Goal: Task Accomplishment & Management: Manage account settings

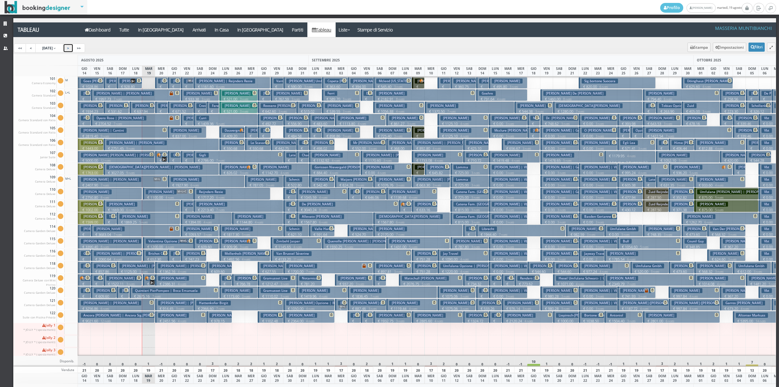
click at [73, 49] on link ">" at bounding box center [68, 47] width 10 height 9
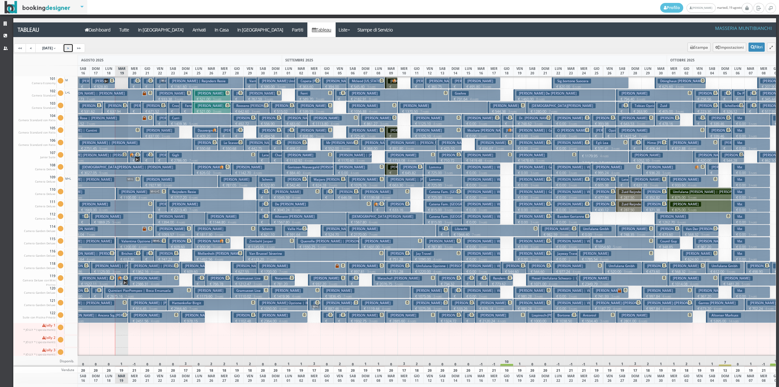
scroll to position [0, 156]
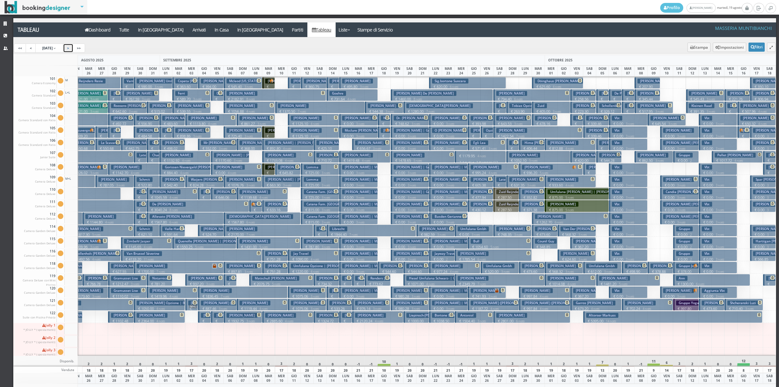
click at [361, 122] on small "3 notti" at bounding box center [358, 124] width 11 height 4
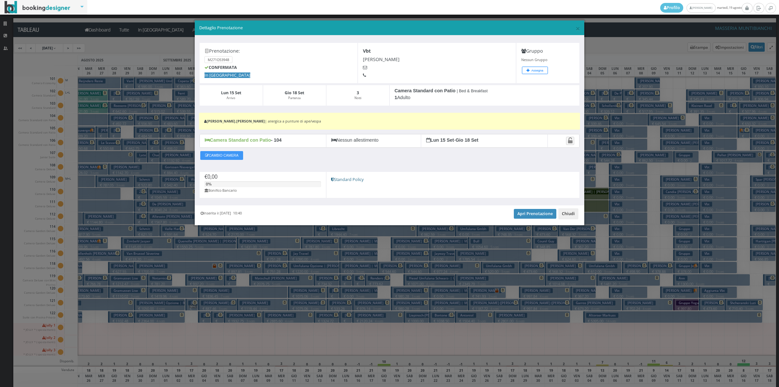
click at [570, 210] on button "Chiudi" at bounding box center [568, 213] width 20 height 11
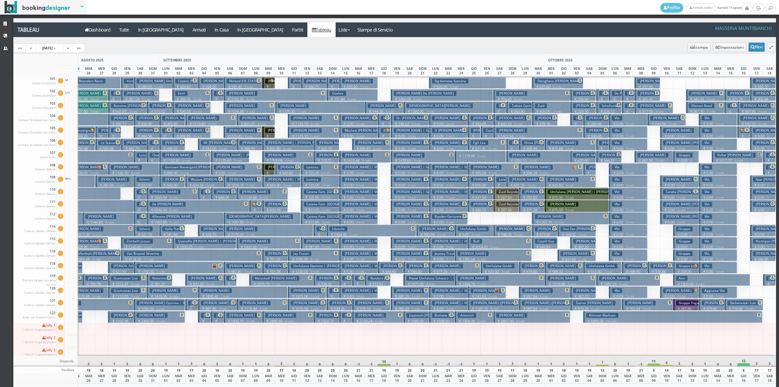
click at [292, 136] on p "€ 1125.10 4 notti" at bounding box center [314, 135] width 46 height 5
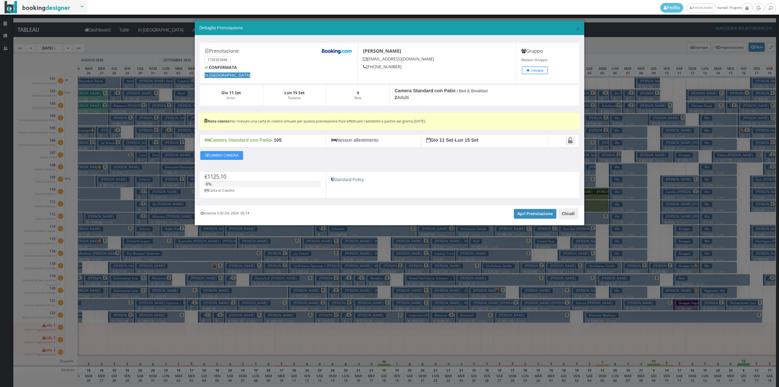
click at [562, 212] on button "Chiudi" at bounding box center [568, 213] width 20 height 11
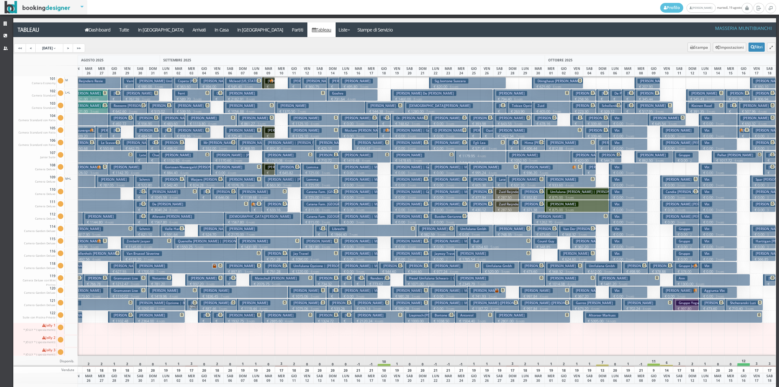
click at [291, 118] on h3 "Graffeo Daniella" at bounding box center [306, 118] width 31 height 5
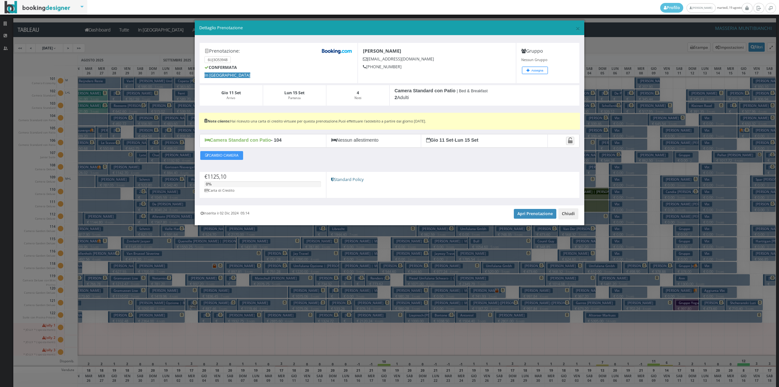
click at [564, 215] on button "Chiudi" at bounding box center [568, 213] width 20 height 11
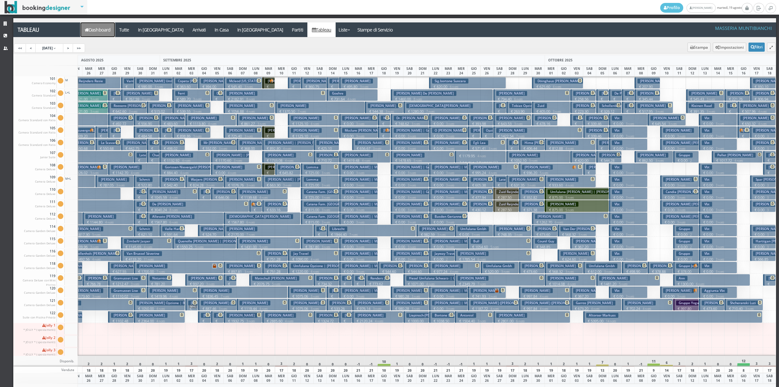
click at [95, 35] on link "Dashboard" at bounding box center [97, 29] width 34 height 15
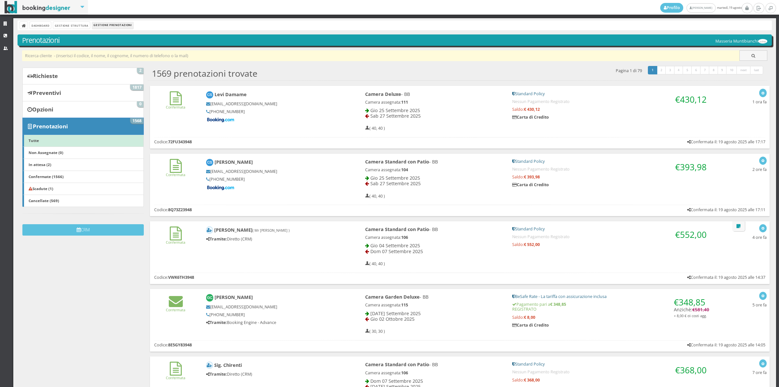
click at [44, 59] on input "text" at bounding box center [381, 55] width 718 height 11
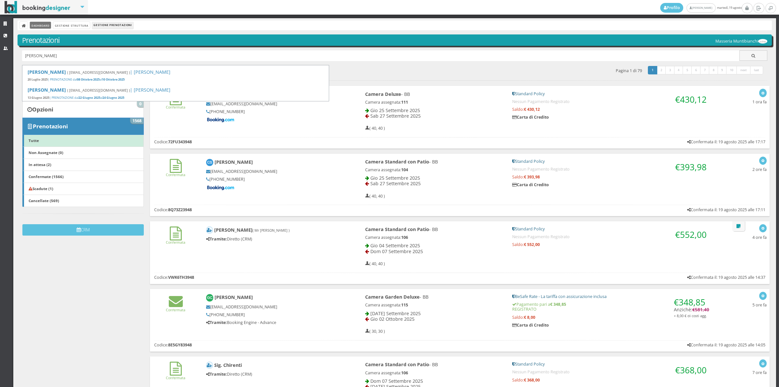
type input "[PERSON_NAME]"
click at [49, 27] on link "Dashboard" at bounding box center [40, 25] width 21 height 7
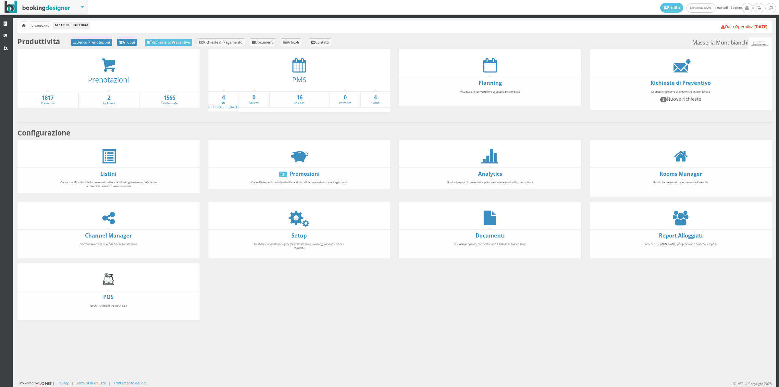
click at [300, 69] on icon at bounding box center [299, 65] width 14 height 15
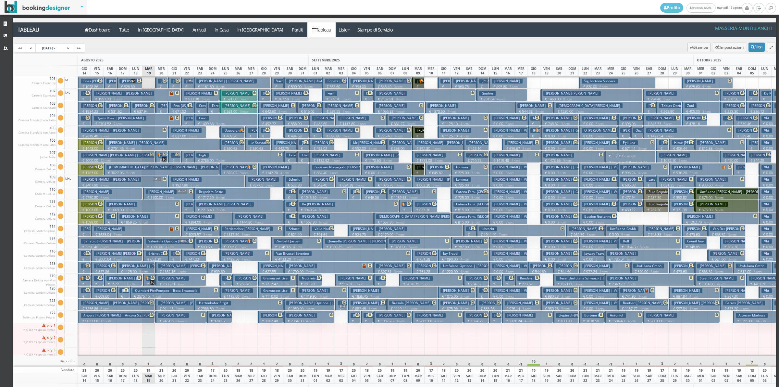
click at [457, 133] on p "€ 1125.10 4 notti" at bounding box center [463, 135] width 46 height 5
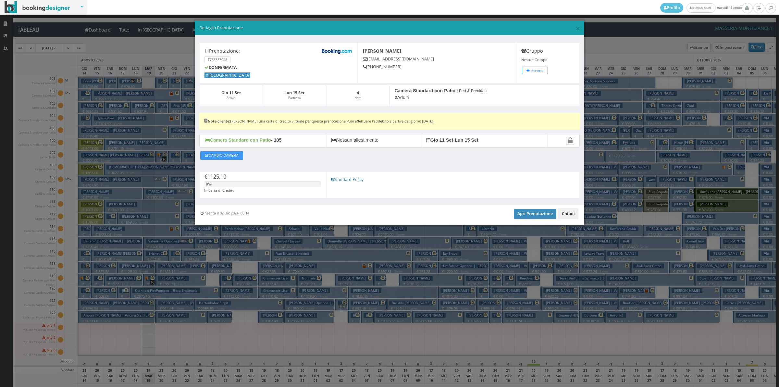
click at [569, 214] on button "Chiudi" at bounding box center [568, 213] width 20 height 11
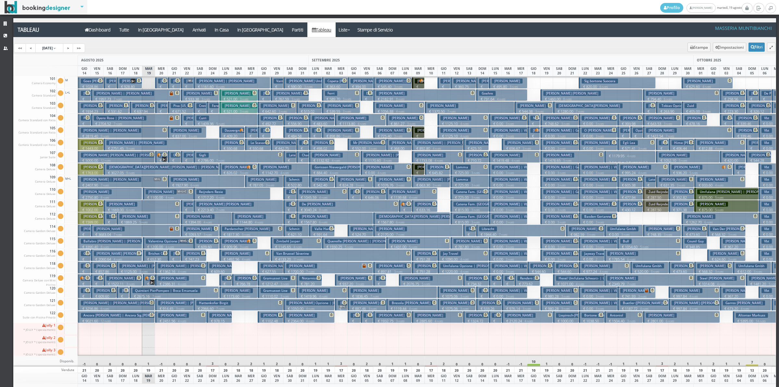
click at [460, 115] on button "Graffeo Daniella € 1125.10 4 notti 2 Adulti" at bounding box center [463, 120] width 51 height 12
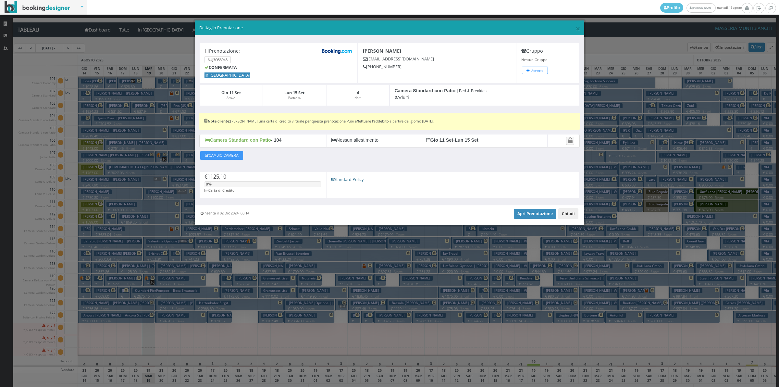
click at [569, 215] on button "Chiudi" at bounding box center [568, 213] width 20 height 11
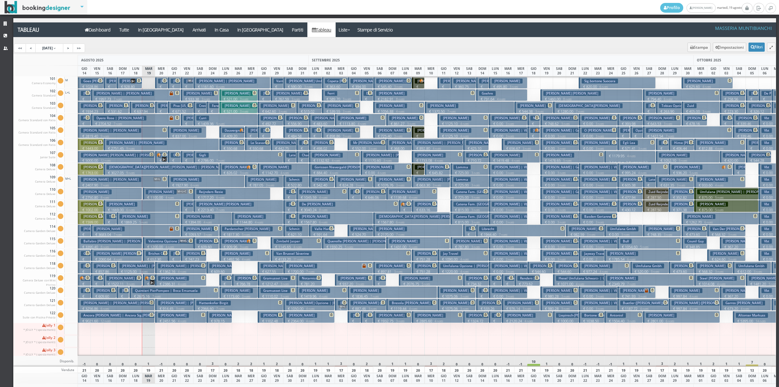
click at [315, 219] on h3 "Allevato Luisa" at bounding box center [314, 216] width 31 height 5
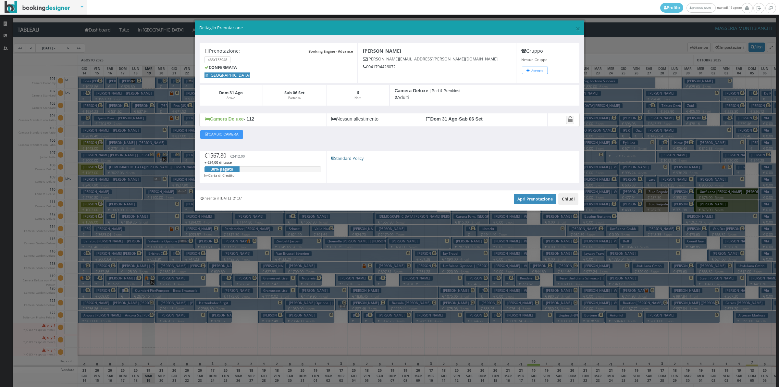
click at [564, 198] on button "Chiudi" at bounding box center [568, 198] width 20 height 11
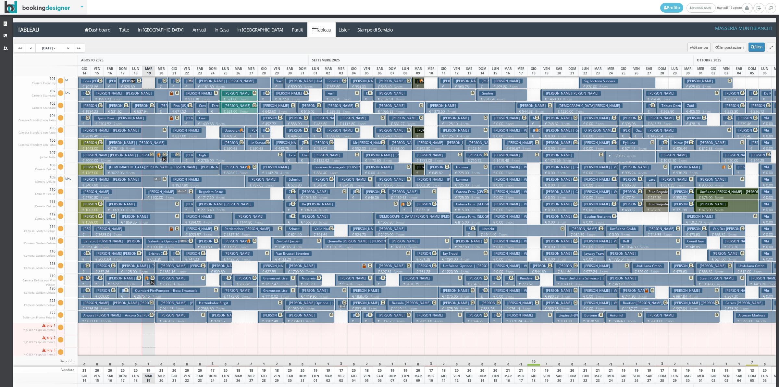
click at [648, 154] on p "€ 1179.95 4 notti" at bounding box center [630, 155] width 46 height 5
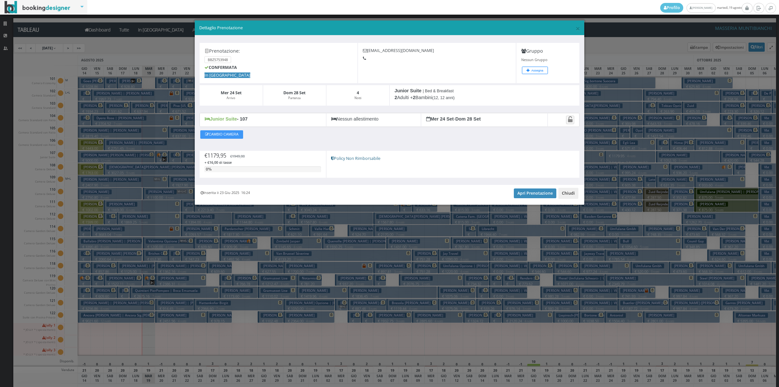
click at [567, 198] on button "Chiudi" at bounding box center [568, 193] width 20 height 11
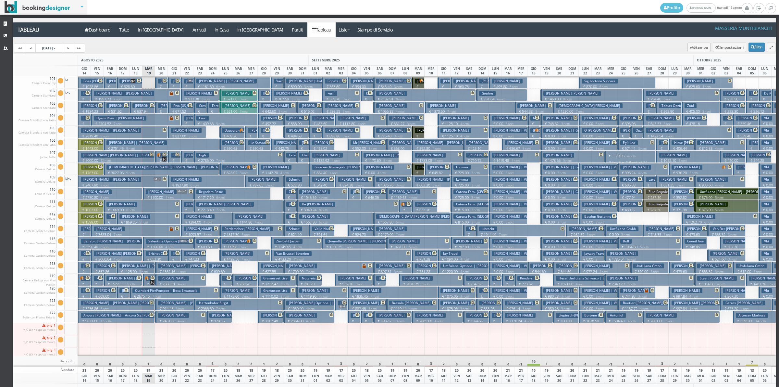
click at [322, 185] on p "€ 542.40 2 notti" at bounding box center [322, 187] width 21 height 10
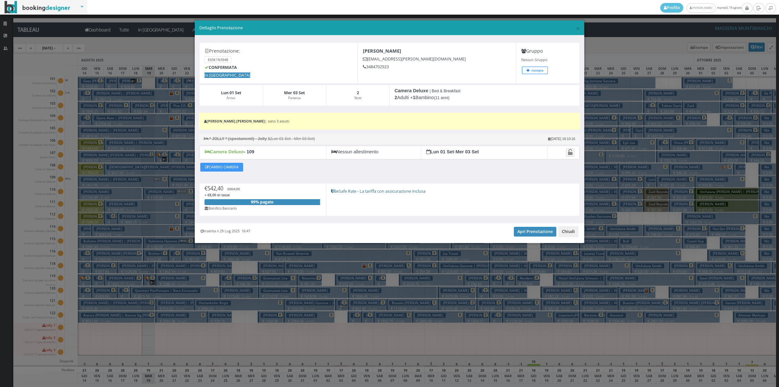
click at [567, 234] on button "Chiudi" at bounding box center [568, 231] width 20 height 11
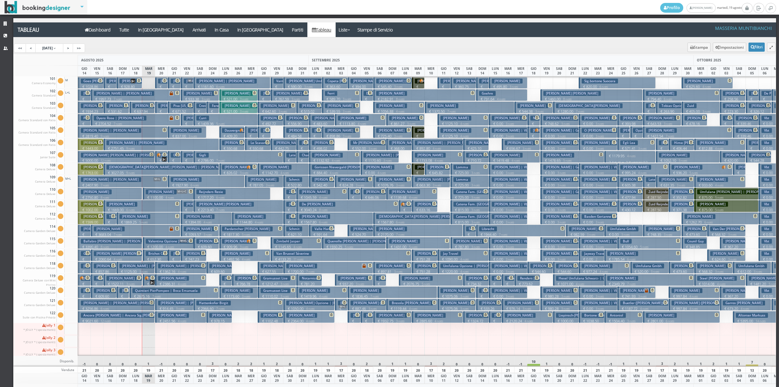
click at [137, 318] on p "€ 9021.60 12 notti" at bounding box center [117, 320] width 72 height 5
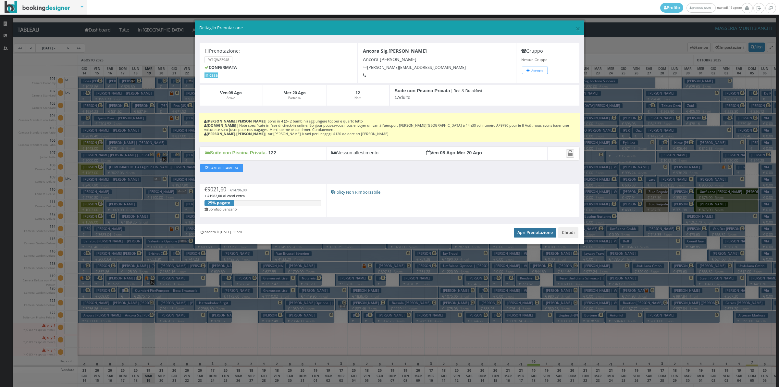
click at [530, 236] on link "Apri Prenotazione" at bounding box center [535, 233] width 43 height 10
click at [566, 234] on button "Chiudi" at bounding box center [568, 232] width 20 height 11
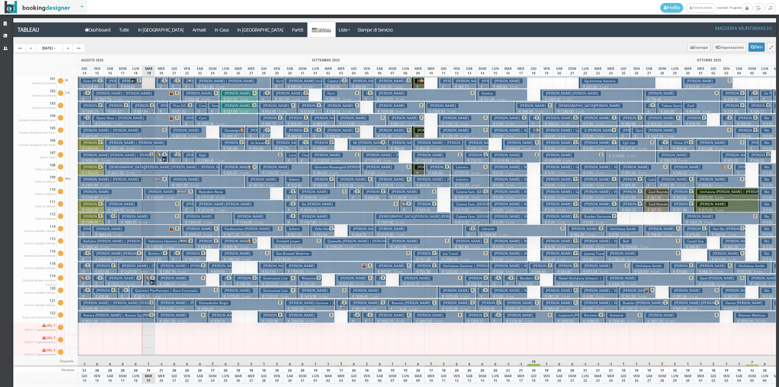
click at [122, 304] on h3 "Bersier Yves | Zufferey Bersier Marie-Eve" at bounding box center [124, 302] width 87 height 5
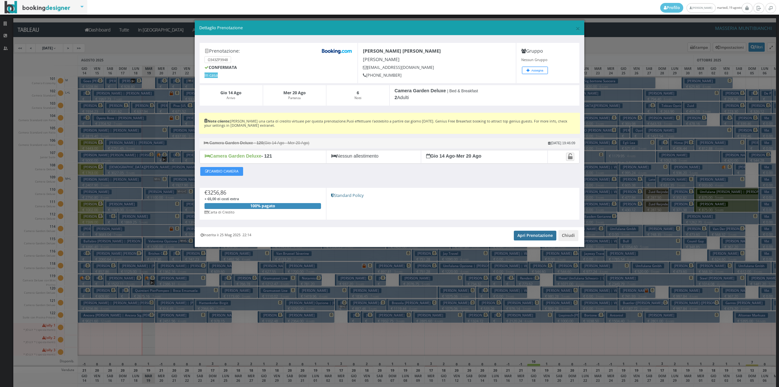
click at [526, 235] on link "Apri Prenotazione" at bounding box center [535, 235] width 43 height 10
click at [565, 235] on button "Chiudi" at bounding box center [568, 235] width 20 height 11
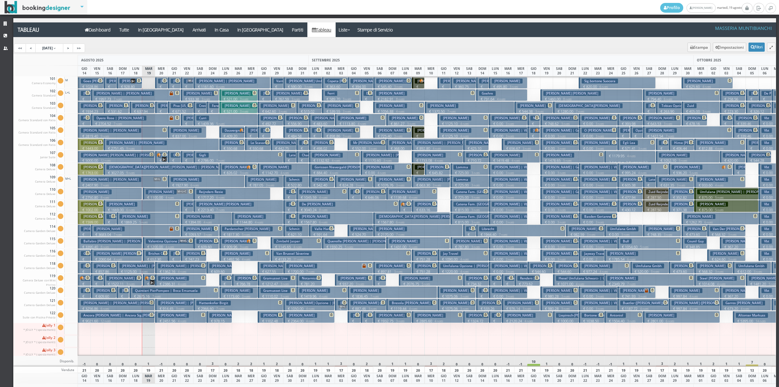
click at [149, 268] on h3 "Madaudo Rosario | Madaudo Sig." at bounding box center [149, 265] width 61 height 5
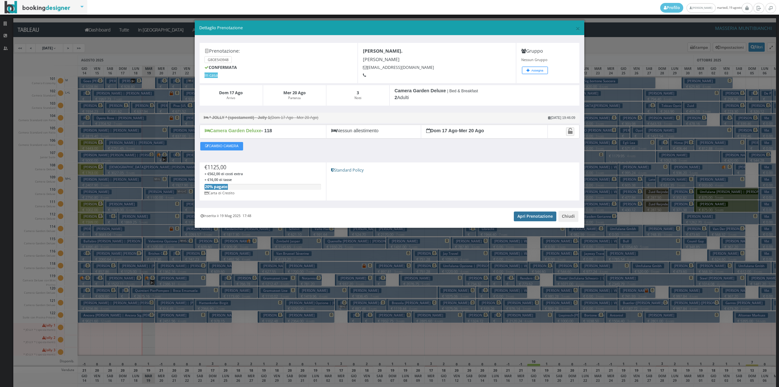
click at [528, 217] on link "Apri Prenotazione" at bounding box center [535, 216] width 43 height 10
click at [574, 217] on button "Chiudi" at bounding box center [568, 216] width 20 height 11
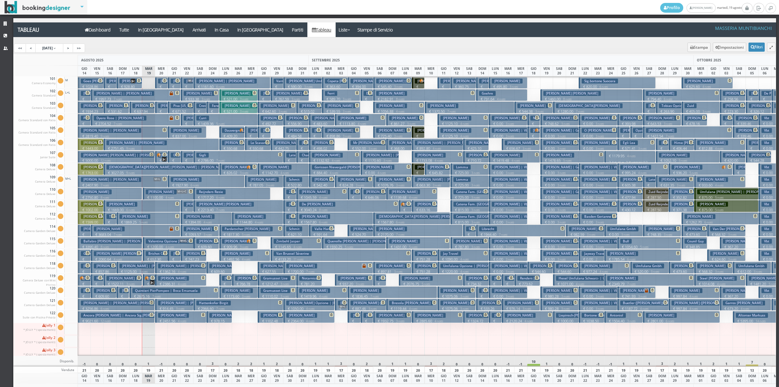
click at [111, 317] on h3 "Ancora Arnaud Lorenzo | Ancora Sig.arnaud" at bounding box center [126, 315] width 90 height 5
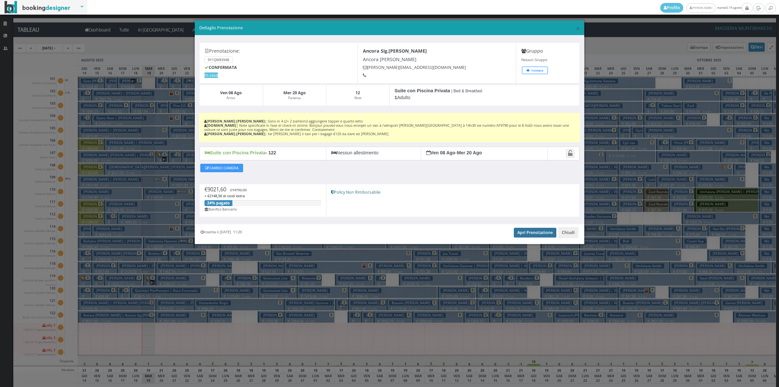
click at [524, 235] on link "Apri Prenotazione" at bounding box center [535, 233] width 43 height 10
click at [565, 233] on button "Chiudi" at bounding box center [568, 232] width 20 height 11
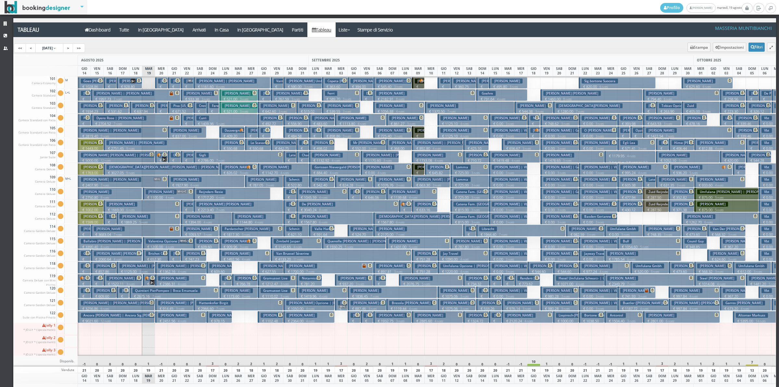
click at [150, 268] on h3 "Madaudo Rosario | Madaudo Sig." at bounding box center [149, 265] width 61 height 5
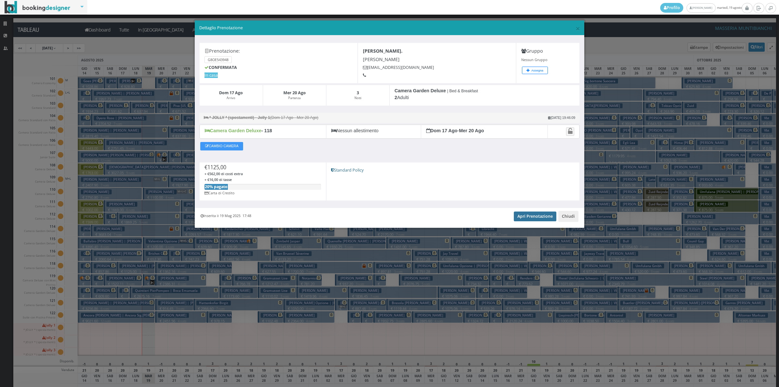
click at [534, 218] on link "Apri Prenotazione" at bounding box center [535, 216] width 43 height 10
click at [571, 217] on button "Chiudi" at bounding box center [568, 216] width 20 height 11
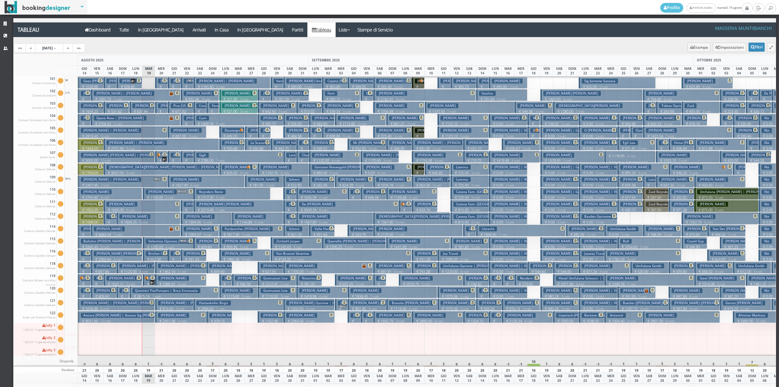
click at [145, 154] on button "Capece Galeota Livio | Capece € 5000.00 12 notti 2 Adulti" at bounding box center [116, 157] width 77 height 12
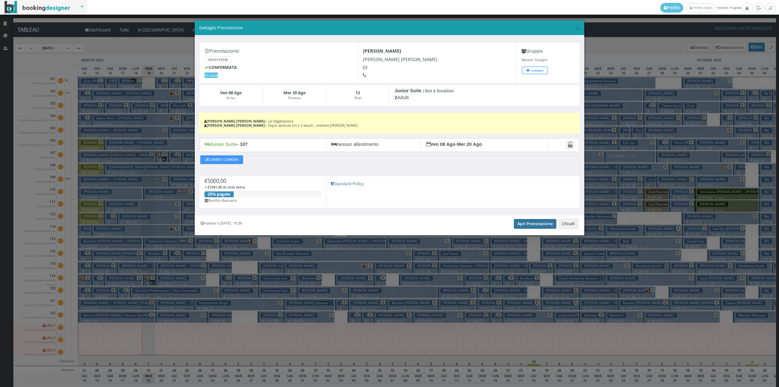
click at [528, 222] on link "Apri Prenotazione" at bounding box center [535, 224] width 43 height 10
click at [531, 225] on link "Apri Prenotazione" at bounding box center [535, 224] width 43 height 10
click at [567, 226] on button "Chiudi" at bounding box center [568, 223] width 20 height 11
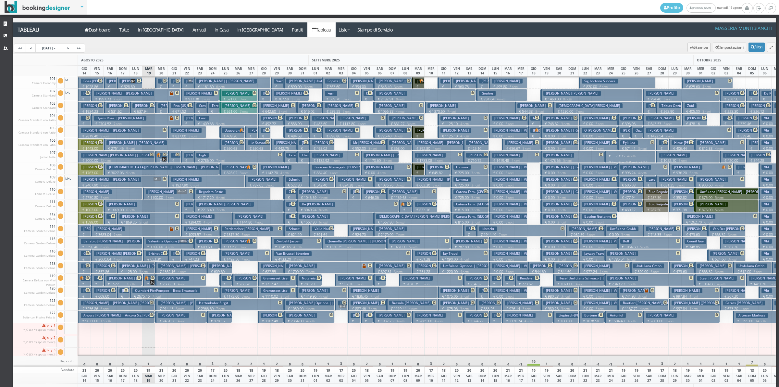
click at [145, 107] on h3 "Lacedra Mariangela | Pankratz Julian" at bounding box center [162, 105] width 60 height 5
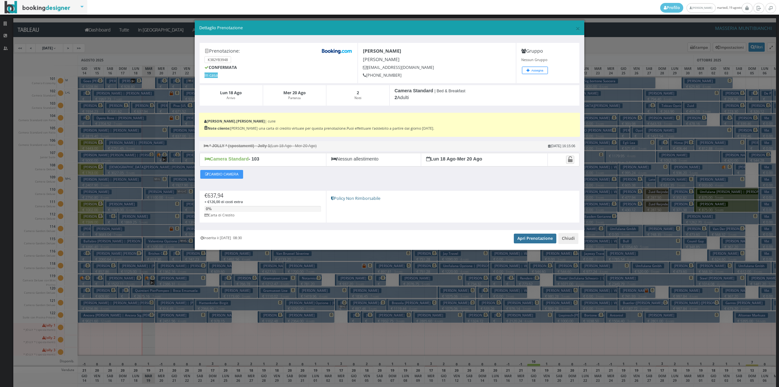
click at [535, 241] on link "Apri Prenotazione" at bounding box center [535, 238] width 43 height 10
click at [570, 241] on button "Chiudi" at bounding box center [568, 238] width 20 height 11
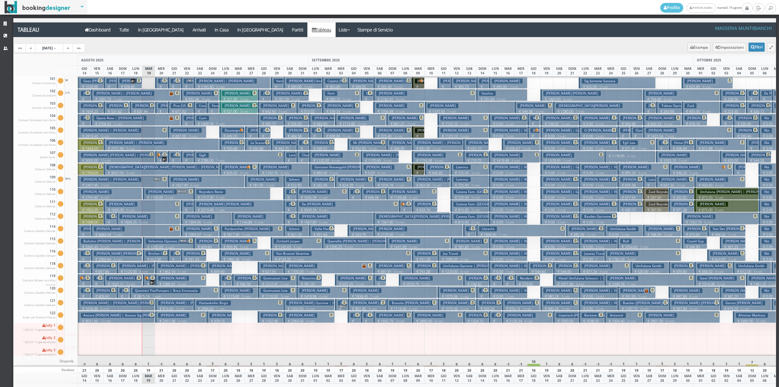
click at [115, 107] on h3 "Niedermaier Thomas Korbinian | Niedermaier Thomas" at bounding box center [136, 105] width 60 height 5
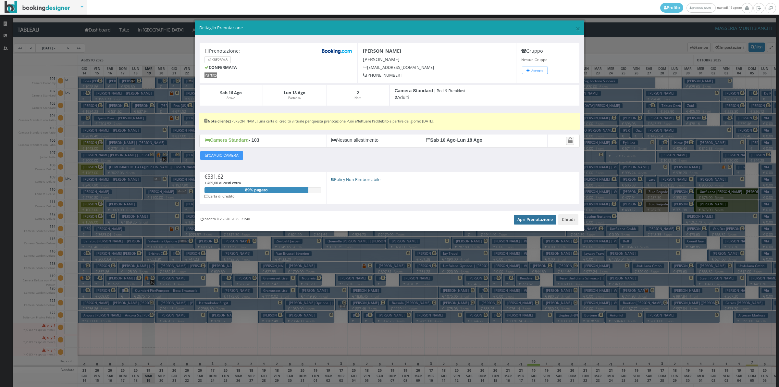
click at [521, 221] on link "Apri Prenotazione" at bounding box center [535, 220] width 43 height 10
click at [569, 225] on button "Chiudi" at bounding box center [568, 219] width 20 height 11
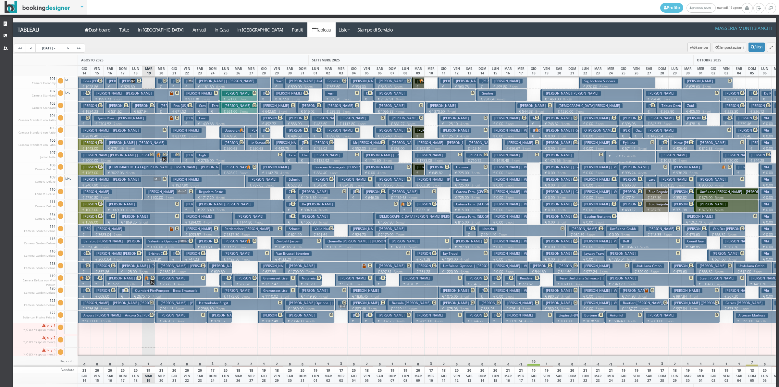
click at [112, 109] on p "€ 531.62 2 notti" at bounding box center [116, 114] width 21 height 10
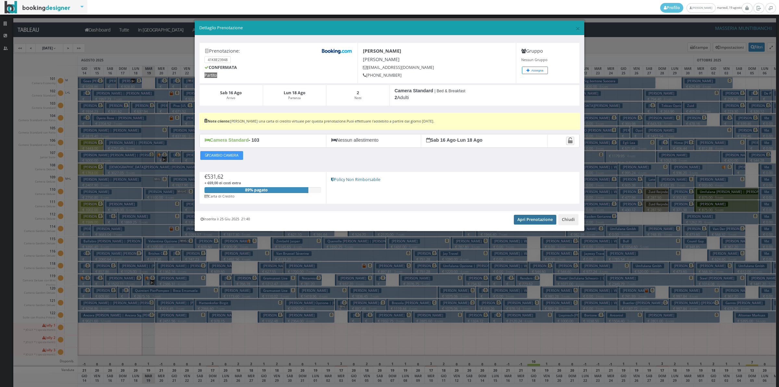
click at [547, 221] on link "Apri Prenotazione" at bounding box center [535, 220] width 43 height 10
click at [568, 221] on button "Chiudi" at bounding box center [568, 219] width 20 height 11
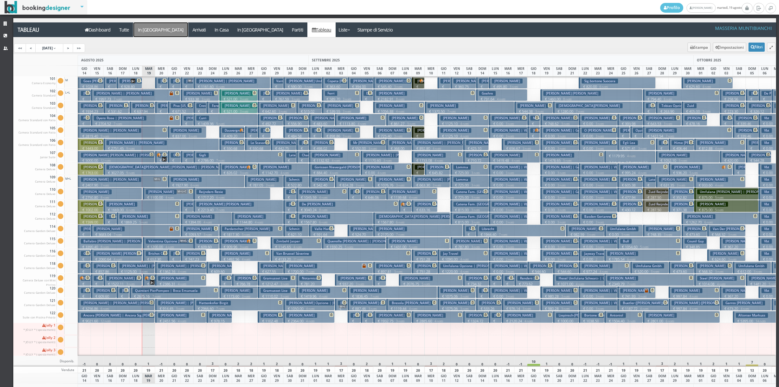
click at [149, 28] on a=pms-arrival-reservations"] "In Arrivo" at bounding box center [160, 29] width 55 height 15
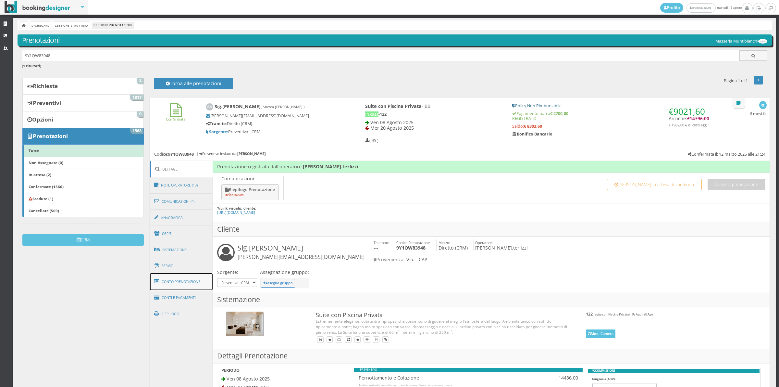
click at [189, 286] on link "Conto Prenotazione" at bounding box center [181, 281] width 63 height 17
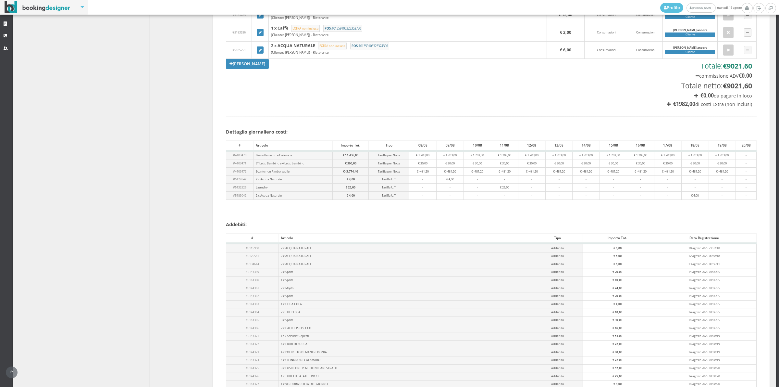
scroll to position [2043, 0]
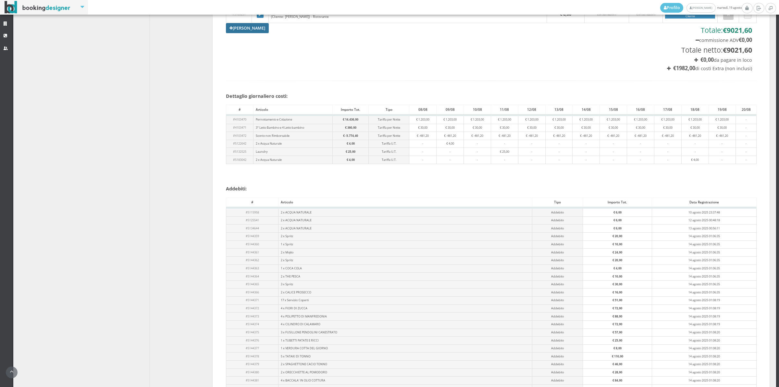
click at [249, 33] on link "[PERSON_NAME]" at bounding box center [247, 28] width 43 height 10
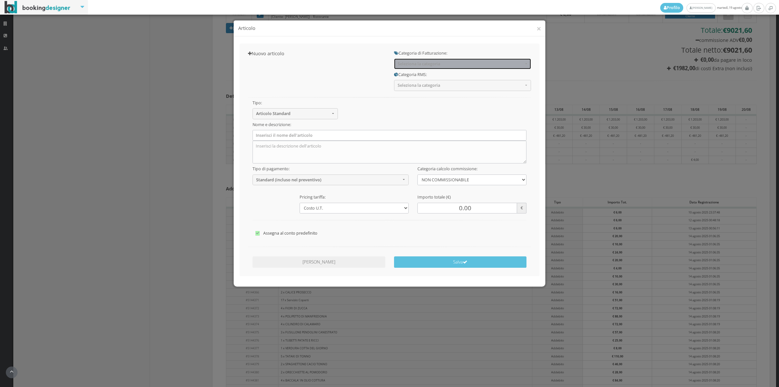
click at [398, 60] on button "Seleziona la categoria" at bounding box center [462, 63] width 137 height 11
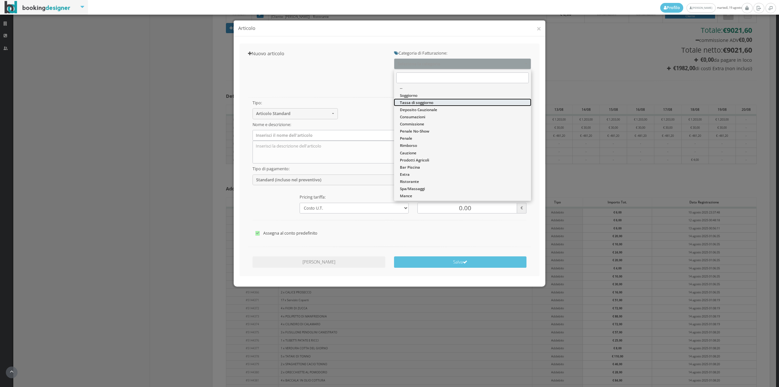
click at [408, 102] on span "Tassa di soggiorno" at bounding box center [416, 103] width 33 height 6
select select "13"
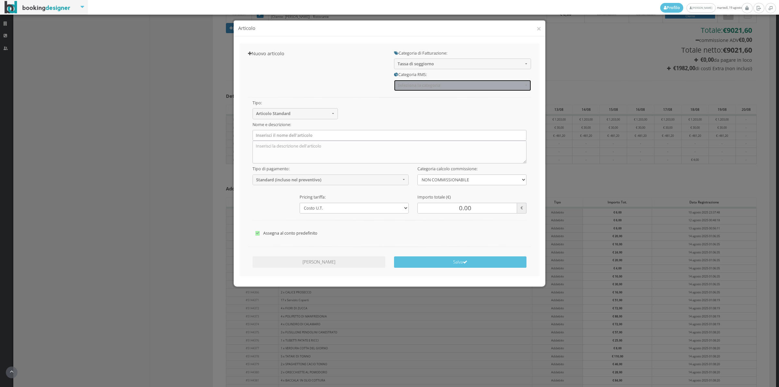
click at [413, 84] on span "Seleziona la categoria" at bounding box center [461, 85] width 126 height 5
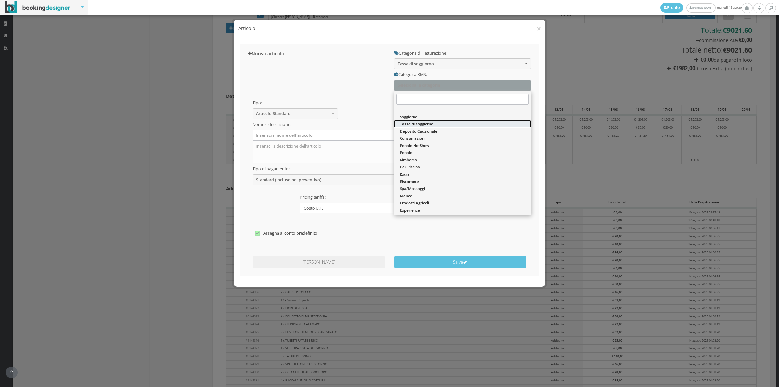
click at [413, 123] on span "Tassa di soggiorno" at bounding box center [416, 124] width 33 height 6
select select "13"
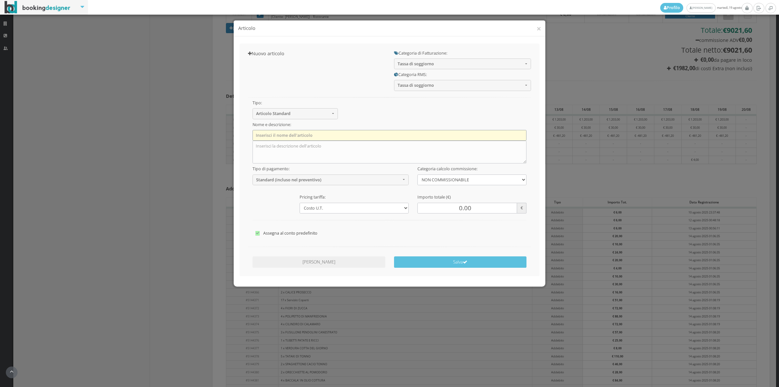
drag, startPoint x: 302, startPoint y: 134, endPoint x: 305, endPoint y: 137, distance: 4.8
click at [302, 134] on input "text" at bounding box center [390, 135] width 274 height 11
type input "Tassa di Soggiorno"
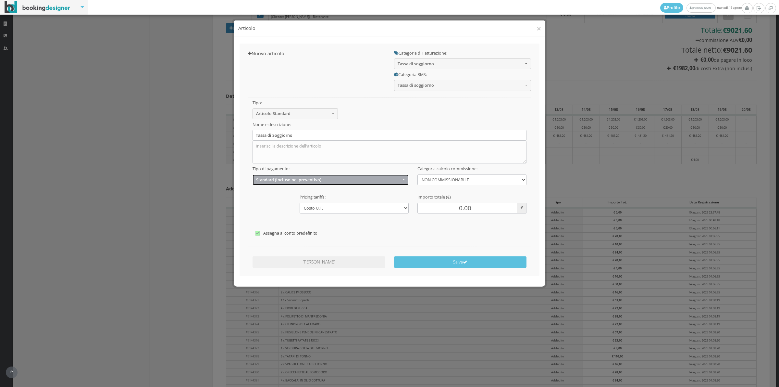
click at [279, 179] on span "Standard (incluso nel preventivo)" at bounding box center [328, 179] width 145 height 5
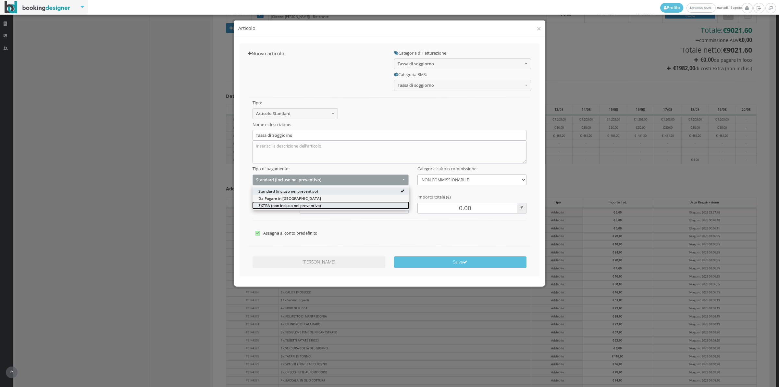
click at [275, 207] on span "EXTRA (non incluso nel preventivo)" at bounding box center [289, 205] width 63 height 6
select select "2"
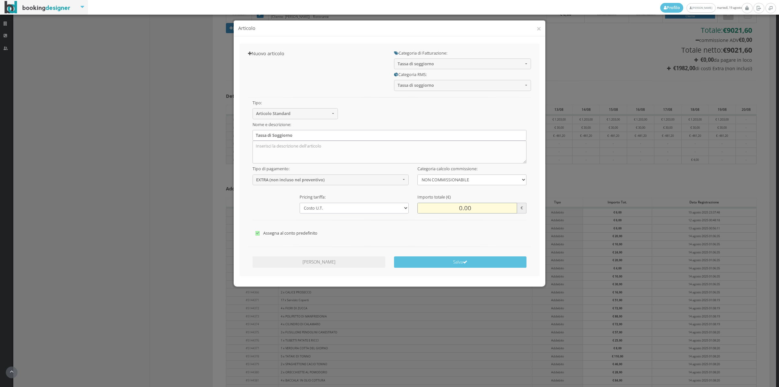
click at [448, 208] on input "0.00" at bounding box center [467, 208] width 100 height 11
type input "72.00"
click at [272, 232] on label "Assegna al conto predefinito" at bounding box center [389, 233] width 268 height 8
checkbox input"] "false"
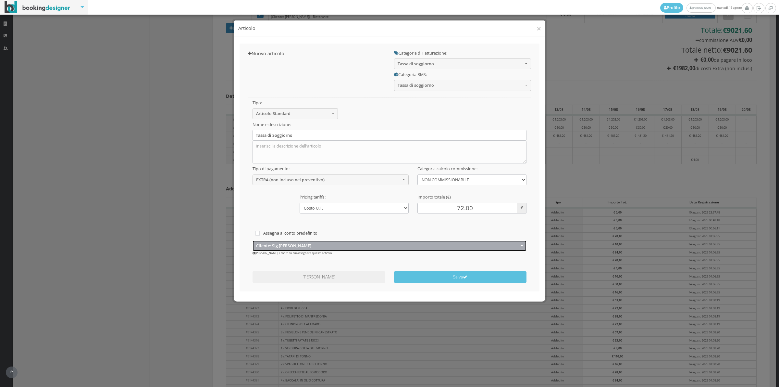
click at [263, 248] on button "Cliente: Sig.arnaud Ancora" at bounding box center [390, 245] width 274 height 11
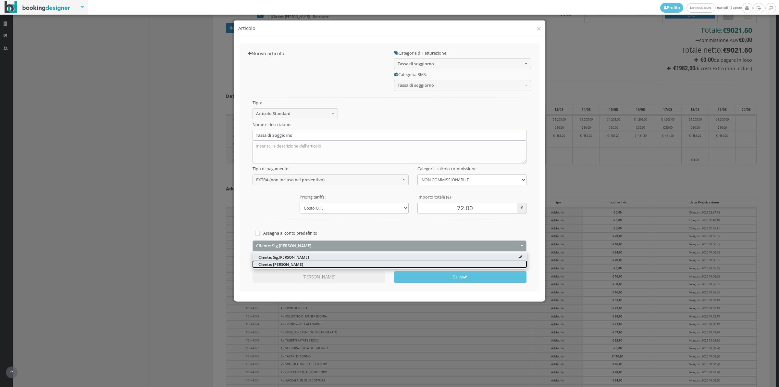
click at [265, 266] on span "Cliente: Arnaud ancora" at bounding box center [280, 264] width 45 height 6
select select "1331990"
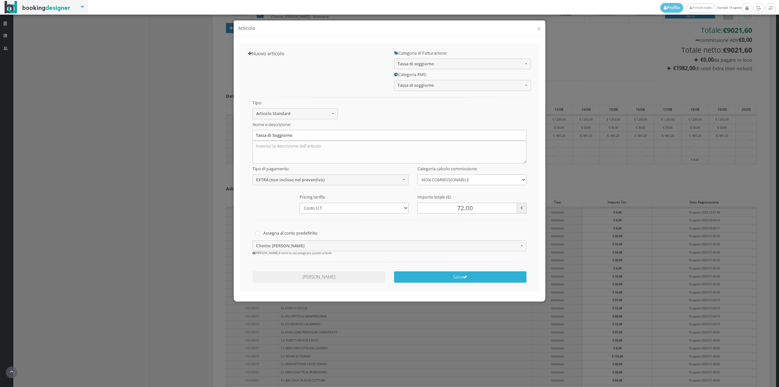
click at [431, 279] on button "Salva" at bounding box center [460, 276] width 133 height 11
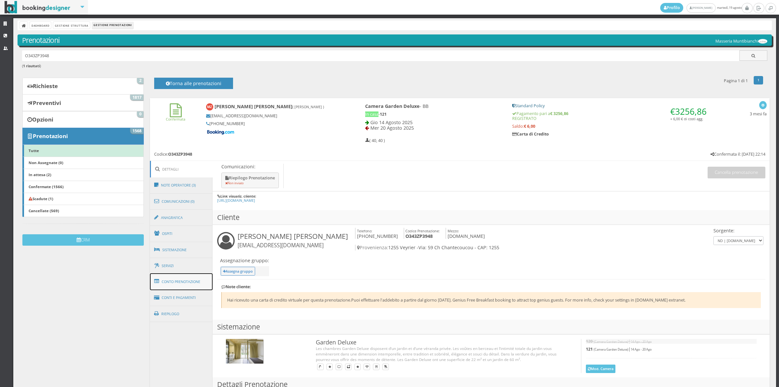
click at [190, 289] on link "Conto Prenotazione" at bounding box center [181, 281] width 63 height 17
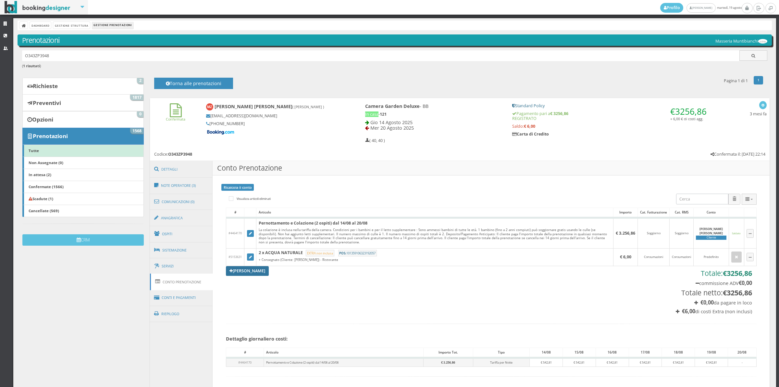
click at [246, 271] on link "[PERSON_NAME]" at bounding box center [247, 271] width 43 height 10
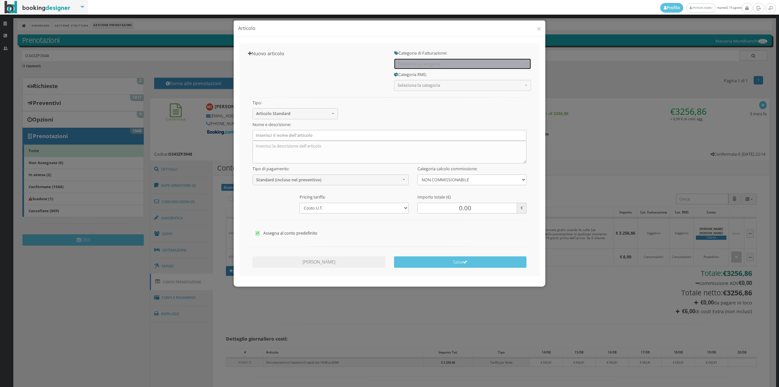
click at [419, 63] on span "Seleziona la categoria" at bounding box center [461, 63] width 126 height 5
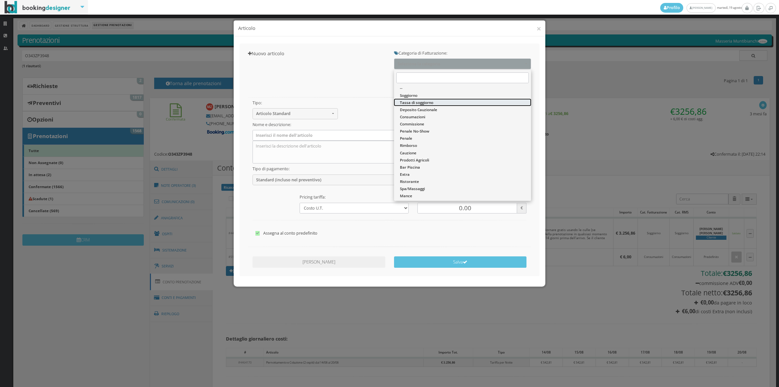
click at [416, 103] on span "Tassa di soggiorno" at bounding box center [416, 103] width 33 height 6
select select "13"
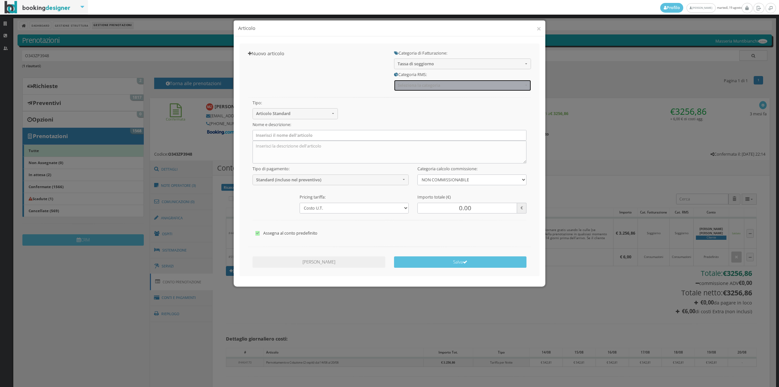
click at [412, 85] on span "Seleziona la categoria" at bounding box center [461, 85] width 126 height 5
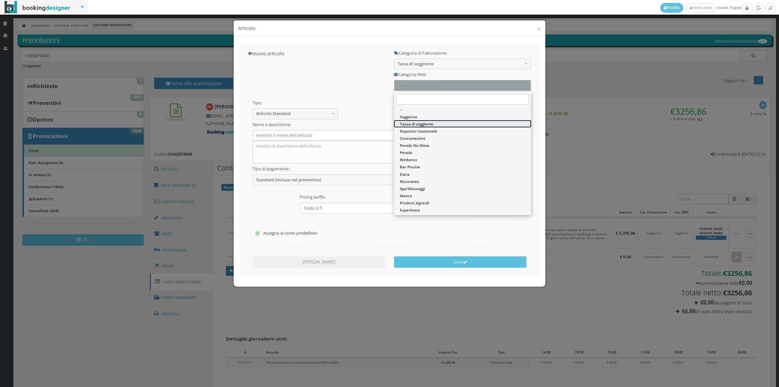
click at [409, 122] on span "Tassa di soggiorno" at bounding box center [416, 124] width 33 height 6
select select "13"
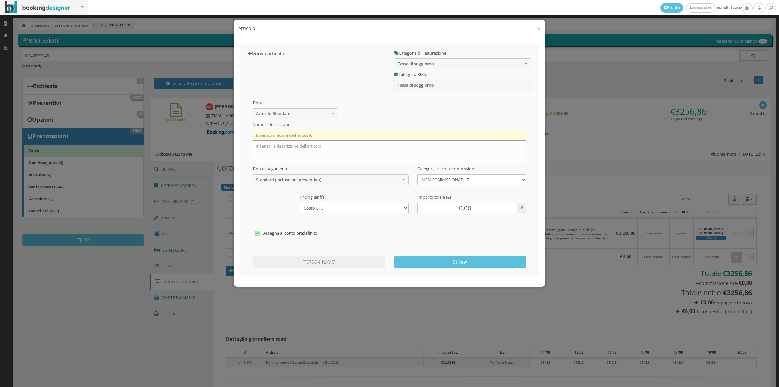
drag, startPoint x: 356, startPoint y: 132, endPoint x: 356, endPoint y: 137, distance: 4.9
click at [356, 132] on input "text" at bounding box center [390, 135] width 274 height 11
type input "Tassa di Soggiorno"
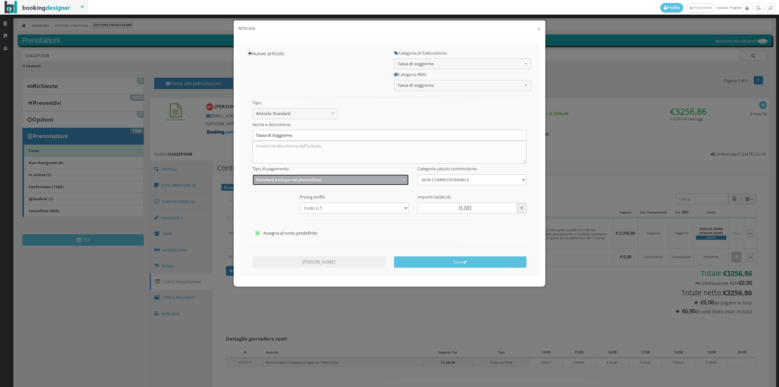
click at [295, 177] on span "Standard (incluso nel preventivo)" at bounding box center [328, 179] width 145 height 5
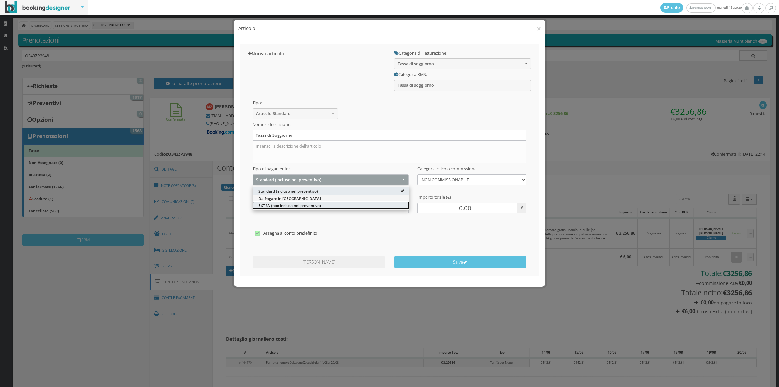
click at [278, 204] on span "EXTRA (non incluso nel preventivo)" at bounding box center [289, 205] width 63 height 6
select select "2"
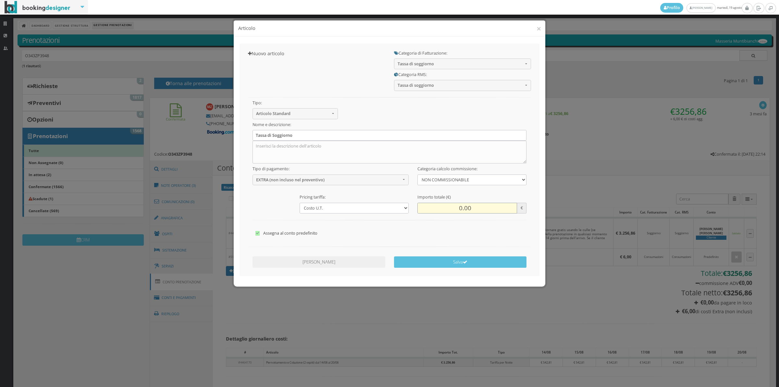
click at [447, 204] on input "0.00" at bounding box center [467, 208] width 100 height 11
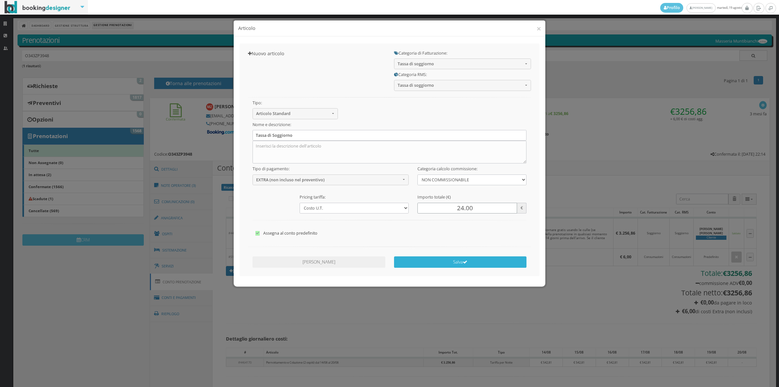
type input "24.00"
click at [446, 262] on button "Salva" at bounding box center [460, 261] width 133 height 11
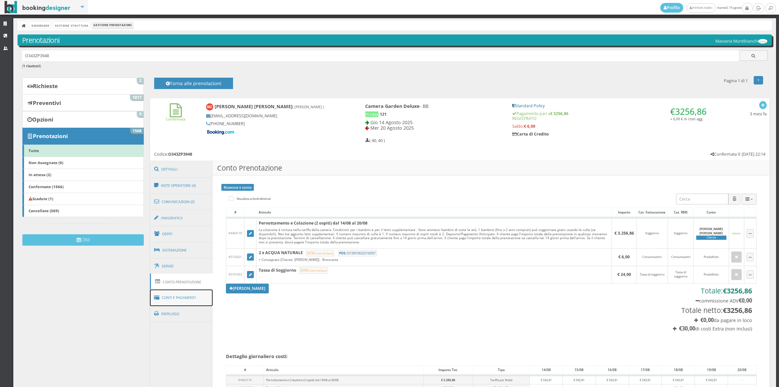
click at [182, 297] on link "Conti e Pagamenti" at bounding box center [181, 297] width 63 height 17
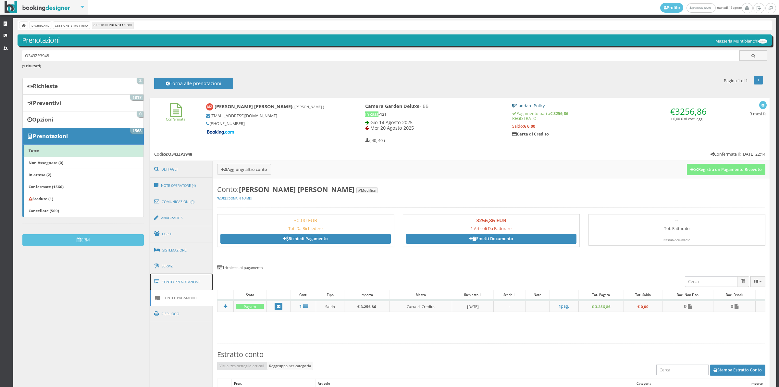
click at [189, 281] on link "Conto Prenotazione" at bounding box center [181, 281] width 63 height 17
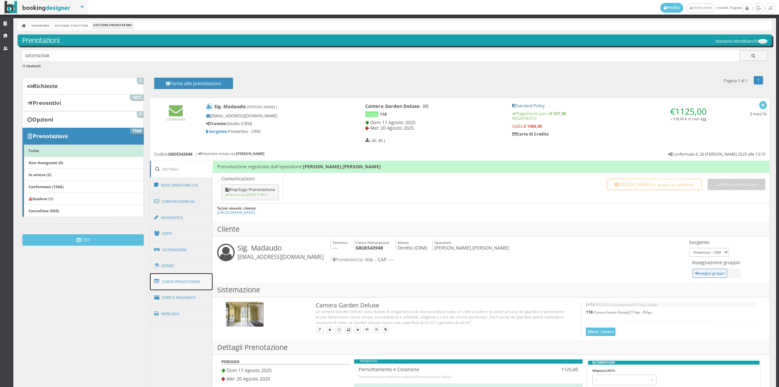
click at [188, 286] on link "Conto Prenotazione" at bounding box center [181, 281] width 63 height 17
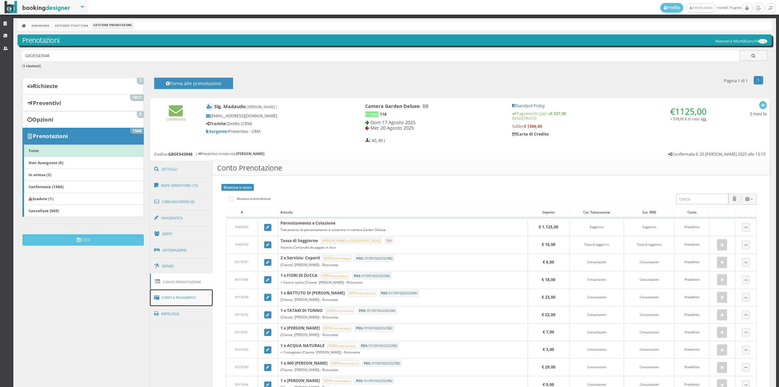
click at [187, 303] on link "Conti e Pagamenti" at bounding box center [181, 297] width 63 height 17
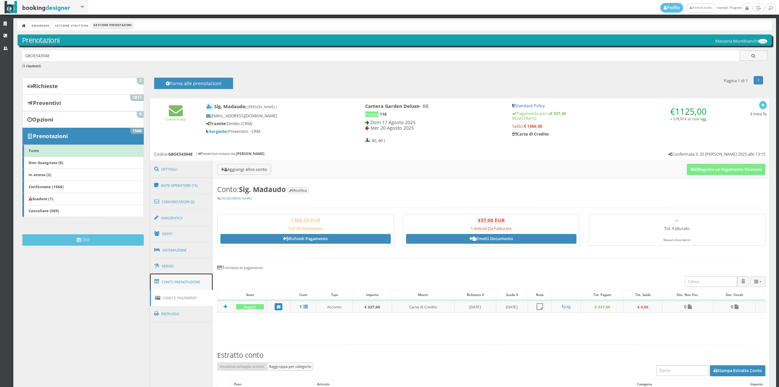
click at [184, 286] on link "Conto Prenotazione" at bounding box center [181, 281] width 63 height 17
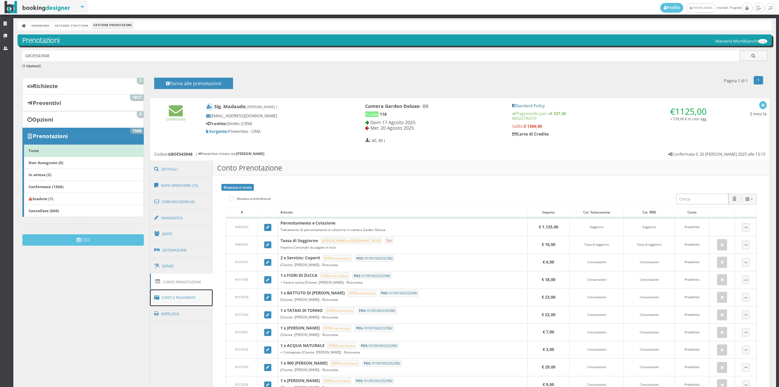
click at [184, 302] on link "Conti e Pagamenti" at bounding box center [181, 297] width 63 height 17
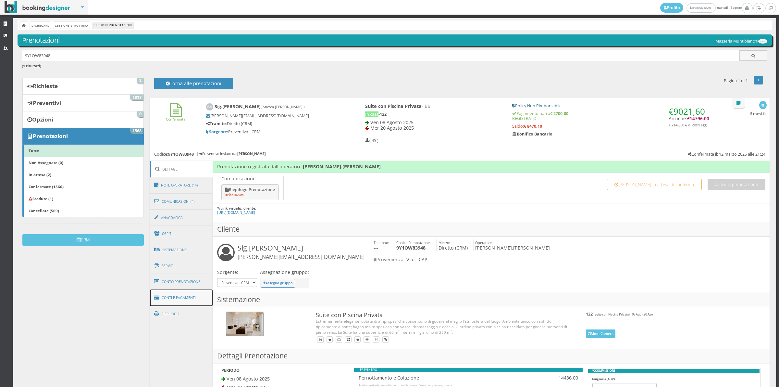
click at [179, 302] on link "Conti e Pagamenti" at bounding box center [181, 297] width 63 height 17
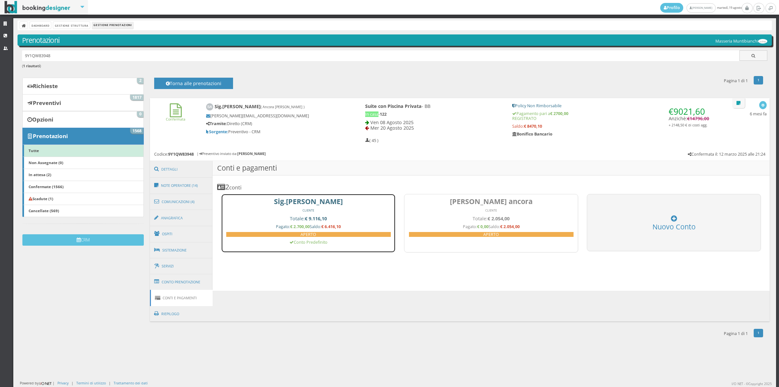
click at [317, 216] on b "€ 9.116,10" at bounding box center [316, 218] width 22 height 6
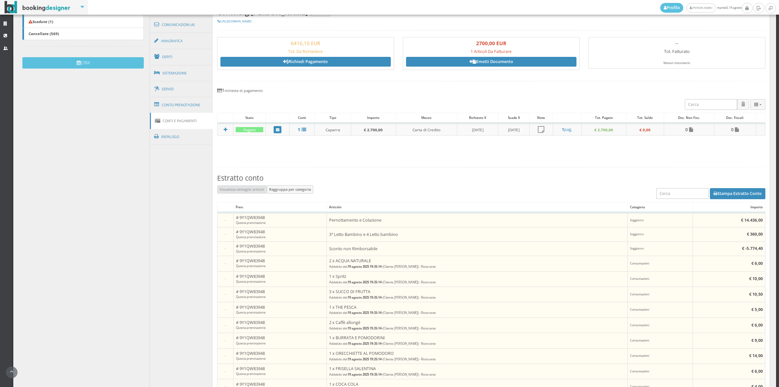
scroll to position [199, 0]
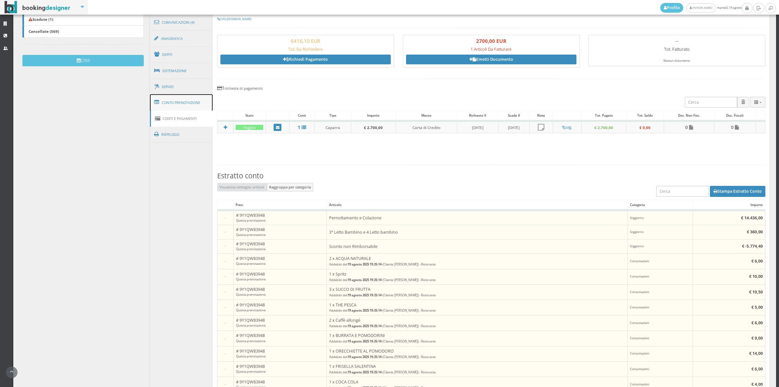
click at [166, 104] on link "Conto Prenotazione" at bounding box center [181, 102] width 63 height 17
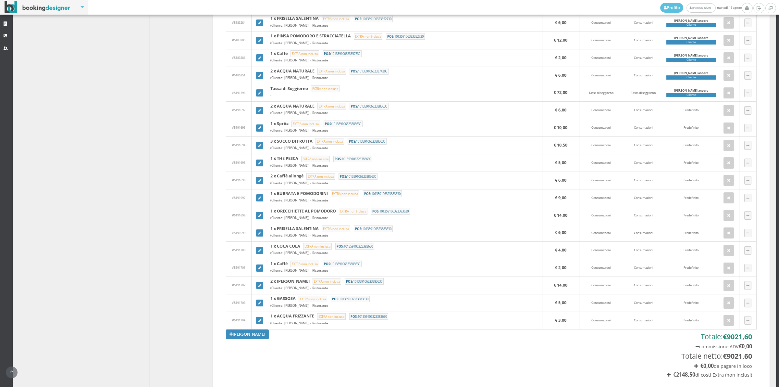
scroll to position [1988, 0]
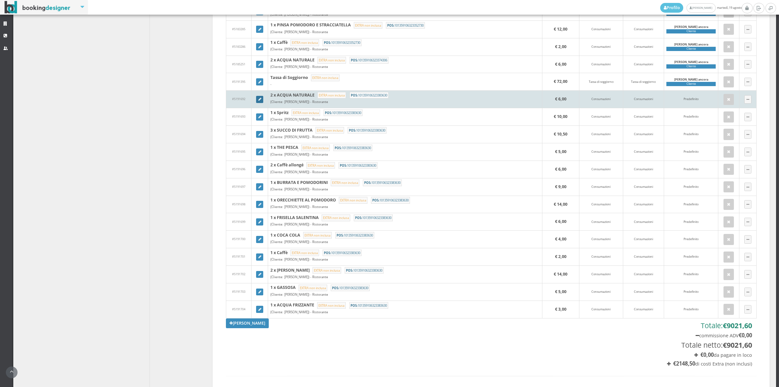
click at [262, 103] on link at bounding box center [259, 99] width 7 height 7
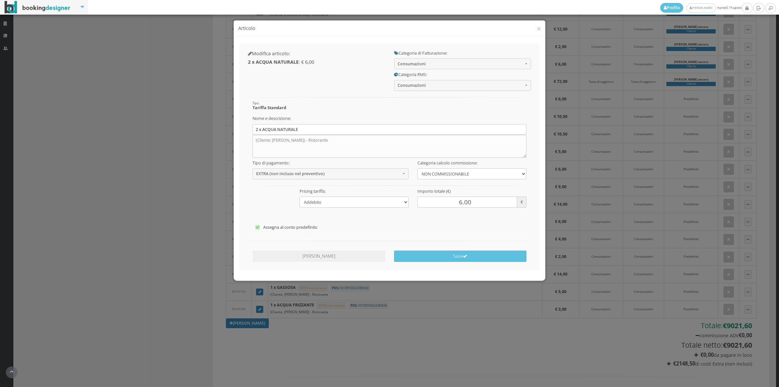
click at [278, 228] on label "Assegna al conto predefinito" at bounding box center [389, 227] width 268 height 8
checkbox input"] "false"
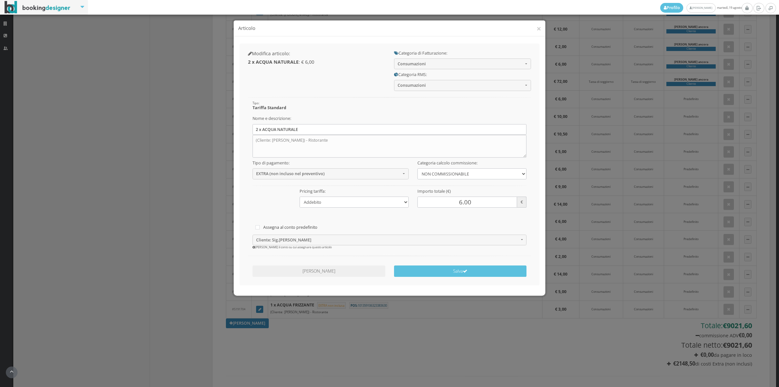
click at [269, 250] on div at bounding box center [390, 255] width 292 height 13
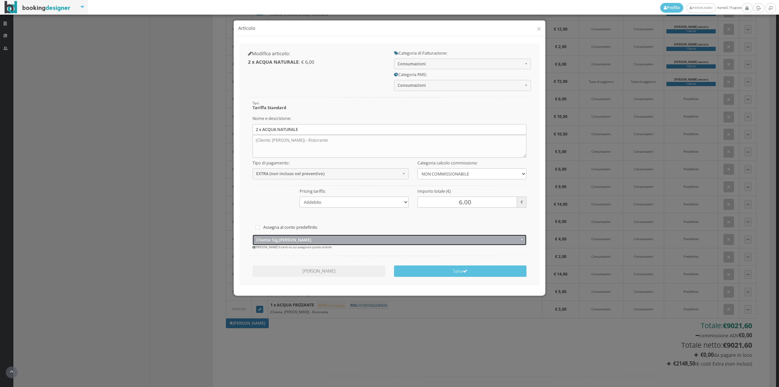
click at [269, 245] on button "Cliente: Sig.[PERSON_NAME]" at bounding box center [390, 239] width 274 height 11
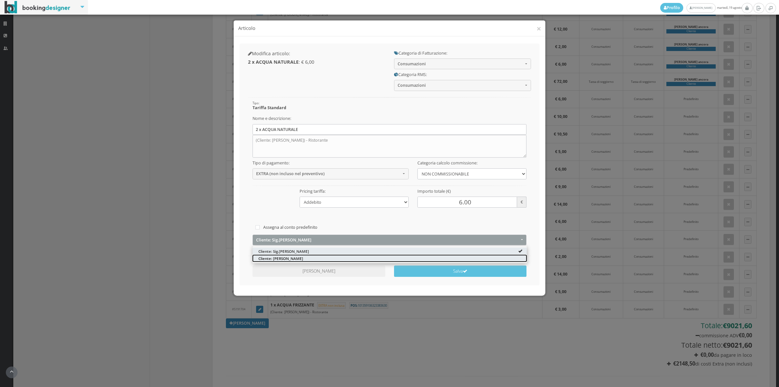
click at [265, 258] on span "Cliente: [PERSON_NAME]" at bounding box center [280, 258] width 45 height 6
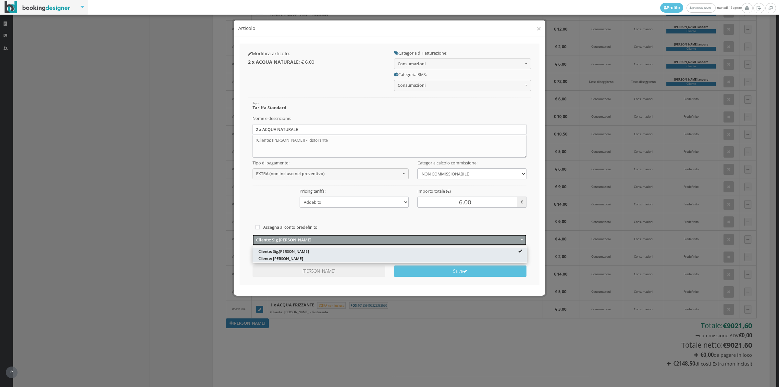
select select "1331990"
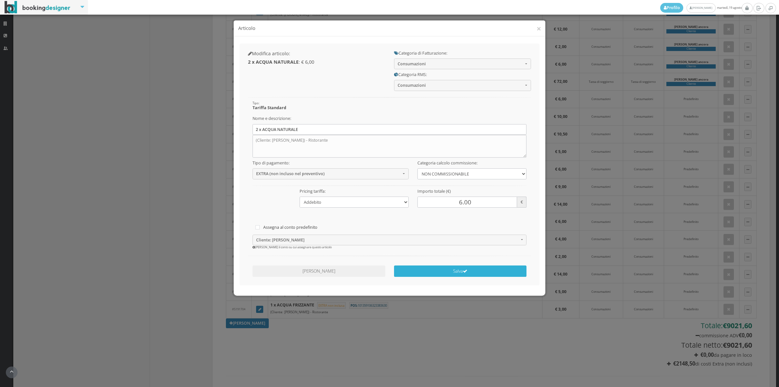
click at [452, 273] on button "Salva" at bounding box center [460, 270] width 133 height 11
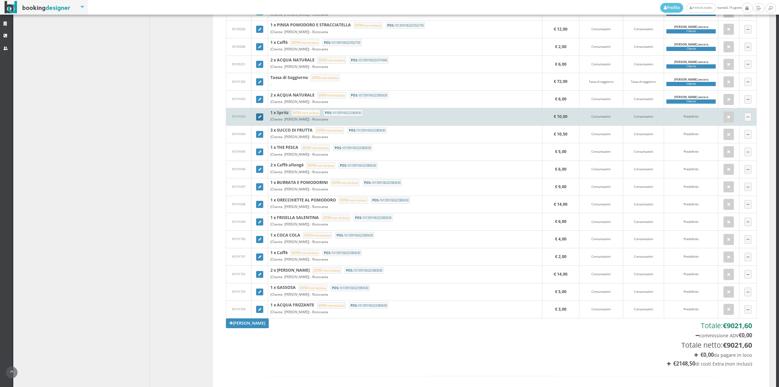
click at [260, 119] on icon at bounding box center [259, 117] width 3 height 4
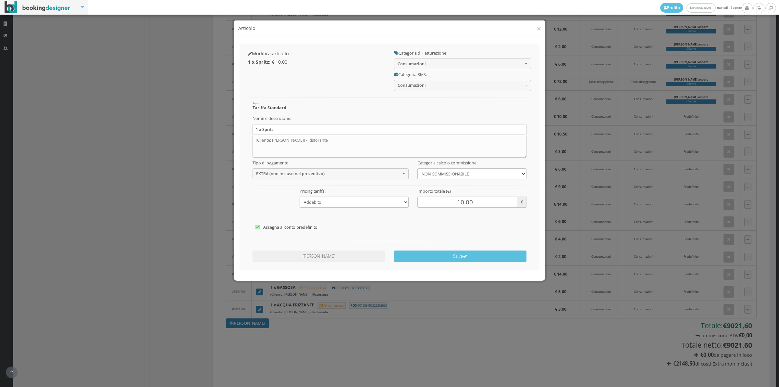
click at [275, 223] on label "Assegna al conto predefinito" at bounding box center [389, 227] width 268 height 8
checkbox input"] "false"
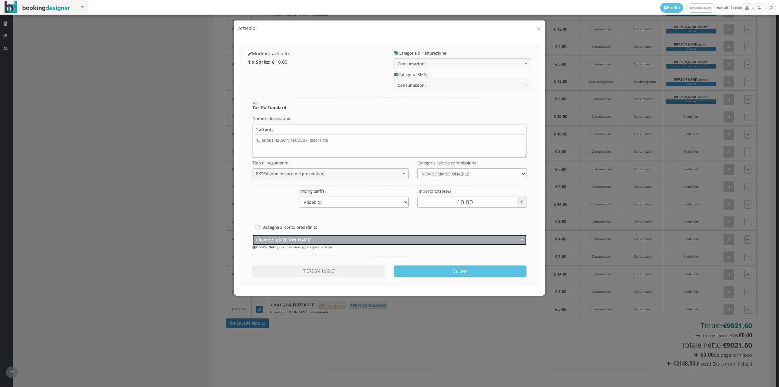
click at [297, 239] on span "Cliente: Sig.[PERSON_NAME]" at bounding box center [387, 239] width 263 height 5
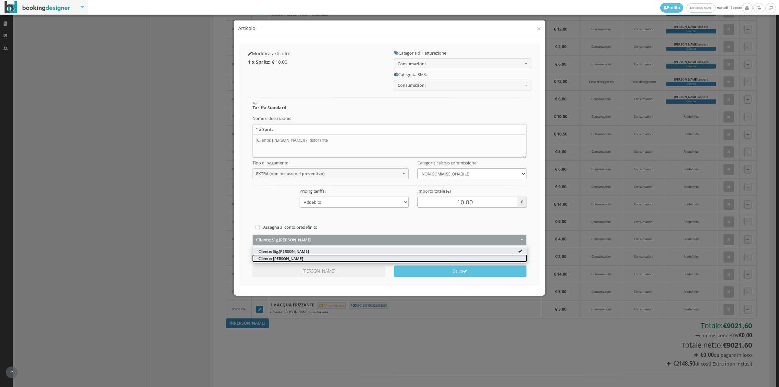
click at [279, 259] on span "Cliente: [PERSON_NAME]" at bounding box center [280, 258] width 45 height 6
select select "1331990"
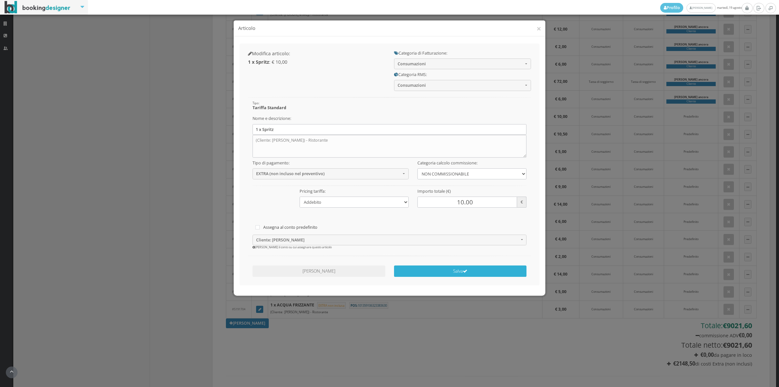
click at [439, 272] on button "Salva" at bounding box center [460, 270] width 133 height 11
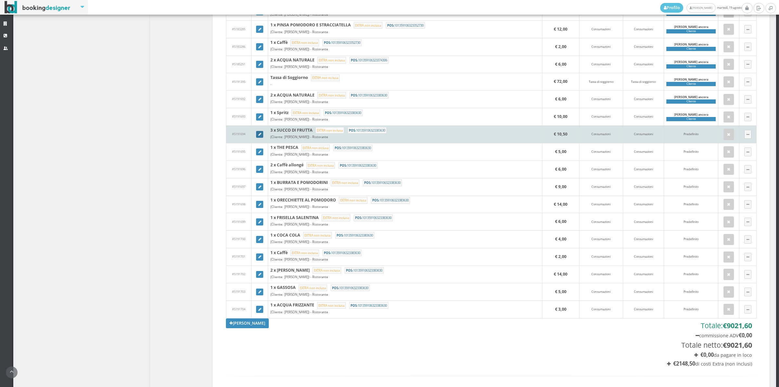
click at [262, 138] on link at bounding box center [259, 134] width 7 height 7
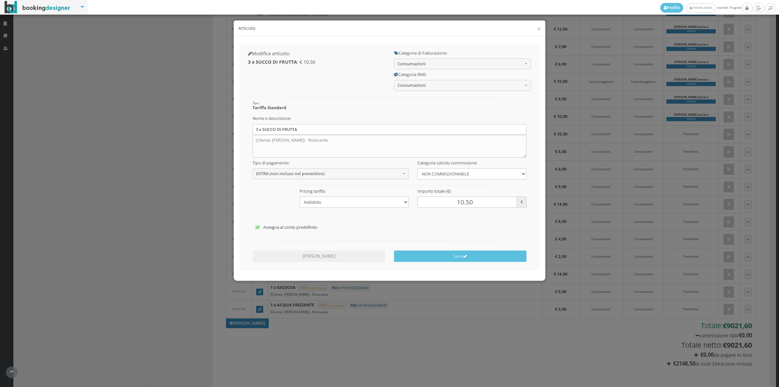
click at [286, 226] on label "Assegna al conto predefinito" at bounding box center [389, 227] width 268 height 8
checkbox input"] "false"
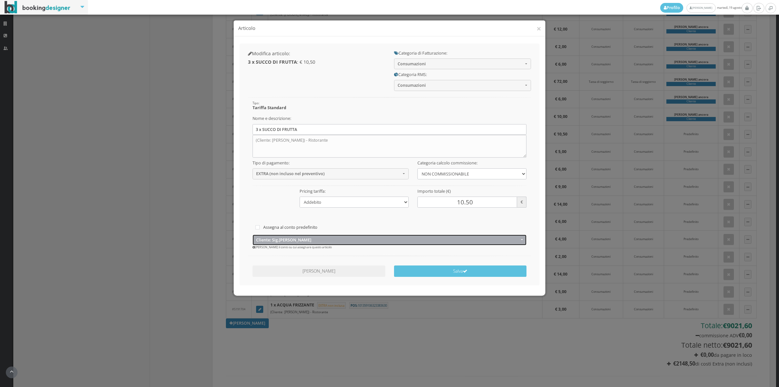
click at [284, 240] on span "Cliente: Sig.[PERSON_NAME]" at bounding box center [387, 239] width 263 height 5
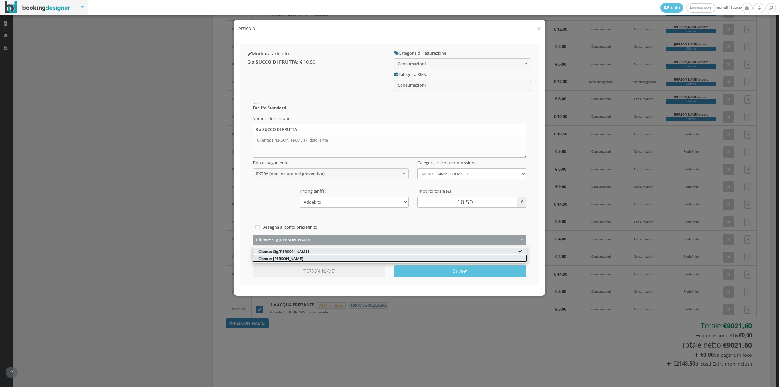
click at [278, 258] on span "Cliente: [PERSON_NAME]" at bounding box center [280, 258] width 45 height 6
select select "1331990"
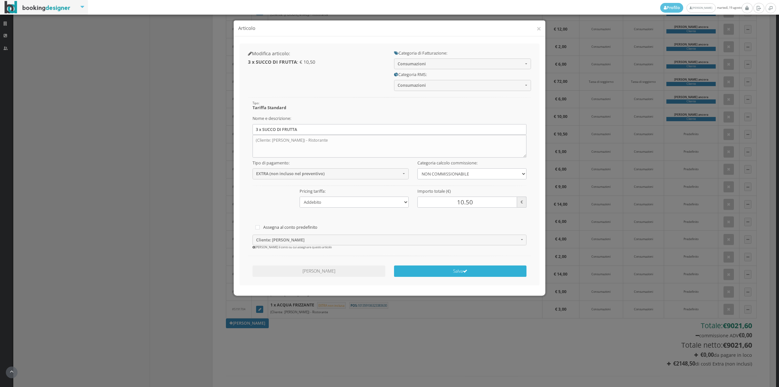
click at [467, 273] on icon "submit" at bounding box center [465, 271] width 5 height 5
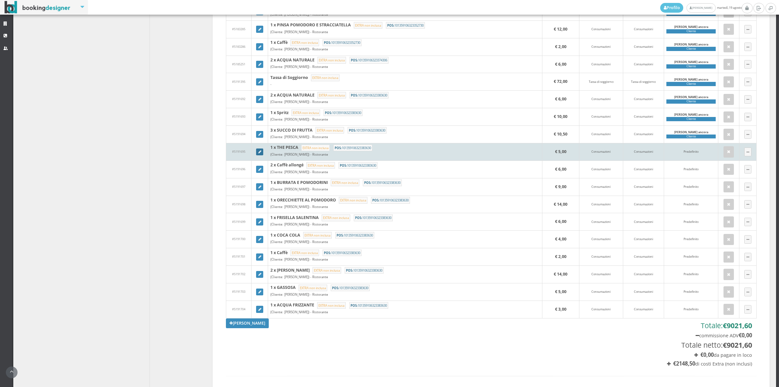
click at [261, 154] on icon at bounding box center [259, 152] width 3 height 4
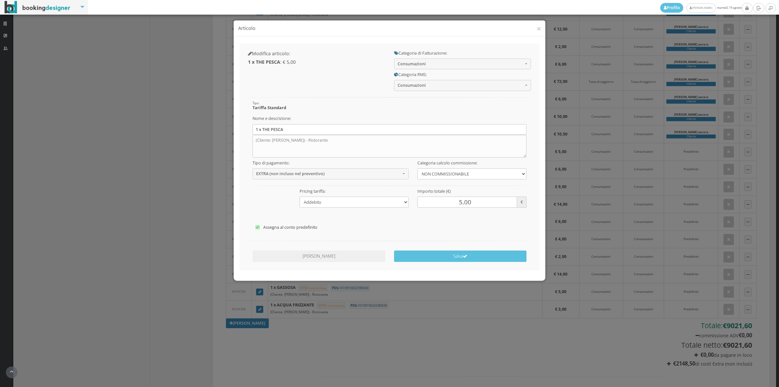
click at [275, 232] on div "Assegna [PERSON_NAME] predefinito Cliente: Sig.[PERSON_NAME] Cliente: Sig.[PERS…" at bounding box center [389, 227] width 283 height 14
click at [277, 226] on label "Assegna al conto predefinito" at bounding box center [389, 227] width 268 height 8
checkbox input"] "false"
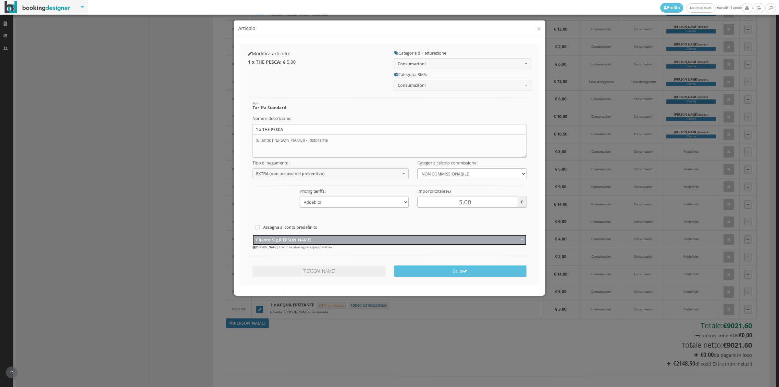
click at [270, 242] on button "Cliente: Sig.[PERSON_NAME]" at bounding box center [390, 239] width 274 height 11
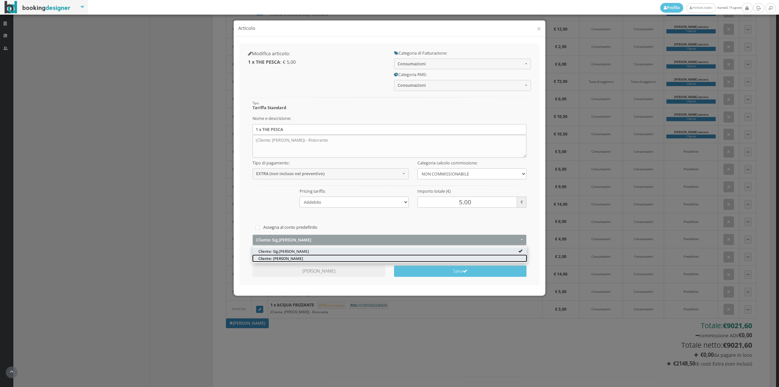
click at [268, 259] on span "Cliente: [PERSON_NAME]" at bounding box center [280, 258] width 45 height 6
select select "1331990"
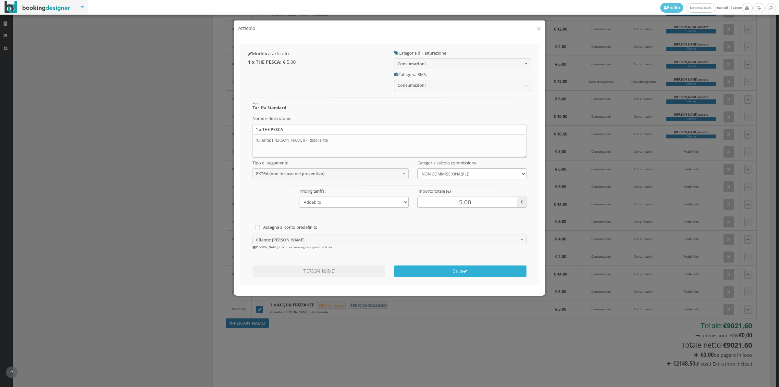
click at [418, 270] on button "Salva" at bounding box center [460, 270] width 133 height 11
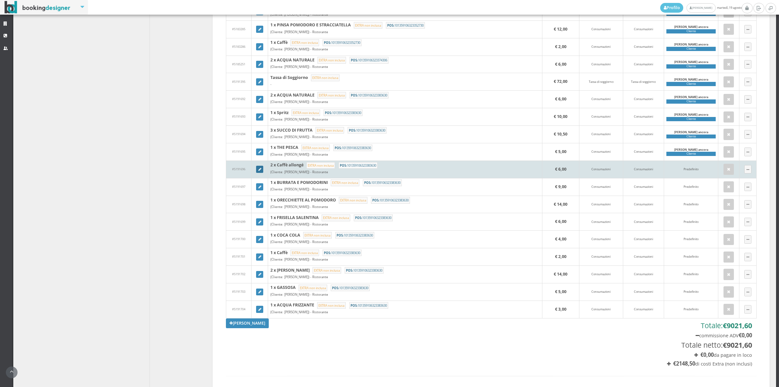
click at [258, 171] on icon at bounding box center [259, 170] width 3 height 4
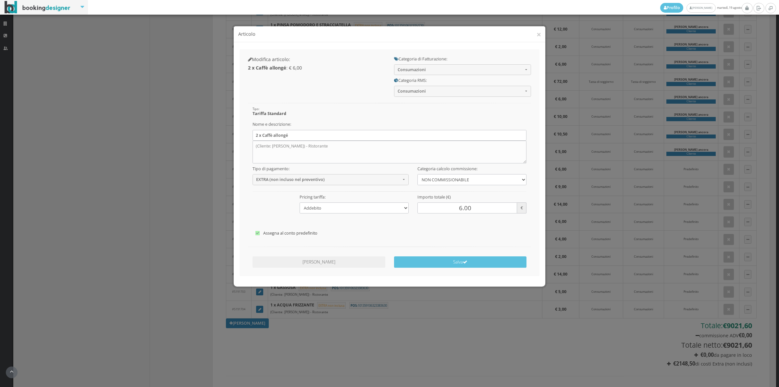
click at [270, 229] on label "Assegna al conto predefinito" at bounding box center [389, 227] width 268 height 8
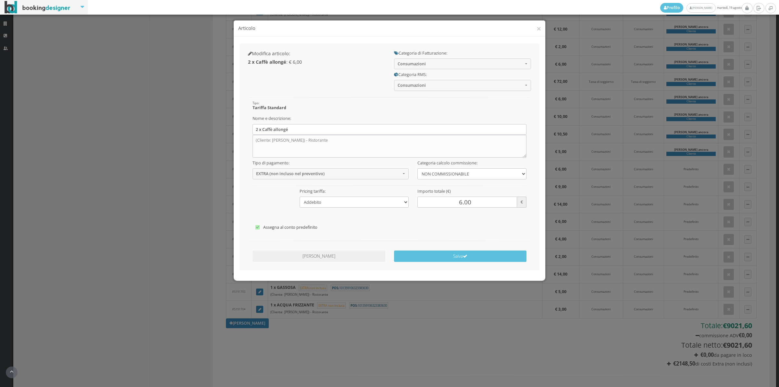
checkbox input"] "false"
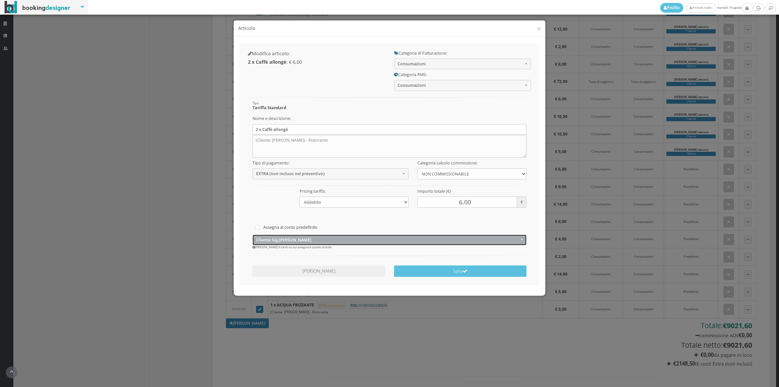
click at [267, 244] on button "Cliente: Sig.[PERSON_NAME]" at bounding box center [390, 239] width 274 height 11
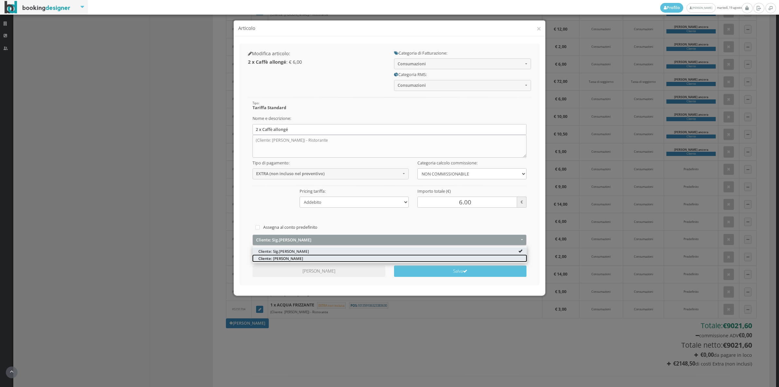
click at [265, 258] on span "Cliente: [PERSON_NAME]" at bounding box center [280, 258] width 45 height 6
select select "1331990"
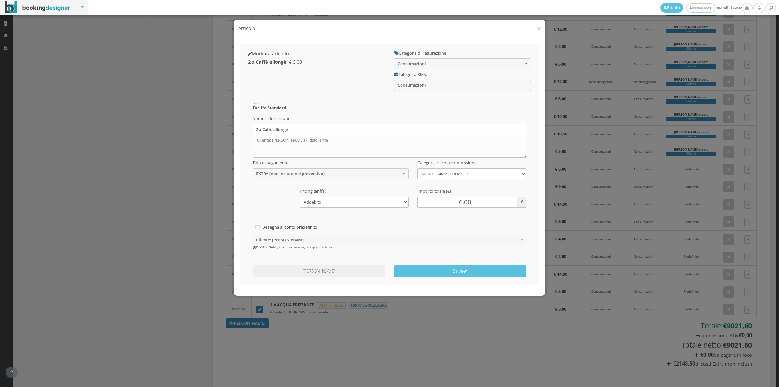
click at [424, 278] on div "[PERSON_NAME] [GEOGRAPHIC_DATA]" at bounding box center [390, 271] width 292 height 19
click at [426, 275] on button "Salva" at bounding box center [460, 270] width 133 height 11
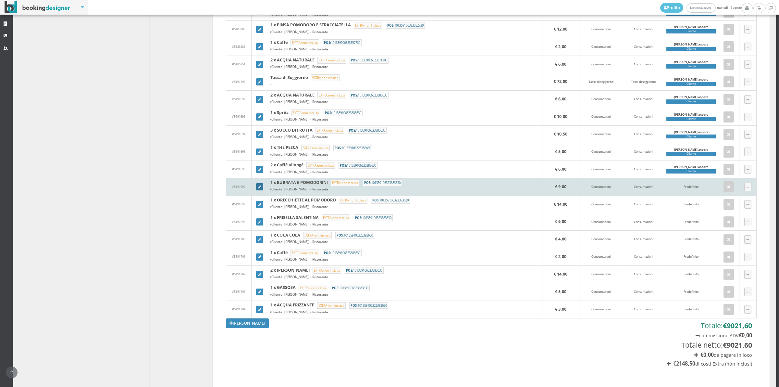
click at [259, 190] on link at bounding box center [259, 186] width 7 height 7
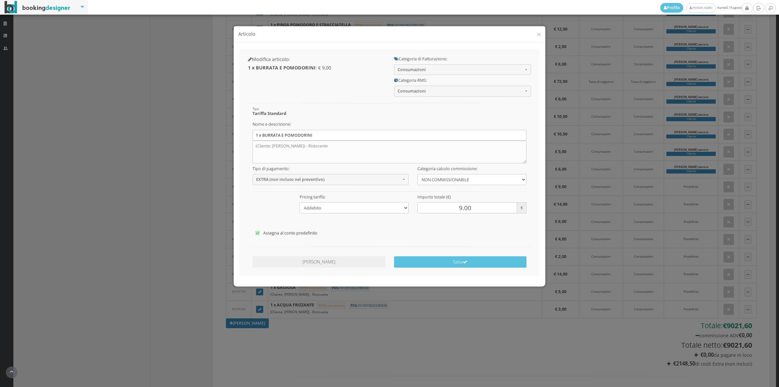
click at [266, 225] on label "Assegna al conto predefinito" at bounding box center [389, 227] width 268 height 8
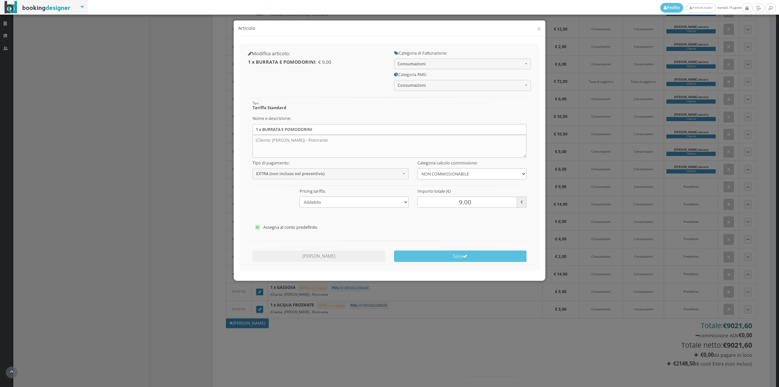
checkbox input"] "false"
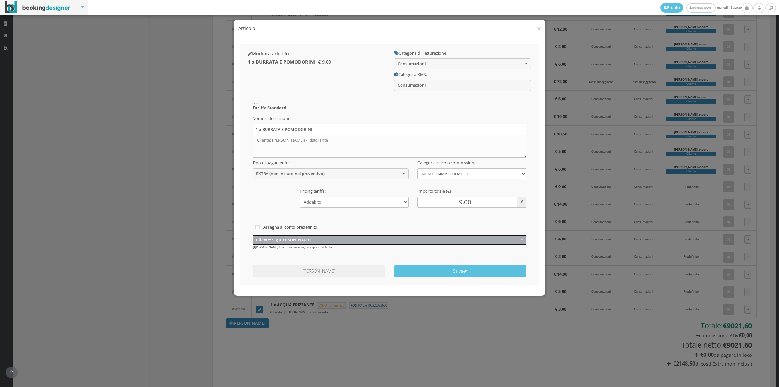
click at [282, 243] on button "Cliente: Sig.[PERSON_NAME]" at bounding box center [390, 239] width 274 height 11
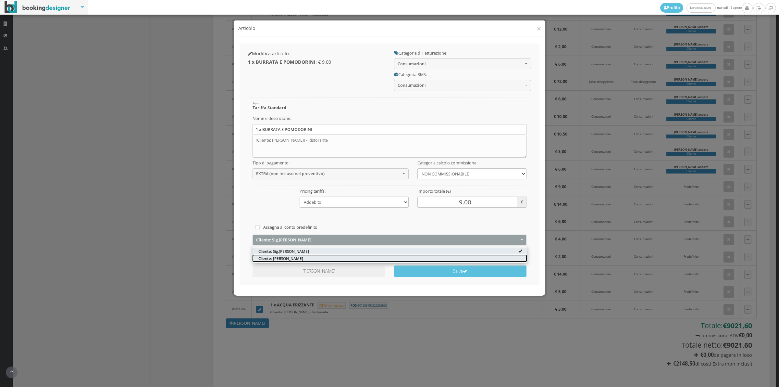
click at [280, 261] on link "Cliente: [PERSON_NAME]" at bounding box center [390, 257] width 274 height 7
select select "1331990"
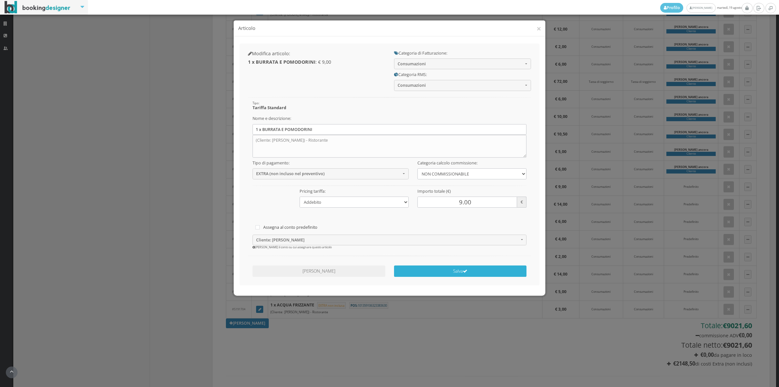
click at [432, 272] on button "Salva" at bounding box center [460, 270] width 133 height 11
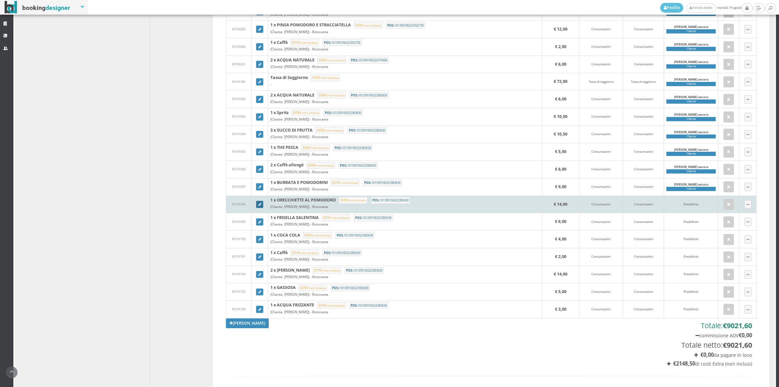
click at [260, 206] on icon at bounding box center [259, 205] width 3 height 4
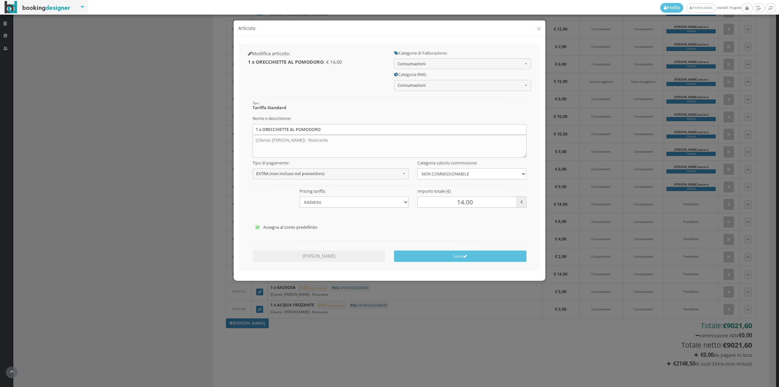
click at [268, 229] on label "Assegna al conto predefinito" at bounding box center [389, 227] width 268 height 8
checkbox input"] "false"
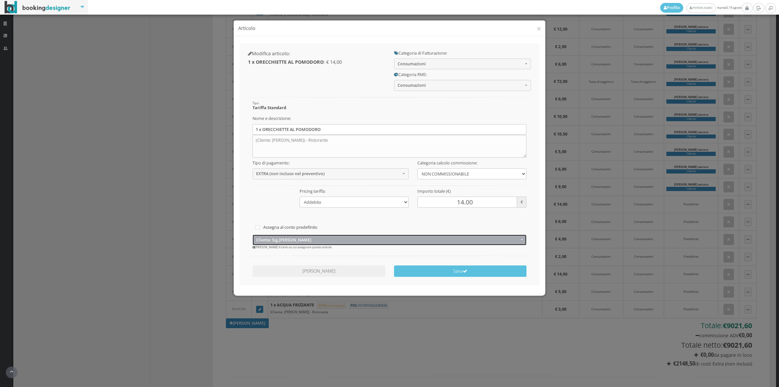
click at [272, 239] on span "Cliente: Sig.[PERSON_NAME]" at bounding box center [387, 239] width 263 height 5
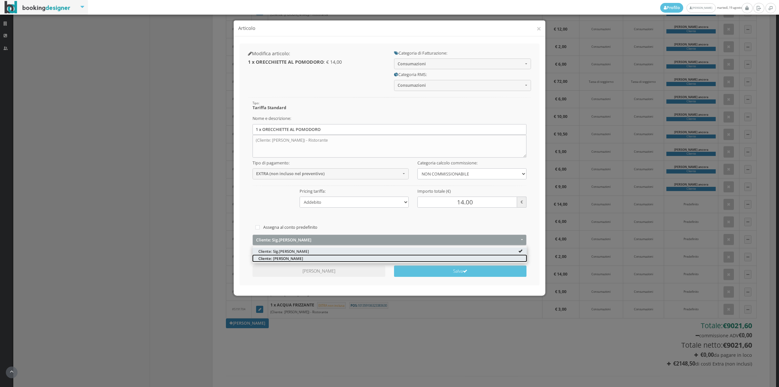
click at [270, 259] on span "Cliente: [PERSON_NAME]" at bounding box center [280, 258] width 45 height 6
select select "1331990"
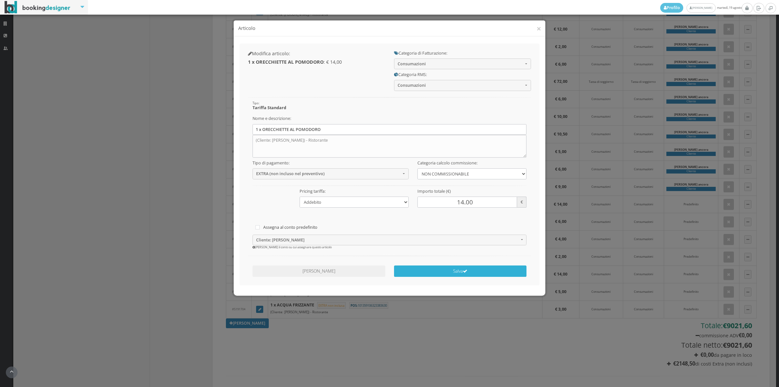
click at [420, 273] on button "Salva" at bounding box center [460, 270] width 133 height 11
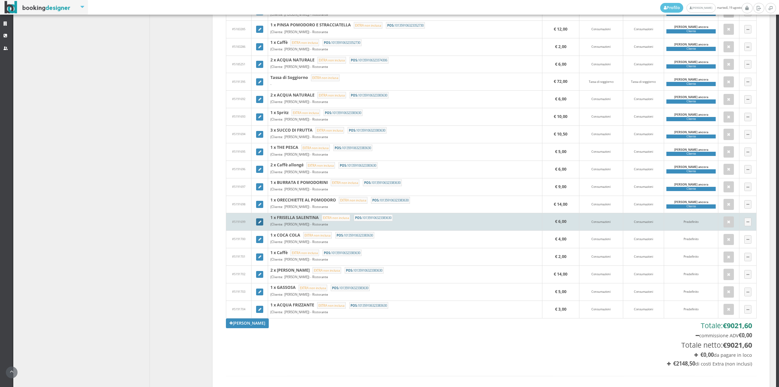
click at [258, 224] on icon at bounding box center [259, 222] width 3 height 4
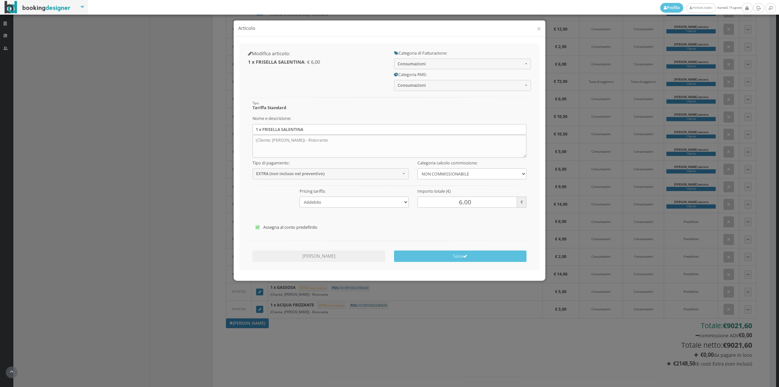
click at [286, 228] on label "Assegna al conto predefinito" at bounding box center [389, 227] width 268 height 8
checkbox input"] "false"
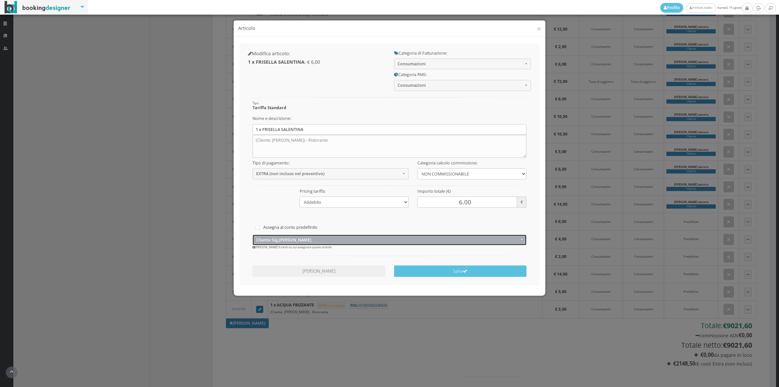
click at [283, 241] on span "Cliente: Sig.[PERSON_NAME]" at bounding box center [387, 239] width 263 height 5
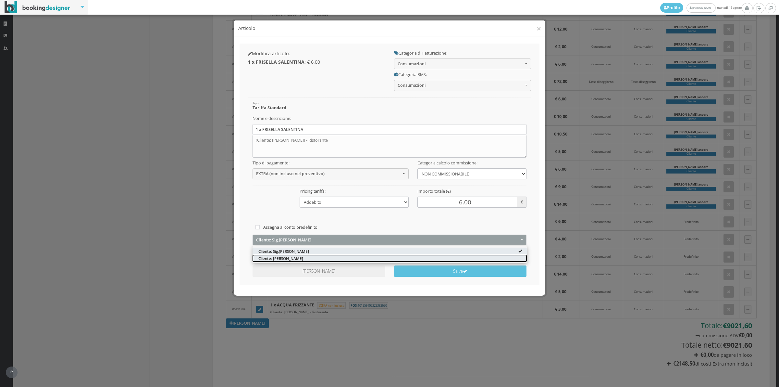
click at [281, 258] on span "Cliente: [PERSON_NAME]" at bounding box center [280, 258] width 45 height 6
select select "1331990"
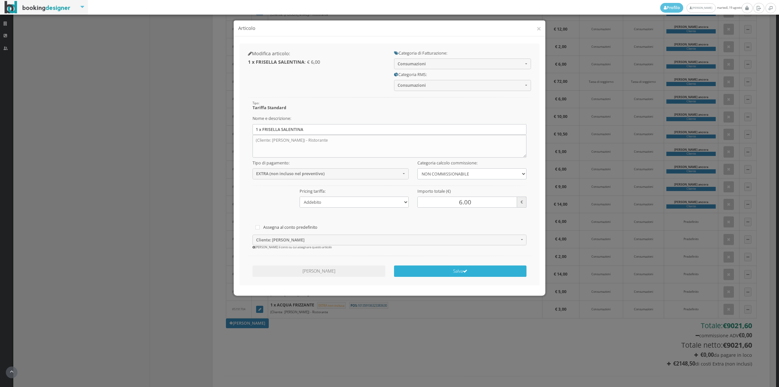
click at [424, 270] on button "Salva" at bounding box center [460, 270] width 133 height 11
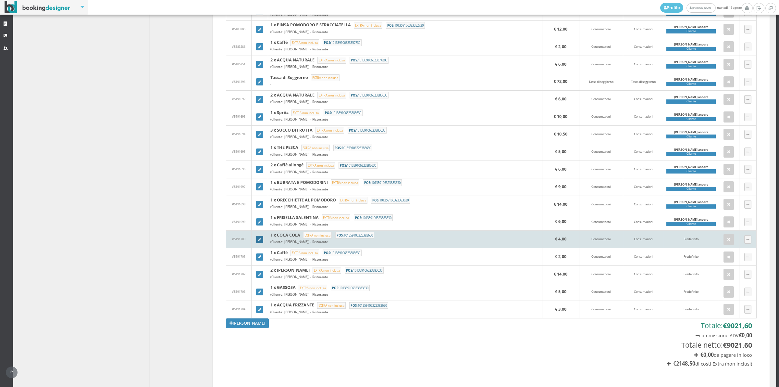
click at [258, 241] on icon at bounding box center [259, 240] width 3 height 4
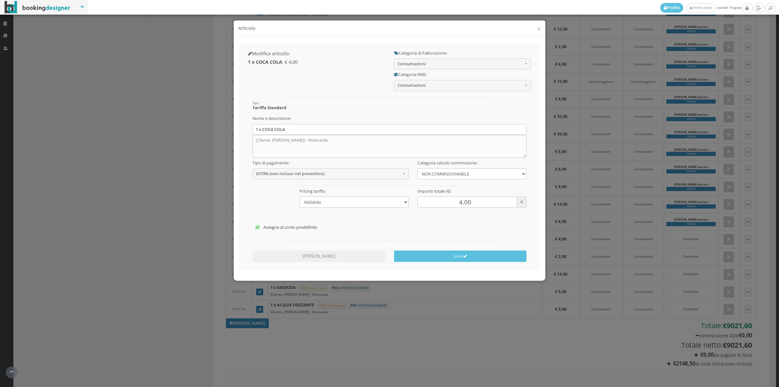
click at [288, 225] on label "Assegna al conto predefinito" at bounding box center [389, 227] width 268 height 8
checkbox input"] "false"
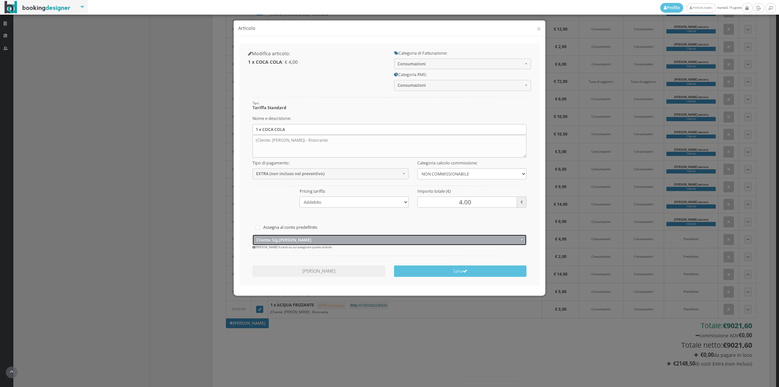
click at [289, 241] on span "Cliente: Sig.[PERSON_NAME]" at bounding box center [387, 239] width 263 height 5
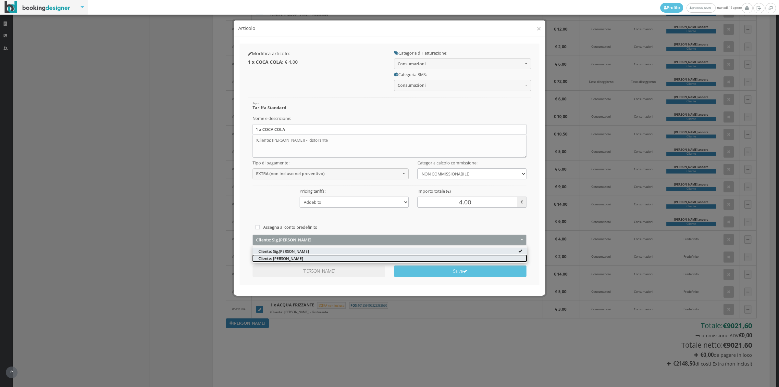
click at [288, 257] on span "Cliente: [PERSON_NAME]" at bounding box center [280, 258] width 45 height 6
select select "1331990"
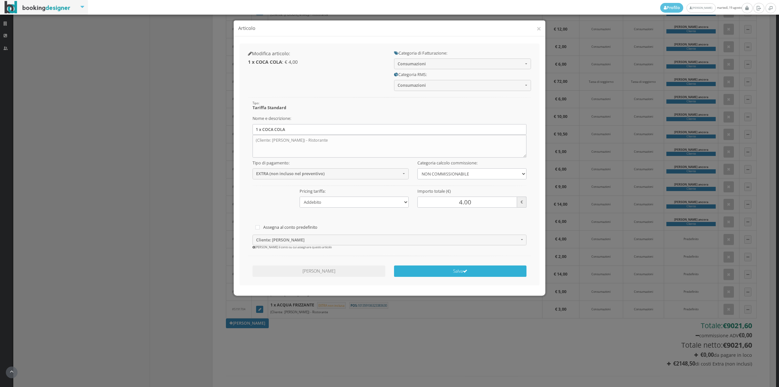
click at [404, 273] on button "Salva" at bounding box center [460, 270] width 133 height 11
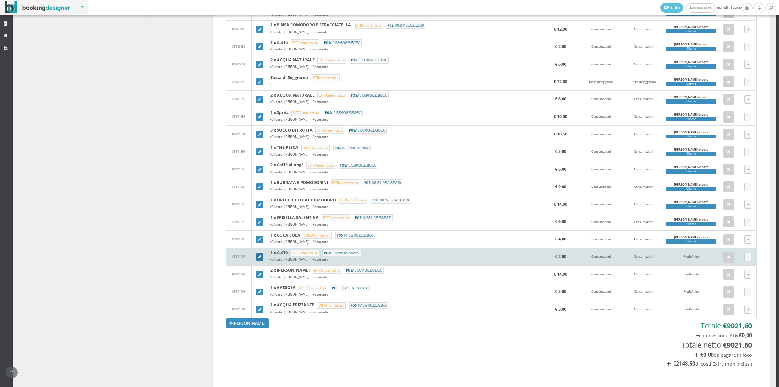
click at [260, 259] on icon at bounding box center [259, 257] width 3 height 4
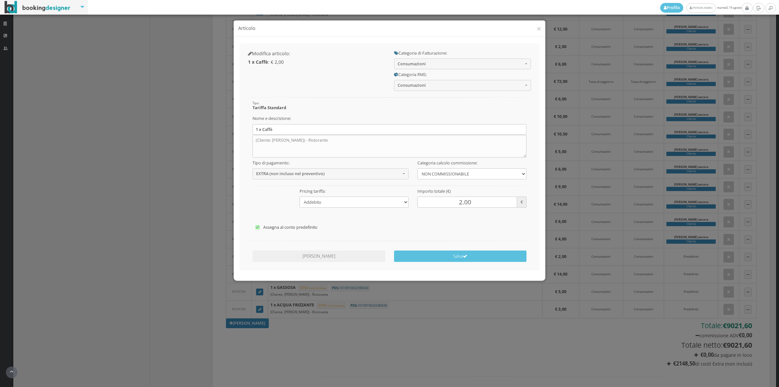
click at [287, 228] on label "Assegna al conto predefinito" at bounding box center [389, 227] width 268 height 8
checkbox input"] "false"
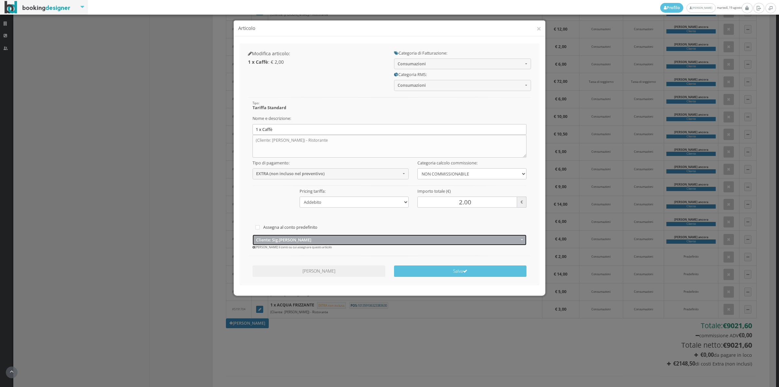
click at [286, 242] on span "Cliente: Sig.[PERSON_NAME]" at bounding box center [387, 239] width 263 height 5
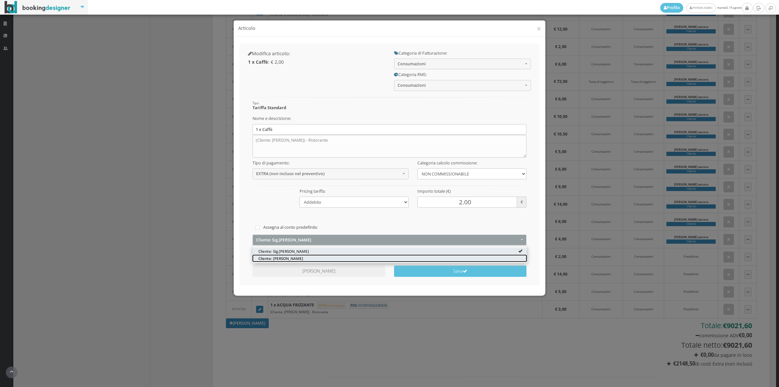
click at [286, 257] on span "Cliente: [PERSON_NAME]" at bounding box center [280, 258] width 45 height 6
select select "1331990"
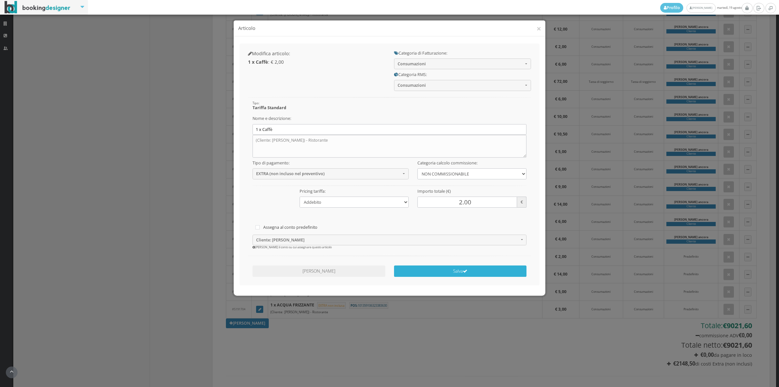
click at [412, 273] on button "Salva" at bounding box center [460, 270] width 133 height 11
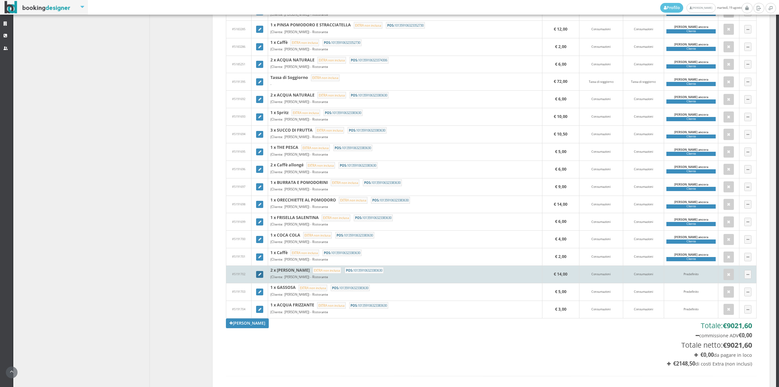
click at [259, 278] on link at bounding box center [259, 274] width 7 height 7
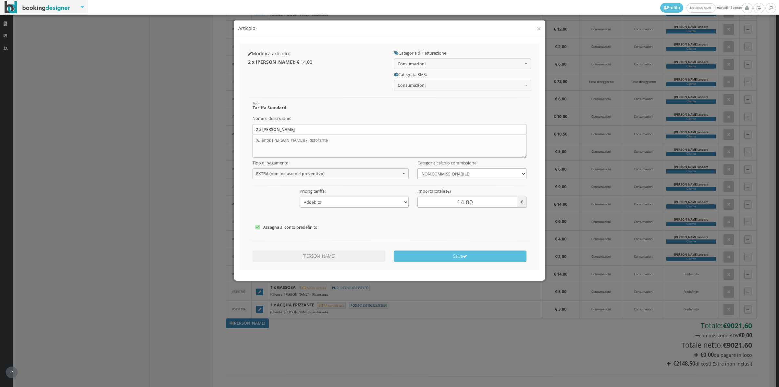
click at [294, 230] on label "Assegna al conto predefinito" at bounding box center [389, 227] width 268 height 8
checkbox input"] "false"
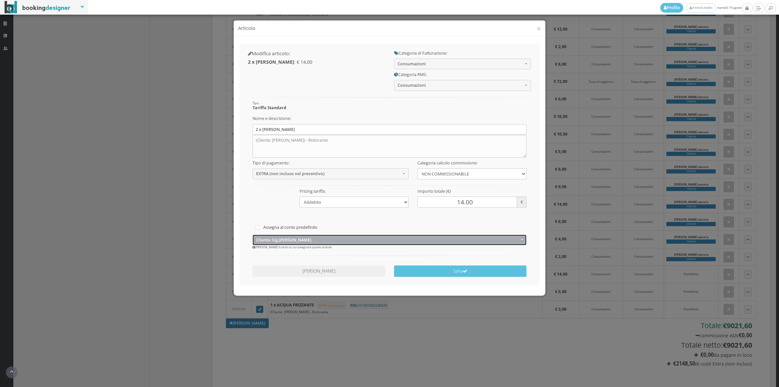
click at [294, 239] on span "Cliente: Sig.[PERSON_NAME]" at bounding box center [387, 239] width 263 height 5
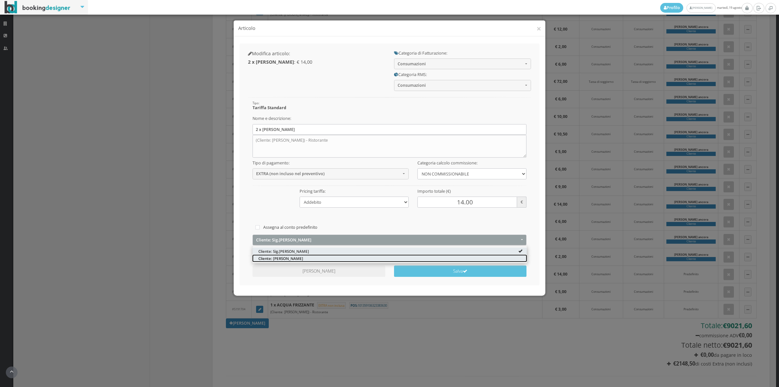
click at [291, 255] on span "Cliente: [PERSON_NAME]" at bounding box center [280, 258] width 45 height 6
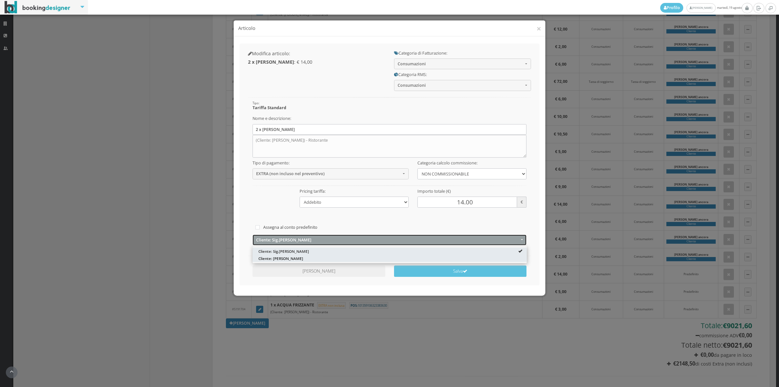
select select "1331990"
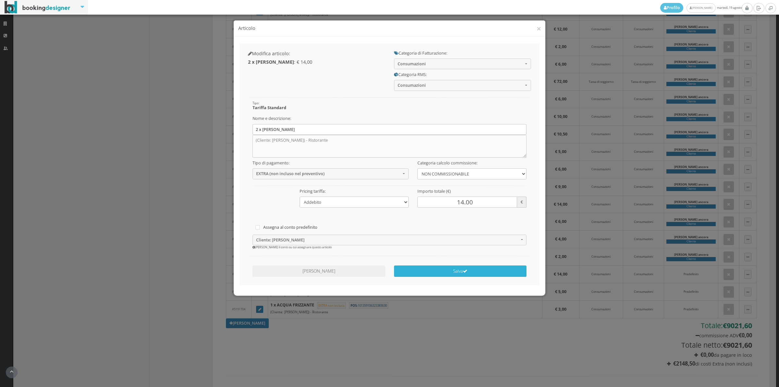
click at [407, 273] on button "Salva" at bounding box center [460, 270] width 133 height 11
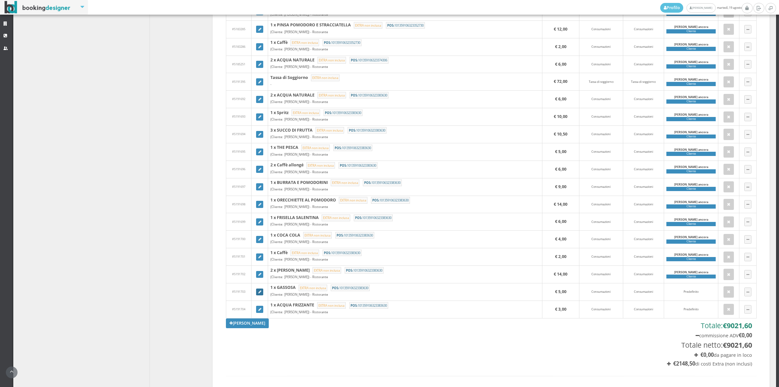
click at [260, 295] on link at bounding box center [259, 291] width 7 height 7
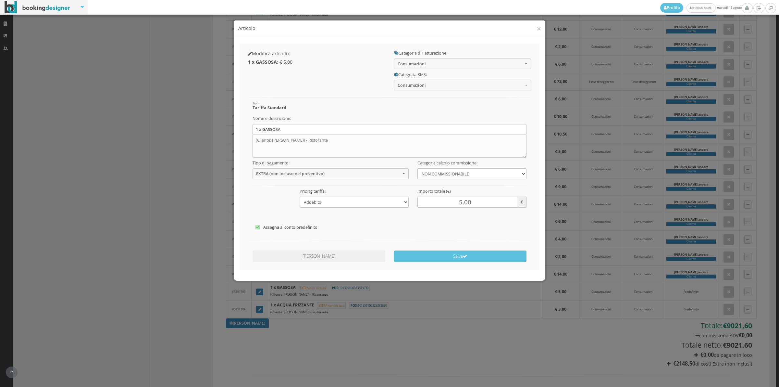
click at [288, 229] on label "Assegna al conto predefinito" at bounding box center [389, 227] width 268 height 8
checkbox input"] "false"
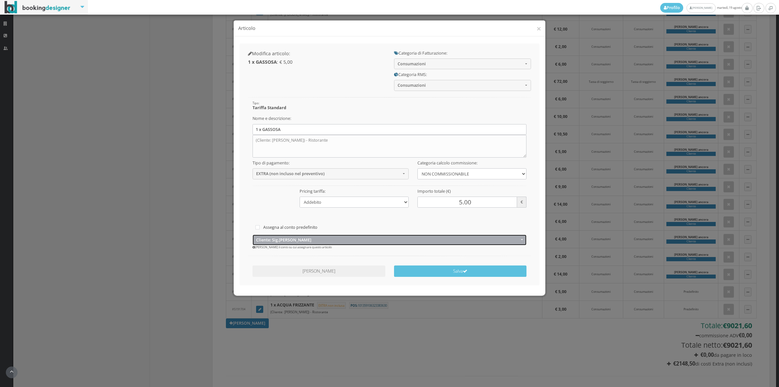
click at [288, 241] on span "Cliente: Sig.[PERSON_NAME]" at bounding box center [387, 239] width 263 height 5
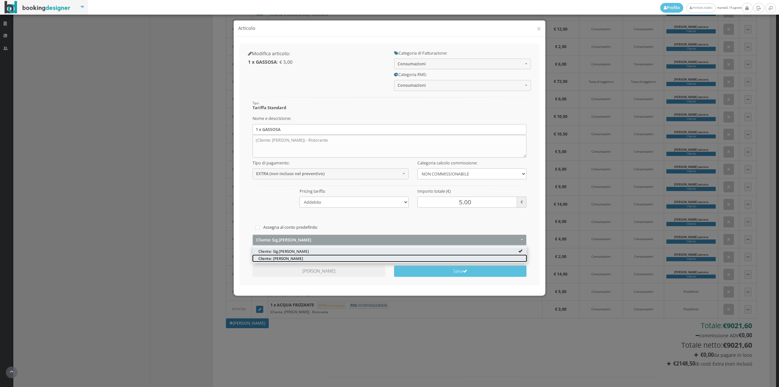
click at [285, 258] on span "Cliente: [PERSON_NAME]" at bounding box center [280, 258] width 45 height 6
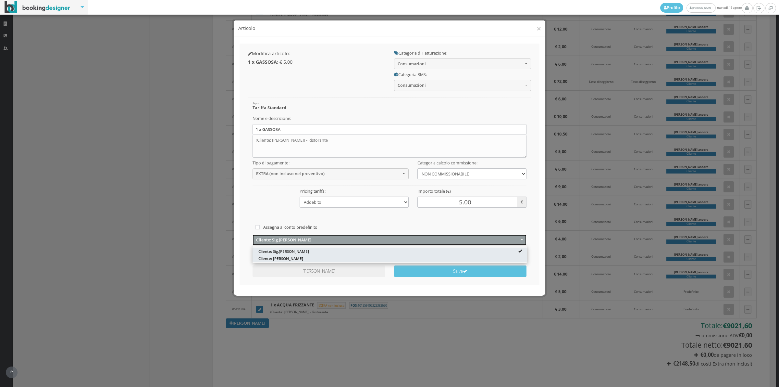
select select "1331990"
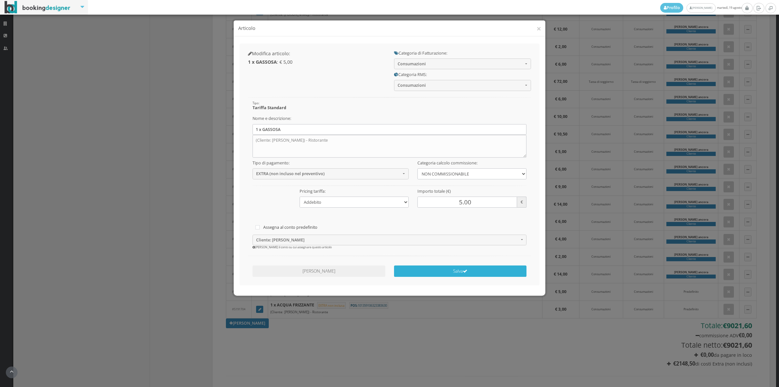
click at [425, 272] on button "Salva" at bounding box center [460, 270] width 133 height 11
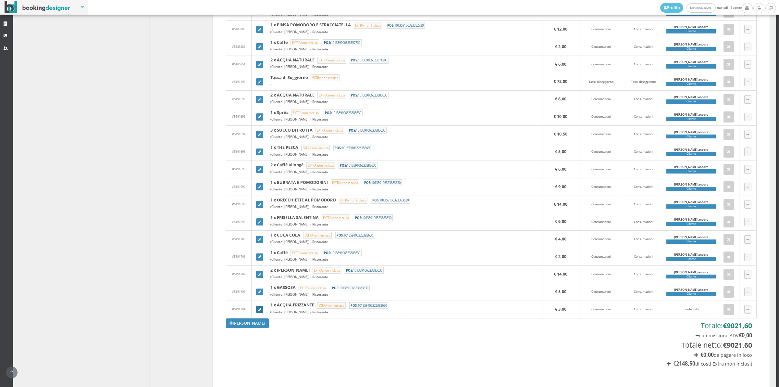
click at [258, 311] on icon at bounding box center [259, 310] width 3 height 4
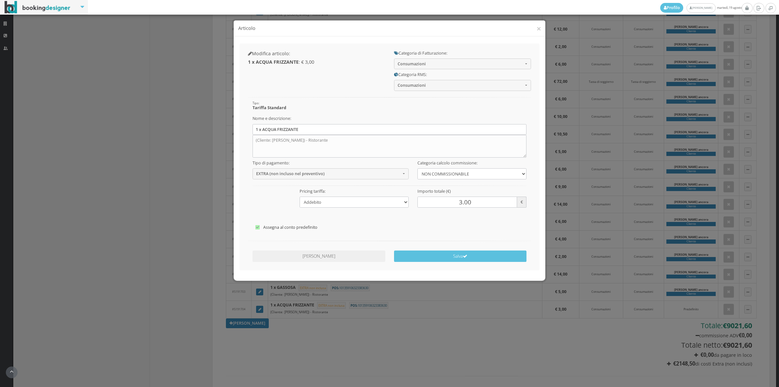
click at [279, 227] on label "Assegna al conto predefinito" at bounding box center [389, 227] width 268 height 8
checkbox input"] "false"
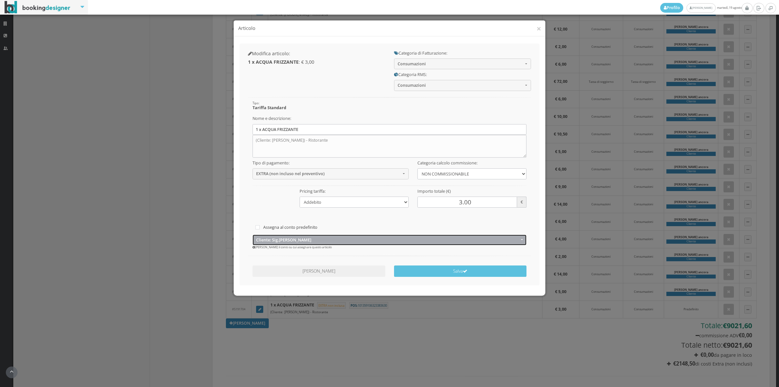
click at [283, 242] on span "Cliente: Sig.[PERSON_NAME]" at bounding box center [387, 239] width 263 height 5
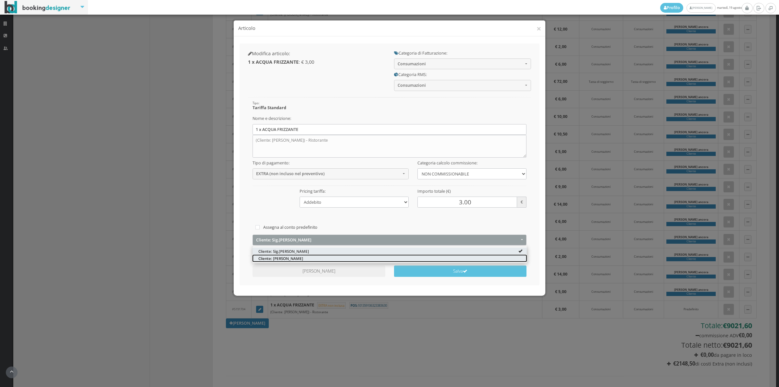
click at [279, 256] on span "Cliente: [PERSON_NAME]" at bounding box center [280, 258] width 45 height 6
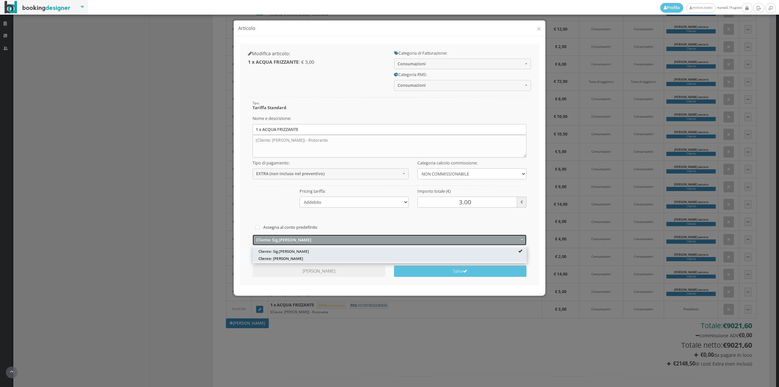
select select "1331990"
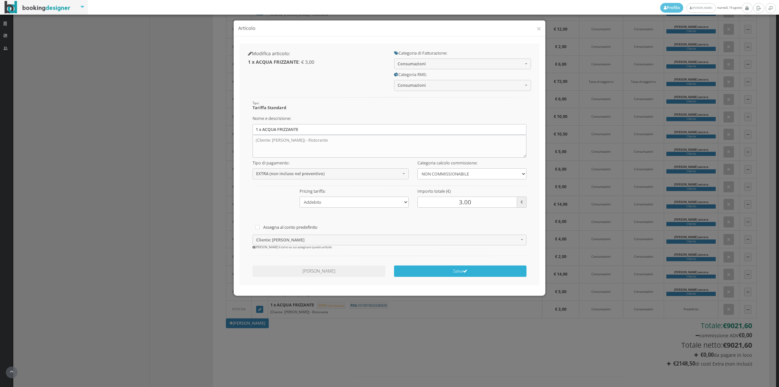
click at [429, 276] on button "Salva" at bounding box center [460, 270] width 133 height 11
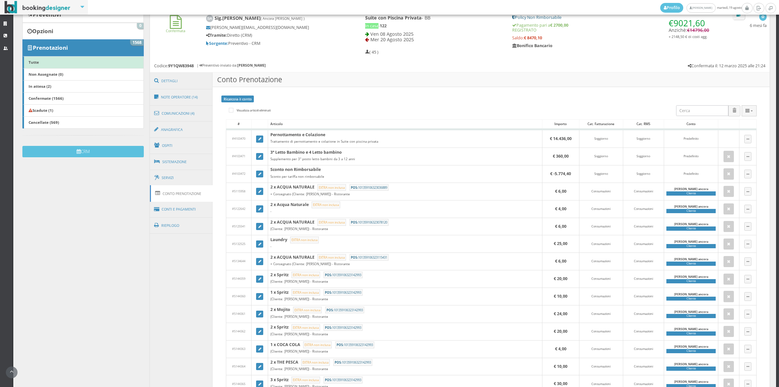
scroll to position [0, 0]
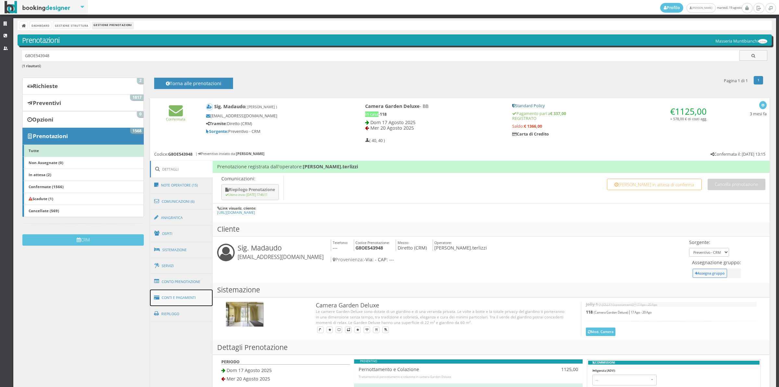
click at [167, 301] on link "Conti e Pagamenti" at bounding box center [181, 297] width 63 height 17
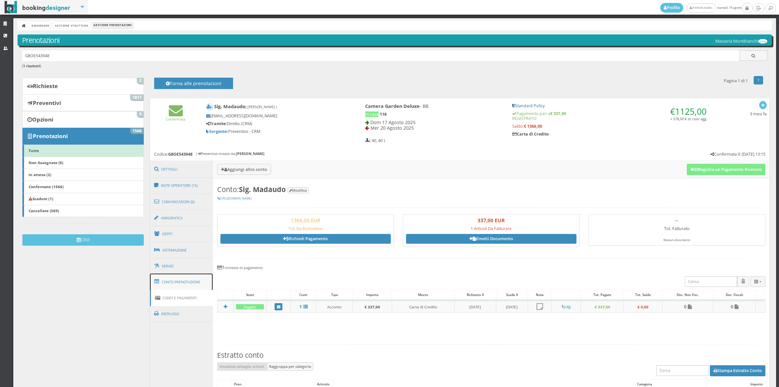
click at [178, 284] on link "Conto Prenotazione" at bounding box center [181, 281] width 63 height 17
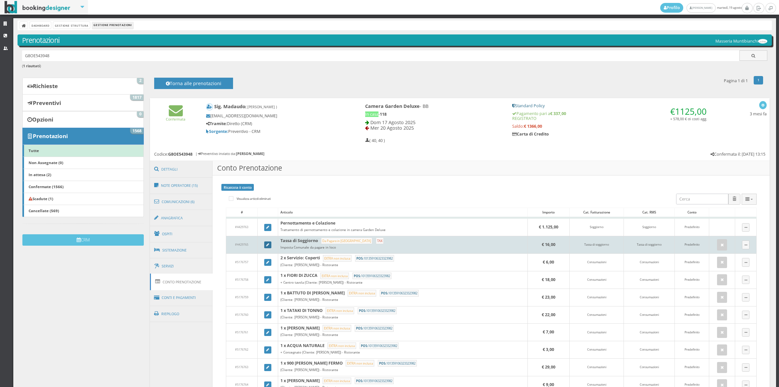
click at [266, 244] on icon at bounding box center [267, 245] width 3 height 4
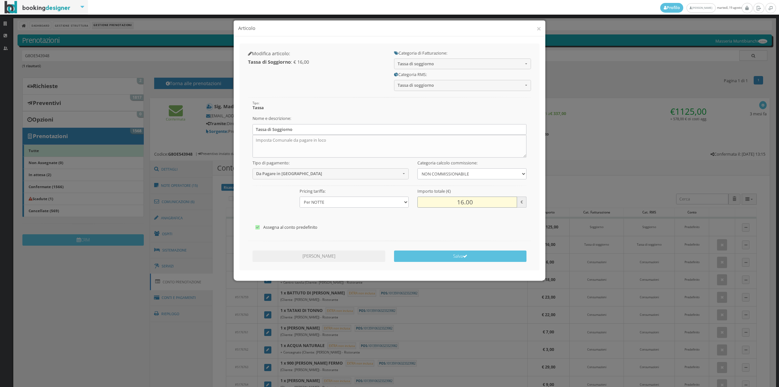
click at [460, 202] on input "16.00" at bounding box center [467, 201] width 100 height 11
type input "12.00"
click at [453, 260] on button "Salva" at bounding box center [460, 255] width 133 height 11
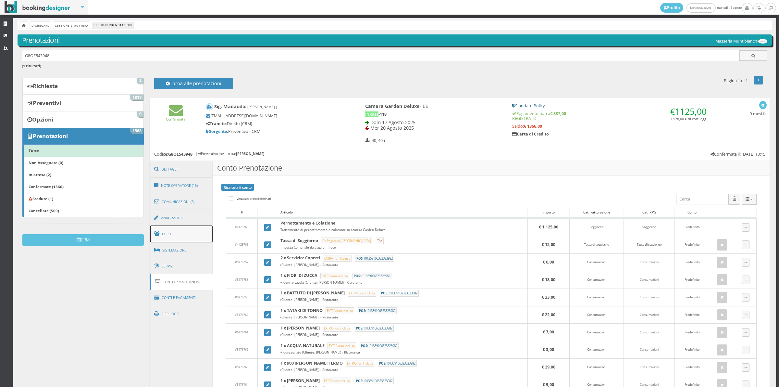
click at [169, 233] on link "Ospiti" at bounding box center [181, 233] width 63 height 17
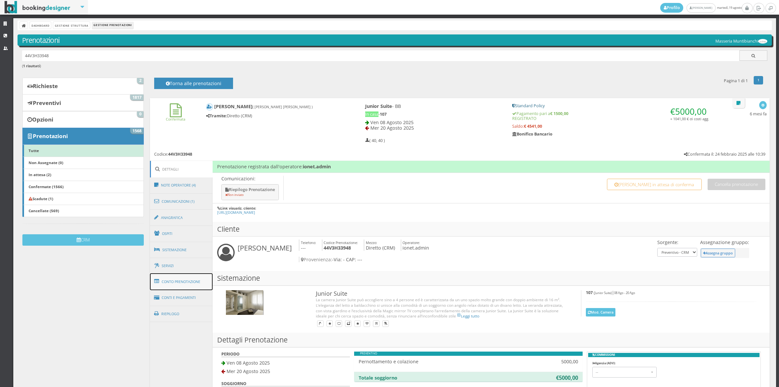
click at [184, 286] on link "Conto Prenotazione" at bounding box center [181, 281] width 63 height 17
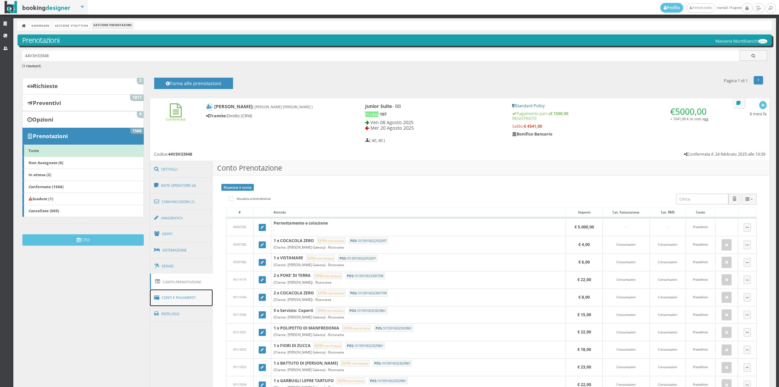
click at [184, 290] on link "Conti e Pagamenti" at bounding box center [181, 297] width 63 height 17
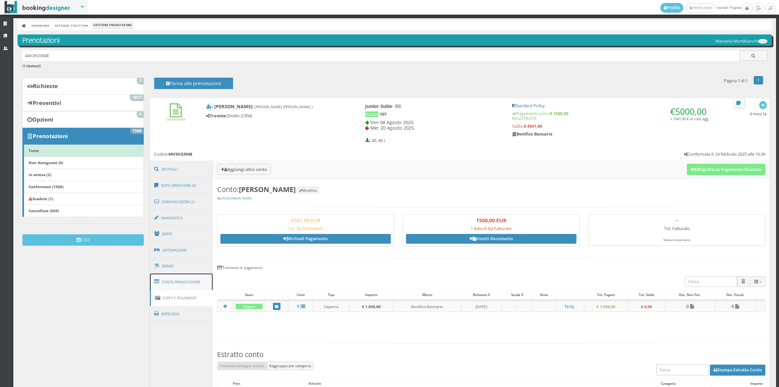
click at [190, 283] on link "Conto Prenotazione" at bounding box center [181, 281] width 63 height 17
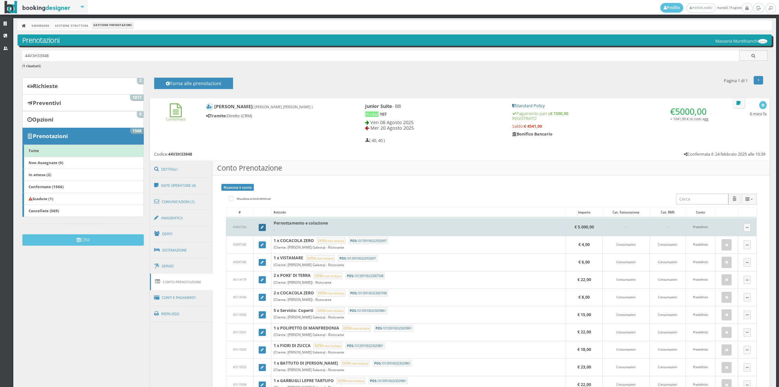
click at [259, 225] on link at bounding box center [262, 227] width 7 height 7
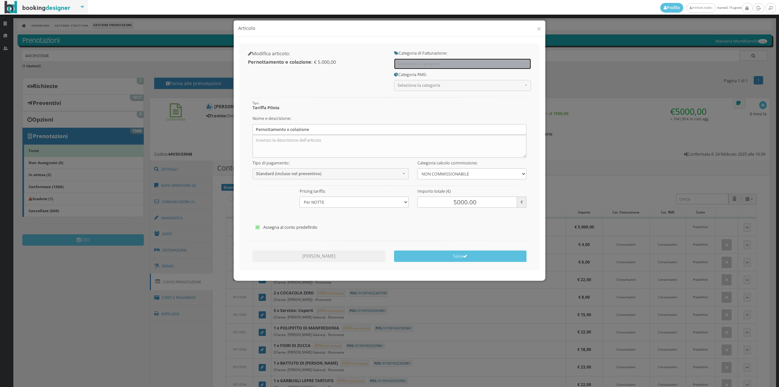
click at [421, 66] on span "Seleziona la categoria" at bounding box center [461, 63] width 126 height 5
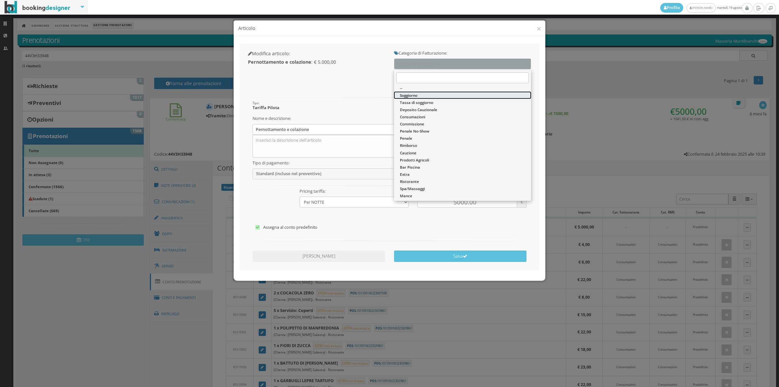
click at [417, 95] on span "Soggiorno" at bounding box center [409, 96] width 18 height 6
select select "1"
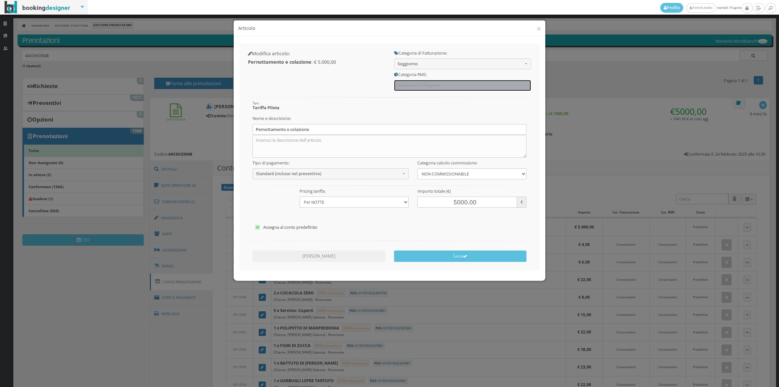
click at [417, 85] on span "Seleziona la categoria" at bounding box center [461, 85] width 126 height 5
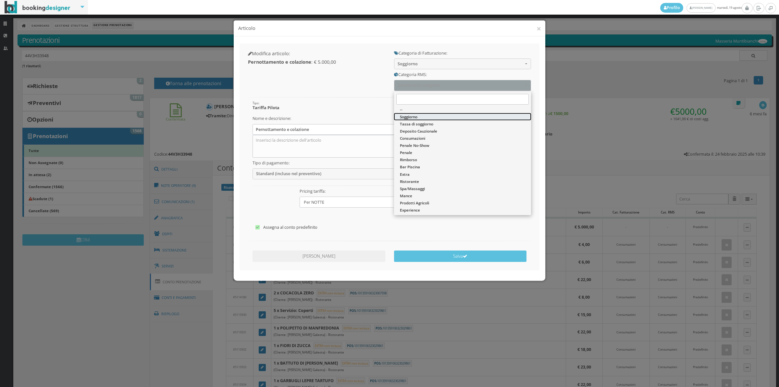
click at [417, 117] on span "Soggiorno" at bounding box center [409, 117] width 18 height 6
select select "1"
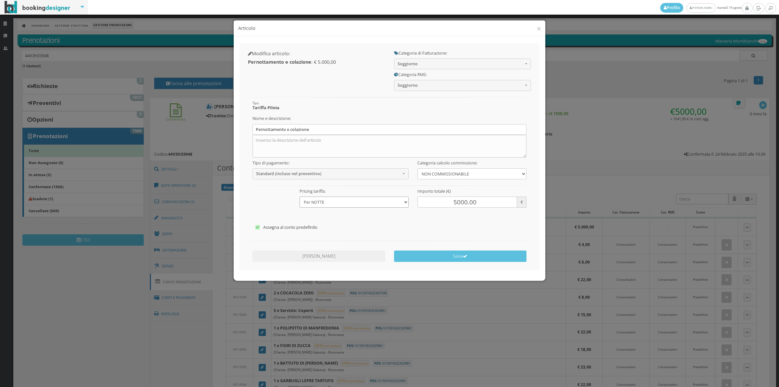
drag, startPoint x: 342, startPoint y: 201, endPoint x: 338, endPoint y: 204, distance: 4.8
click at [342, 201] on select "Costo U.T. Addebito Per NOTTE GIORNALIERO Addebito su Date Specifiche" at bounding box center [354, 201] width 109 height 11
select select "0"
click at [300, 196] on select "Costo U.T. Addebito Per NOTTE GIORNALIERO Addebito su Date Specifiche" at bounding box center [354, 201] width 109 height 11
click at [456, 249] on div "Salva" at bounding box center [460, 254] width 142 height 14
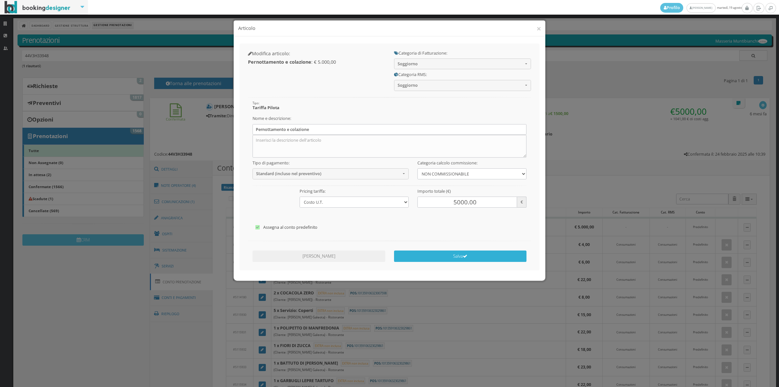
click at [455, 257] on button "Salva" at bounding box center [460, 255] width 133 height 11
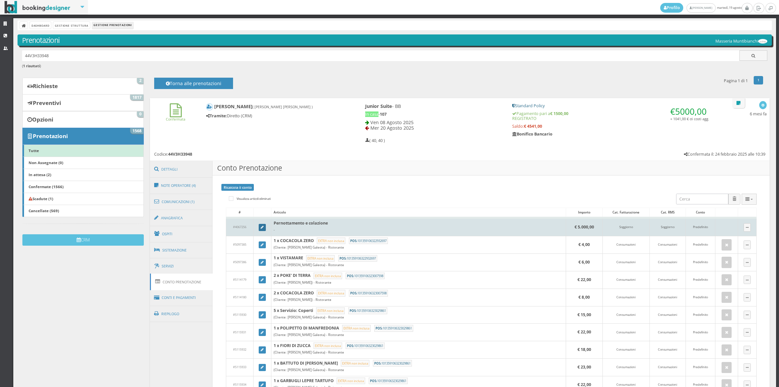
click at [264, 227] on link at bounding box center [262, 227] width 7 height 7
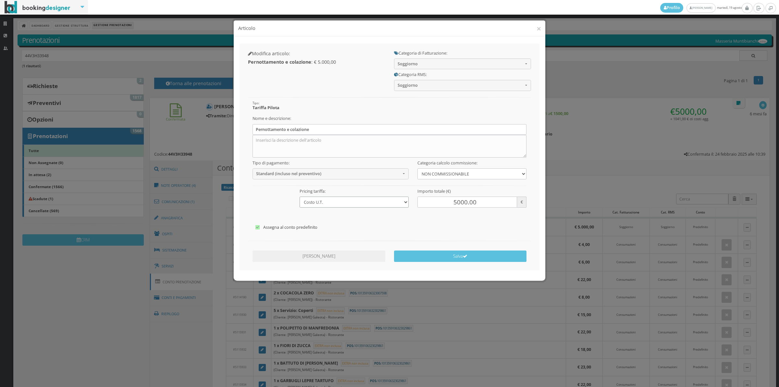
click at [331, 199] on select "Costo U.T. Addebito Per NOTTE GIORNALIERO Addebito su Date Specifiche" at bounding box center [354, 201] width 109 height 11
select select "2"
click at [300, 196] on select "Costo U.T. Addebito Per NOTTE GIORNALIERO Addebito su Date Specifiche" at bounding box center [354, 201] width 109 height 11
click at [438, 251] on button "Salva" at bounding box center [460, 255] width 133 height 11
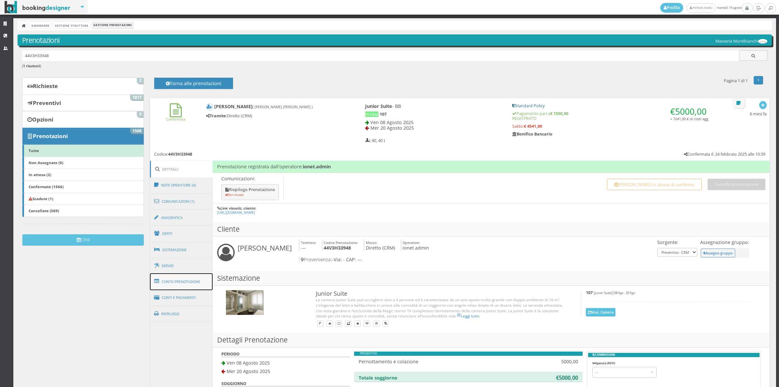
click at [197, 286] on link "Conto Prenotazione" at bounding box center [181, 281] width 63 height 17
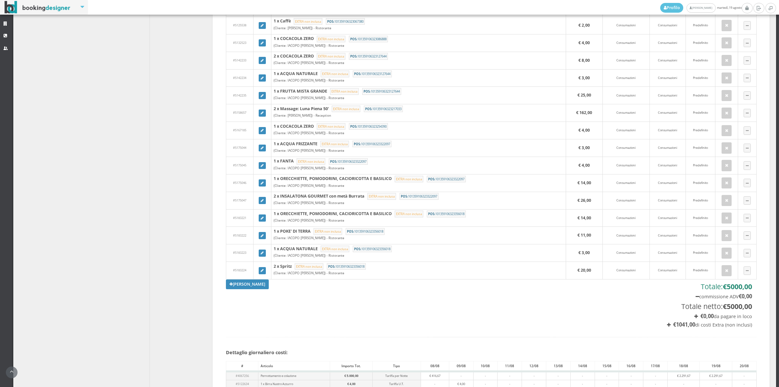
scroll to position [1221, 0]
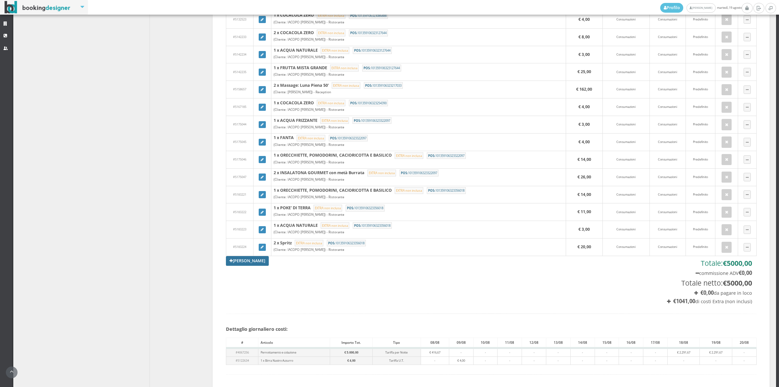
click at [256, 264] on link "[PERSON_NAME]" at bounding box center [247, 261] width 43 height 10
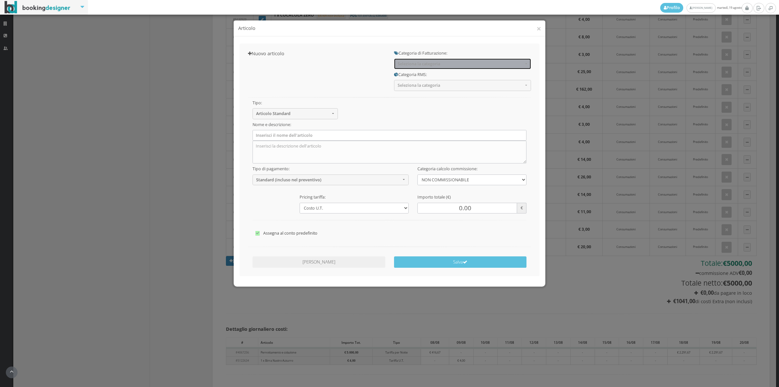
click at [402, 62] on span "Seleziona la categoria" at bounding box center [461, 63] width 126 height 5
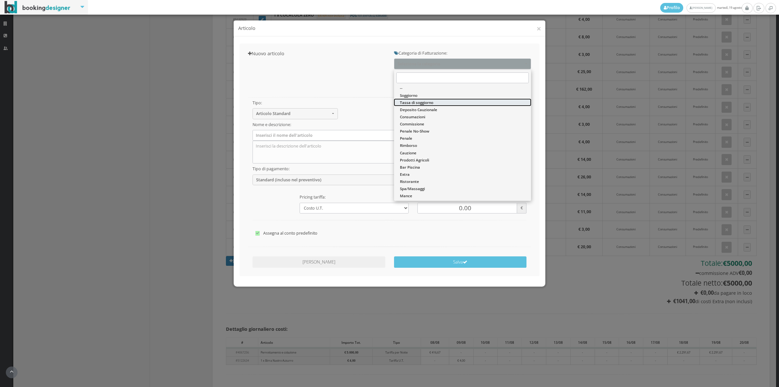
click at [406, 103] on span "Tassa di soggiorno" at bounding box center [416, 103] width 33 height 6
select select "13"
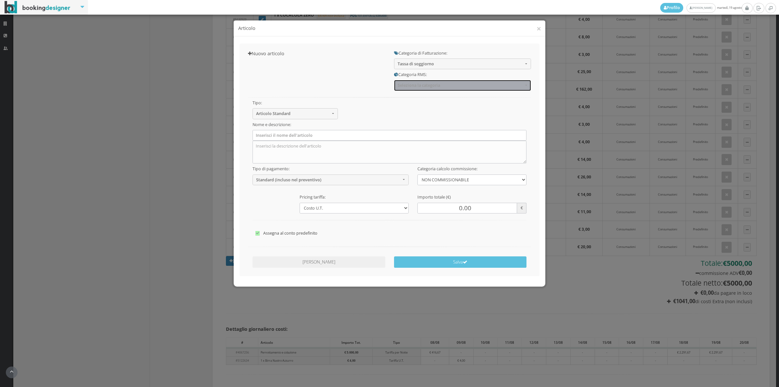
click at [403, 85] on span "Seleziona la categoria" at bounding box center [461, 85] width 126 height 5
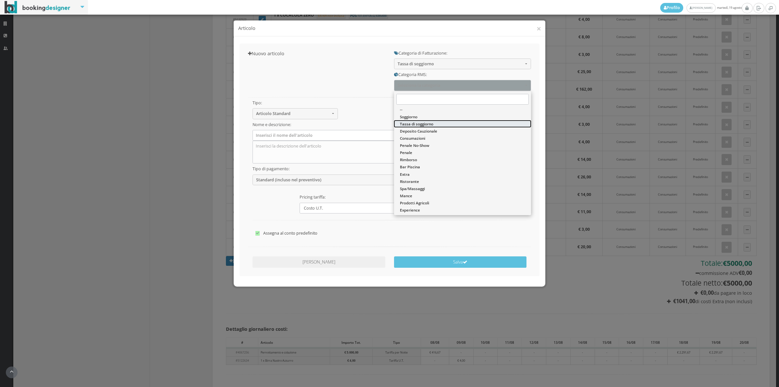
click at [403, 122] on span "Tassa di soggiorno" at bounding box center [416, 124] width 33 height 6
select select "13"
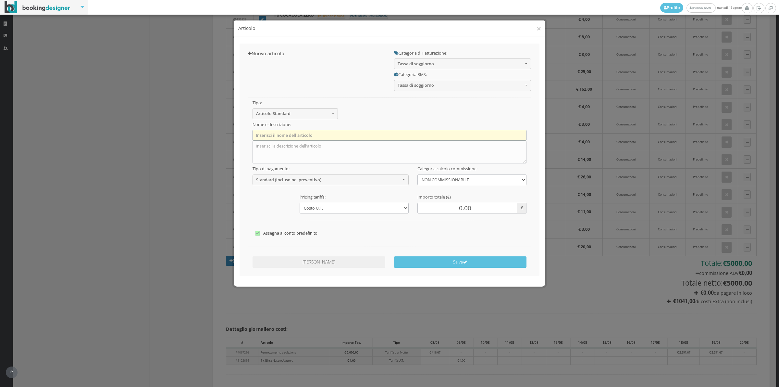
click at [331, 132] on input "text" at bounding box center [390, 135] width 274 height 11
type input "Tassa di Soggiorno"
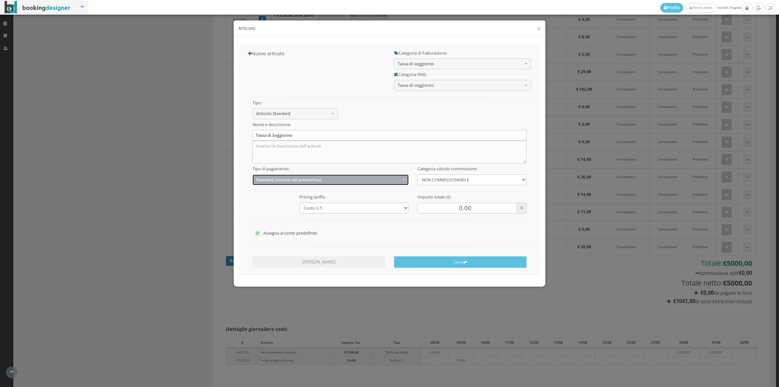
click at [278, 183] on button "Standard (incluso nel preventivo)" at bounding box center [331, 179] width 156 height 11
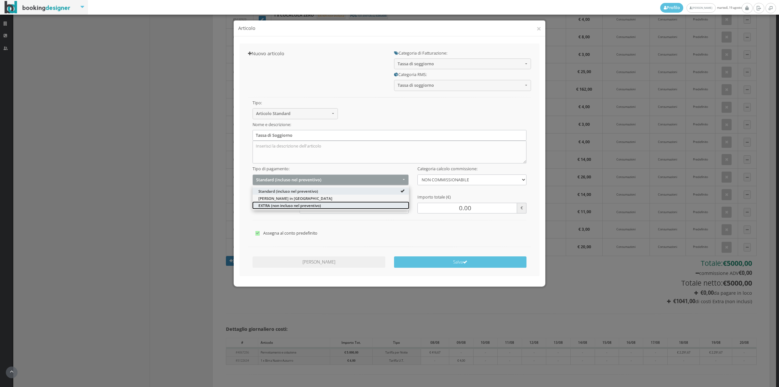
click at [270, 208] on span "EXTRA (non incluso nel preventivo)" at bounding box center [289, 205] width 63 height 6
select select "2"
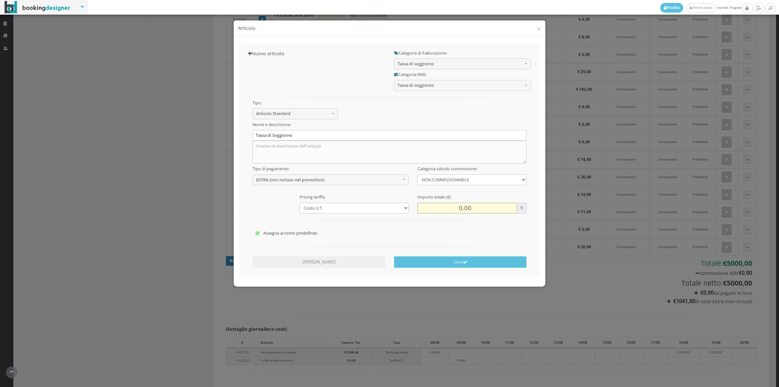
click at [455, 204] on input "0.00" at bounding box center [467, 208] width 100 height 11
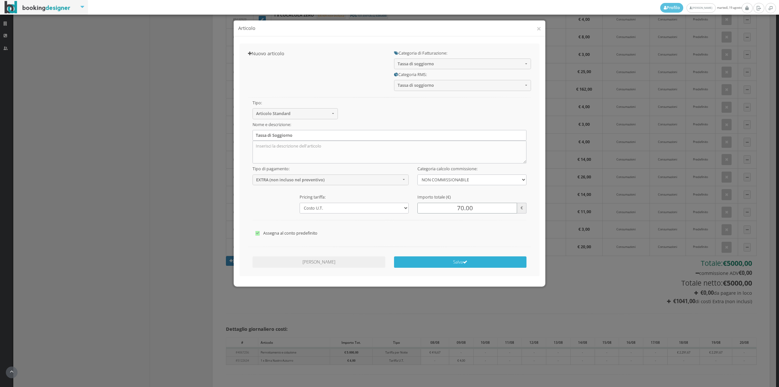
type input "70.00"
click at [462, 263] on button "Salva" at bounding box center [460, 261] width 133 height 11
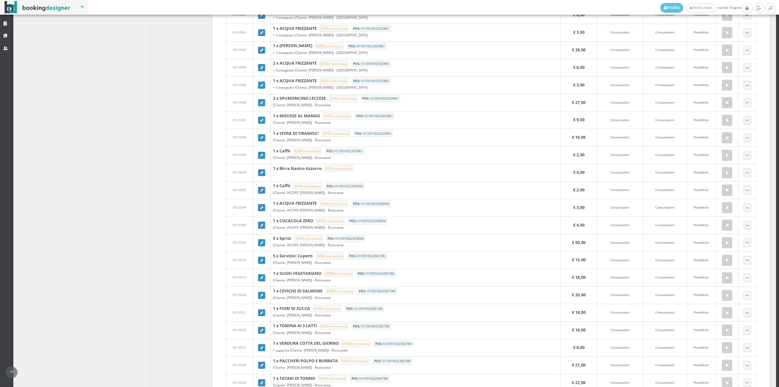
scroll to position [181, 0]
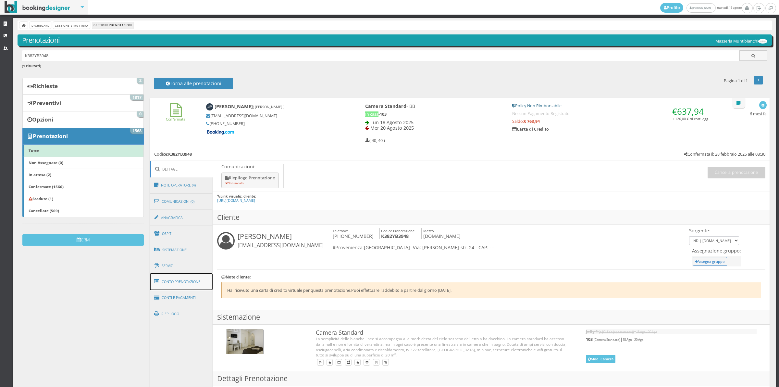
click at [191, 281] on link "Conto Prenotazione" at bounding box center [181, 281] width 63 height 17
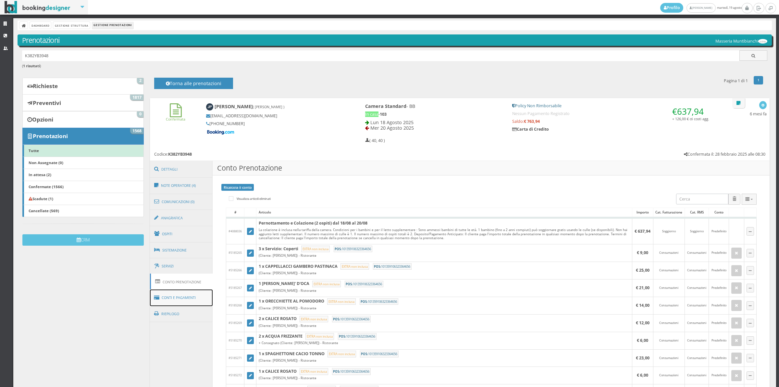
click at [195, 299] on link "Conti e Pagamenti" at bounding box center [181, 297] width 63 height 17
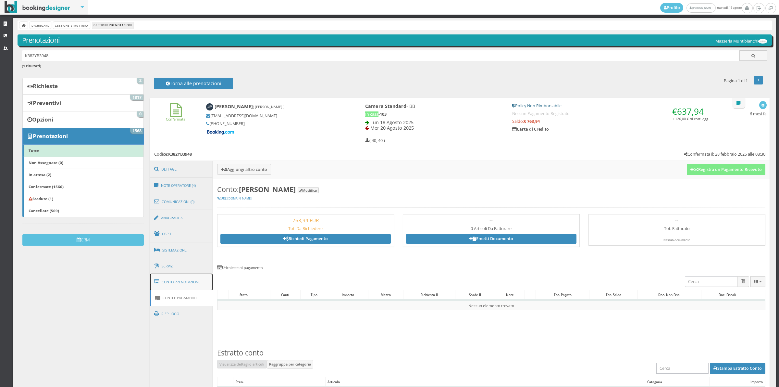
click at [187, 286] on link "Conto Prenotazione" at bounding box center [181, 281] width 63 height 17
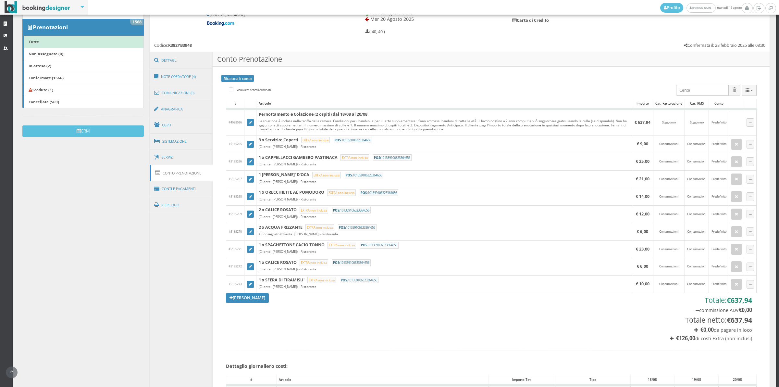
scroll to position [153, 0]
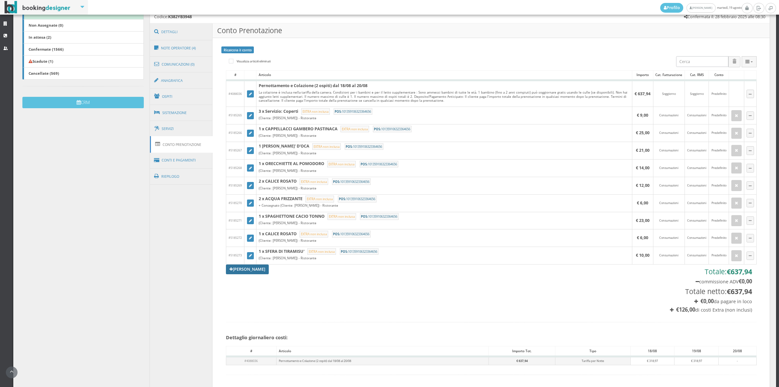
click at [256, 268] on link "[PERSON_NAME]" at bounding box center [247, 269] width 43 height 10
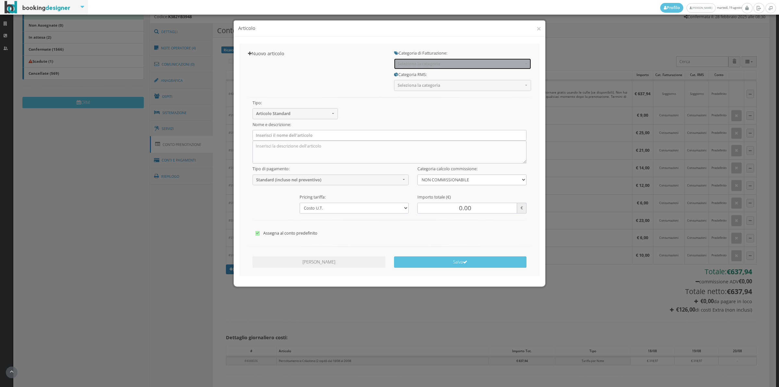
click at [414, 62] on span "Seleziona la categoria" at bounding box center [461, 63] width 126 height 5
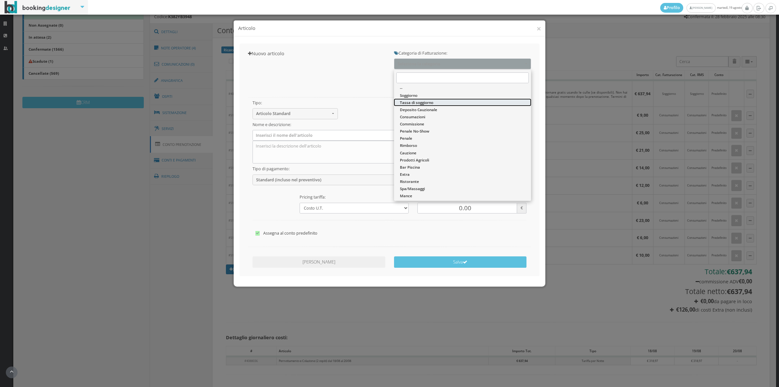
click at [413, 101] on span "Tassa di soggiorno" at bounding box center [416, 103] width 33 height 6
select select "13"
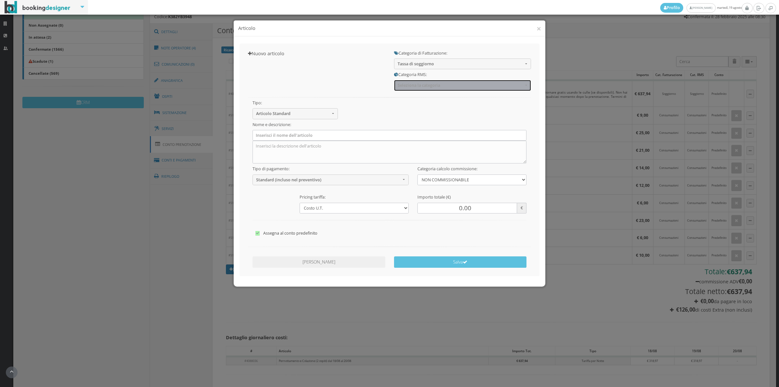
click at [409, 84] on span "Seleziona la categoria" at bounding box center [461, 85] width 126 height 5
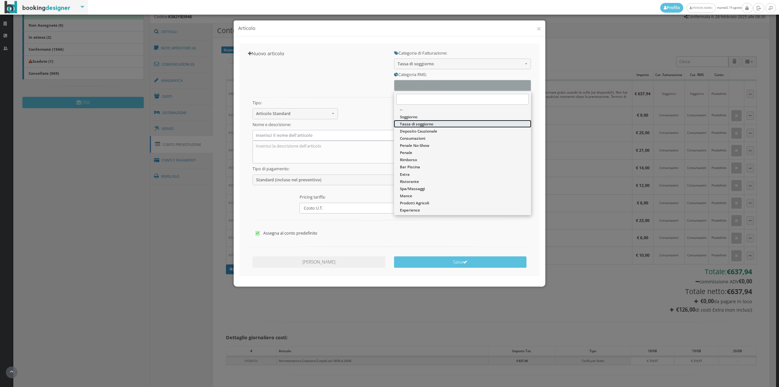
click at [406, 124] on span "Tassa di soggiorno" at bounding box center [416, 124] width 33 height 6
select select "13"
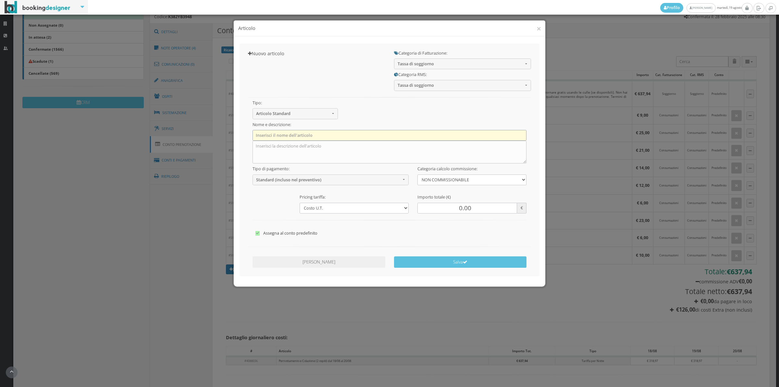
click at [361, 131] on input "text" at bounding box center [390, 135] width 274 height 11
type input "Tassa di Soggiorno"
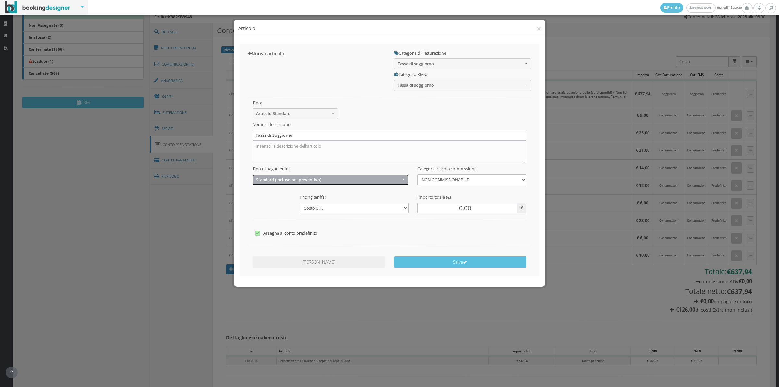
click at [291, 184] on button "Standard (incluso nel preventivo)" at bounding box center [331, 179] width 156 height 11
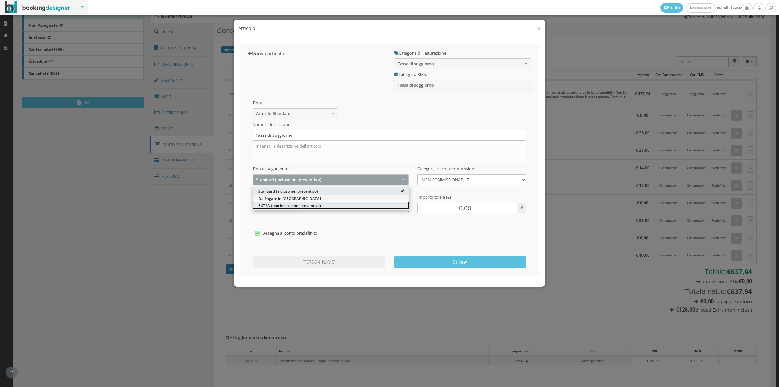
click at [278, 207] on span "EXTRA (non incluso nel preventivo)" at bounding box center [289, 205] width 63 height 6
select select "2"
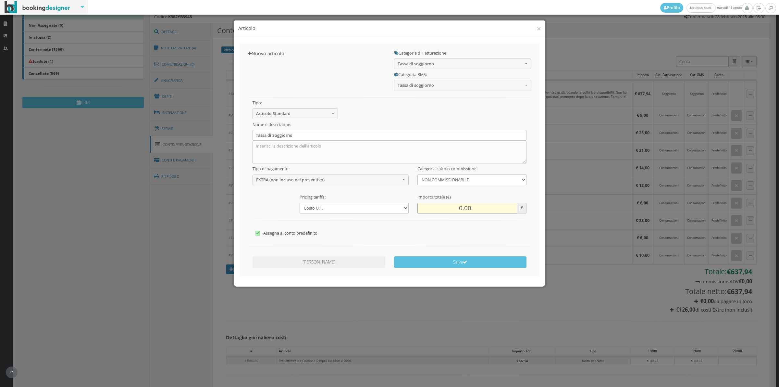
click at [464, 213] on input "0.00" at bounding box center [467, 208] width 100 height 11
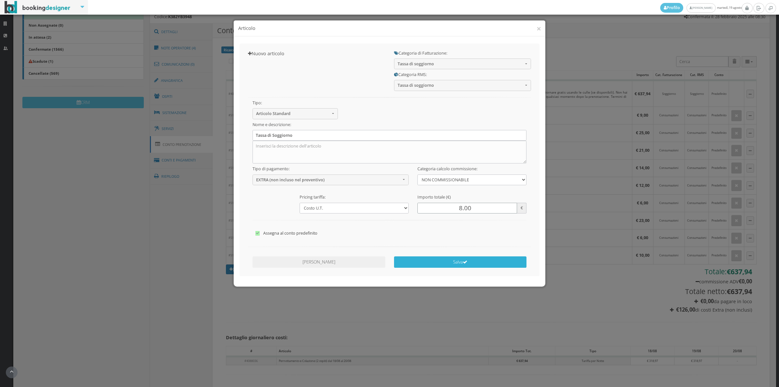
type input "8.00"
click at [452, 264] on button "Salva" at bounding box center [460, 261] width 133 height 11
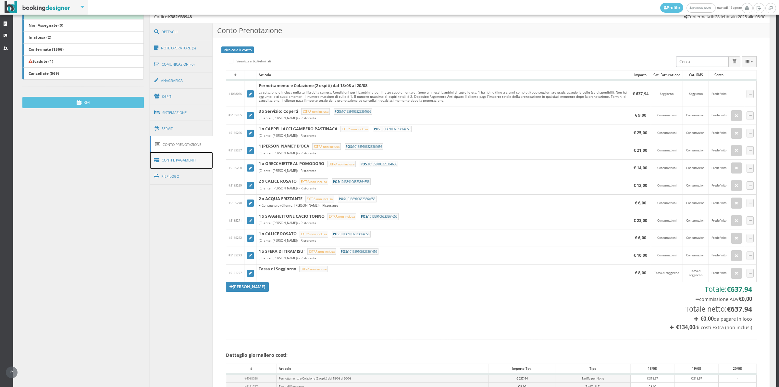
click at [177, 164] on link "Conti e Pagamenti" at bounding box center [181, 160] width 63 height 17
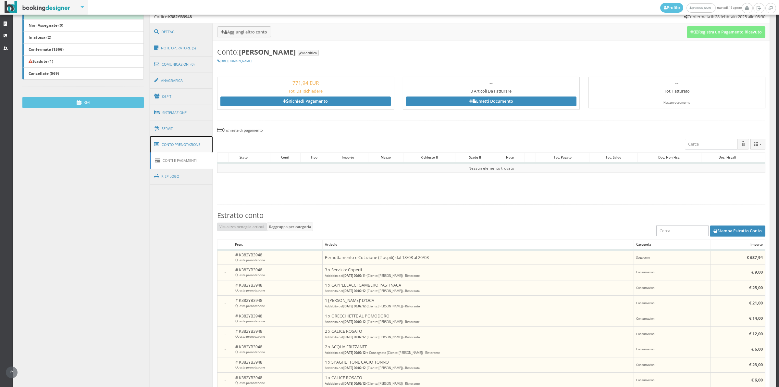
click at [186, 144] on link "Conto Prenotazione" at bounding box center [181, 144] width 63 height 17
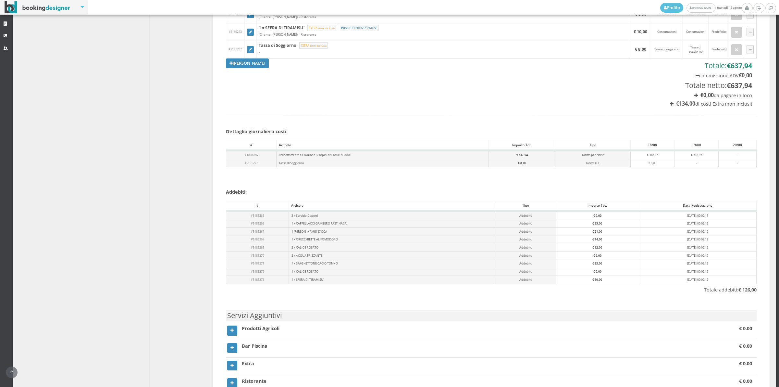
scroll to position [201, 0]
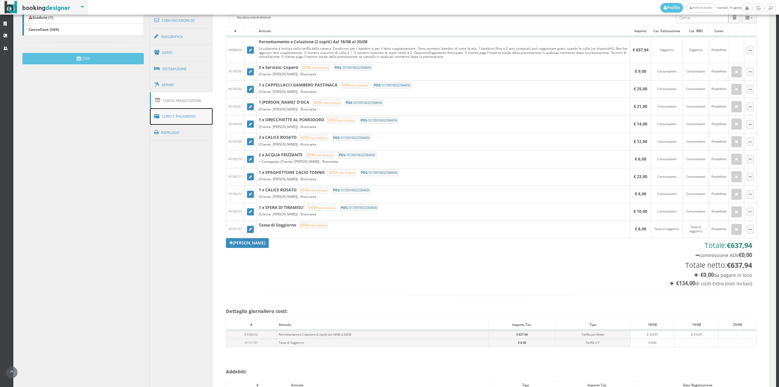
click at [179, 117] on link "Conti e Pagamenti" at bounding box center [181, 116] width 63 height 17
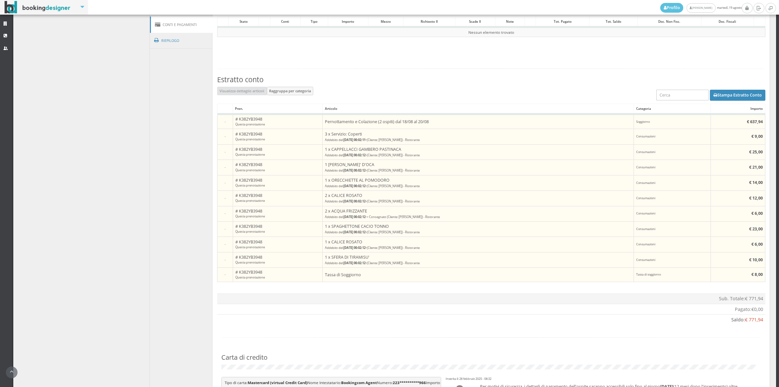
scroll to position [397, 0]
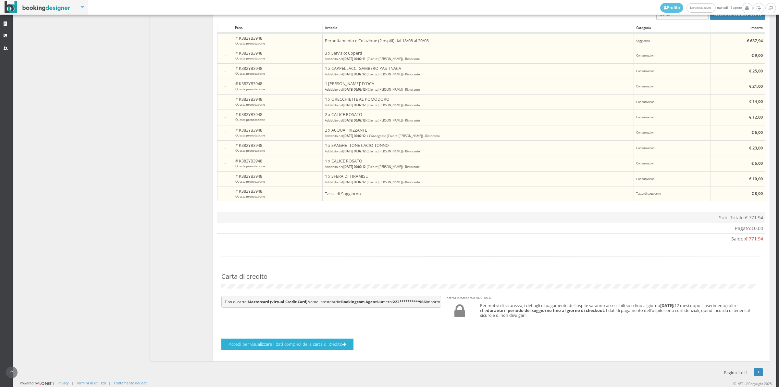
click at [281, 350] on button "Accedi per visualizzare i dati completi della carta di credito" at bounding box center [287, 343] width 132 height 11
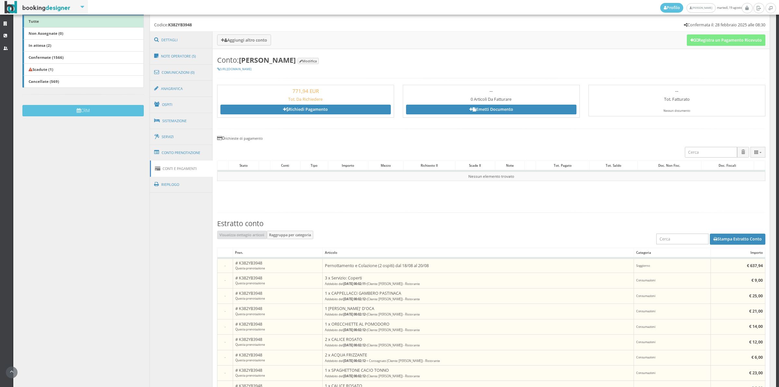
scroll to position [142, 0]
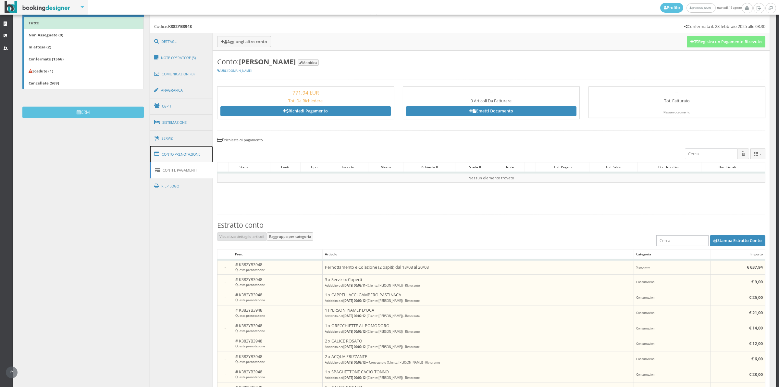
click at [174, 158] on link "Conto Prenotazione" at bounding box center [181, 154] width 63 height 17
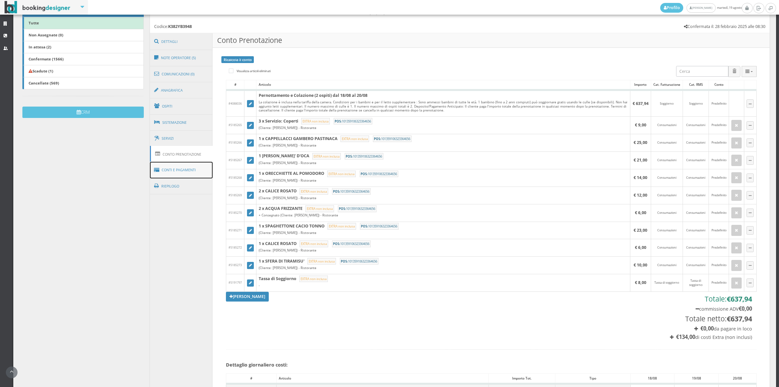
click at [187, 171] on link "Conti e Pagamenti" at bounding box center [181, 170] width 63 height 17
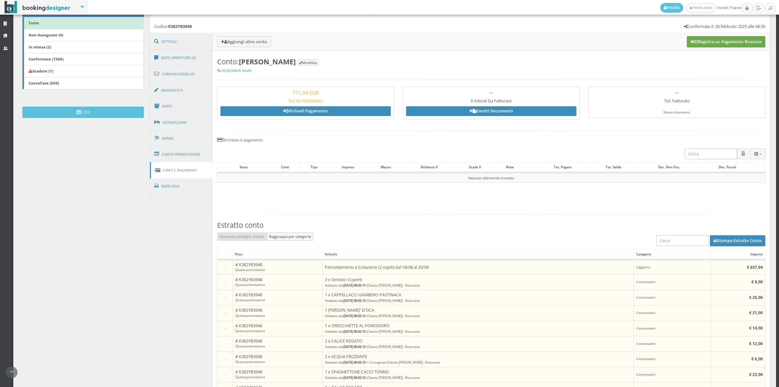
click at [725, 42] on button "Registra un Pagamento Ricevuto" at bounding box center [726, 41] width 79 height 11
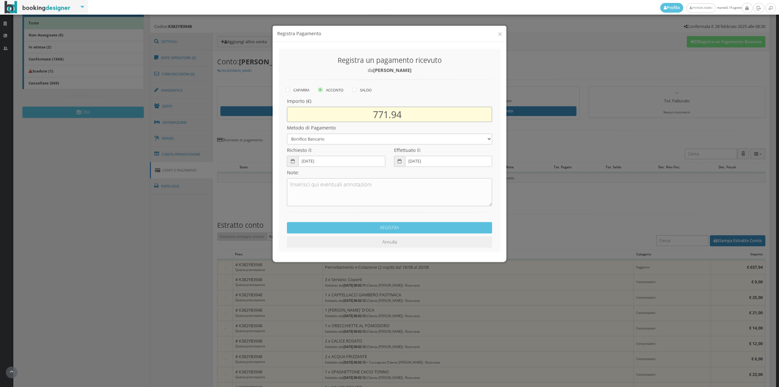
click at [388, 111] on input "771.94" at bounding box center [389, 108] width 205 height 15
type input "637.94"
click at [332, 133] on select "Bonifico Bancario Carta di Credito Contanti Assegno Bancario Assegno Circolare …" at bounding box center [389, 133] width 205 height 11
select select "2589"
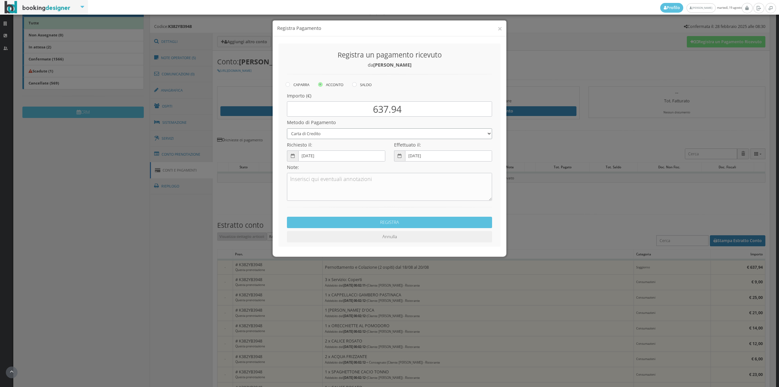
click at [287, 128] on select "Bonifico Bancario Carta di Credito Contanti Assegno Bancario Assegno Circolare …" at bounding box center [389, 133] width 205 height 11
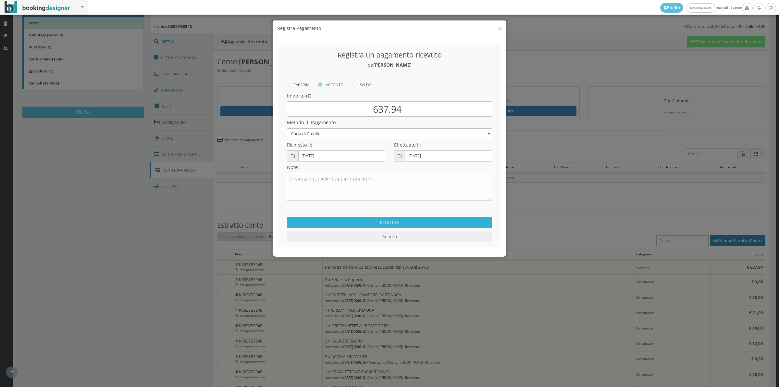
click at [332, 222] on button "REGISTRA" at bounding box center [389, 221] width 205 height 11
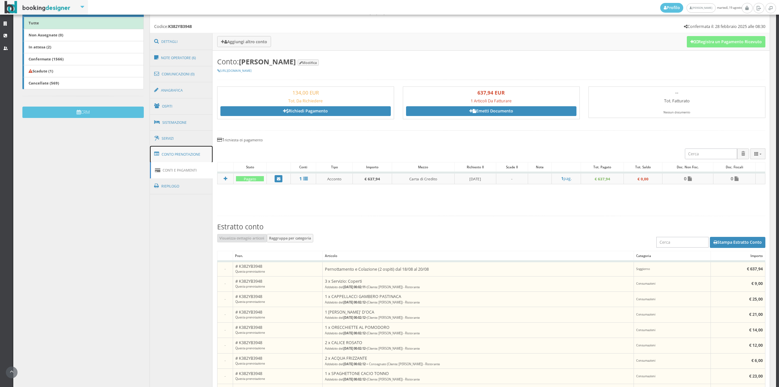
click at [187, 156] on link "Conto Prenotazione" at bounding box center [181, 154] width 63 height 17
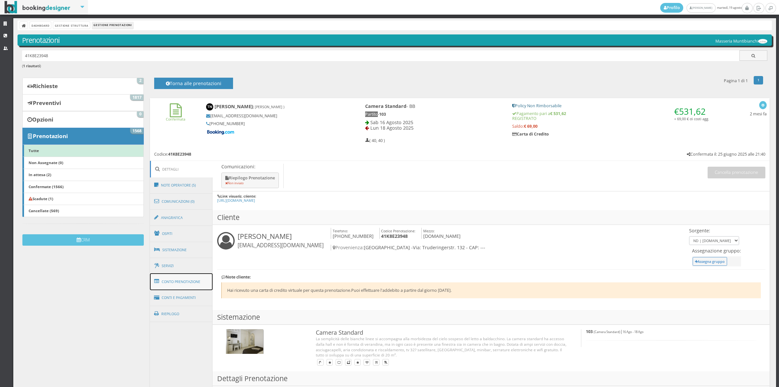
click at [176, 284] on link "Conto Prenotazione" at bounding box center [181, 281] width 63 height 17
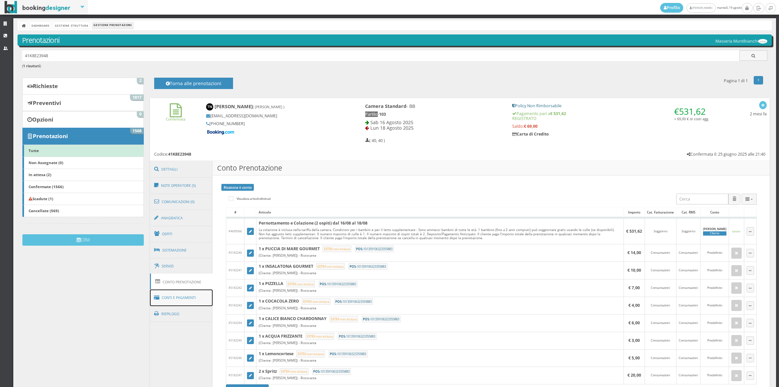
click at [201, 302] on link "Conti e Pagamenti" at bounding box center [181, 297] width 63 height 17
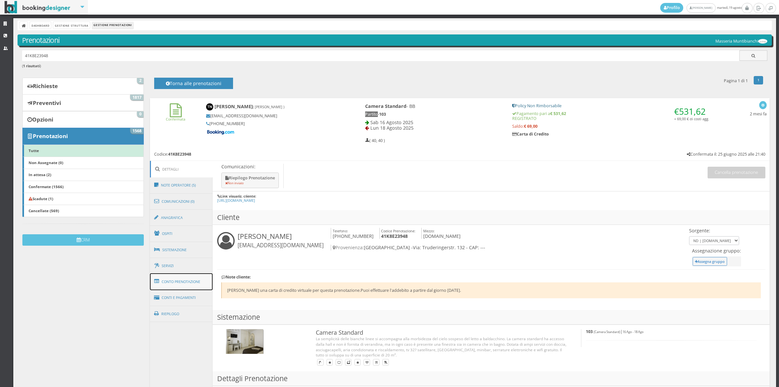
click at [187, 286] on link "Conto Prenotazione" at bounding box center [181, 281] width 63 height 17
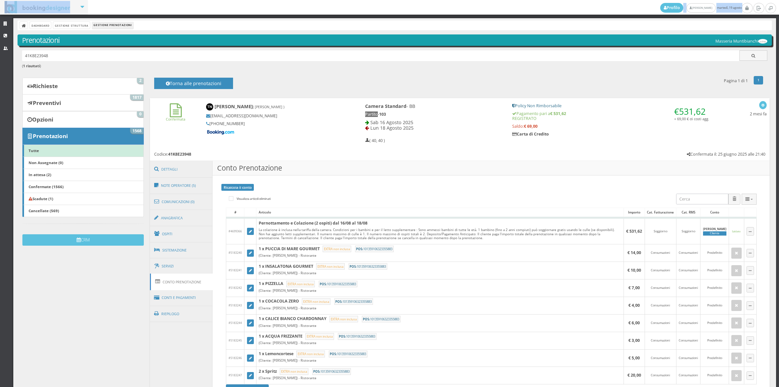
drag, startPoint x: 772, startPoint y: 126, endPoint x: 776, endPoint y: 145, distance: 20.1
click at [776, 145] on div "Profilo [PERSON_NAME] martedì, 19 agosto Strutture CRM Utenti Dashboard Gestion…" at bounding box center [389, 193] width 779 height 387
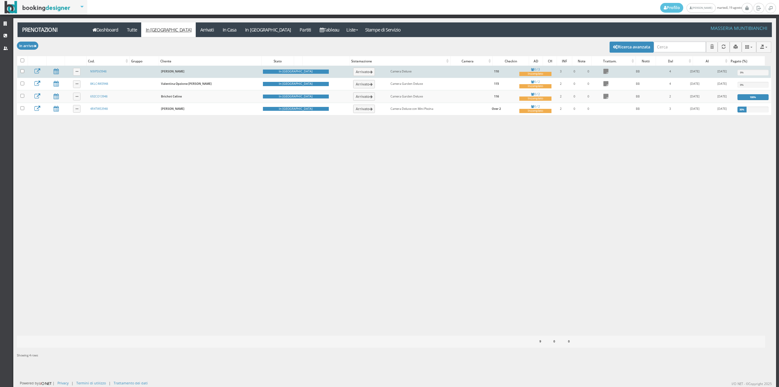
click at [19, 75] on td at bounding box center [22, 72] width 10 height 12
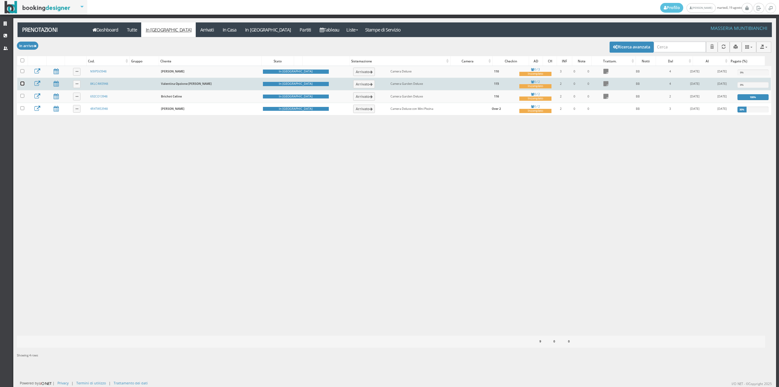
click at [20, 85] on input "checkbox" at bounding box center [22, 83] width 4 height 4
checkbox input "true"
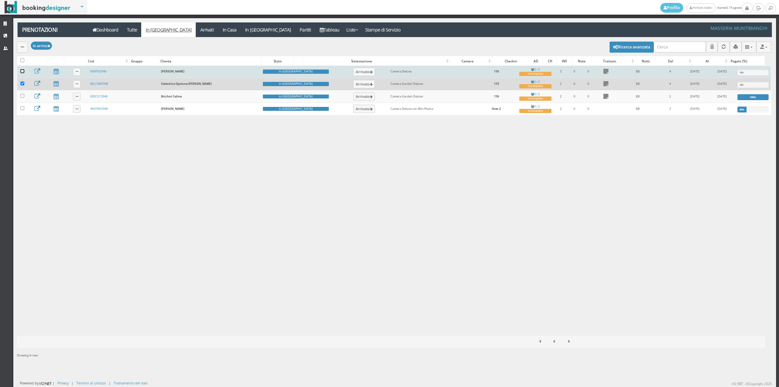
click at [23, 72] on input "checkbox" at bounding box center [22, 71] width 4 height 4
checkbox input "true"
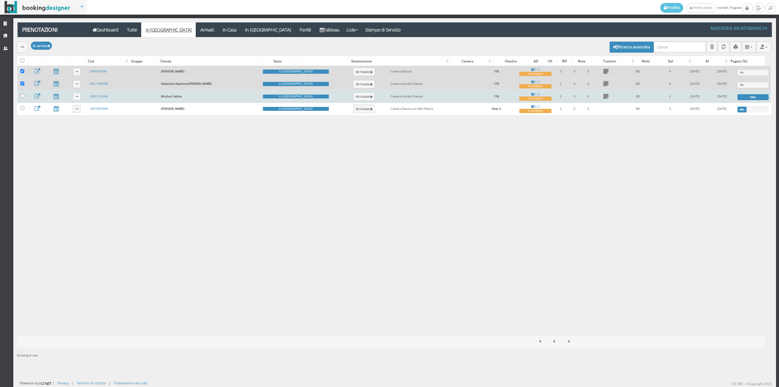
click at [23, 94] on td at bounding box center [22, 96] width 10 height 12
click at [21, 98] on input "checkbox" at bounding box center [22, 96] width 4 height 4
checkbox input "true"
click at [21, 51] on button "button" at bounding box center [22, 47] width 11 height 11
click at [42, 73] on li "Segna come "Arrivato"" at bounding box center [45, 71] width 56 height 10
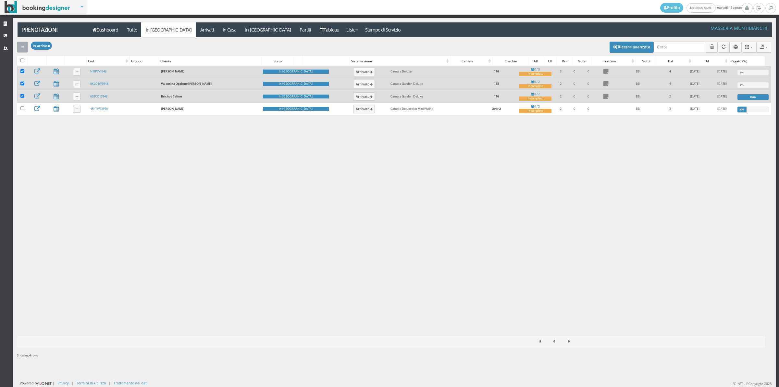
click at [21, 48] on icon "button" at bounding box center [22, 47] width 3 height 4
click at [48, 69] on link "Segna come "Arrivato"" at bounding box center [45, 69] width 56 height 7
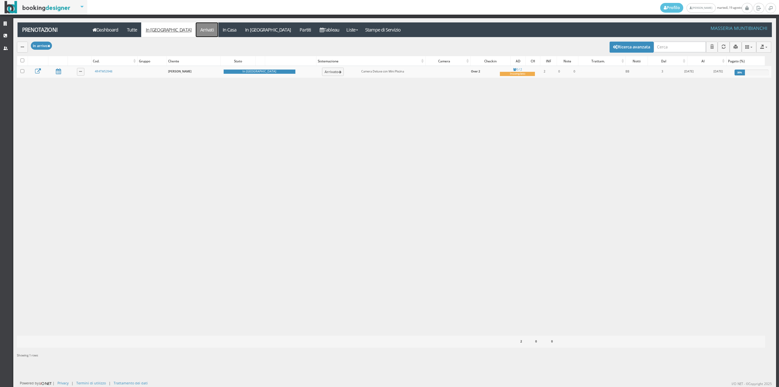
click at [196, 28] on link "Arrivati" at bounding box center [207, 29] width 22 height 15
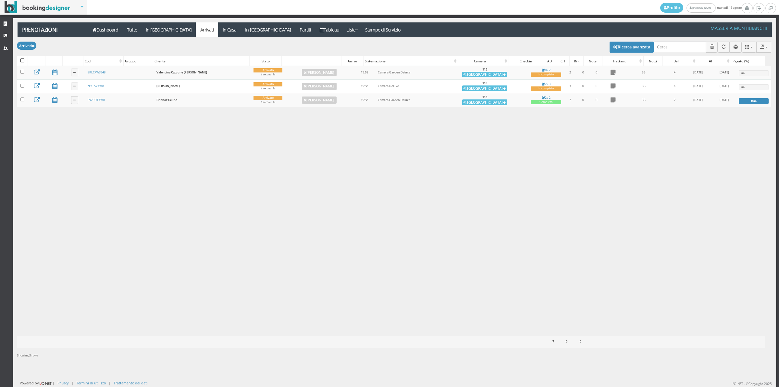
click at [22, 61] on input "checkbox" at bounding box center [22, 60] width 4 height 4
checkbox input "true"
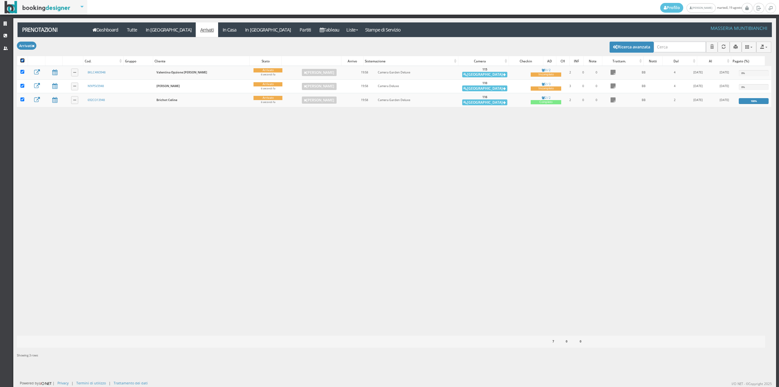
checkbox input "true"
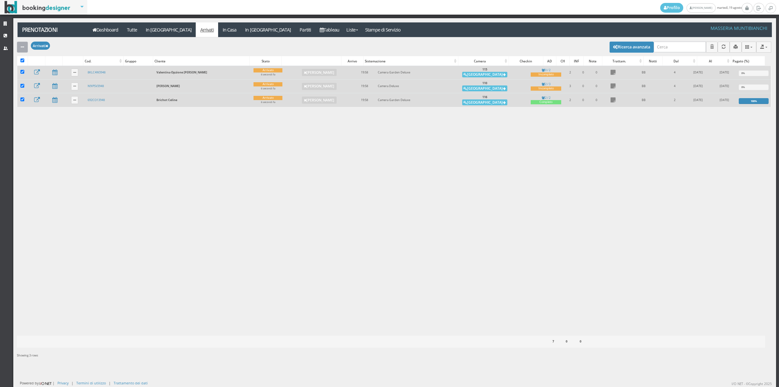
click at [22, 49] on icon "button" at bounding box center [22, 47] width 3 height 4
click at [26, 80] on link "Segna come "Alloggiato"" at bounding box center [45, 81] width 56 height 7
click at [26, 80] on div "Caricamento in corso" at bounding box center [391, 206] width 748 height 281
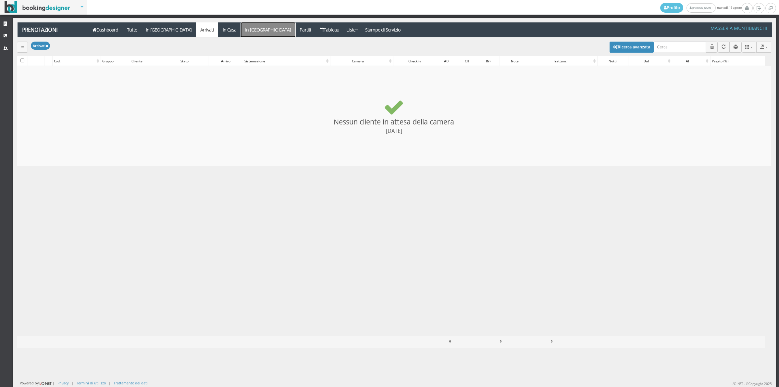
click at [241, 32] on link "In [GEOGRAPHIC_DATA]" at bounding box center [268, 29] width 55 height 15
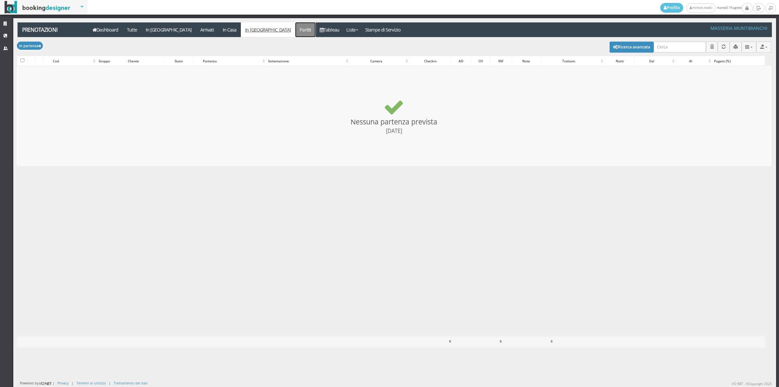
click at [295, 29] on link "Partiti" at bounding box center [305, 29] width 20 height 15
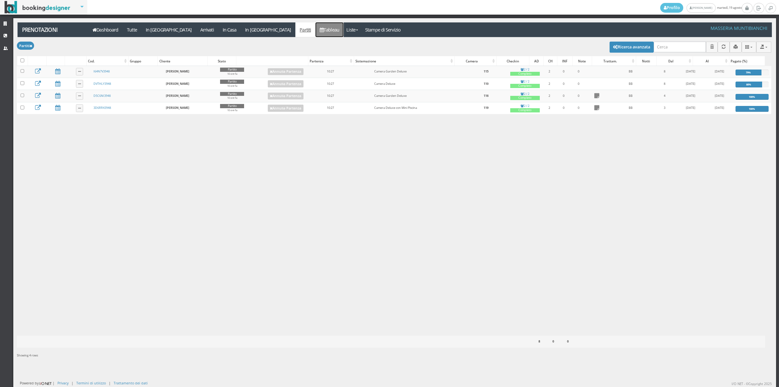
click at [315, 31] on link "Tableau" at bounding box center [329, 29] width 28 height 15
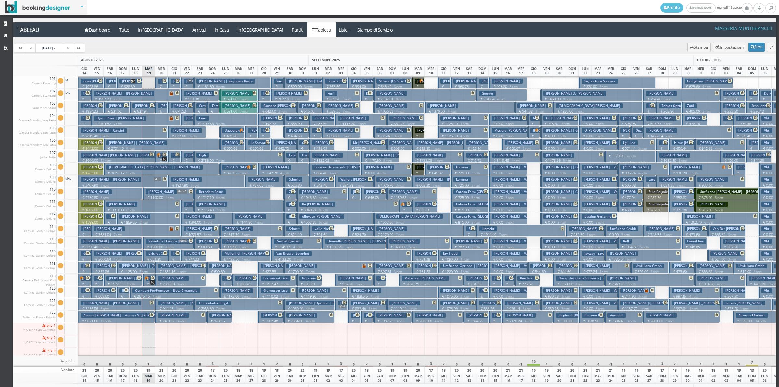
click at [153, 109] on button "[PERSON_NAME] | [PERSON_NAME] € 637.94 2 notti 2 Adulti" at bounding box center [143, 107] width 26 height 12
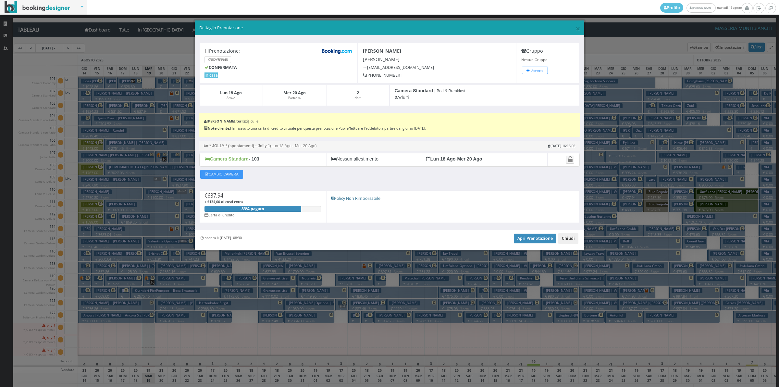
click at [575, 238] on button "Chiudi" at bounding box center [568, 238] width 20 height 11
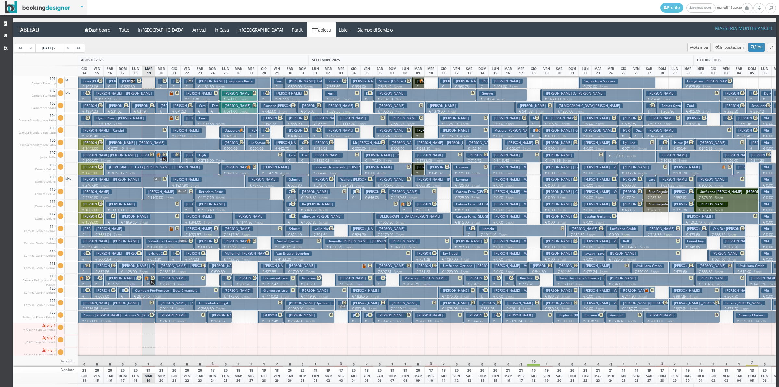
click at [111, 108] on h3 "Niedermaier Thomas Korbinian | Niedermaier Thomas" at bounding box center [136, 105] width 60 height 5
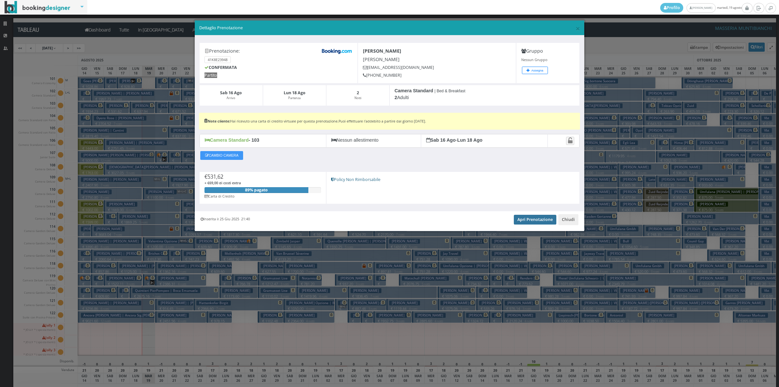
click at [528, 220] on link "Apri Prenotazione" at bounding box center [535, 220] width 43 height 10
click at [563, 218] on button "Chiudi" at bounding box center [568, 219] width 20 height 11
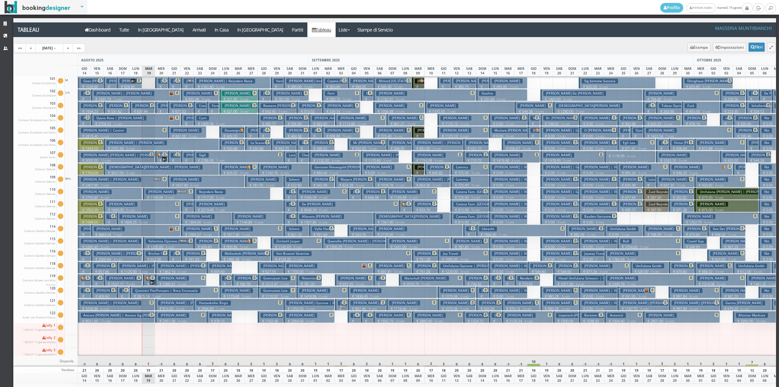
click at [138, 105] on h3 "Lacedra Mariangela | Pankratz Julian" at bounding box center [162, 105] width 60 height 5
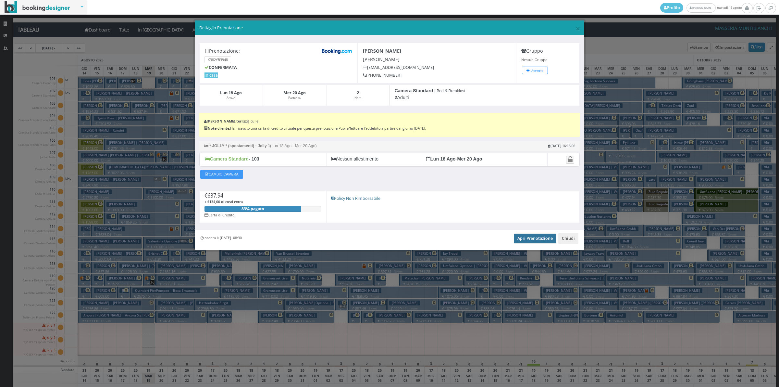
click at [524, 239] on link "Apri Prenotazione" at bounding box center [535, 238] width 43 height 10
click at [563, 236] on button "Chiudi" at bounding box center [568, 238] width 20 height 11
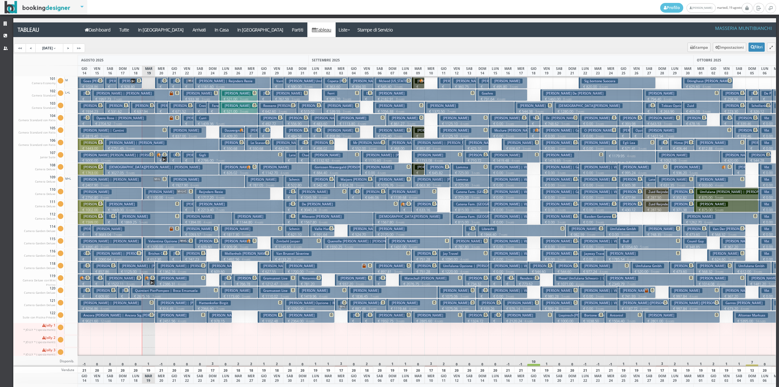
click at [121, 108] on button "Niedermaier Thomas Korbinian | Niedermaier Thomas € 531.62 2 notti 2 Adulti" at bounding box center [117, 107] width 26 height 12
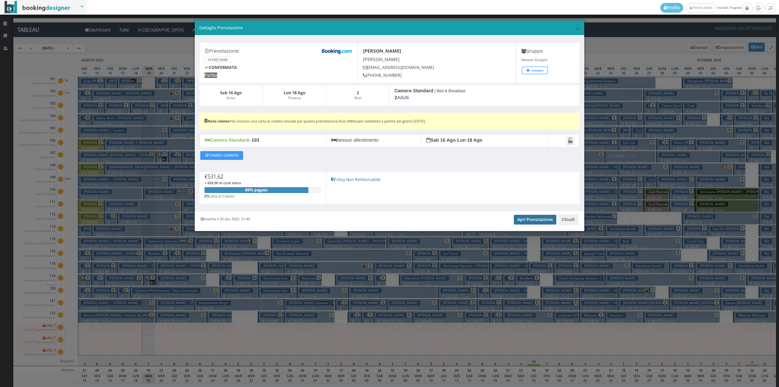
click at [543, 220] on link "Apri Prenotazione" at bounding box center [535, 220] width 43 height 10
click at [564, 221] on button "Chiudi" at bounding box center [568, 219] width 20 height 11
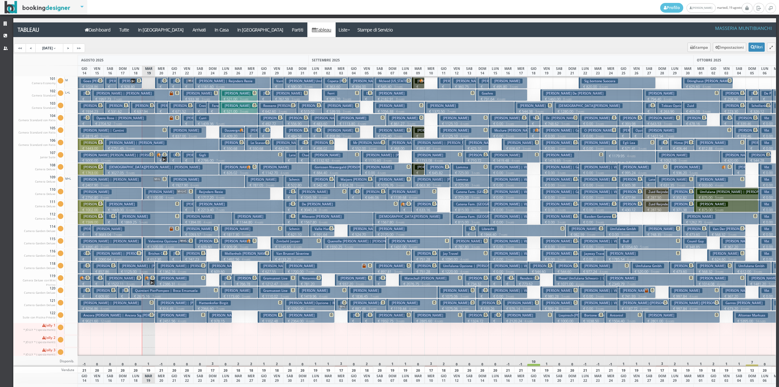
click at [163, 85] on p "€ 190.00 1 notti" at bounding box center [162, 94] width 8 height 20
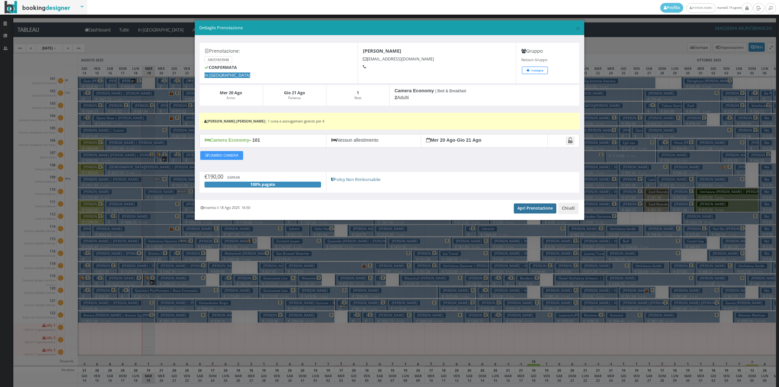
click at [524, 211] on link "Apri Prenotazione" at bounding box center [535, 208] width 43 height 10
click at [574, 209] on button "Chiudi" at bounding box center [568, 208] width 20 height 11
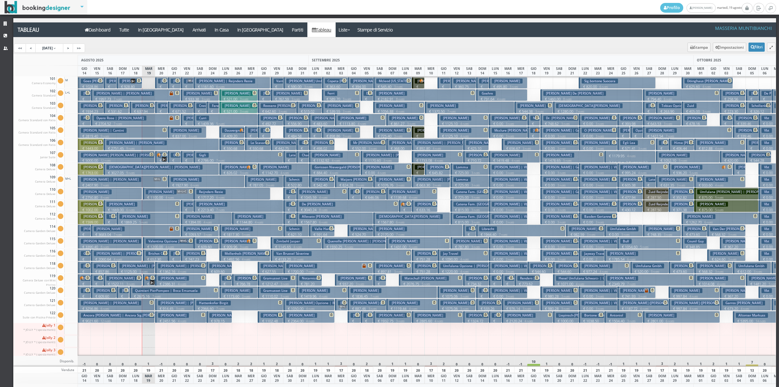
click at [162, 110] on p "€ 183.90 1 notti" at bounding box center [162, 119] width 8 height 20
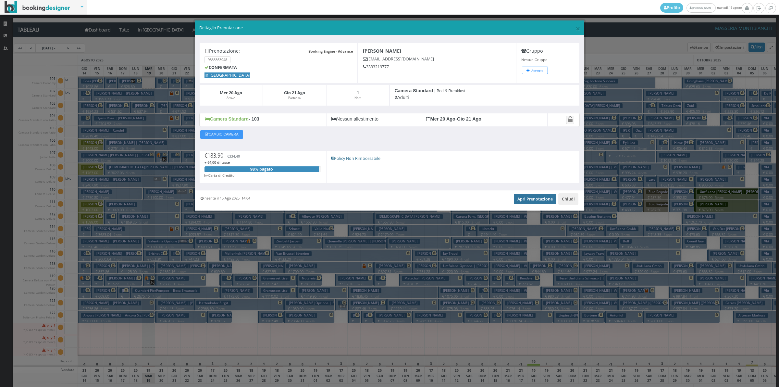
click at [520, 199] on link "Apri Prenotazione" at bounding box center [535, 199] width 43 height 10
click at [562, 200] on button "Chiudi" at bounding box center [568, 198] width 20 height 11
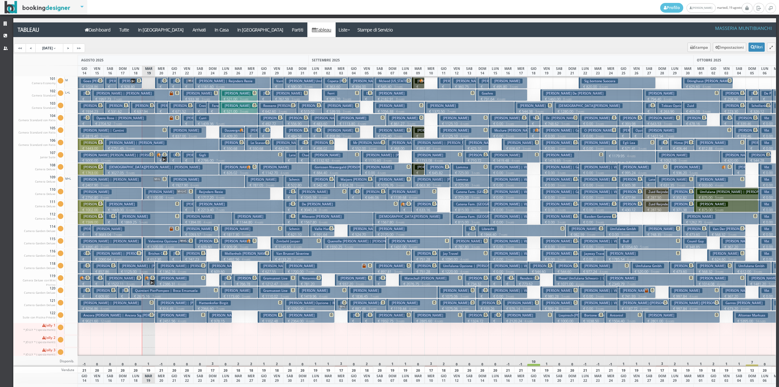
click at [162, 270] on p "€ 1362.16 4 notti" at bounding box center [181, 271] width 46 height 5
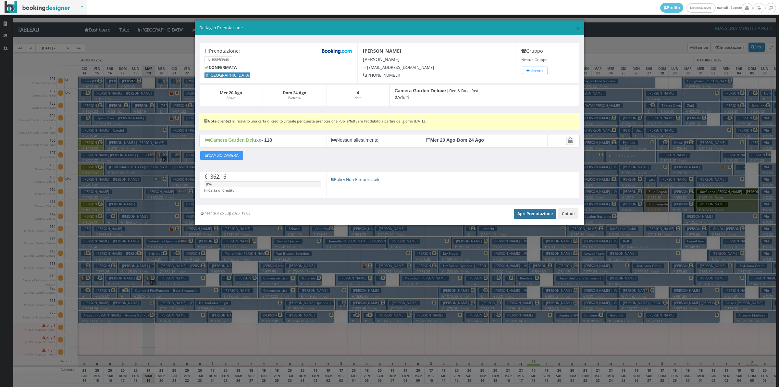
click at [523, 216] on link "Apri Prenotazione" at bounding box center [535, 214] width 43 height 10
click at [567, 213] on button "Chiudi" at bounding box center [568, 213] width 20 height 11
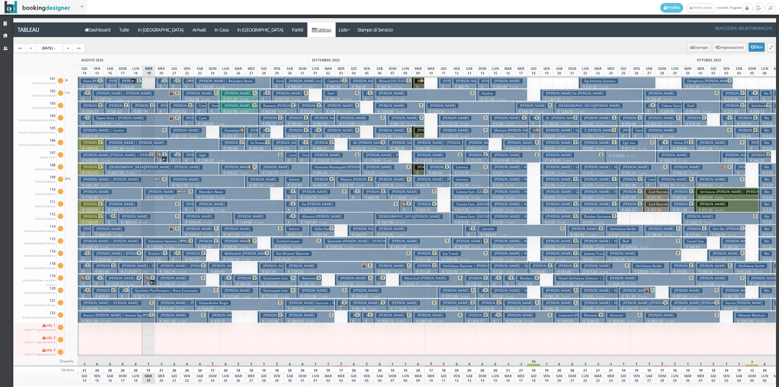
click at [161, 278] on h3 "Bellemans Vanessa" at bounding box center [173, 278] width 31 height 5
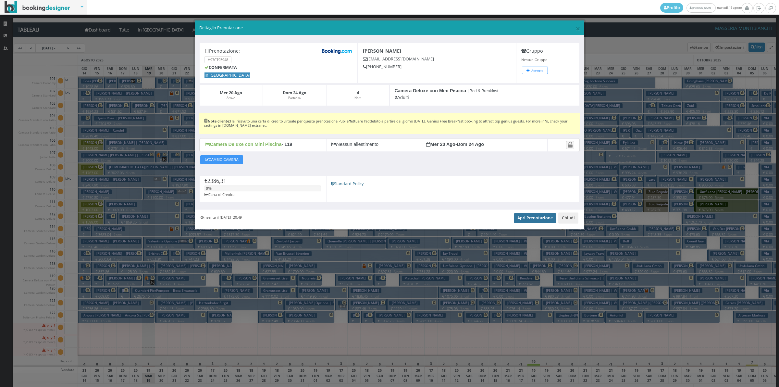
click at [543, 215] on link "Apri Prenotazione" at bounding box center [535, 218] width 43 height 10
click at [569, 219] on button "Chiudi" at bounding box center [568, 217] width 20 height 11
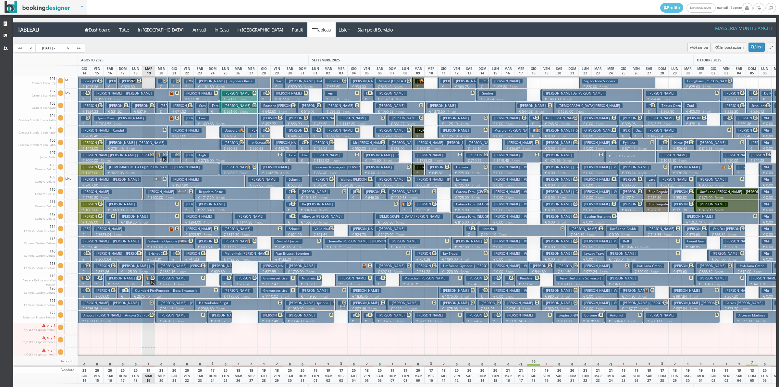
click at [165, 304] on h3 "Fournier Marie-helene | Fournier Marie Helene" at bounding box center [188, 302] width 60 height 5
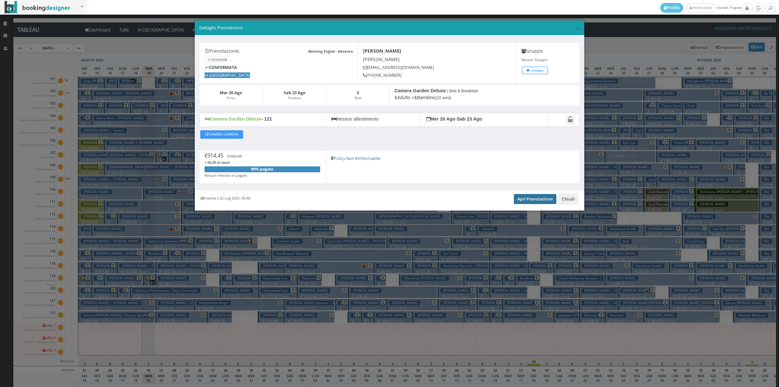
click at [522, 199] on link "Apri Prenotazione" at bounding box center [535, 199] width 43 height 10
click at [562, 201] on button "Chiudi" at bounding box center [568, 198] width 20 height 11
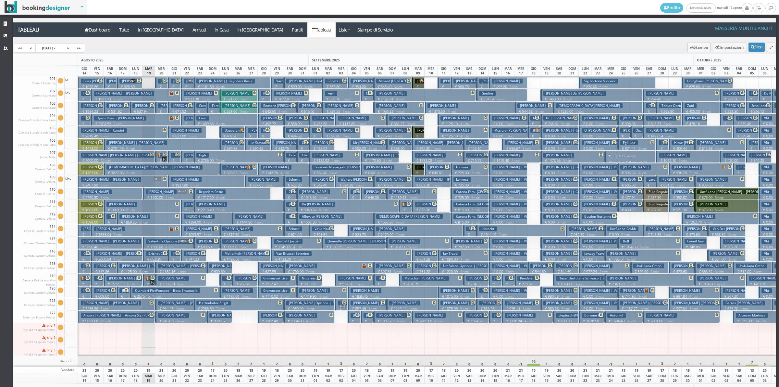
click at [160, 318] on p "€ 2451.56 4 notti" at bounding box center [181, 320] width 46 height 5
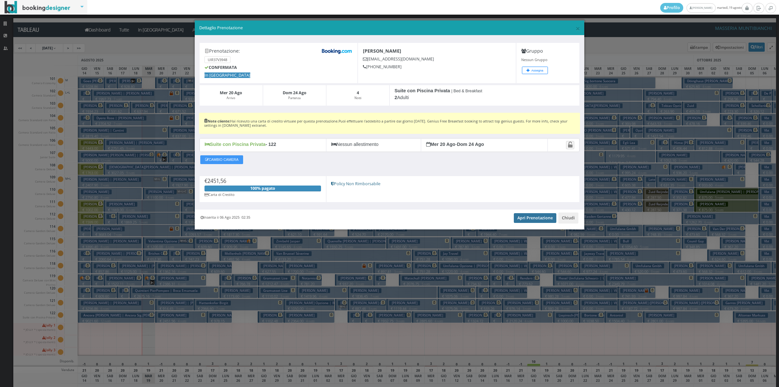
click at [520, 218] on link "Apri Prenotazione" at bounding box center [535, 218] width 43 height 10
click at [570, 219] on button "Chiudi" at bounding box center [568, 217] width 20 height 11
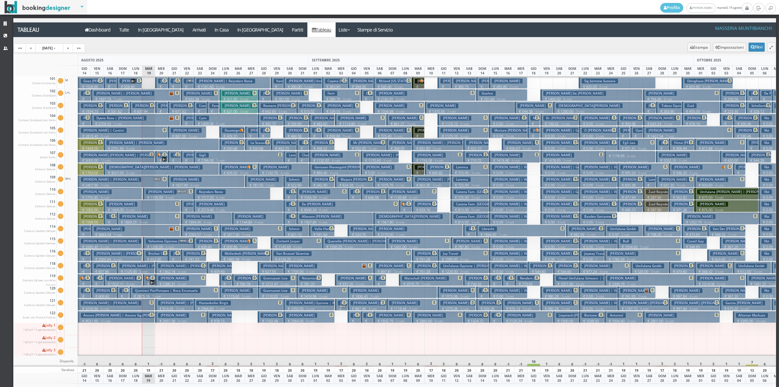
click at [176, 320] on p "€ 2451.56 4 notti" at bounding box center [181, 320] width 46 height 5
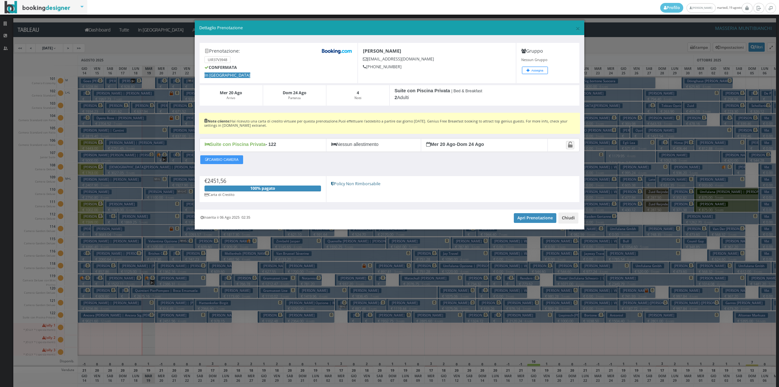
click at [571, 220] on button "Chiudi" at bounding box center [568, 217] width 20 height 11
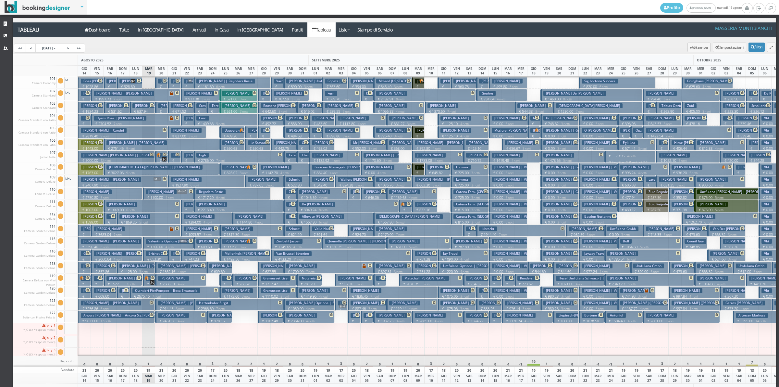
click at [159, 309] on p "€ 914.45 3 notti" at bounding box center [174, 308] width 33 height 5
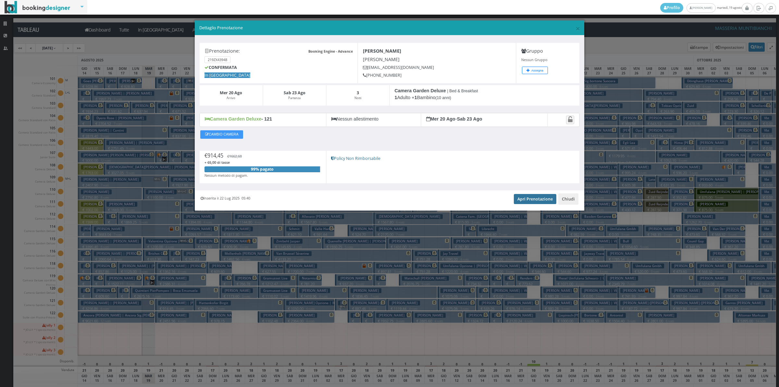
click at [526, 202] on link "Apri Prenotazione" at bounding box center [535, 199] width 43 height 10
click at [573, 201] on button "Chiudi" at bounding box center [568, 198] width 20 height 11
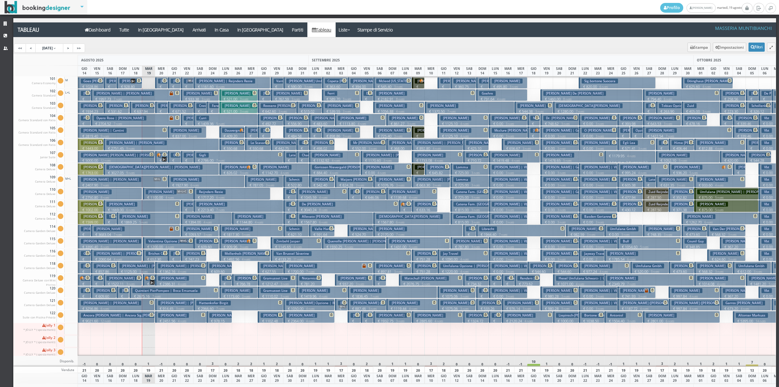
click at [161, 281] on p "€ 2386.31 4 notti" at bounding box center [181, 283] width 46 height 5
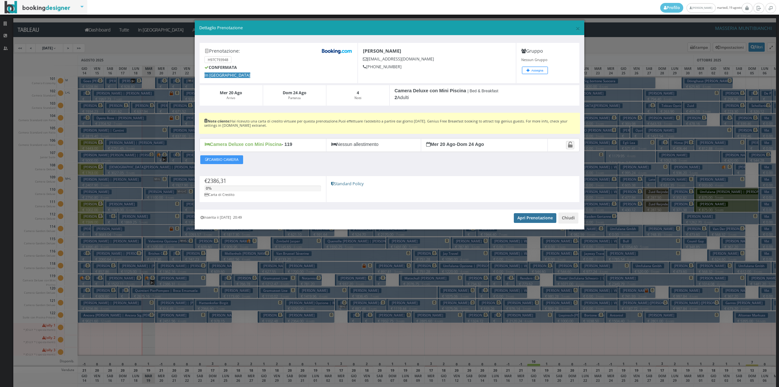
click at [531, 218] on link "Apri Prenotazione" at bounding box center [535, 218] width 43 height 10
click at [572, 222] on button "Chiudi" at bounding box center [568, 217] width 20 height 11
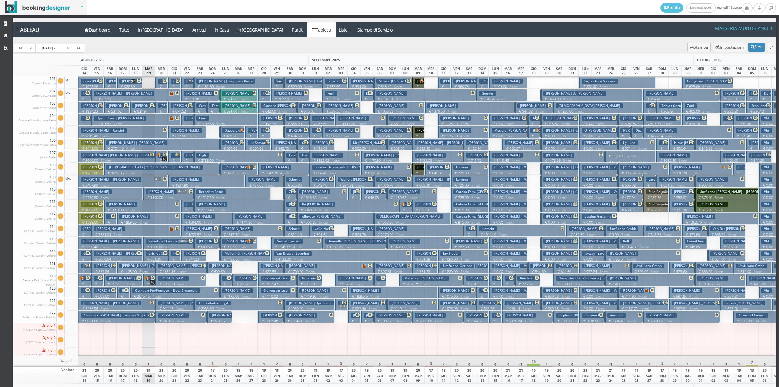
click at [161, 270] on p "€ 1362.16 4 notti" at bounding box center [181, 271] width 46 height 5
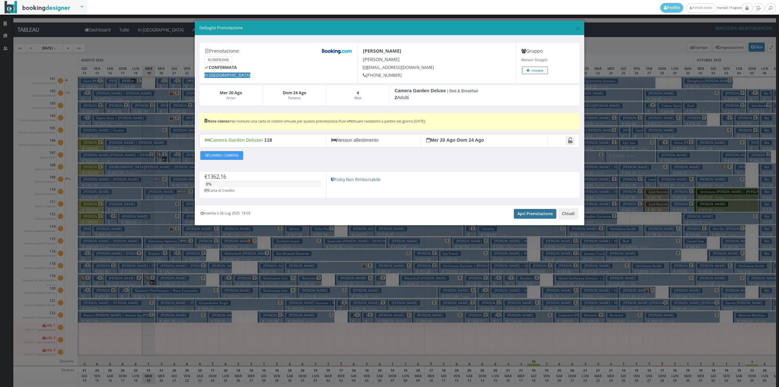
click at [539, 217] on link "Apri Prenotazione" at bounding box center [535, 214] width 43 height 10
click at [571, 211] on button "Chiudi" at bounding box center [568, 213] width 20 height 11
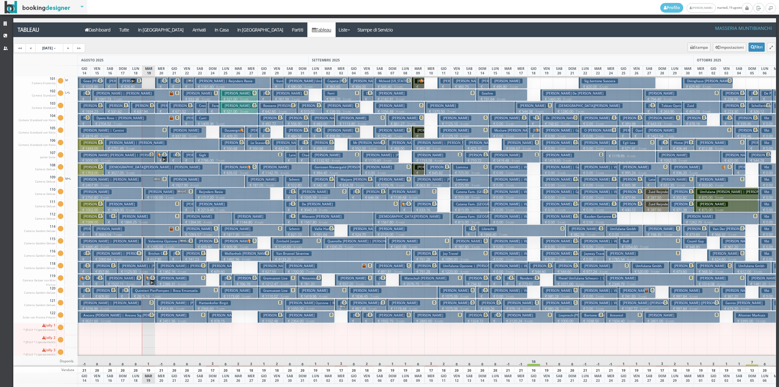
click at [157, 106] on button "Zaghini Alice € 183.90 1 notti 2 Adulti" at bounding box center [161, 107] width 13 height 12
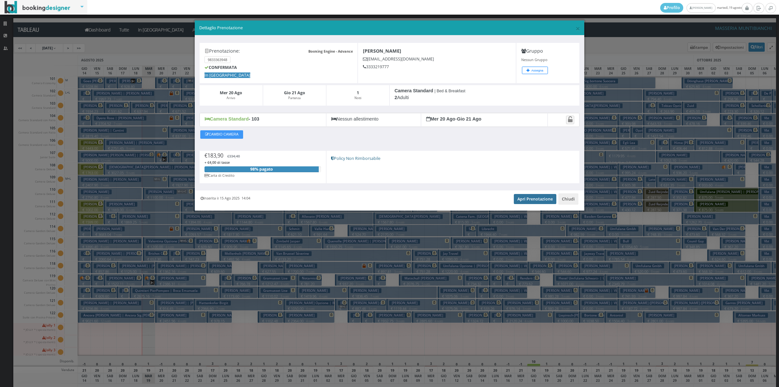
click at [518, 200] on link "Apri Prenotazione" at bounding box center [535, 199] width 43 height 10
click at [570, 199] on button "Chiudi" at bounding box center [568, 198] width 20 height 11
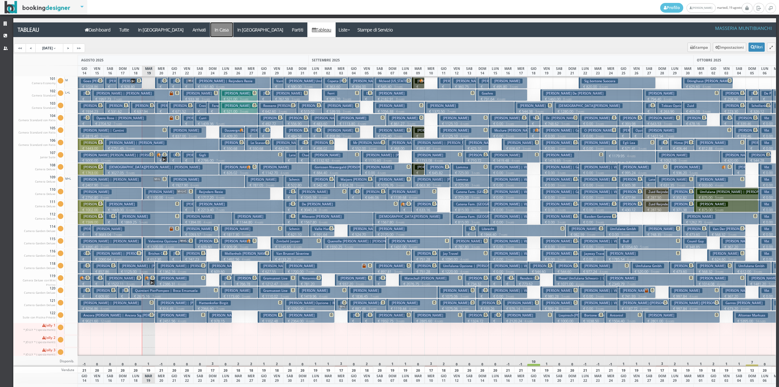
click at [210, 29] on a=pms-instay-reservations"] "In Casa" at bounding box center [221, 29] width 23 height 15
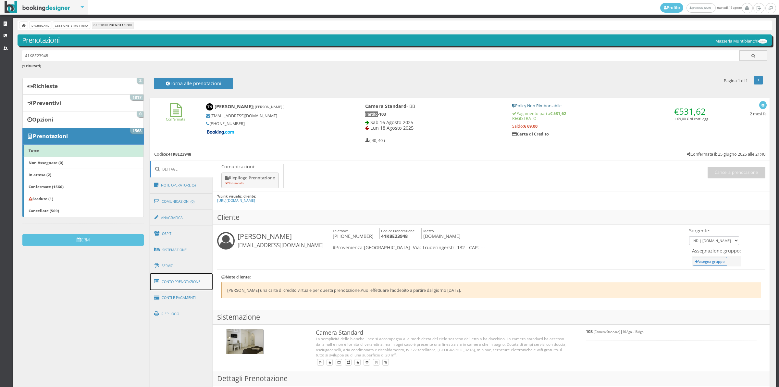
click at [194, 284] on link "Conto Prenotazione" at bounding box center [181, 281] width 63 height 17
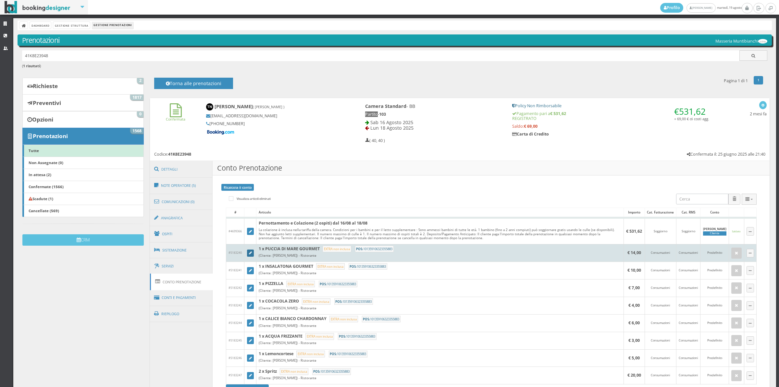
click at [247, 255] on link at bounding box center [250, 252] width 7 height 7
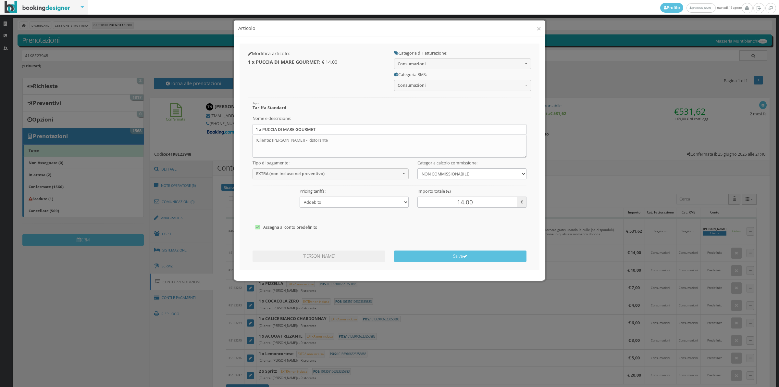
click at [279, 227] on label "Assegna al conto predefinito" at bounding box center [389, 227] width 268 height 8
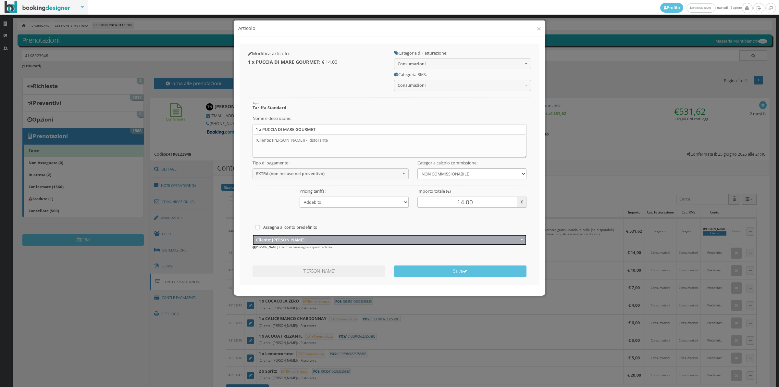
click at [276, 238] on span "Cliente: [PERSON_NAME]" at bounding box center [387, 239] width 263 height 5
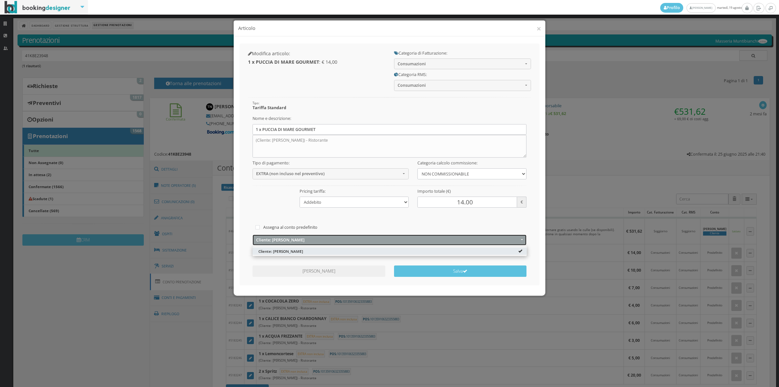
click at [276, 238] on span "Cliente: [PERSON_NAME]" at bounding box center [387, 239] width 263 height 5
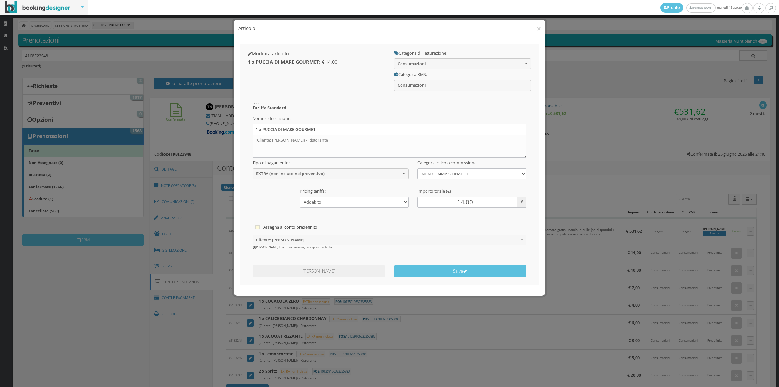
click at [261, 227] on label "Assegna al conto predefinito" at bounding box center [389, 227] width 268 height 8
checkbox input"] "true"
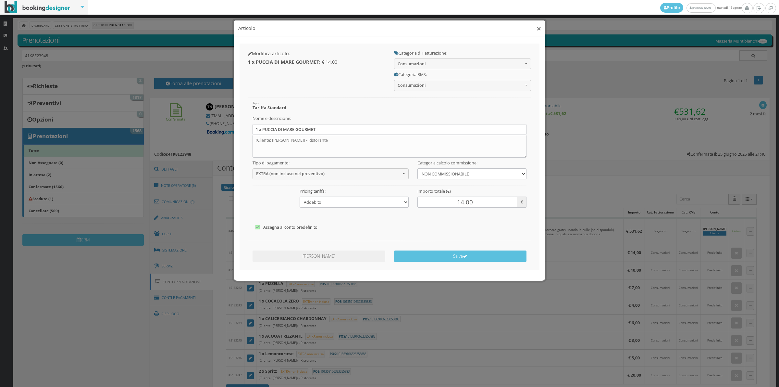
click at [539, 30] on button "×" at bounding box center [539, 28] width 5 height 8
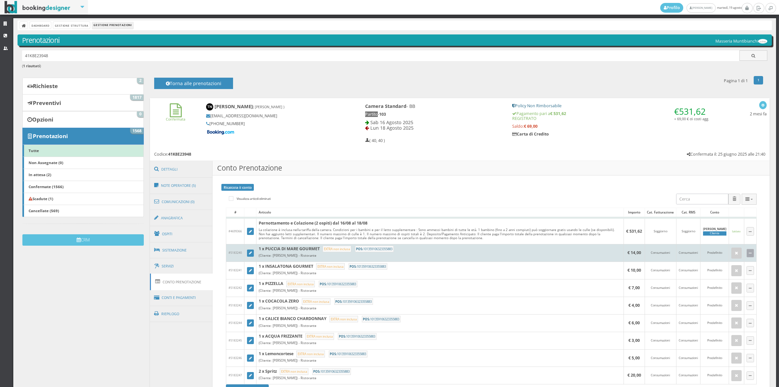
click at [749, 253] on icon "button" at bounding box center [750, 254] width 3 height 4
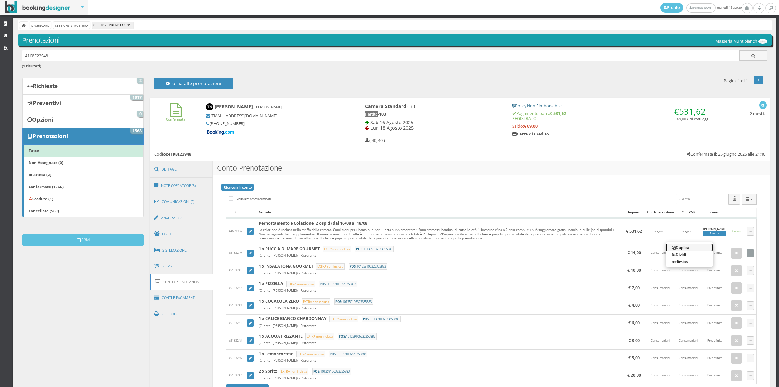
click at [677, 246] on link "Duplica" at bounding box center [689, 246] width 47 height 7
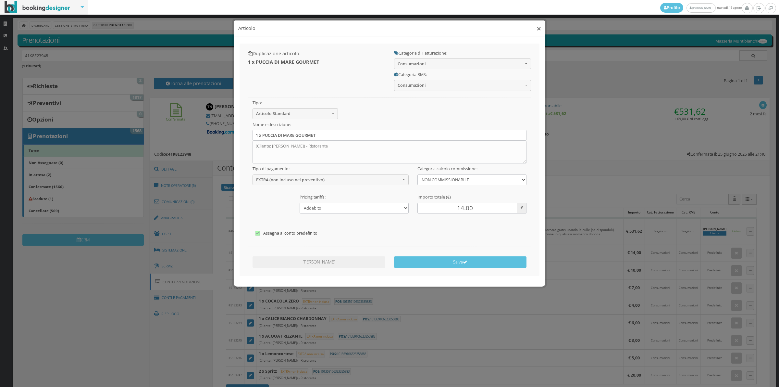
click at [539, 29] on button "×" at bounding box center [539, 28] width 5 height 8
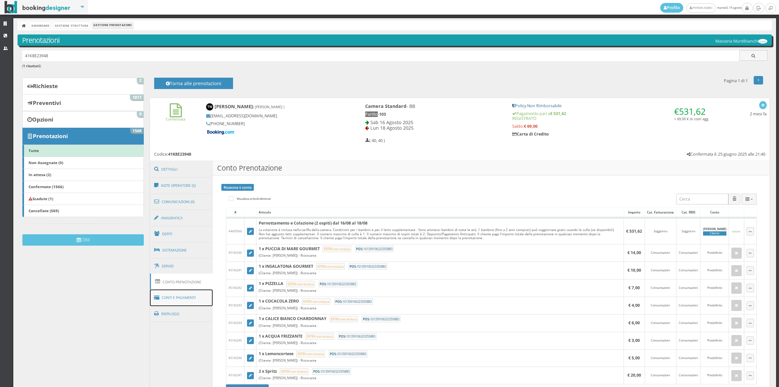
click at [194, 299] on link "Conti e Pagamenti" at bounding box center [181, 297] width 63 height 17
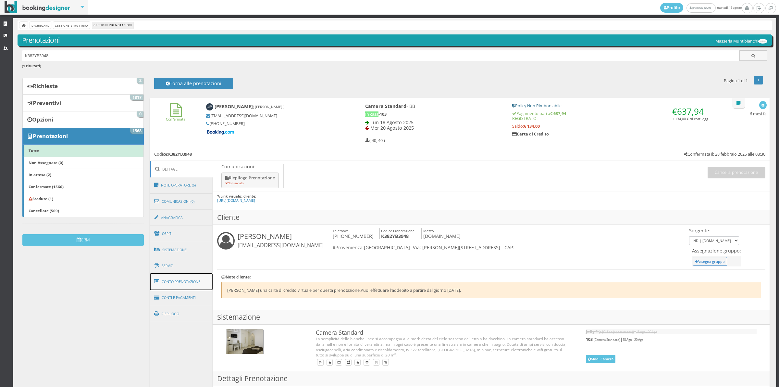
click at [192, 284] on link "Conto Prenotazione" at bounding box center [181, 281] width 63 height 17
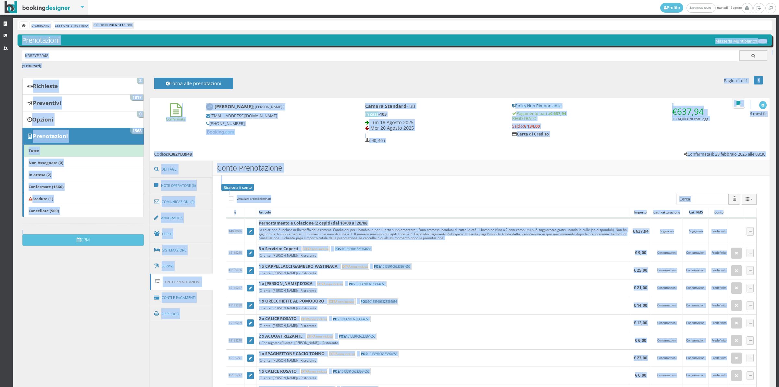
drag, startPoint x: 770, startPoint y: 137, endPoint x: 770, endPoint y: 154, distance: 17.2
click at [770, 154] on div "Strutture CRM Utenti Dashboard Gestione Struttura Gestione Prenotazioni Prenota…" at bounding box center [389, 202] width 779 height 368
click at [619, 172] on h3 "Conto Prenotazione" at bounding box center [491, 168] width 557 height 15
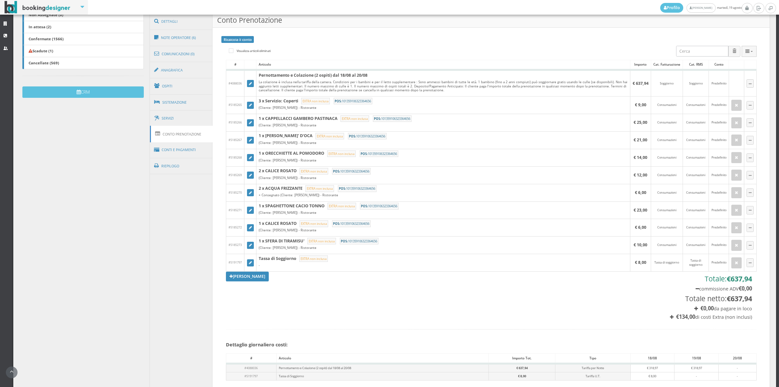
scroll to position [165, 0]
click at [244, 278] on link "[PERSON_NAME]" at bounding box center [247, 276] width 43 height 10
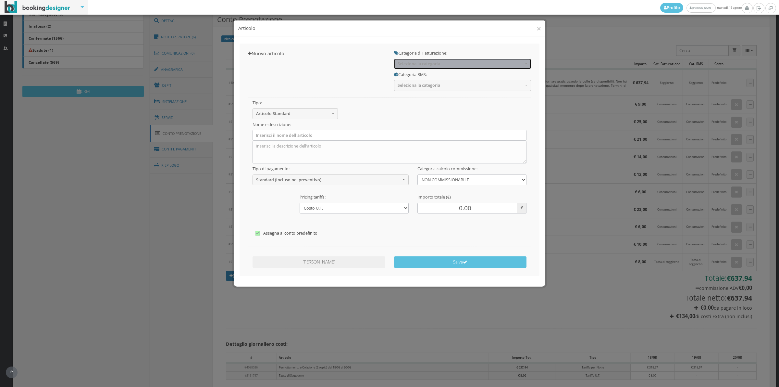
click at [408, 64] on span "Seleziona la categoria" at bounding box center [461, 63] width 126 height 5
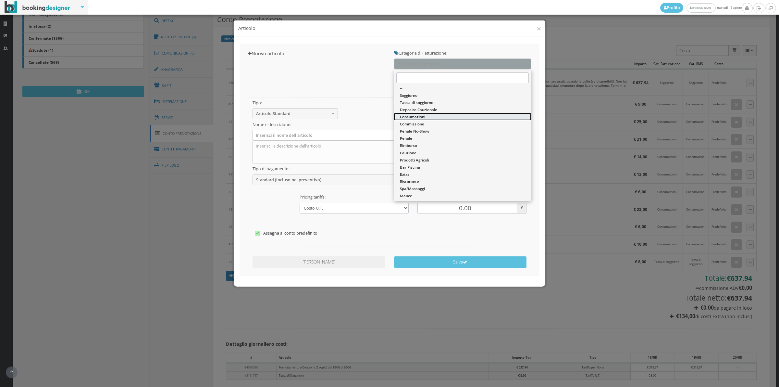
click at [411, 116] on span "Consumazioni" at bounding box center [412, 117] width 25 height 6
select select "26"
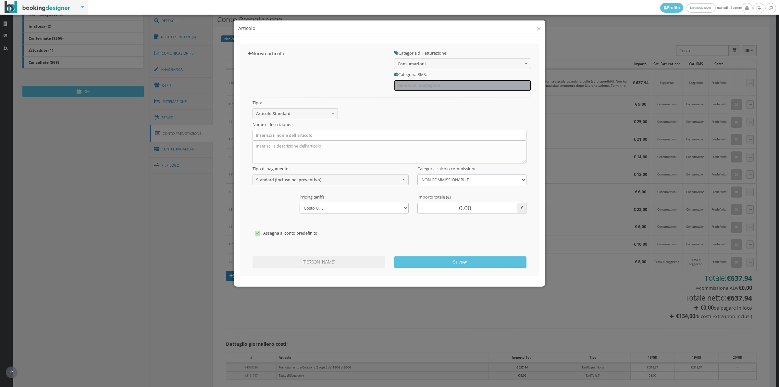
click at [411, 80] on button "Seleziona la categoria" at bounding box center [462, 85] width 137 height 11
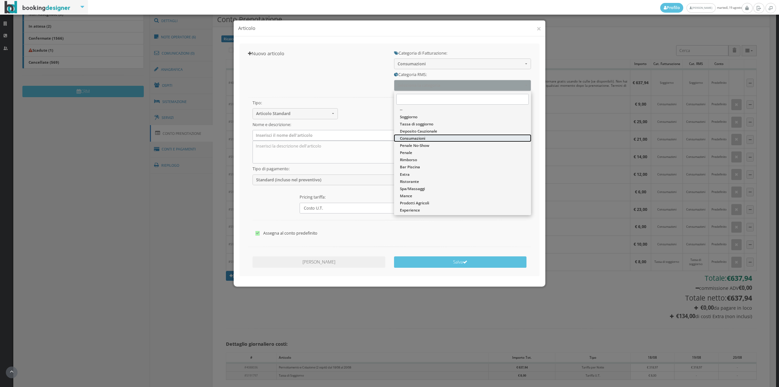
click at [404, 138] on span "Consumazioni" at bounding box center [412, 138] width 25 height 6
select select "36"
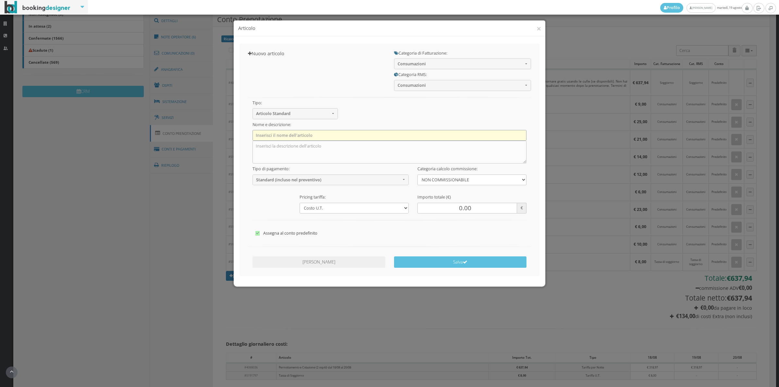
click at [291, 134] on input "text" at bounding box center [390, 135] width 274 height 11
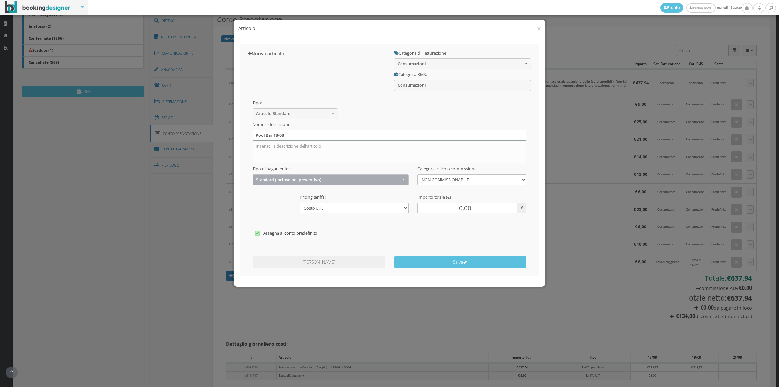
type input "Pool Bar 18/08"
click at [280, 180] on span "Standard (incluso nel preventivo)" at bounding box center [328, 179] width 145 height 5
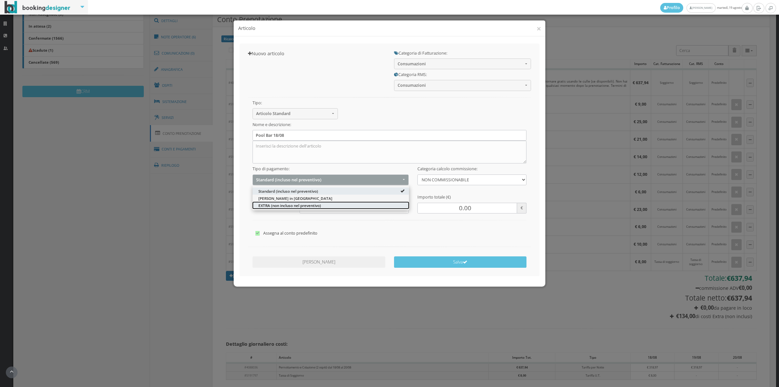
click at [272, 205] on span "EXTRA (non incluso nel preventivo)" at bounding box center [289, 205] width 63 height 6
select select "2"
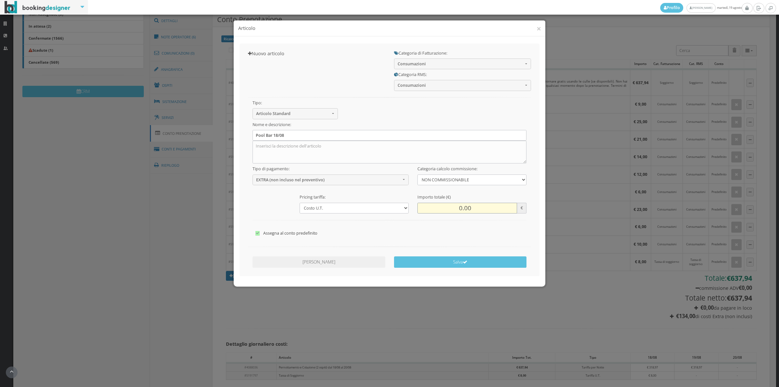
click at [455, 209] on input "0.00" at bounding box center [467, 208] width 100 height 11
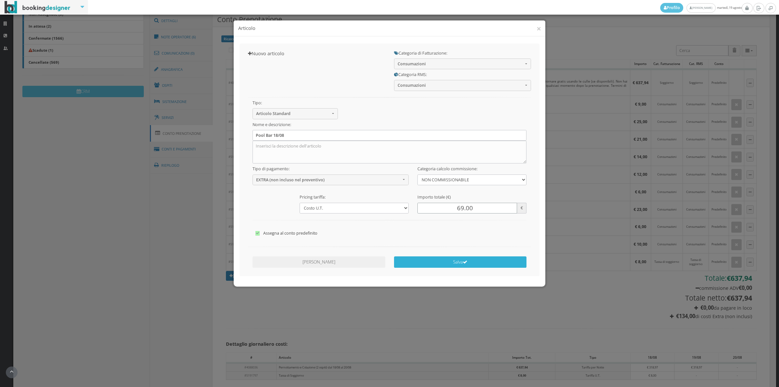
type input "69.00"
click at [457, 266] on button "Salva" at bounding box center [460, 261] width 133 height 11
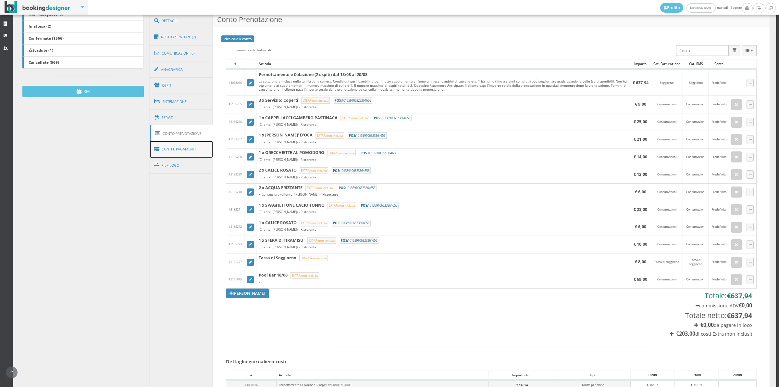
click at [183, 148] on link "Conti e Pagamenti" at bounding box center [181, 149] width 63 height 17
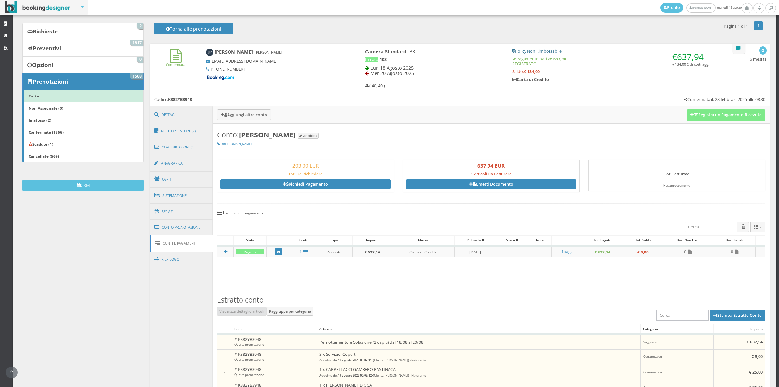
scroll to position [30, 0]
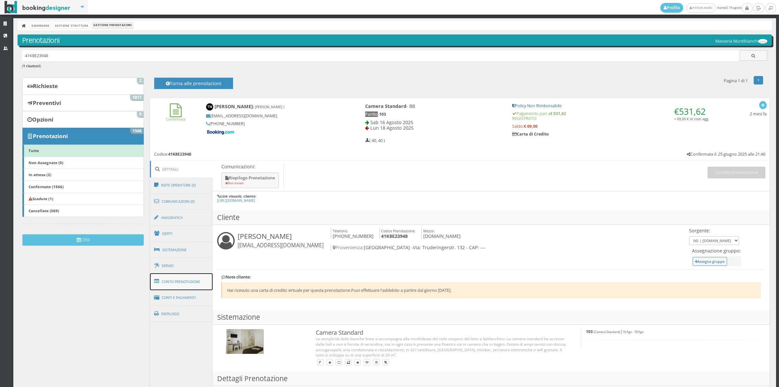
click at [197, 284] on link "Conto Prenotazione" at bounding box center [181, 281] width 63 height 17
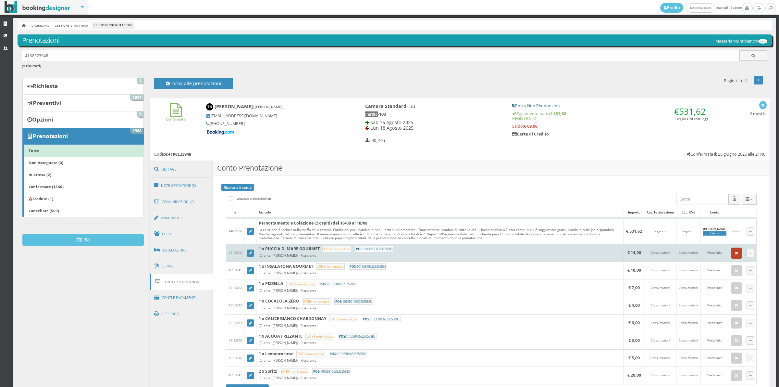
click at [735, 255] on icon "button" at bounding box center [736, 253] width 3 height 4
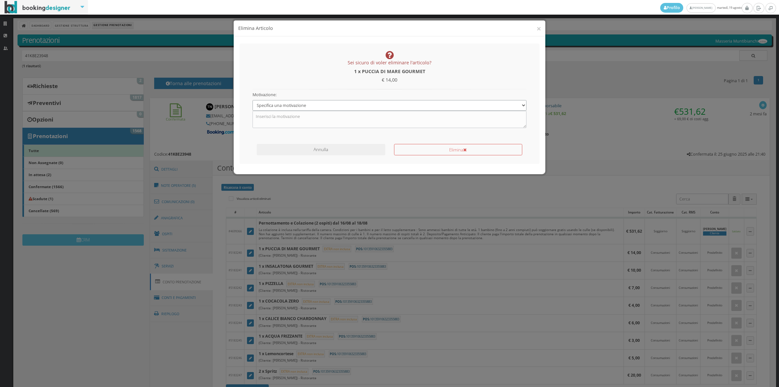
drag, startPoint x: 273, startPoint y: 101, endPoint x: 272, endPoint y: 105, distance: 3.6
click at [273, 101] on select "Specifica una motivazione Errore di inserimento Ricalcolo del conto Il cliente …" at bounding box center [390, 105] width 274 height 11
select select "1"
click at [253, 100] on select "Specifica una motivazione Errore di inserimento Ricalcolo del conto Il cliente …" at bounding box center [390, 105] width 274 height 11
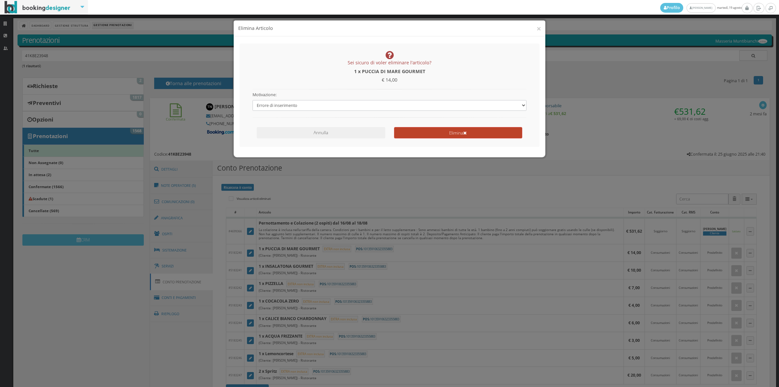
click at [442, 137] on button "Elimina" at bounding box center [458, 132] width 128 height 11
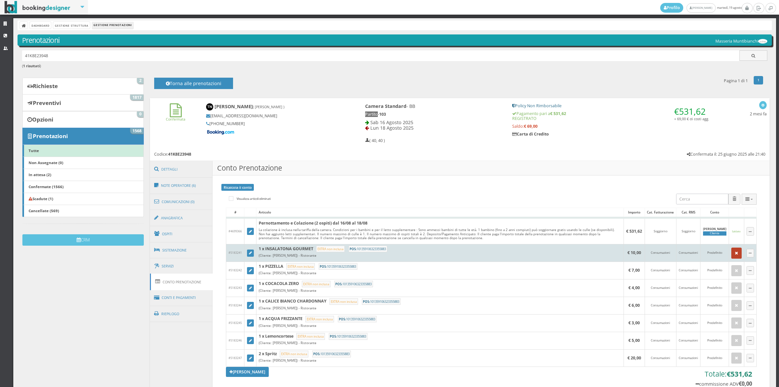
click at [735, 255] on icon "button" at bounding box center [736, 253] width 3 height 4
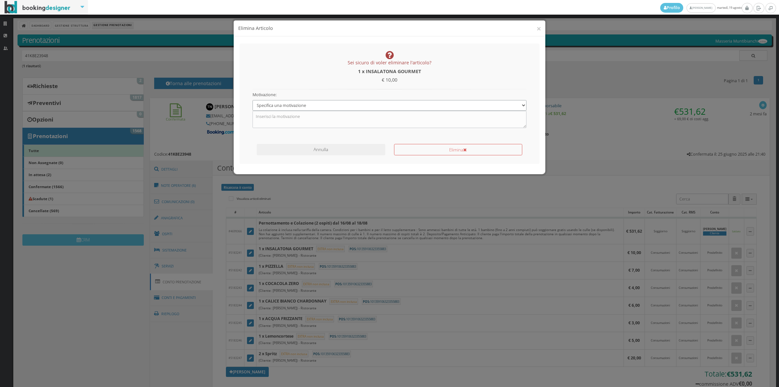
click at [272, 107] on select "Specifica una motivazione Errore di inserimento Ricalcolo del conto Il cliente …" at bounding box center [390, 105] width 274 height 11
select select "1"
click at [253, 100] on select "Specifica una motivazione Errore di inserimento Ricalcolo del conto Il cliente …" at bounding box center [390, 105] width 274 height 11
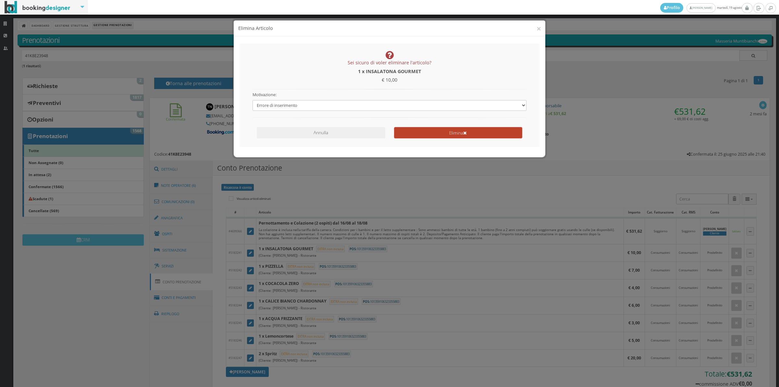
click at [464, 135] on icon "submit" at bounding box center [465, 133] width 4 height 5
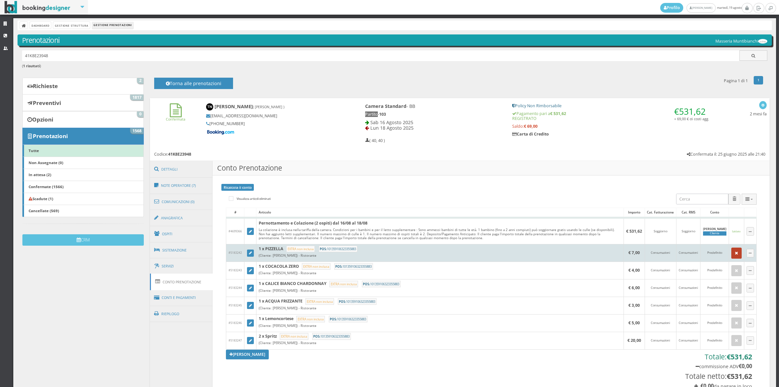
click at [735, 253] on icon "button" at bounding box center [736, 253] width 3 height 4
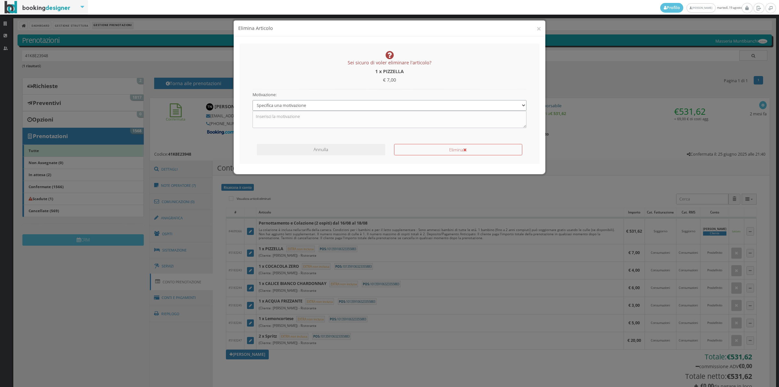
click at [317, 106] on select "Specifica una motivazione Errore di inserimento Ricalcolo del conto Il cliente …" at bounding box center [390, 105] width 274 height 11
select select "1"
click at [253, 100] on select "Specifica una motivazione Errore di inserimento Ricalcolo del conto Il cliente …" at bounding box center [390, 105] width 274 height 11
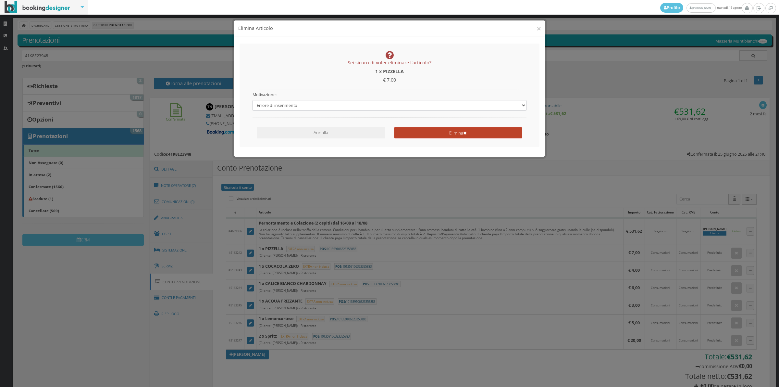
click at [432, 129] on button "Elimina" at bounding box center [458, 132] width 128 height 11
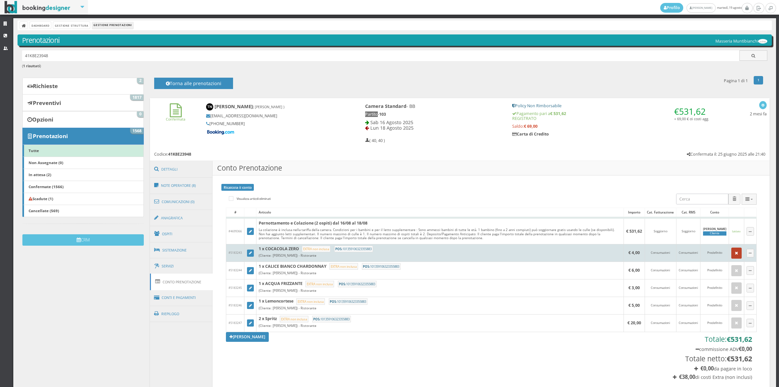
click at [733, 255] on button "button" at bounding box center [736, 252] width 10 height 11
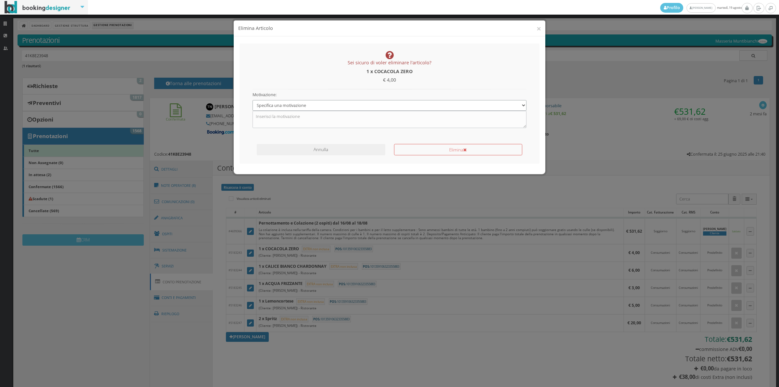
click at [303, 103] on select "Specifica una motivazione Errore di inserimento Ricalcolo del conto Il cliente …" at bounding box center [390, 105] width 274 height 11
select select "1"
click at [253, 100] on select "Specifica una motivazione Errore di inserimento Ricalcolo del conto Il cliente …" at bounding box center [390, 105] width 274 height 11
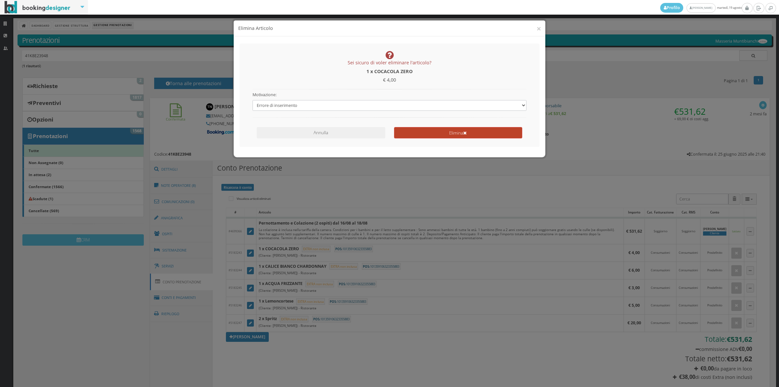
click at [404, 132] on button "Elimina" at bounding box center [458, 132] width 128 height 11
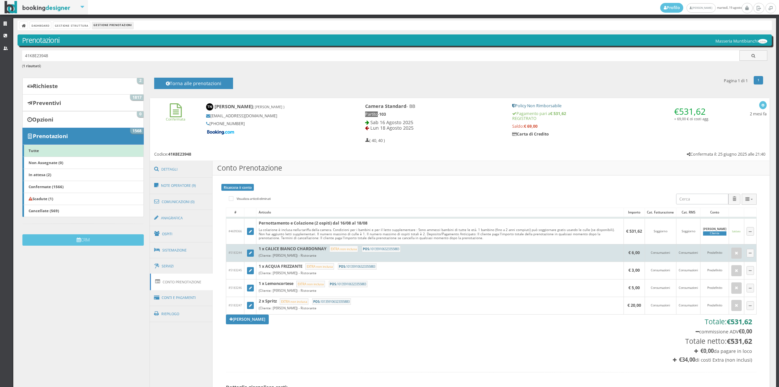
click at [730, 259] on td at bounding box center [736, 253] width 15 height 18
click at [735, 253] on icon "button" at bounding box center [736, 253] width 3 height 4
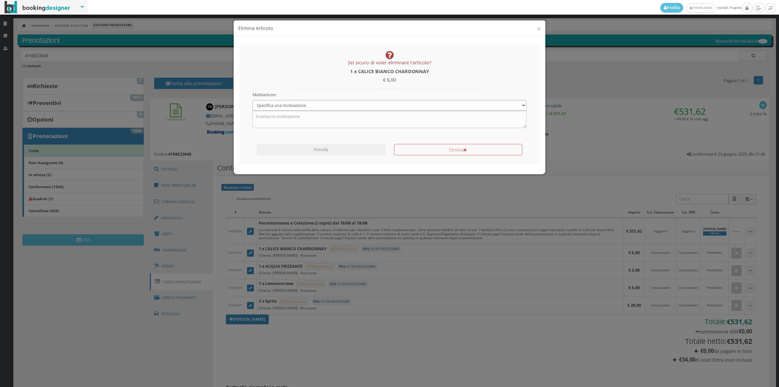
click at [335, 103] on select "Specifica una motivazione Errore di inserimento Ricalcolo del conto Il cliente …" at bounding box center [390, 105] width 274 height 11
select select "1"
click at [253, 100] on select "Specifica una motivazione Errore di inserimento Ricalcolo del conto Il cliente …" at bounding box center [390, 105] width 274 height 11
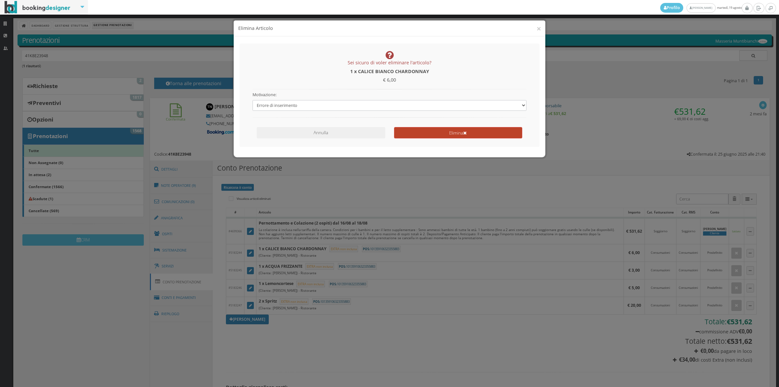
click at [424, 136] on button "Elimina" at bounding box center [458, 132] width 128 height 11
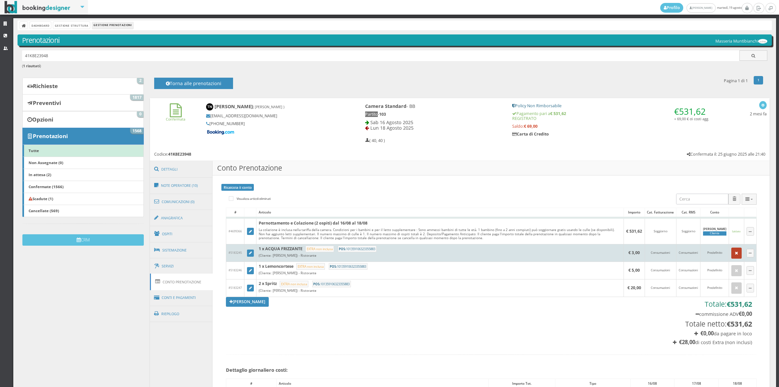
click at [735, 254] on icon "button" at bounding box center [736, 253] width 3 height 4
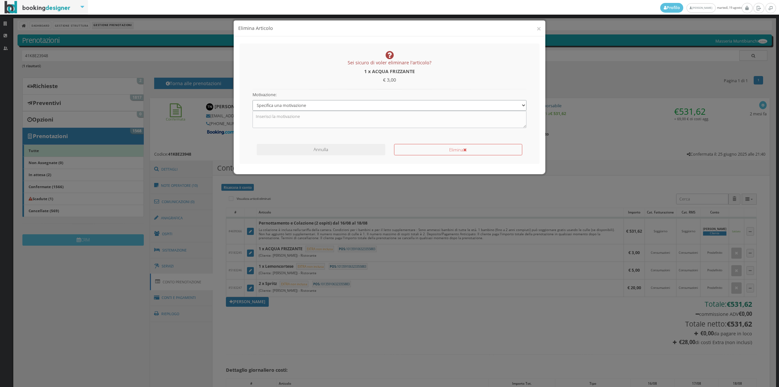
drag, startPoint x: 324, startPoint y: 104, endPoint x: 319, endPoint y: 110, distance: 7.6
click at [324, 104] on select "Specifica una motivazione Errore di inserimento Ricalcolo del conto Il cliente …" at bounding box center [390, 105] width 274 height 11
select select "1"
click at [253, 100] on select "Specifica una motivazione Errore di inserimento Ricalcolo del conto Il cliente …" at bounding box center [390, 105] width 274 height 11
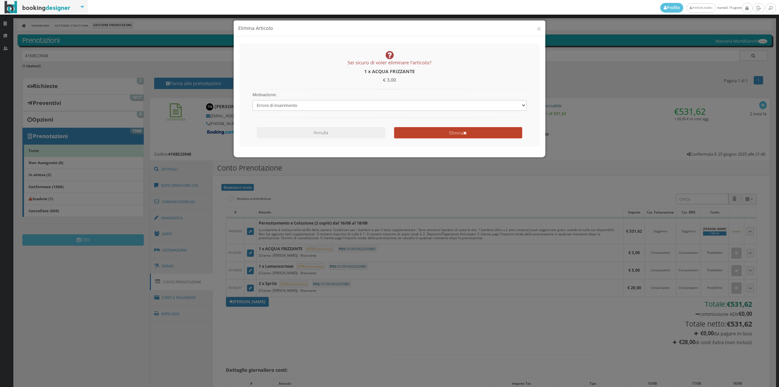
click at [410, 129] on button "Elimina" at bounding box center [458, 132] width 128 height 11
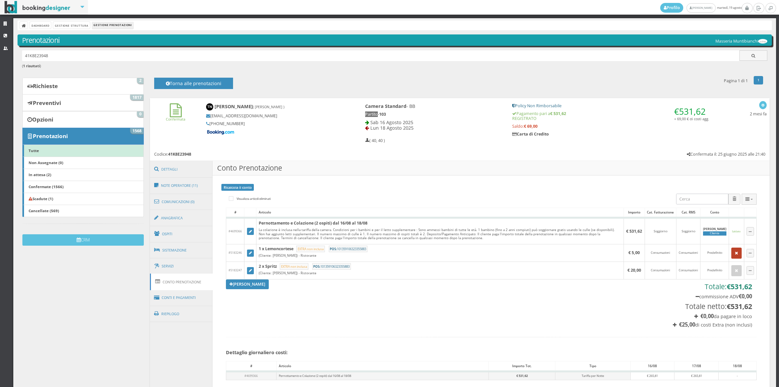
click at [735, 253] on icon "button" at bounding box center [736, 253] width 3 height 4
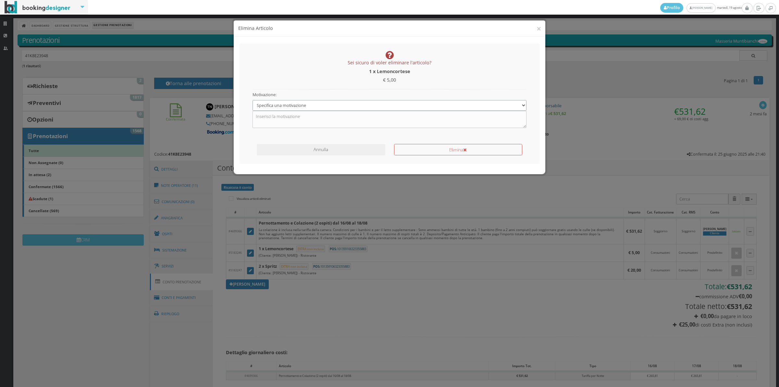
click at [285, 109] on select "Specifica una motivazione Errore di inserimento Ricalcolo del conto Il cliente …" at bounding box center [390, 105] width 274 height 11
select select "1"
click at [253, 100] on select "Specifica una motivazione Errore di inserimento Ricalcolo del conto Il cliente …" at bounding box center [390, 105] width 274 height 11
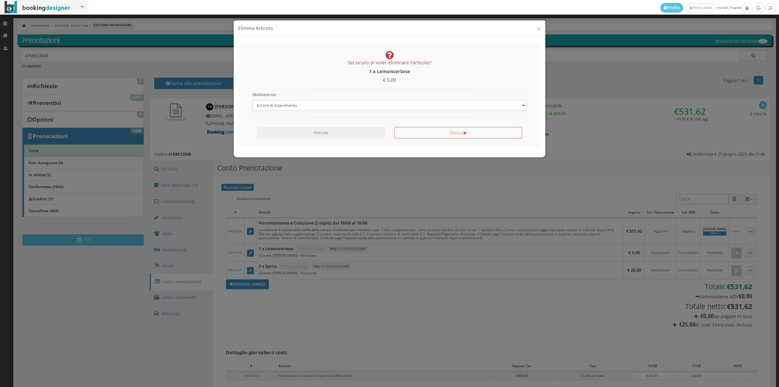
click at [439, 126] on div "Elimina" at bounding box center [457, 131] width 137 height 14
click at [439, 129] on button "Elimina" at bounding box center [458, 132] width 128 height 11
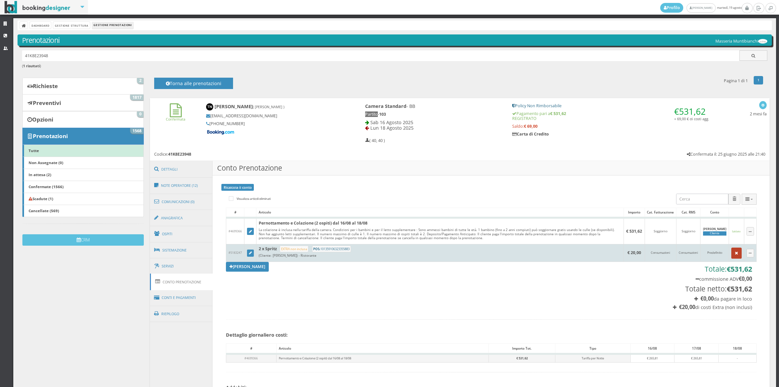
click at [735, 253] on icon "button" at bounding box center [736, 253] width 3 height 4
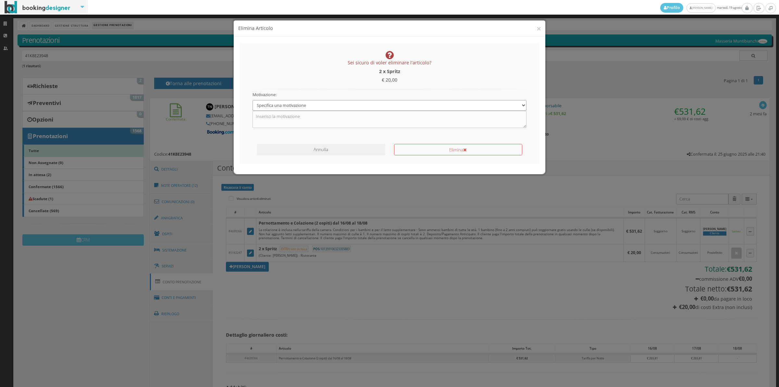
drag, startPoint x: 322, startPoint y: 103, endPoint x: 320, endPoint y: 106, distance: 3.7
click at [322, 103] on select "Specifica una motivazione Errore di inserimento Ricalcolo del conto Il cliente …" at bounding box center [390, 105] width 274 height 11
select select "1"
click at [253, 100] on select "Specifica una motivazione Errore di inserimento Ricalcolo del conto Il cliente …" at bounding box center [390, 105] width 274 height 11
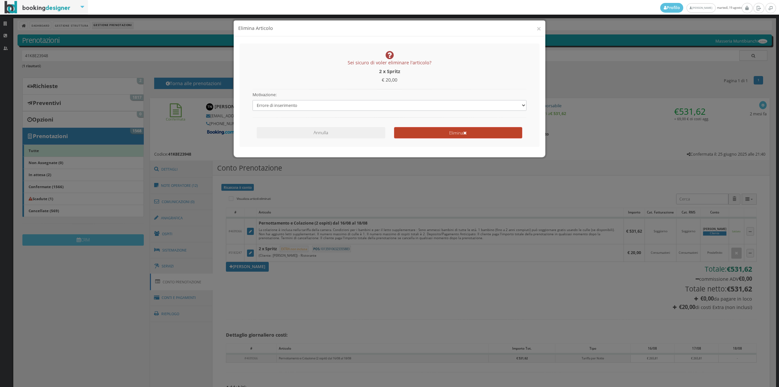
click at [420, 130] on button "Elimina" at bounding box center [458, 132] width 128 height 11
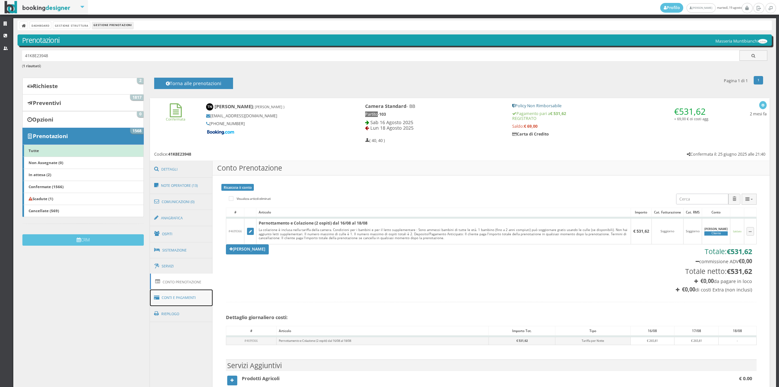
click at [169, 298] on link "Conti e Pagamenti" at bounding box center [181, 297] width 63 height 17
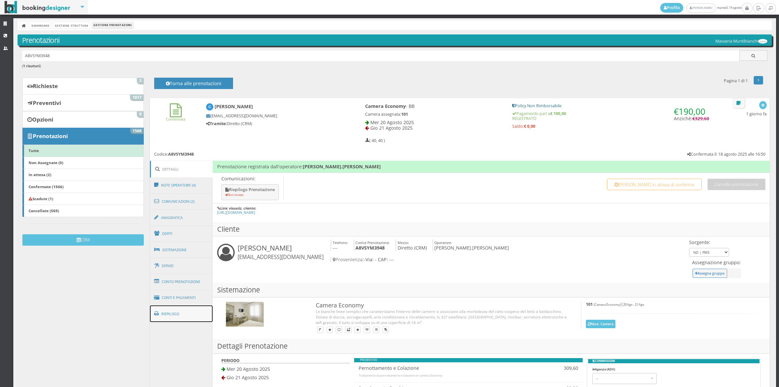
click at [182, 319] on link "Riepilogo" at bounding box center [181, 313] width 63 height 17
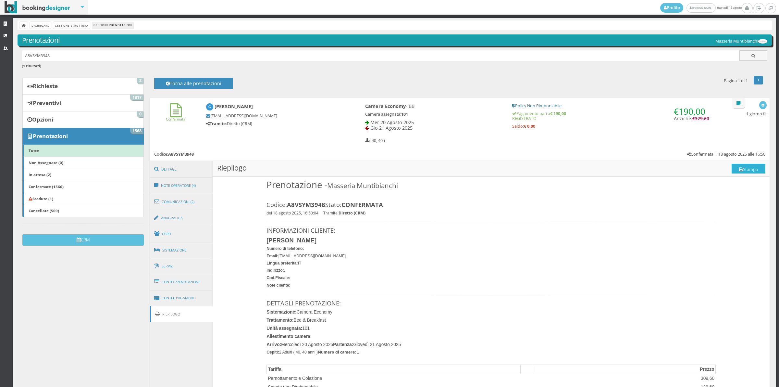
click at [742, 168] on button "Stampa" at bounding box center [749, 169] width 34 height 10
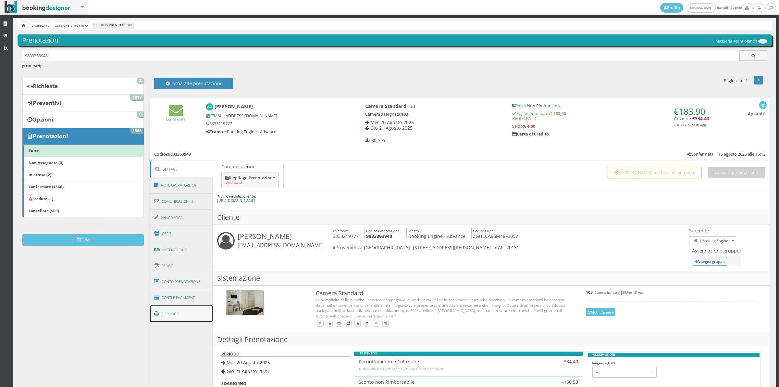
click at [193, 311] on link "Riepilogo" at bounding box center [181, 313] width 63 height 17
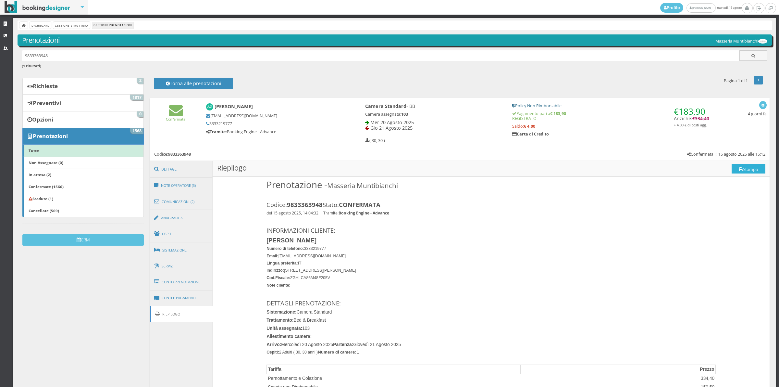
click at [743, 172] on button "Stampa" at bounding box center [749, 169] width 34 height 10
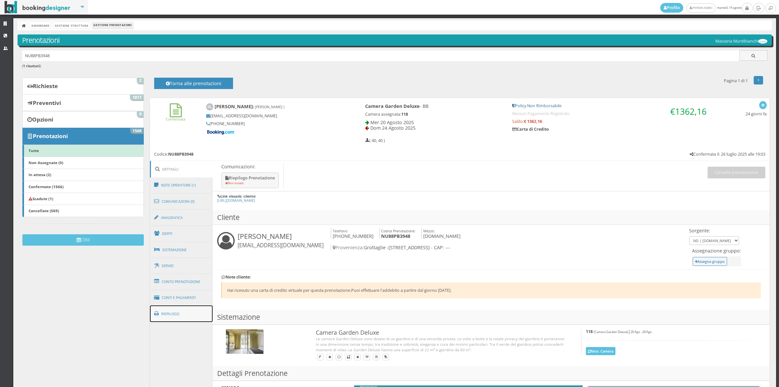
click at [185, 317] on link "Riepilogo" at bounding box center [181, 313] width 63 height 17
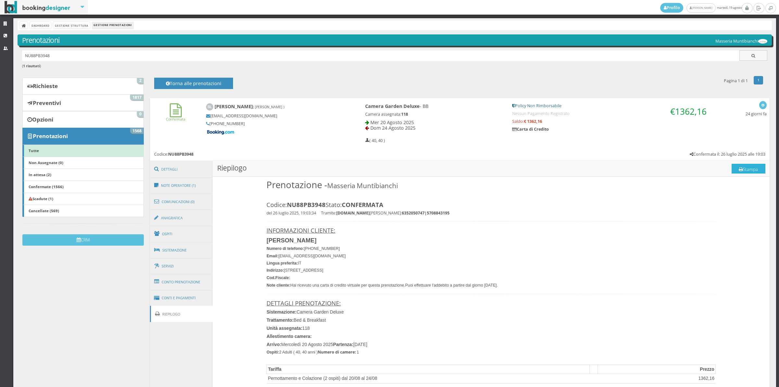
click at [743, 169] on button "Stampa" at bounding box center [749, 169] width 34 height 10
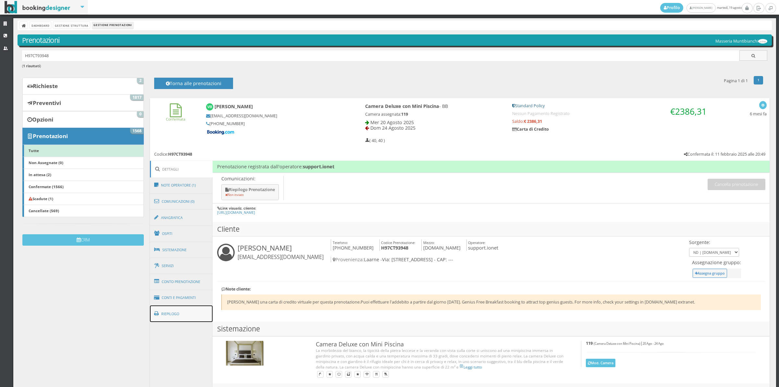
click at [186, 313] on link "Riepilogo" at bounding box center [181, 313] width 63 height 17
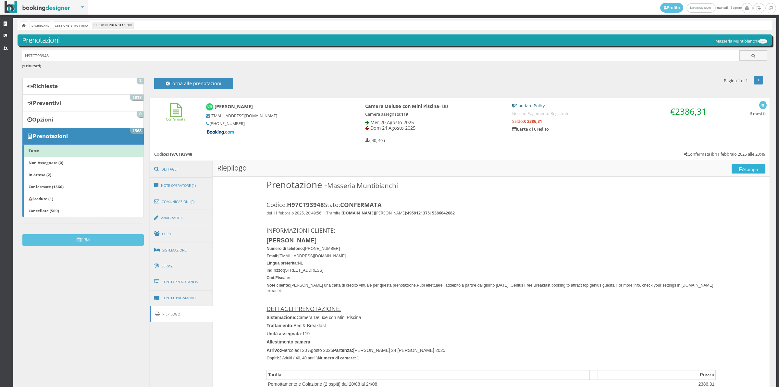
click at [744, 166] on button "Stampa" at bounding box center [749, 169] width 34 height 10
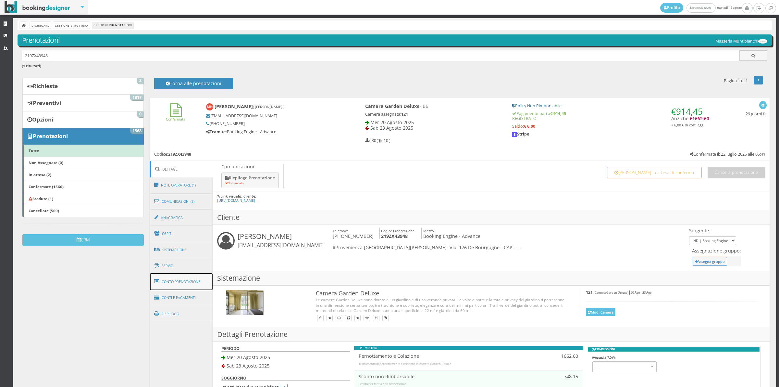
click at [188, 281] on link "Conto Prenotazione" at bounding box center [181, 281] width 63 height 17
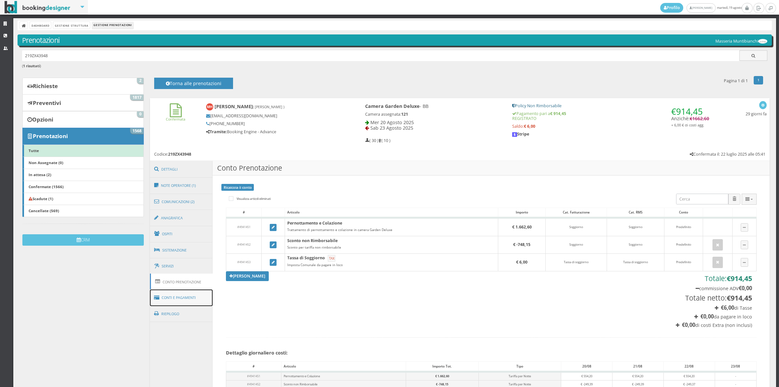
click at [184, 299] on link "Conti e Pagamenti" at bounding box center [181, 297] width 63 height 17
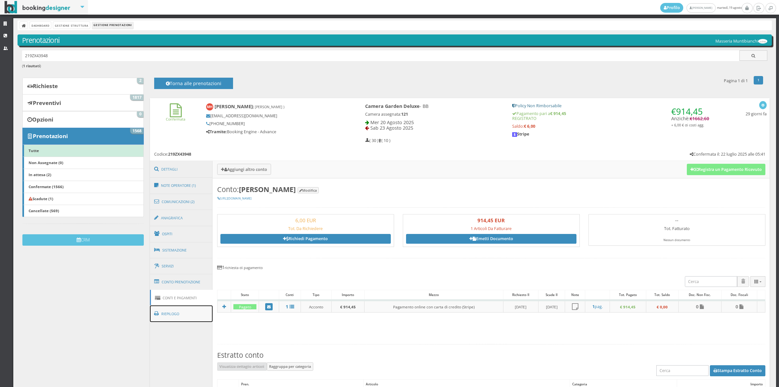
click at [163, 315] on link "Riepilogo" at bounding box center [181, 313] width 63 height 17
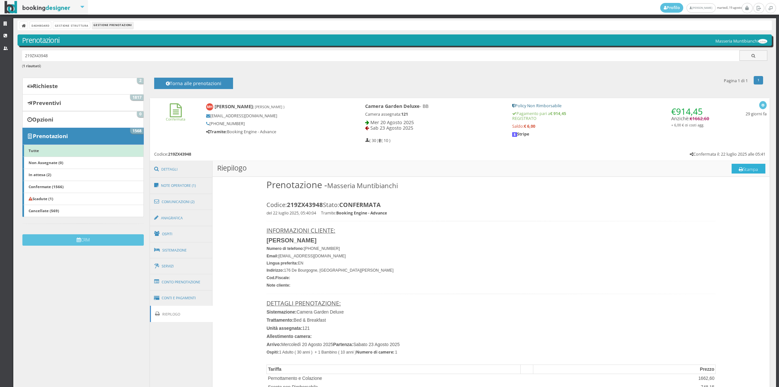
click at [738, 171] on button "Stampa" at bounding box center [749, 169] width 34 height 10
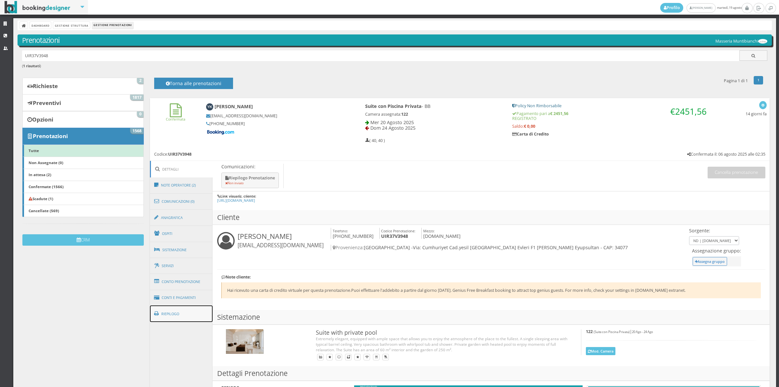
click at [188, 311] on link "Riepilogo" at bounding box center [181, 313] width 63 height 17
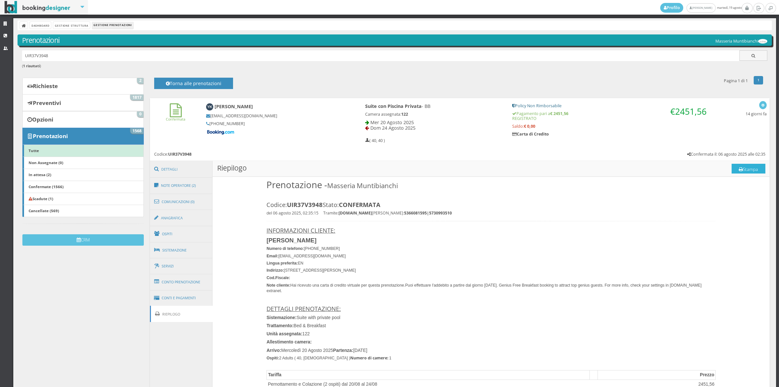
click at [741, 172] on button "Stampa" at bounding box center [749, 169] width 34 height 10
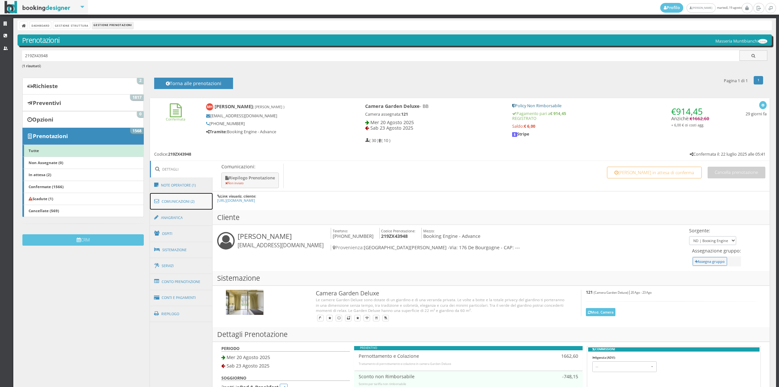
click at [183, 205] on link "Comunicazioni (2)" at bounding box center [181, 201] width 63 height 17
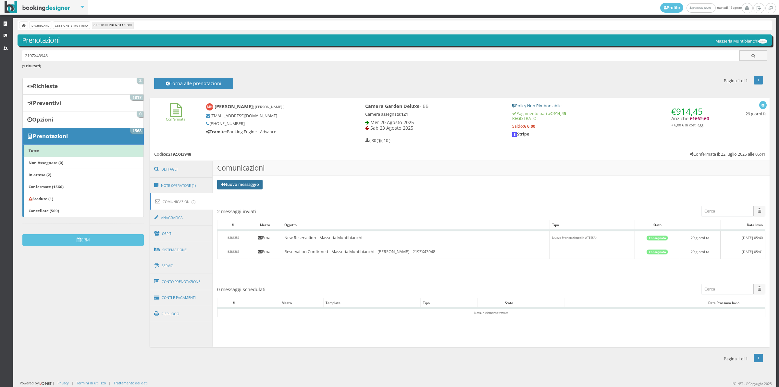
click at [229, 183] on link "Nuovo messaggio" at bounding box center [239, 184] width 45 height 10
click at [232, 195] on link "Riepilogo prenotazione" at bounding box center [243, 194] width 53 height 7
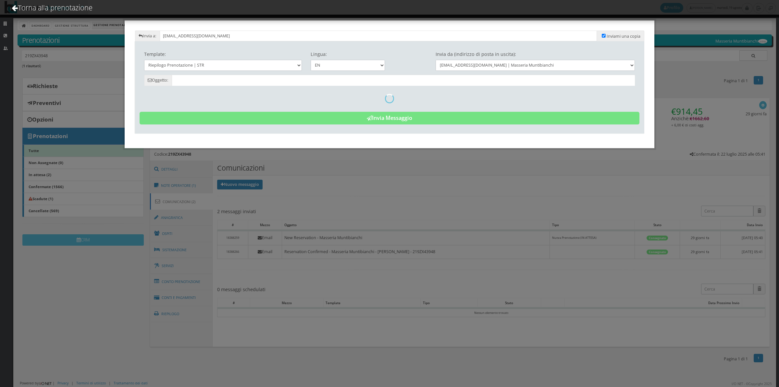
type input "Reservation Summary - [PERSON_NAME] - Cod. 219ZX43948"
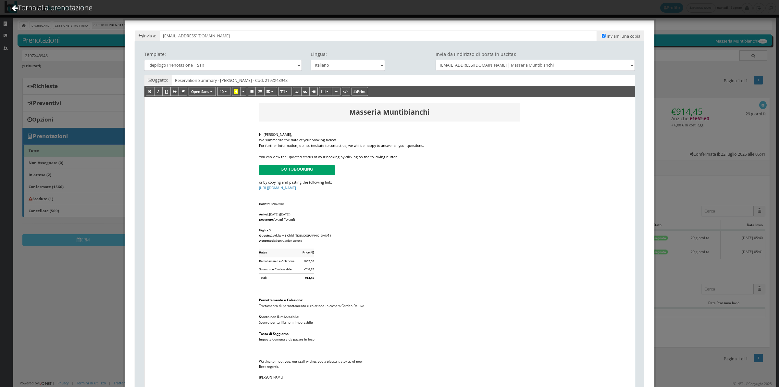
click at [337, 136] on div "Hi Marie Helene," at bounding box center [389, 135] width 261 height 6
click at [335, 139] on div "We summarize the data of your booking below." at bounding box center [389, 140] width 261 height 6
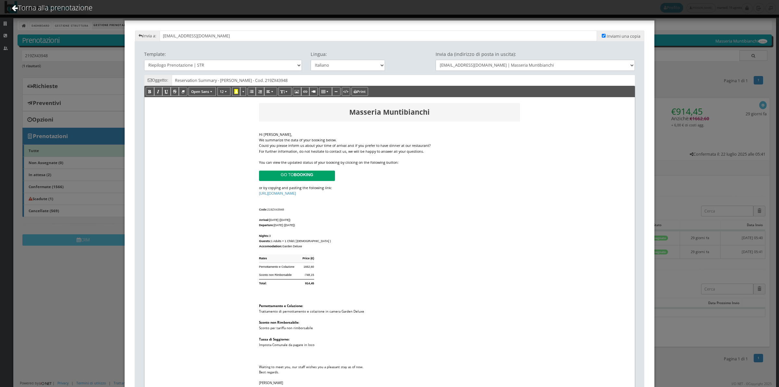
scroll to position [68, 0]
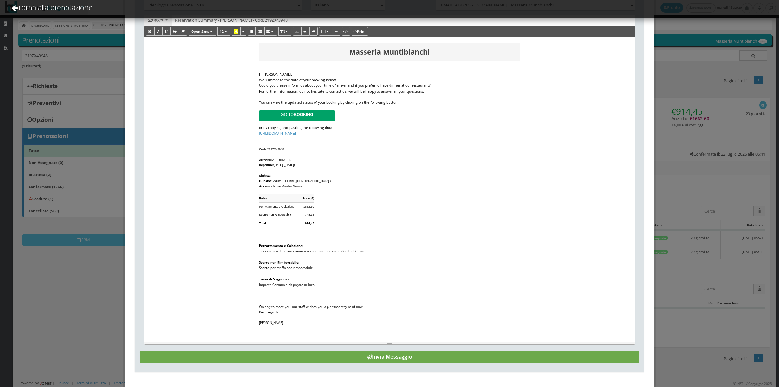
click at [440, 354] on button "Invia Messaggio" at bounding box center [390, 356] width 500 height 13
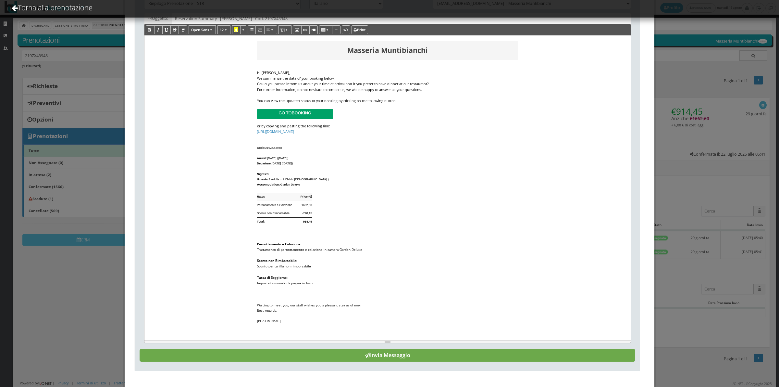
scroll to position [0, 0]
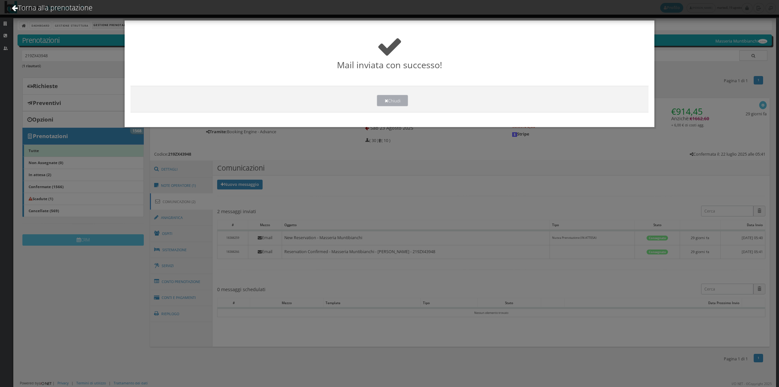
click at [401, 99] on button "Chiudi" at bounding box center [392, 100] width 31 height 11
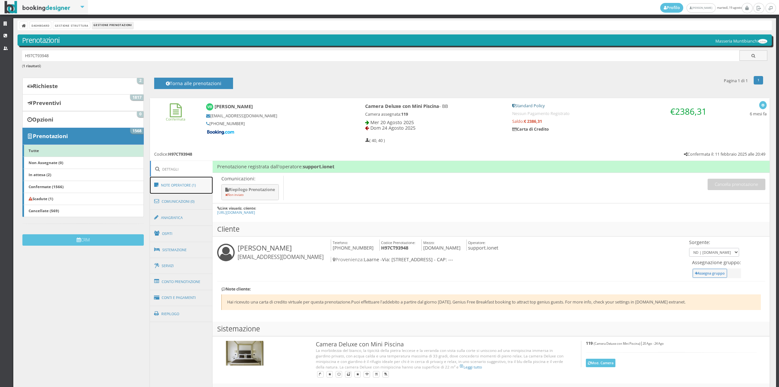
click at [184, 187] on link "Note Operatore (1)" at bounding box center [181, 185] width 63 height 17
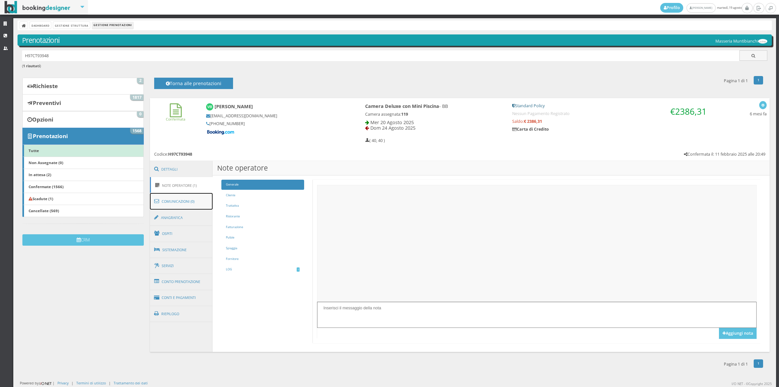
click at [185, 200] on link "Comunicazioni (0)" at bounding box center [181, 201] width 63 height 17
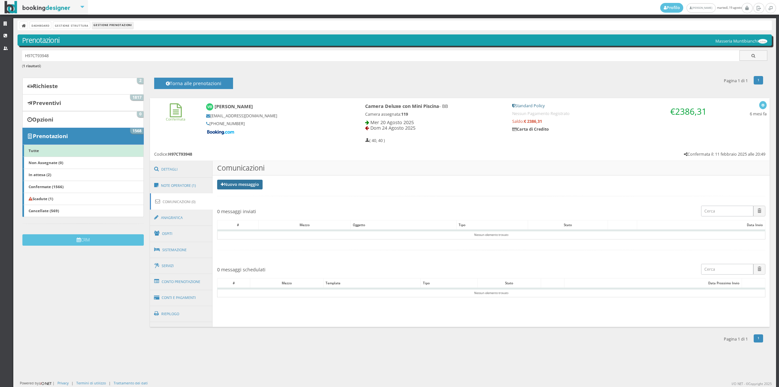
click at [248, 186] on link "Nuovo messaggio" at bounding box center [239, 184] width 45 height 10
click at [247, 195] on link "Riepilogo prenotazione" at bounding box center [243, 194] width 53 height 7
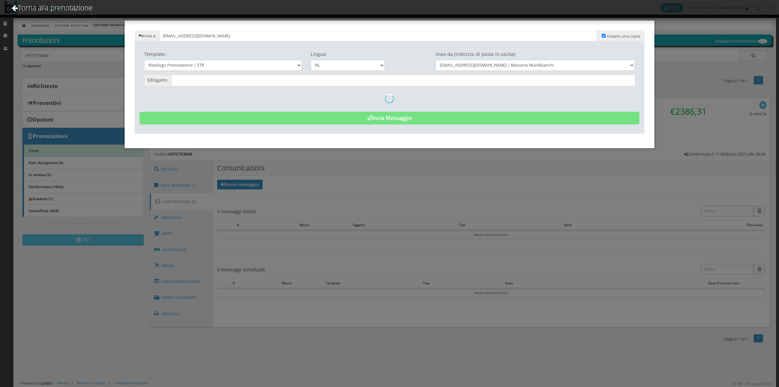
type input "Riepilogo Prenotazione - Vanessa Bellemans - Cod. H97CT93948"
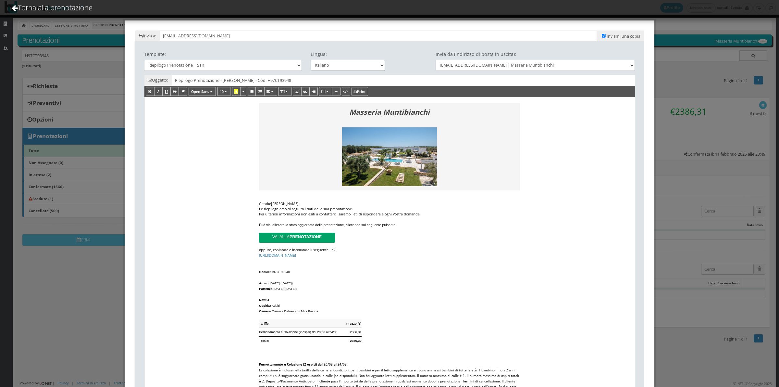
click at [370, 68] on select "Italiano Deutsch English Français" at bounding box center [348, 65] width 75 height 11
select select "en"
click at [311, 60] on select "Italiano Deutsch English Français" at bounding box center [348, 65] width 75 height 11
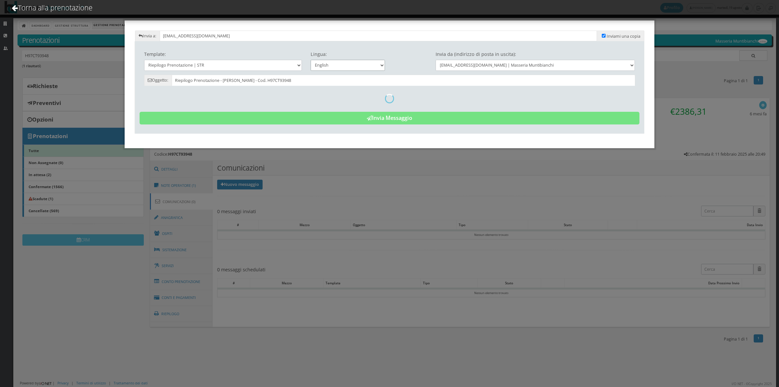
type input "Reservation Summary - Vanessa Bellemans - Cod. H97CT93948"
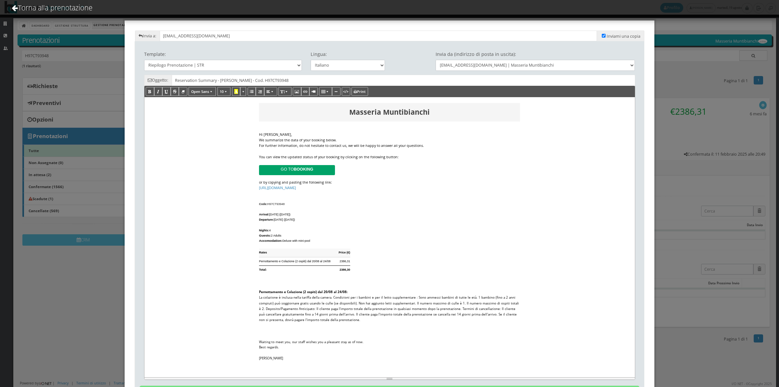
click at [338, 135] on div "Hi Vanessa," at bounding box center [389, 135] width 261 height 6
click at [338, 139] on div "We summarize the data of your booking below." at bounding box center [389, 140] width 261 height 6
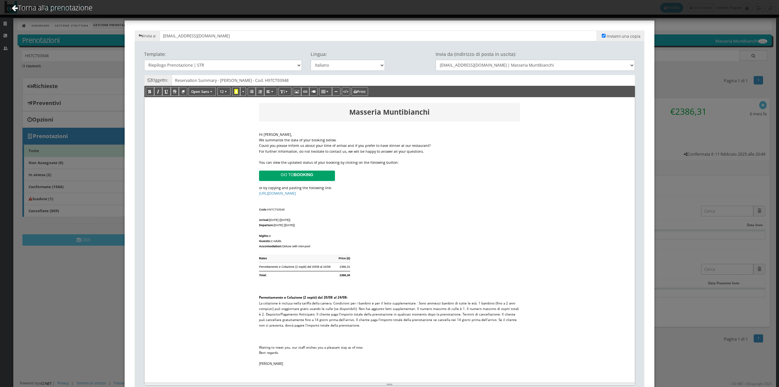
scroll to position [47, 0]
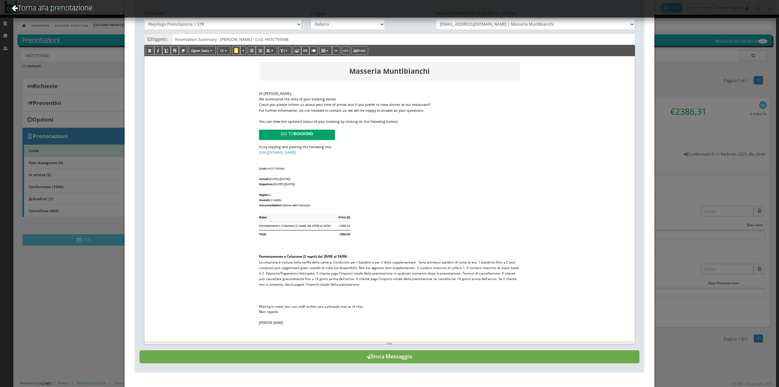
click at [409, 355] on button "Invia Messaggio" at bounding box center [390, 356] width 500 height 13
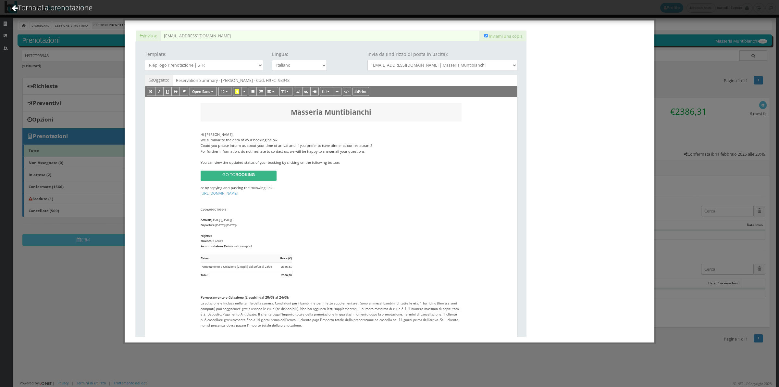
scroll to position [0, 0]
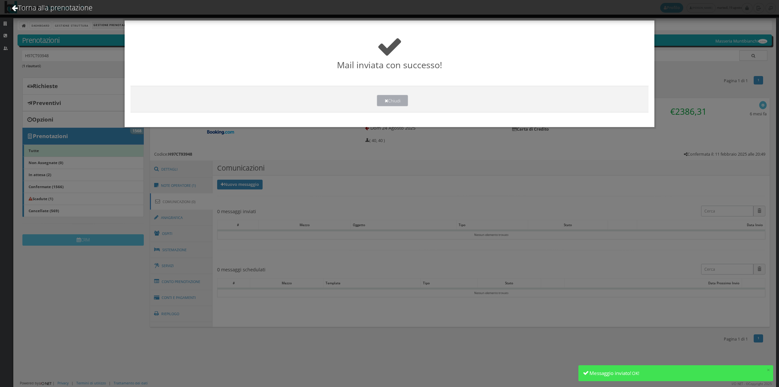
click at [383, 102] on button "Chiudi" at bounding box center [392, 100] width 31 height 11
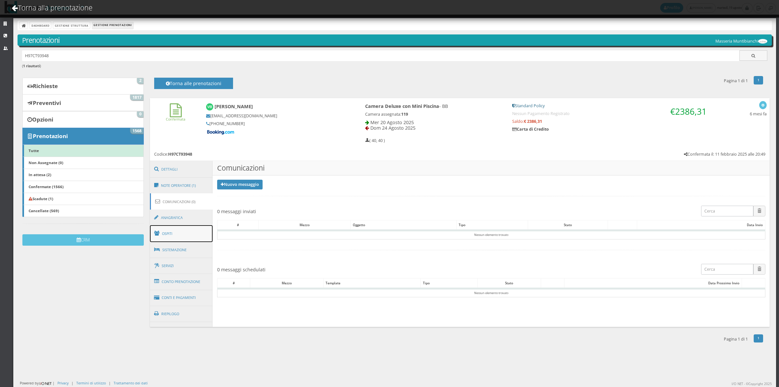
click at [190, 234] on link "Ospiti" at bounding box center [181, 233] width 63 height 17
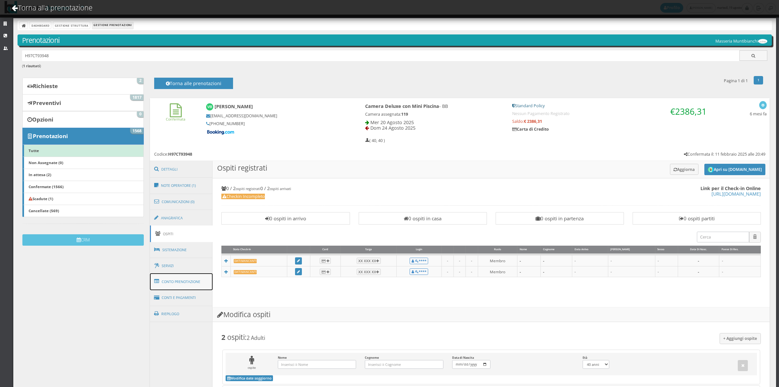
click at [185, 282] on link "Conto Prenotazione" at bounding box center [181, 281] width 63 height 17
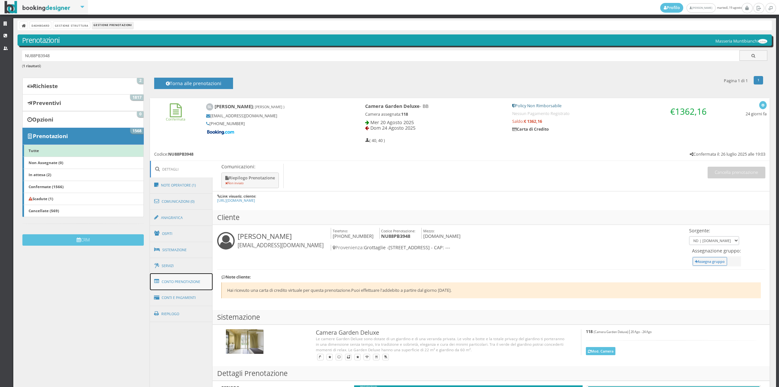
click at [195, 279] on link "Conto Prenotazione" at bounding box center [181, 281] width 63 height 17
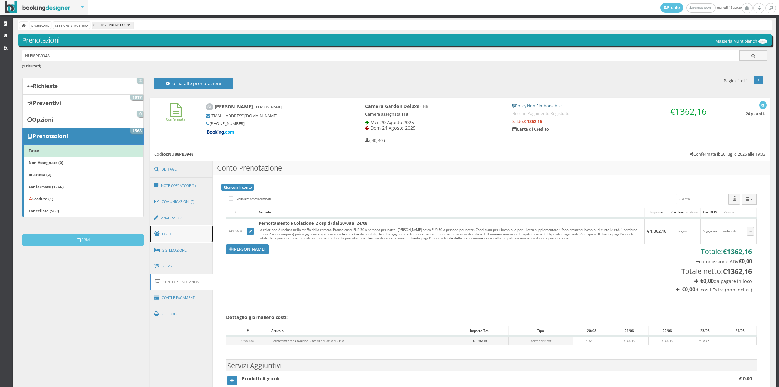
click at [180, 237] on link "Ospiti" at bounding box center [181, 233] width 63 height 17
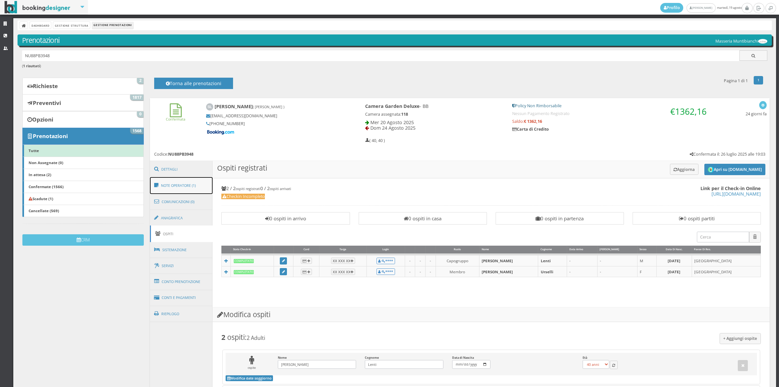
click at [184, 187] on link "Note Operatore (1)" at bounding box center [181, 185] width 63 height 17
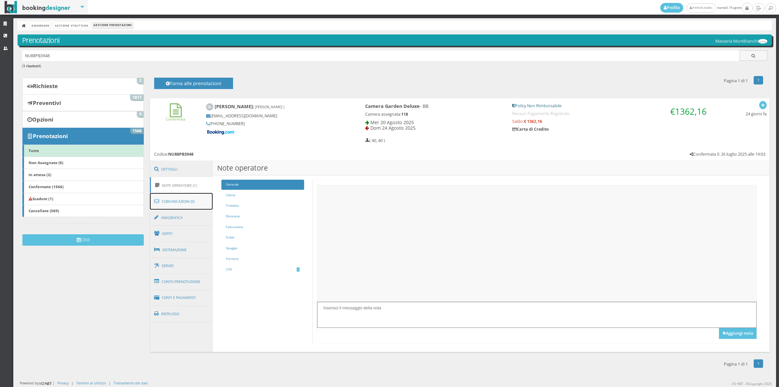
click at [184, 195] on link "Comunicazioni (0)" at bounding box center [181, 201] width 63 height 17
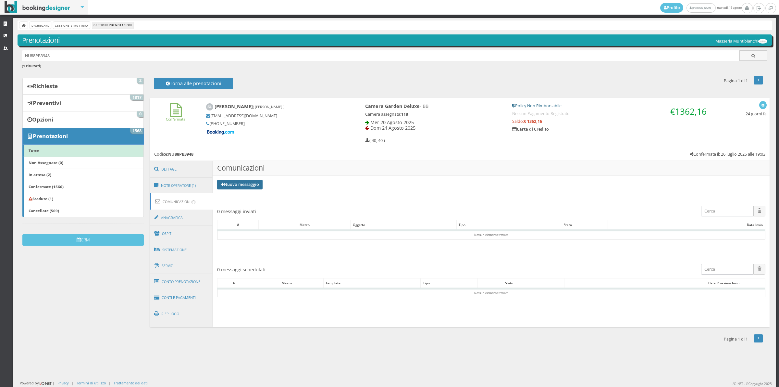
click at [233, 183] on link "Nuovo messaggio" at bounding box center [239, 184] width 45 height 10
click at [241, 197] on link "Riepilogo prenotazione" at bounding box center [243, 194] width 53 height 7
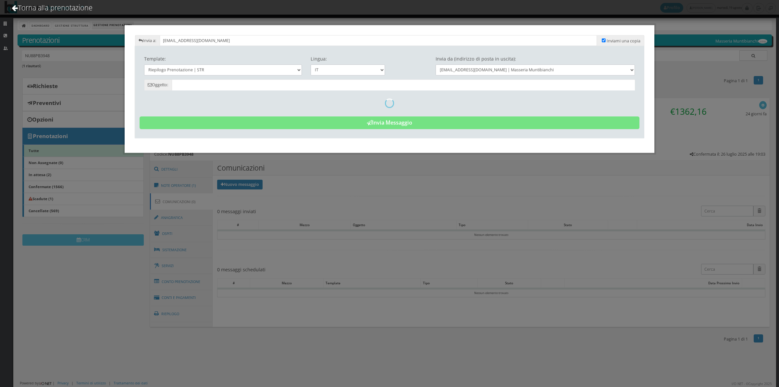
type input "Riepilogo Prenotazione - Simone Lenti - Cod. NU88PB3948"
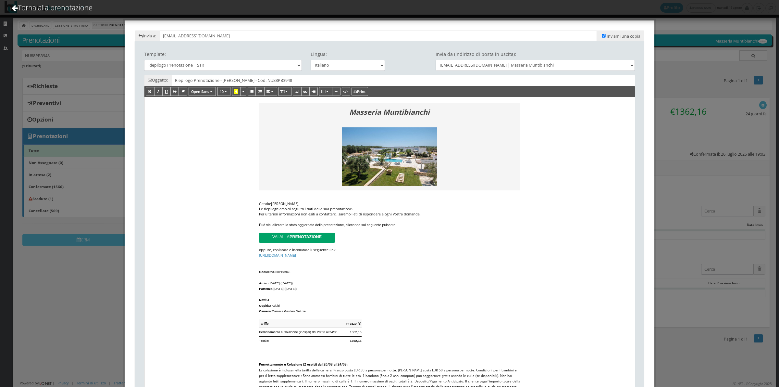
click at [362, 207] on div "Le riepiloghiamo di seguito i dati della sua prenotazione ." at bounding box center [389, 208] width 261 height 5
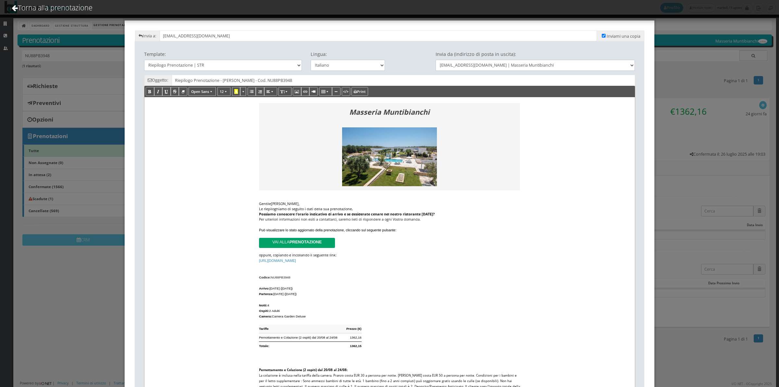
scroll to position [120, 0]
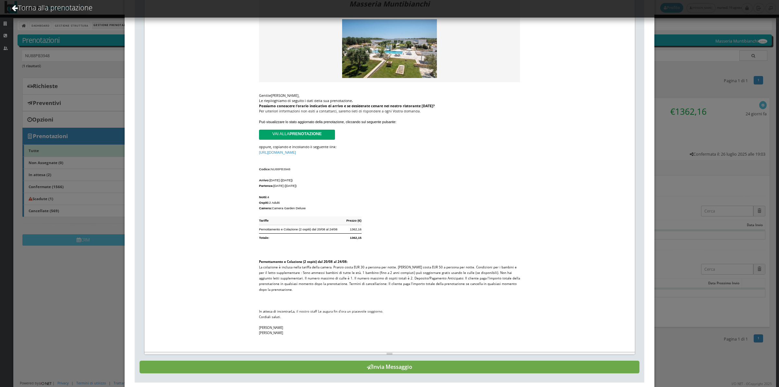
click at [546, 364] on button "Invia Messaggio" at bounding box center [390, 366] width 500 height 13
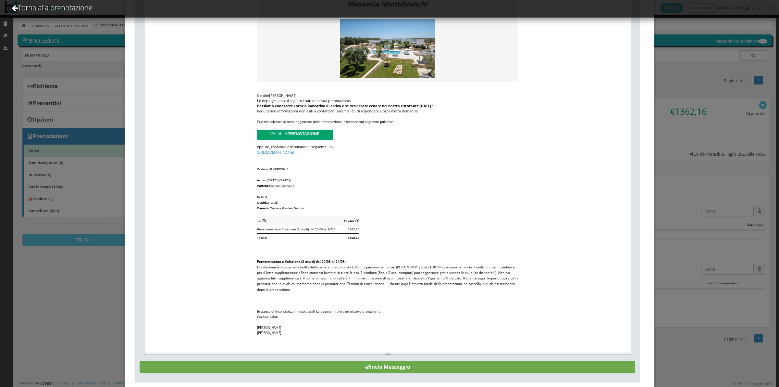
scroll to position [0, 0]
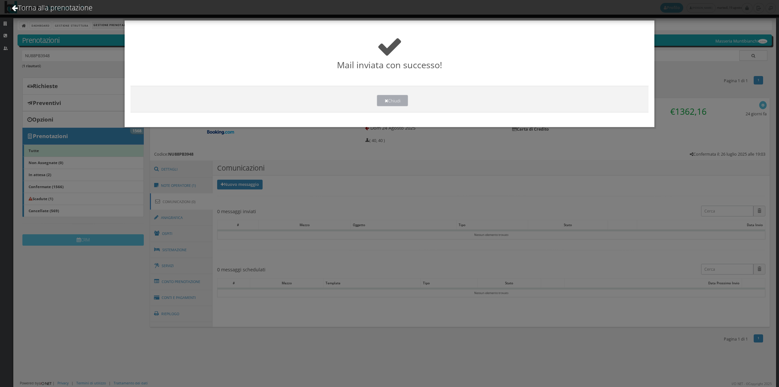
click at [397, 98] on button "Chiudi" at bounding box center [392, 100] width 31 height 11
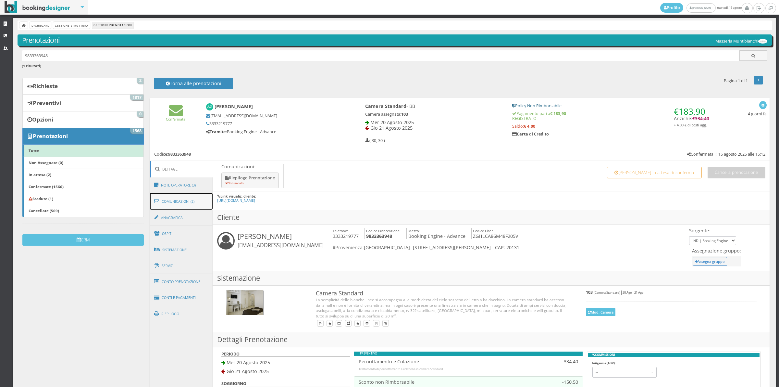
click at [195, 203] on link "Comunicazioni (2)" at bounding box center [181, 201] width 63 height 17
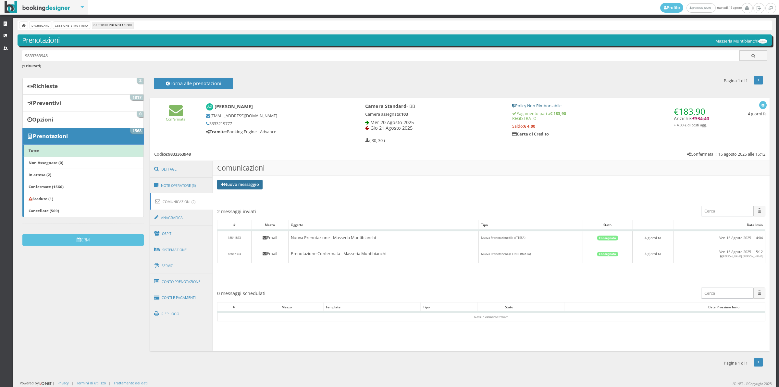
click at [242, 187] on link "Nuovo messaggio" at bounding box center [239, 184] width 45 height 10
click at [197, 189] on link "Note Operatore (3)" at bounding box center [181, 185] width 63 height 17
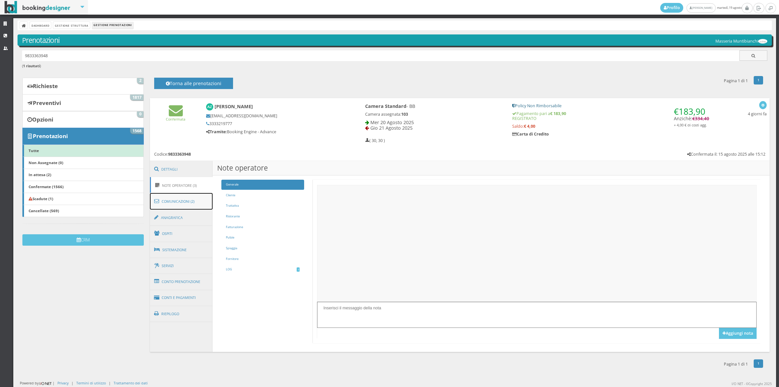
click at [191, 201] on link "Comunicazioni (2)" at bounding box center [181, 201] width 63 height 17
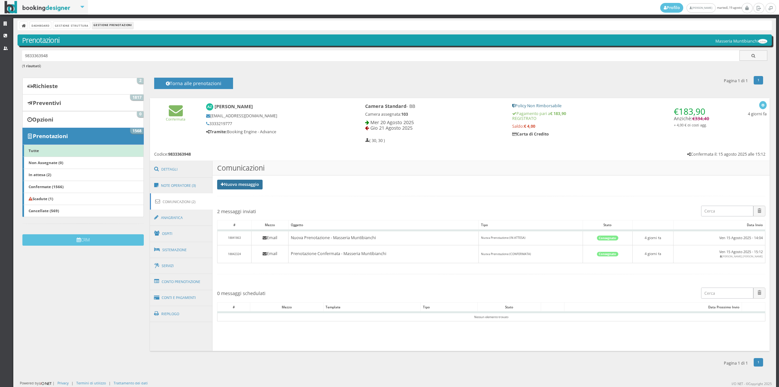
click at [230, 185] on link "Nuovo messaggio" at bounding box center [239, 184] width 45 height 10
click at [231, 197] on link "Riepilogo prenotazione" at bounding box center [243, 194] width 53 height 7
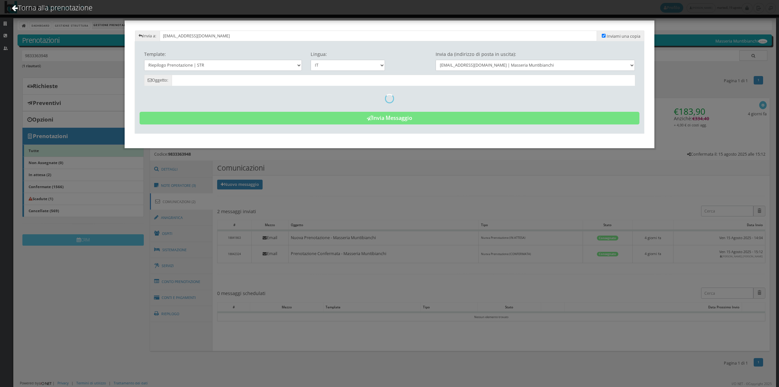
type input "Riepilogo Prenotazione - [PERSON_NAME] - Cod. 9833363948"
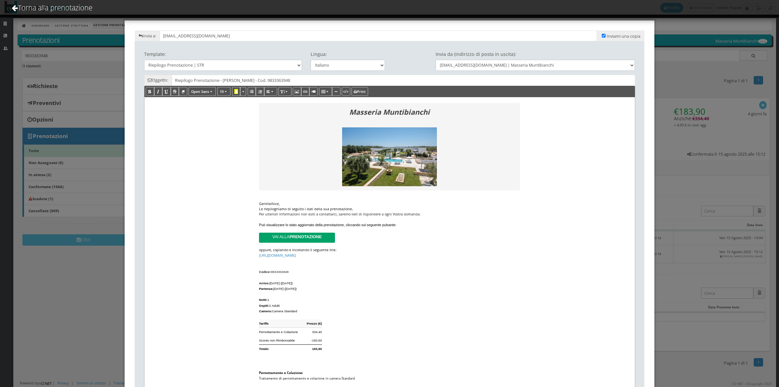
click at [356, 209] on div "Le riepiloghiamo di seguito i dati della sua prenotazione ." at bounding box center [389, 208] width 261 height 5
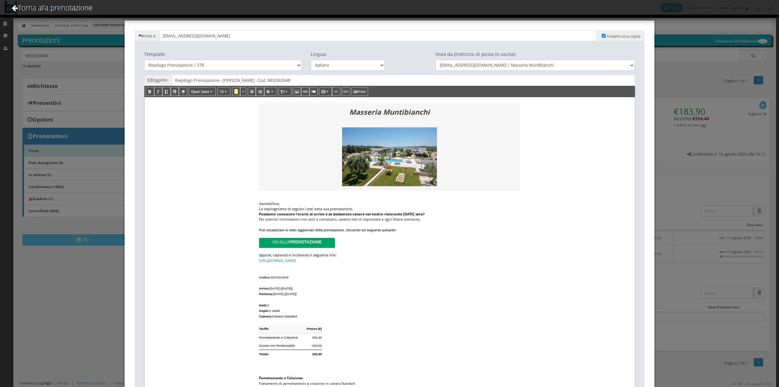
scroll to position [155, 0]
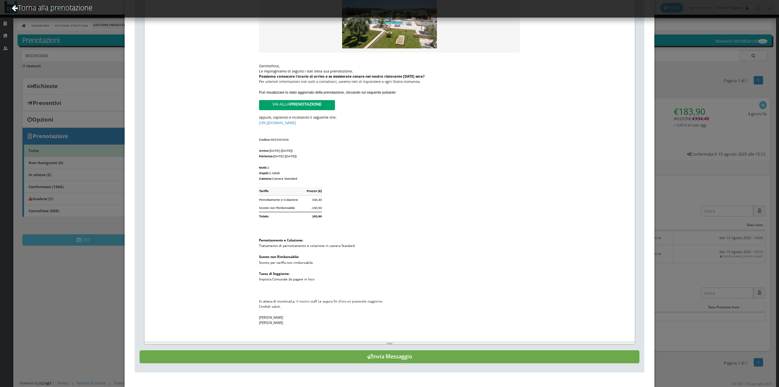
click at [333, 355] on button "Invia Messaggio" at bounding box center [390, 356] width 500 height 13
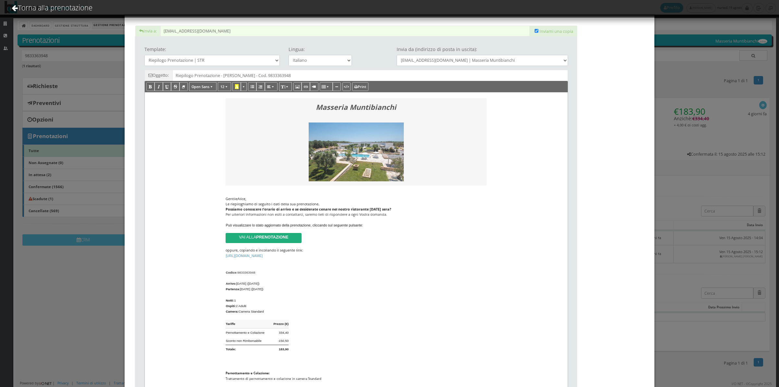
scroll to position [0, 0]
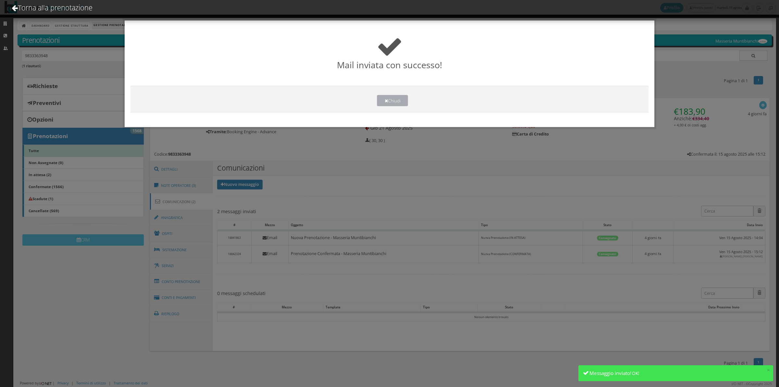
click at [398, 100] on button "Chiudi" at bounding box center [392, 100] width 31 height 11
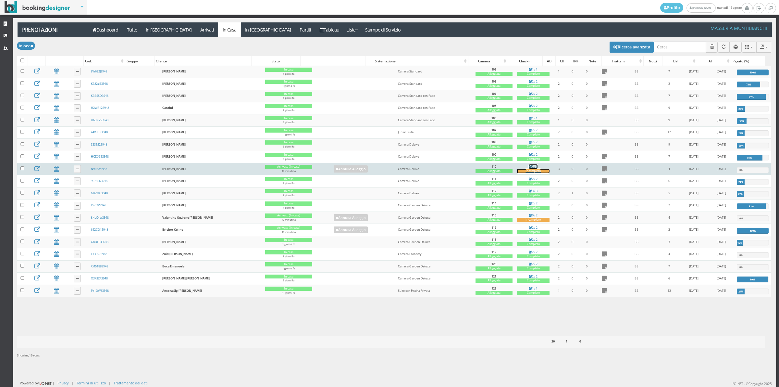
click at [528, 171] on link "2 / 3 Incompleto" at bounding box center [533, 168] width 32 height 9
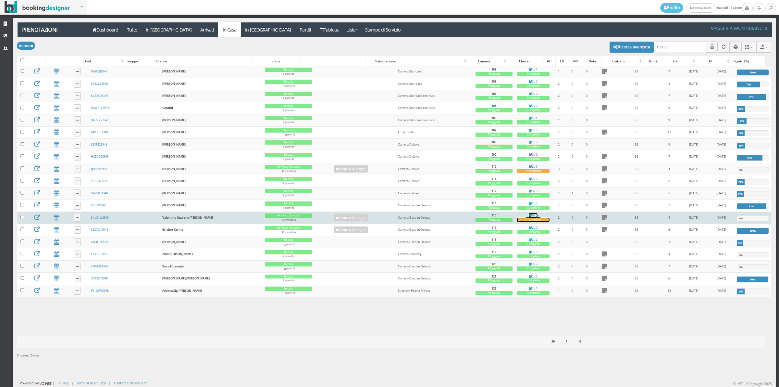
click at [527, 222] on div "Incompleto" at bounding box center [533, 219] width 32 height 4
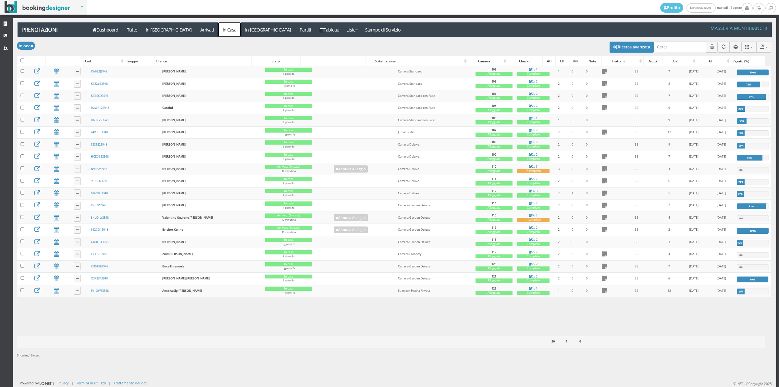
click at [218, 29] on link "In Casa" at bounding box center [229, 29] width 23 height 15
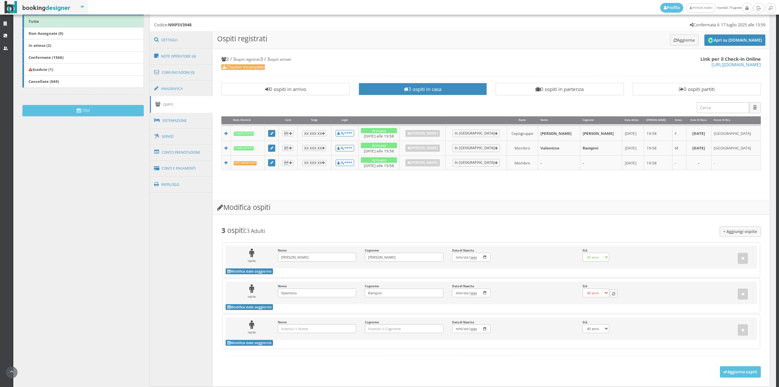
scroll to position [174, 0]
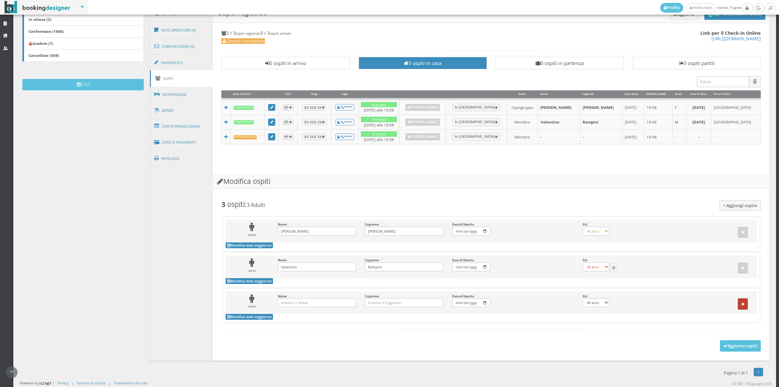
click at [738, 302] on button "button" at bounding box center [743, 303] width 10 height 11
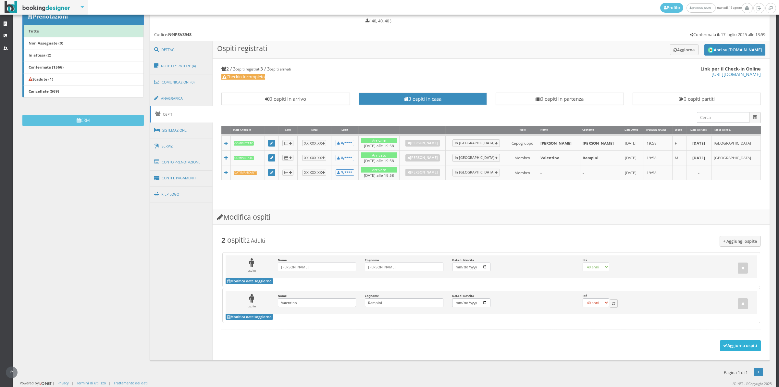
click at [729, 347] on button "Aggiorna ospiti" at bounding box center [740, 345] width 41 height 11
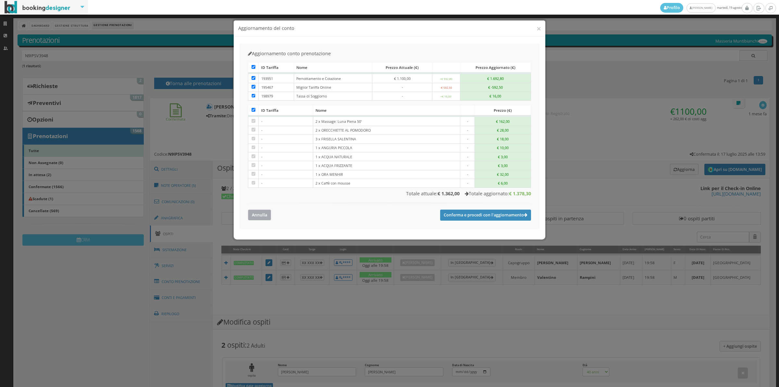
click at [253, 218] on button "Annulla" at bounding box center [259, 214] width 23 height 11
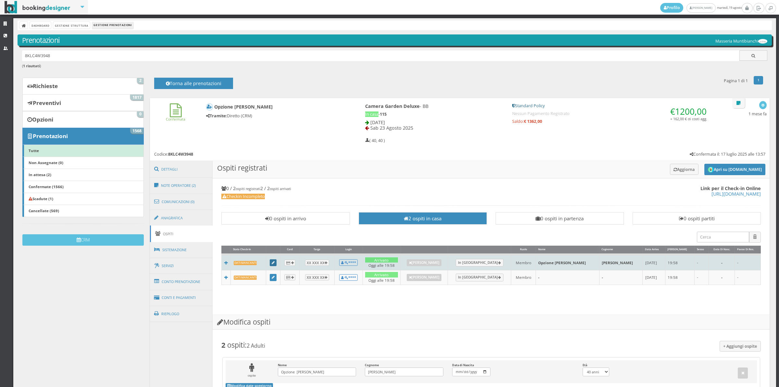
click at [273, 264] on icon at bounding box center [273, 263] width 3 height 4
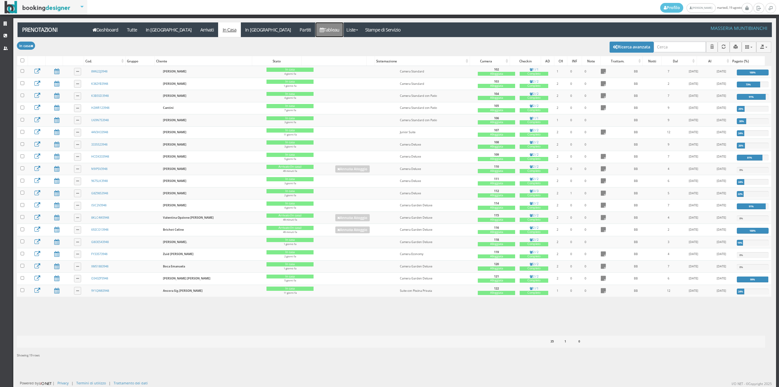
click at [315, 30] on link "Tableau" at bounding box center [329, 29] width 28 height 15
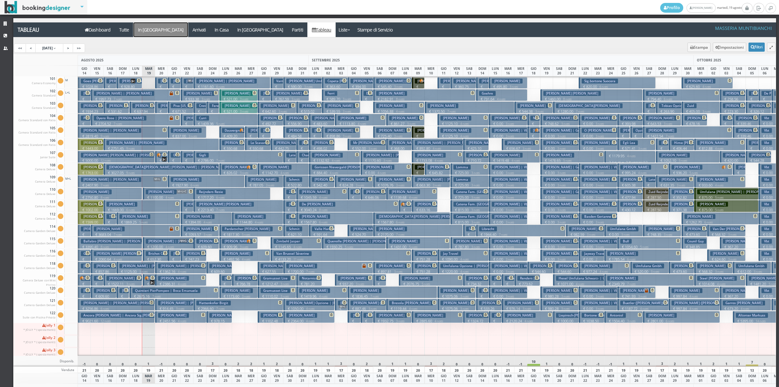
click at [150, 28] on a=pms-arrival-reservations"] "In Arrivo" at bounding box center [160, 29] width 55 height 15
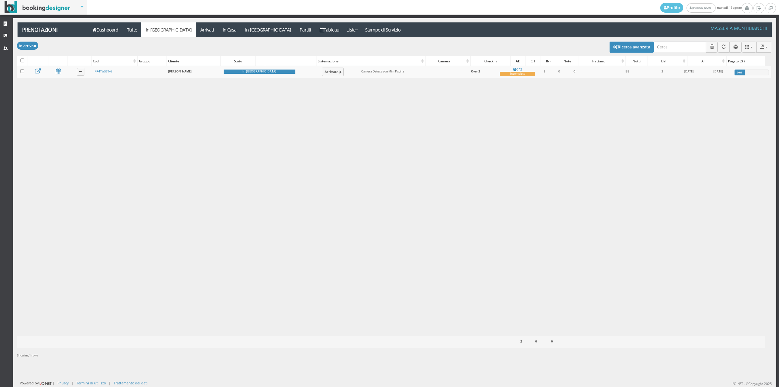
click at [279, 20] on div "Prenotazioni Applica In arrivo × Filtri Liste Tutte In arrivo Arrivati In casa …" at bounding box center [394, 202] width 763 height 368
click at [315, 29] on link "Tableau" at bounding box center [329, 29] width 28 height 15
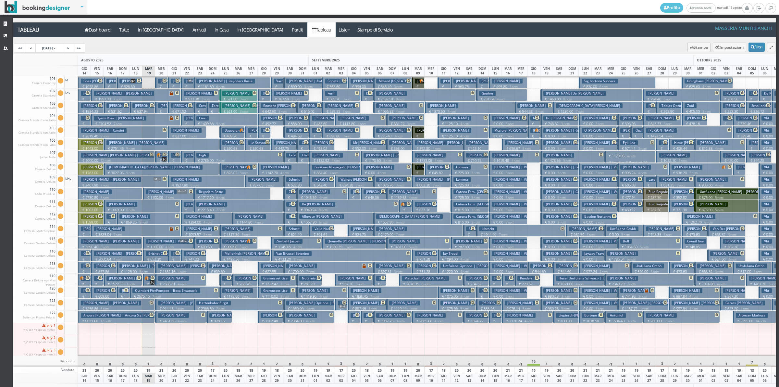
click at [111, 318] on p "€ 9021.60 12 notti" at bounding box center [117, 320] width 72 height 5
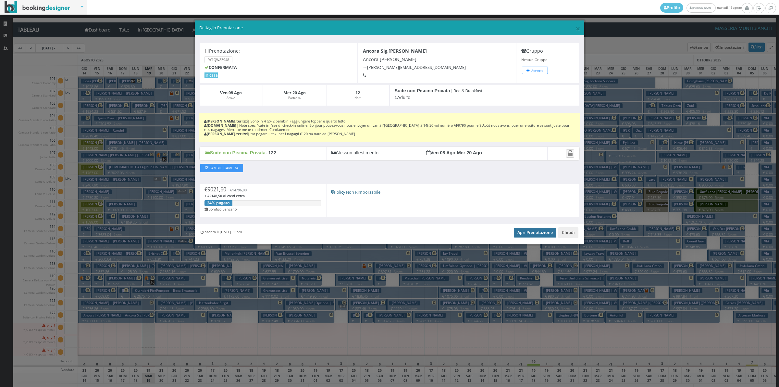
click at [526, 232] on link "Apri Prenotazione" at bounding box center [535, 233] width 43 height 10
click at [569, 232] on button "Chiudi" at bounding box center [568, 232] width 20 height 11
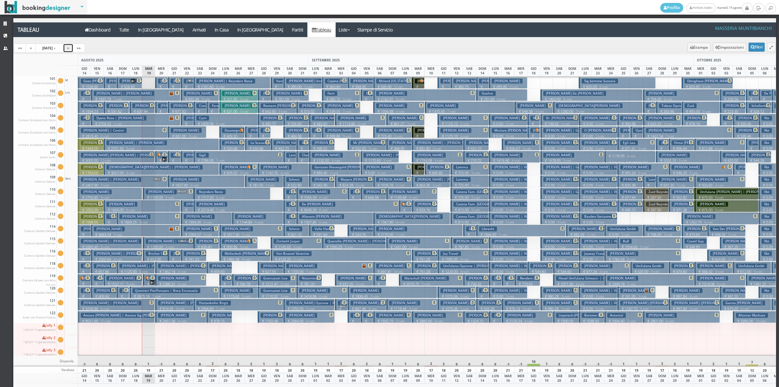
click at [73, 52] on link ">" at bounding box center [68, 47] width 10 height 9
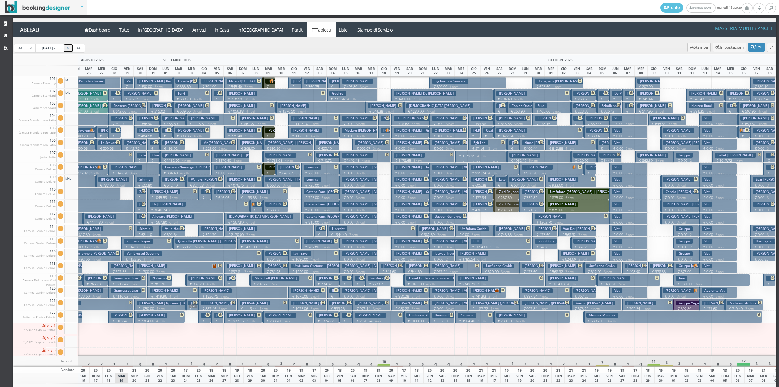
scroll to position [0, 155]
click at [31, 46] on link "<" at bounding box center [31, 47] width 10 height 9
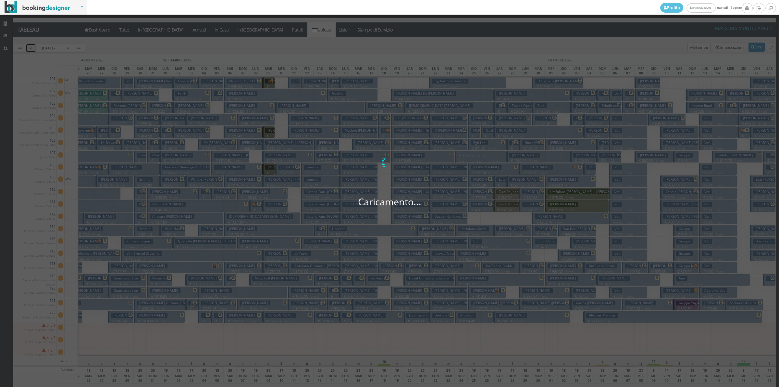
scroll to position [0, 80]
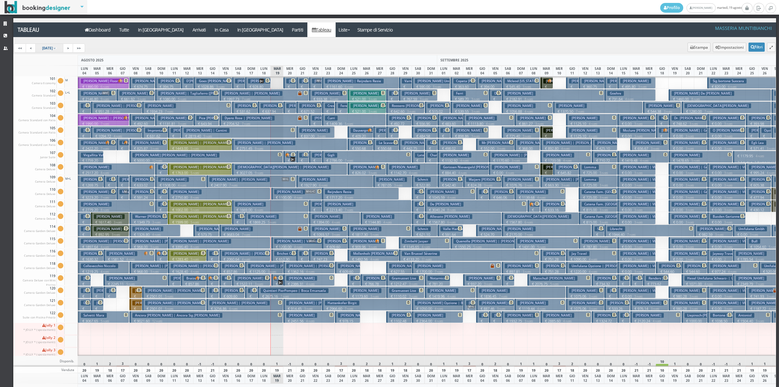
click at [53, 46] on span "14 Aug 2025" at bounding box center [47, 48] width 10 height 5
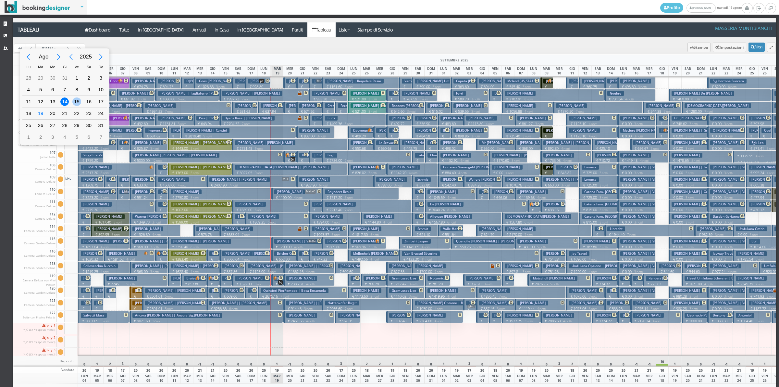
click at [73, 105] on div "15" at bounding box center [76, 101] width 8 height 8
type input "15/08/2025"
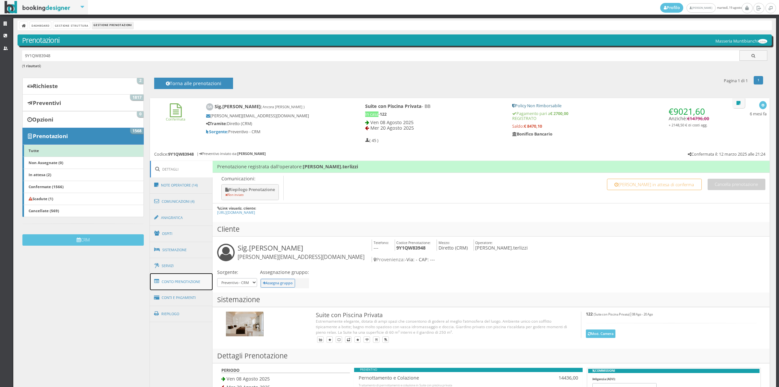
click at [187, 283] on link "Conto Prenotazione" at bounding box center [181, 281] width 63 height 17
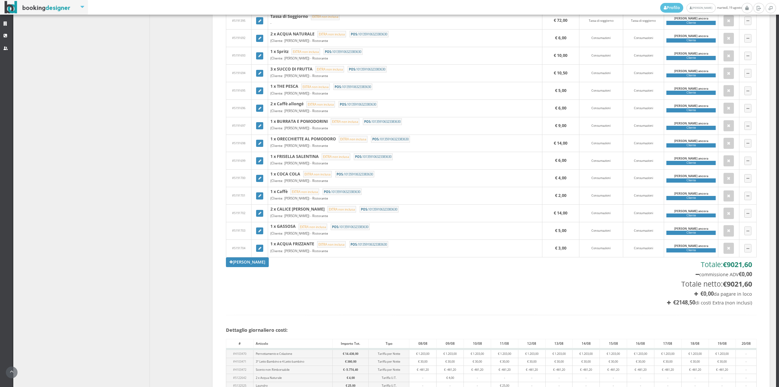
scroll to position [2217, 0]
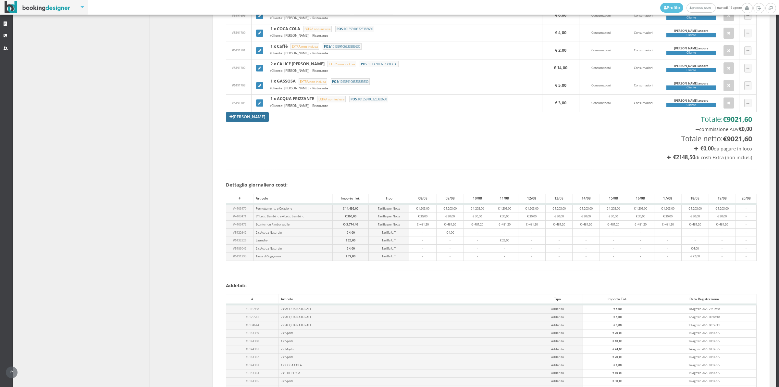
click at [234, 122] on link "Aggiungi Tariffa" at bounding box center [247, 117] width 43 height 10
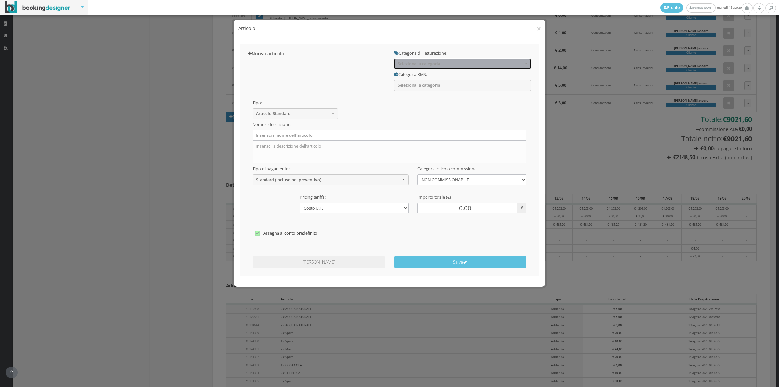
click at [409, 59] on button "Seleziona la categoria" at bounding box center [462, 63] width 137 height 11
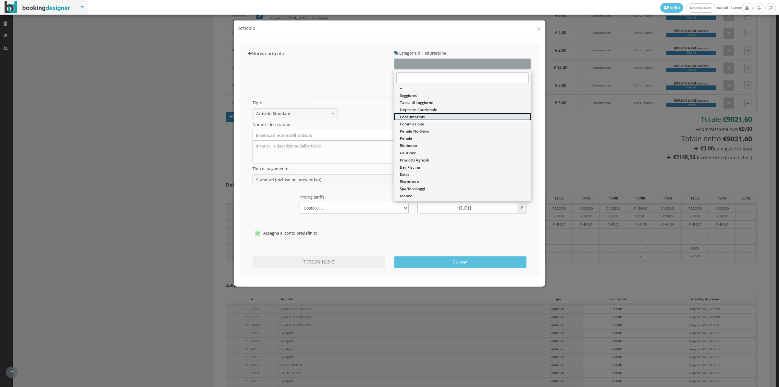
click at [411, 117] on span "Consumazioni" at bounding box center [412, 117] width 25 height 6
select select "26"
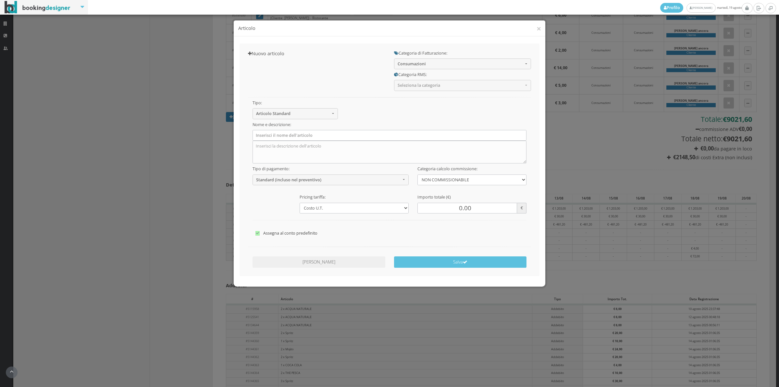
click at [405, 91] on div "Tipo: Articolo Standard Articolo Standard Sconto Tassa Seleziona il tipo di art…" at bounding box center [390, 165] width 292 height 149
click at [405, 88] on button "Seleziona la categoria" at bounding box center [462, 85] width 137 height 11
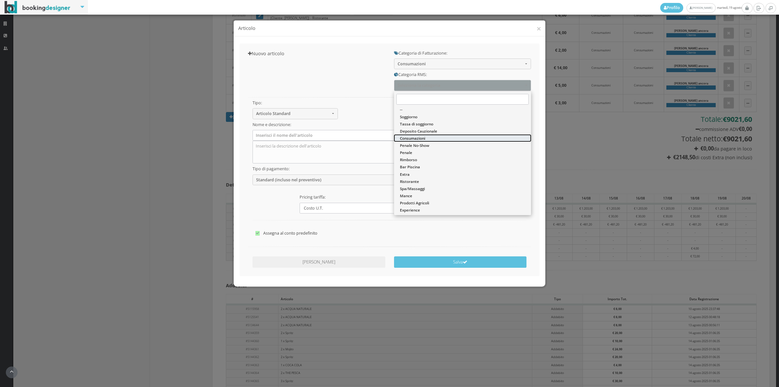
click at [415, 140] on span "Consumazioni" at bounding box center [412, 138] width 25 height 6
select select "36"
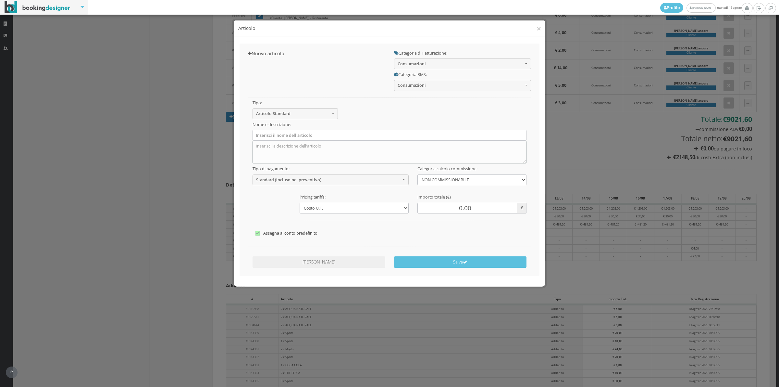
click at [262, 141] on textarea at bounding box center [390, 152] width 274 height 23
click at [264, 136] on input "text" at bounding box center [390, 135] width 274 height 11
drag, startPoint x: 255, startPoint y: 135, endPoint x: 259, endPoint y: 137, distance: 4.5
click at [255, 135] on input "1 x Acqua Naturale" at bounding box center [390, 135] width 274 height 11
type input "2 x Acqua Naturale"
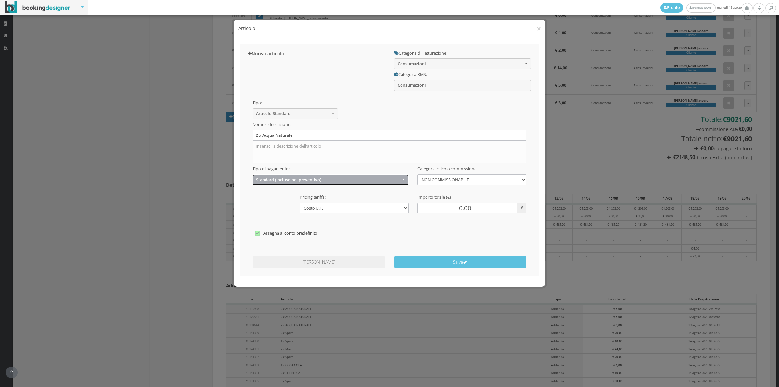
click at [268, 179] on span "Standard (incluso nel preventivo)" at bounding box center [328, 179] width 145 height 5
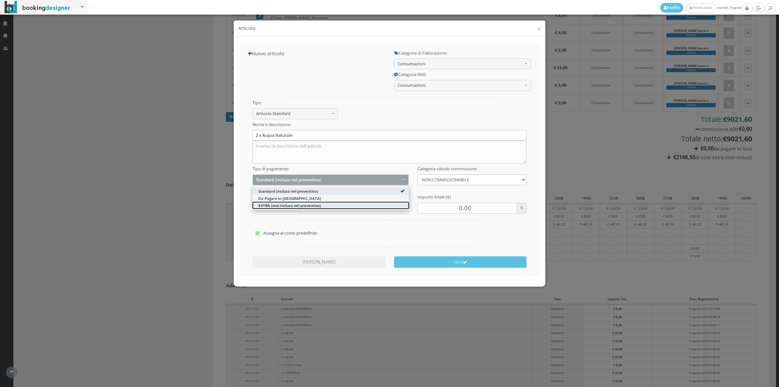
click at [264, 205] on span "EXTRA (non incluso nel preventivo)" at bounding box center [289, 205] width 63 height 6
select select "2"
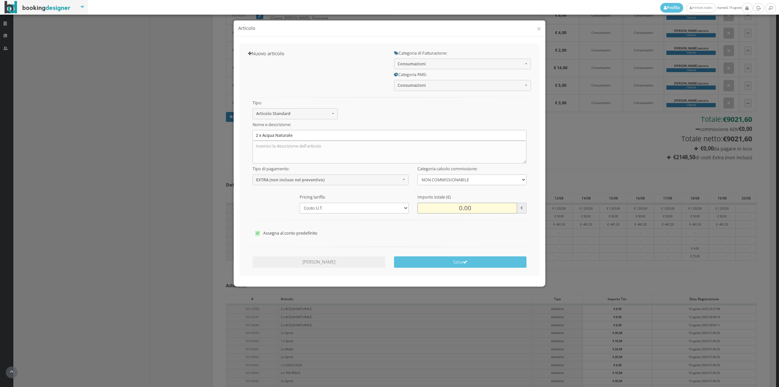
click at [459, 209] on input "0.00" at bounding box center [467, 208] width 100 height 11
type input "4.00"
click at [291, 229] on label "Assegna al conto predefinito" at bounding box center [389, 233] width 268 height 8
checkbox input"] "false"
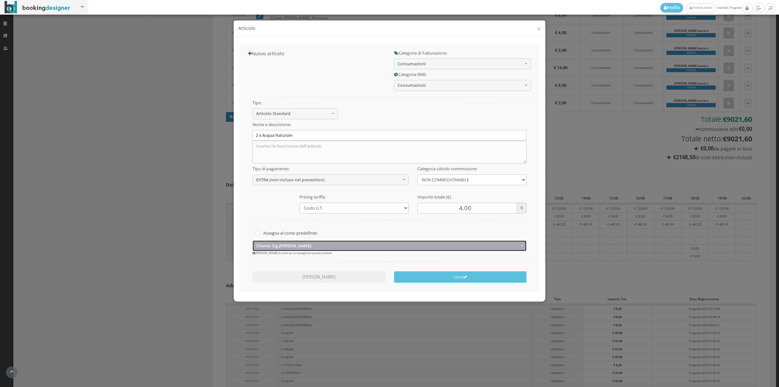
click at [282, 247] on span "Cliente: Sig.arnaud Ancora" at bounding box center [387, 245] width 263 height 5
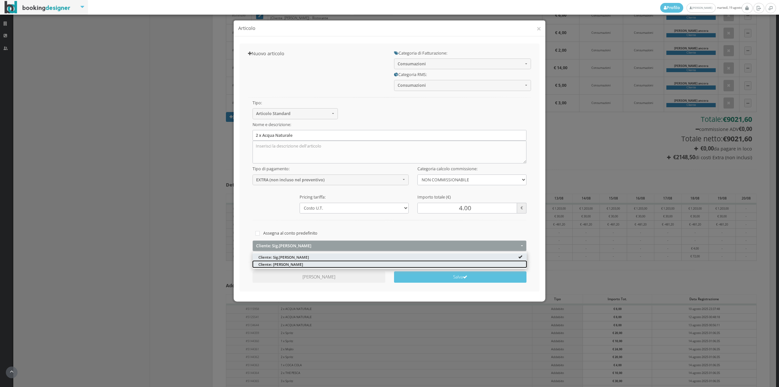
click at [276, 264] on span "Cliente: Arnaud ancora" at bounding box center [280, 264] width 45 height 6
select select "1331990"
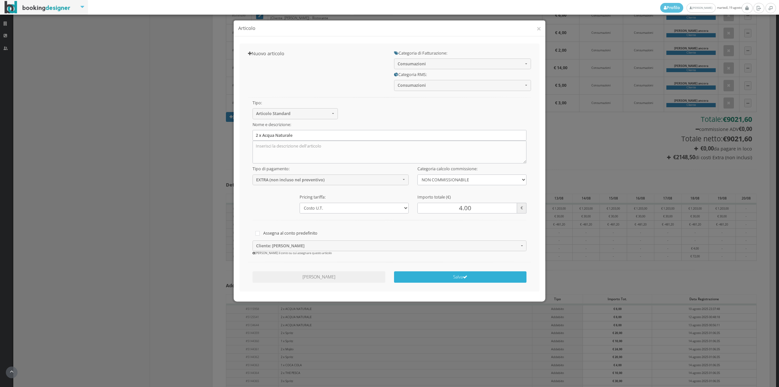
click at [453, 274] on button "Salva" at bounding box center [460, 276] width 133 height 11
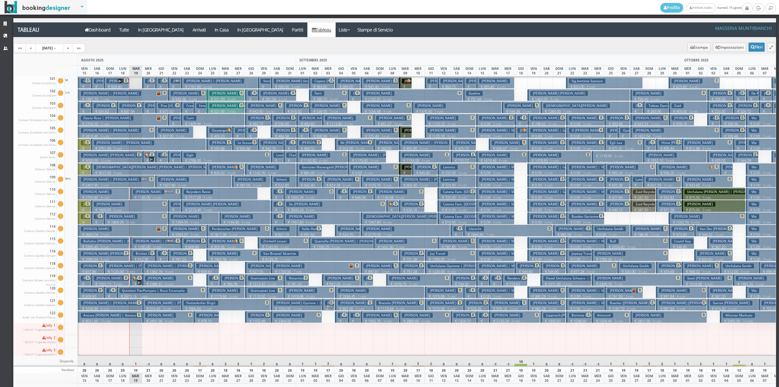
click at [126, 205] on button "[PERSON_NAME] € 1669.00 6 notti 2 Adulti" at bounding box center [129, 206] width 77 height 12
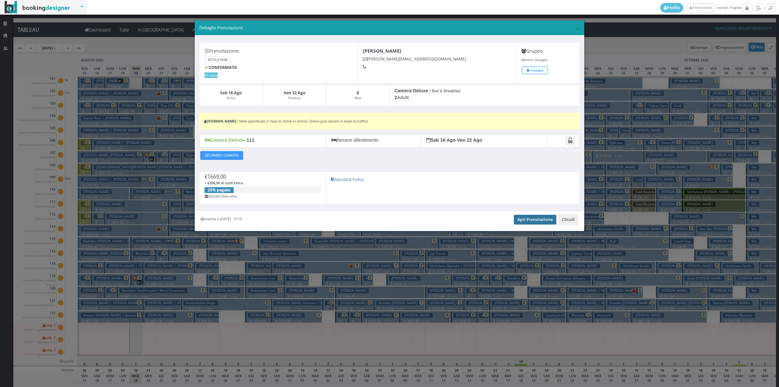
click at [523, 218] on link "Apri Prenotazione" at bounding box center [535, 220] width 43 height 10
click at [571, 221] on button "Chiudi" at bounding box center [568, 219] width 20 height 11
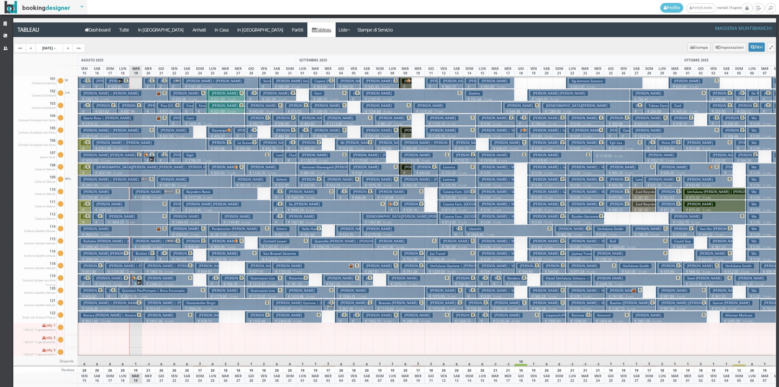
click at [122, 314] on h3 "Ancora [PERSON_NAME] | Ancora Sig.[PERSON_NAME]" at bounding box center [126, 315] width 90 height 5
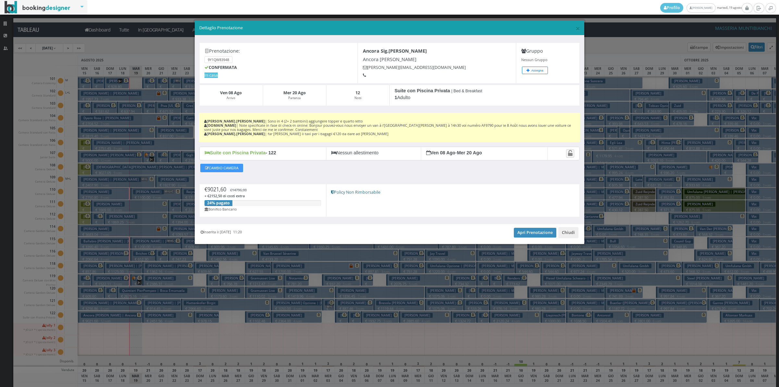
click at [525, 229] on div "Inserita il [DATE] 11:20 Apri Prenotazione Chiudi" at bounding box center [389, 234] width 389 height 20
click at [531, 236] on link "Apri Prenotazione" at bounding box center [535, 233] width 43 height 10
click at [573, 236] on button "Chiudi" at bounding box center [568, 232] width 20 height 11
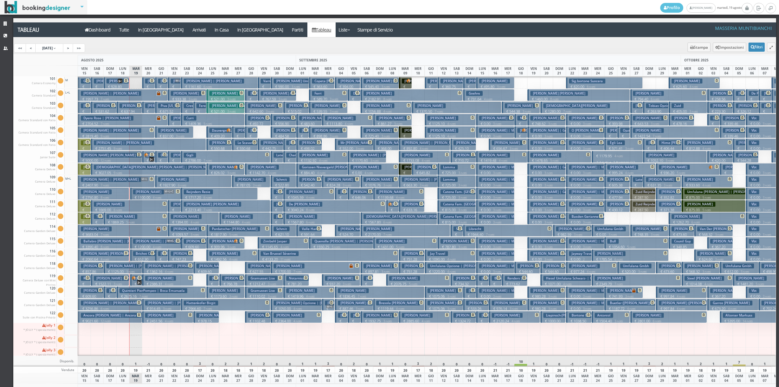
click at [135, 109] on p "€ 637.94 2 notti" at bounding box center [129, 114] width 21 height 10
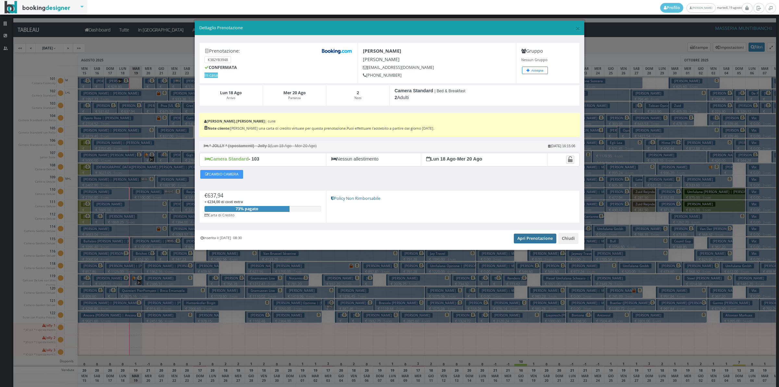
click at [519, 239] on link "Apri Prenotazione" at bounding box center [535, 238] width 43 height 10
click at [567, 236] on button "Chiudi" at bounding box center [568, 238] width 20 height 11
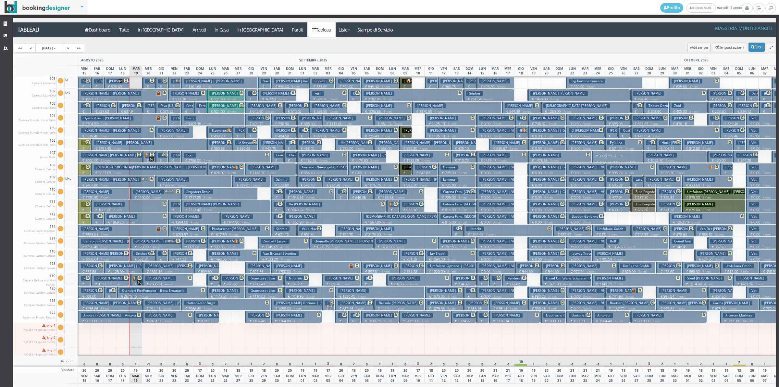
click at [130, 157] on h3 "Capece Galeota Livio | Capece" at bounding box center [124, 155] width 87 height 5
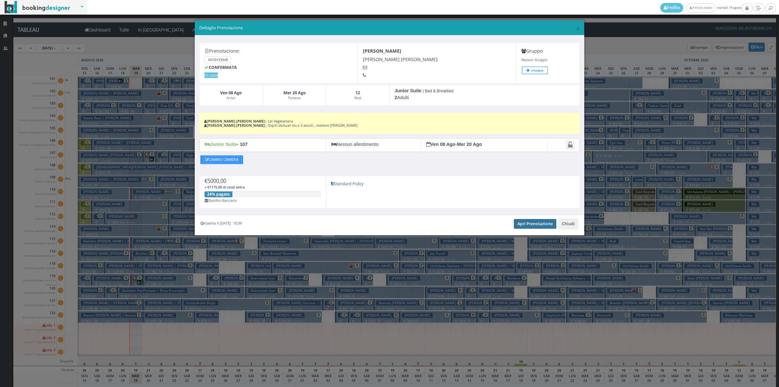
click at [537, 223] on link "Apri Prenotazione" at bounding box center [535, 224] width 43 height 10
click at [574, 226] on button "Chiudi" at bounding box center [568, 223] width 20 height 11
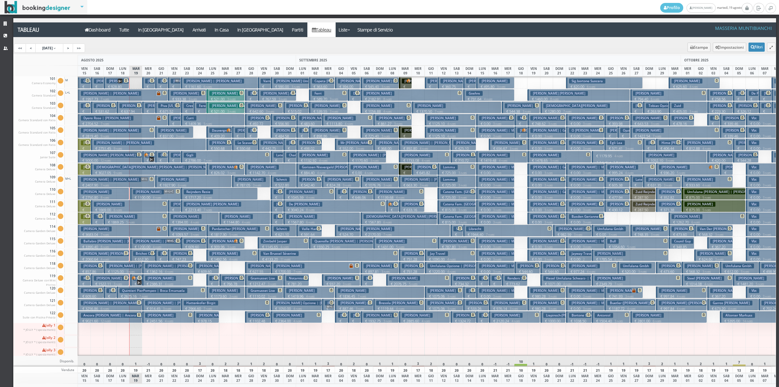
click at [129, 270] on small "3 notti" at bounding box center [129, 271] width 11 height 4
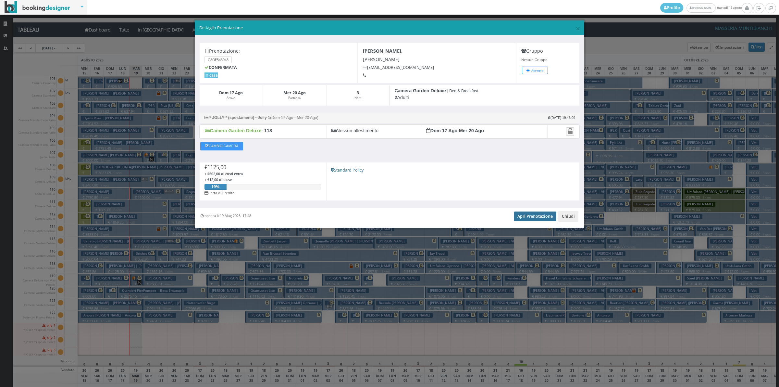
click at [531, 221] on link "Apri Prenotazione" at bounding box center [535, 216] width 43 height 10
click at [569, 217] on button "Chiudi" at bounding box center [568, 216] width 20 height 11
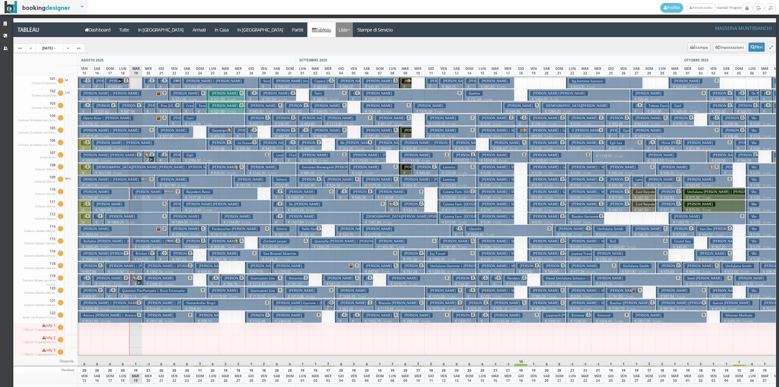
click at [336, 33] on link "Liste" at bounding box center [344, 29] width 17 height 15
click at [336, 53] on link "Foglio Pulizie" at bounding box center [359, 53] width 47 height 11
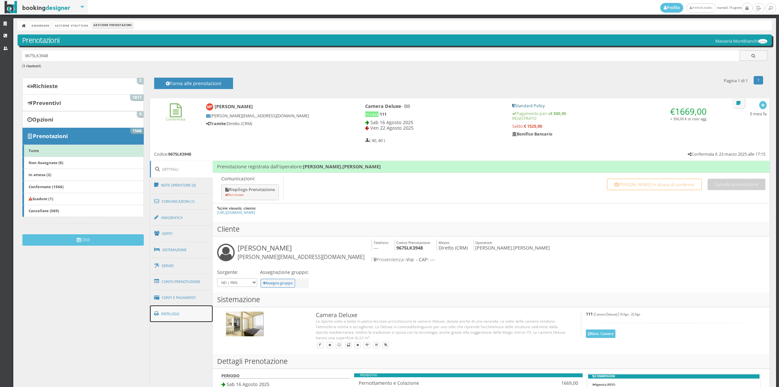
click at [185, 313] on link "Riepilogo" at bounding box center [181, 313] width 63 height 17
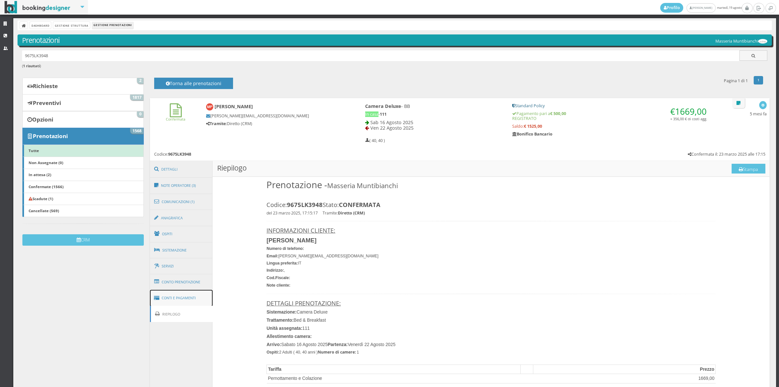
click at [182, 303] on link "Conti e Pagamenti" at bounding box center [181, 298] width 63 height 17
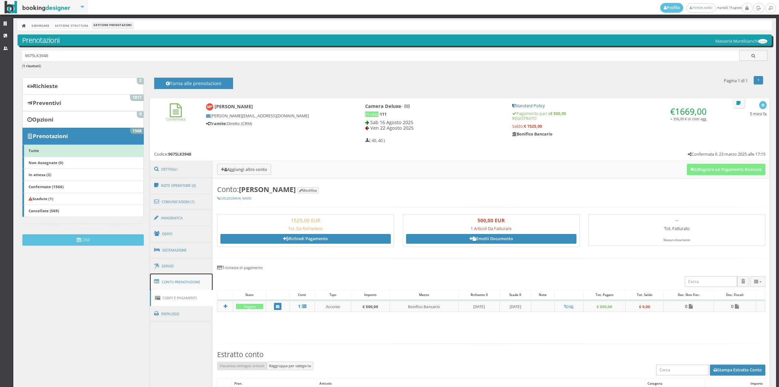
click at [183, 281] on link "Conto Prenotazione" at bounding box center [181, 281] width 63 height 17
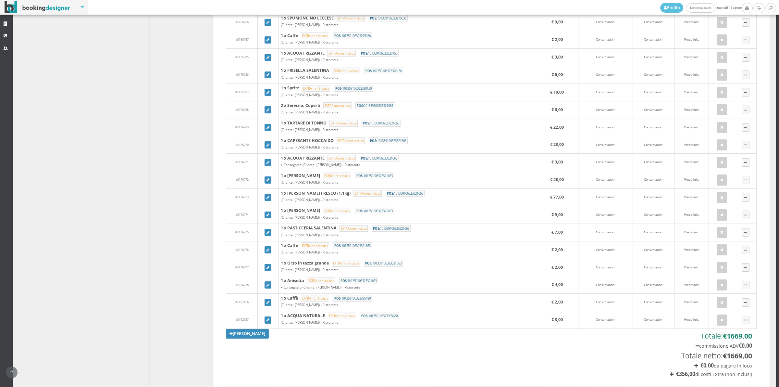
scroll to position [403, 0]
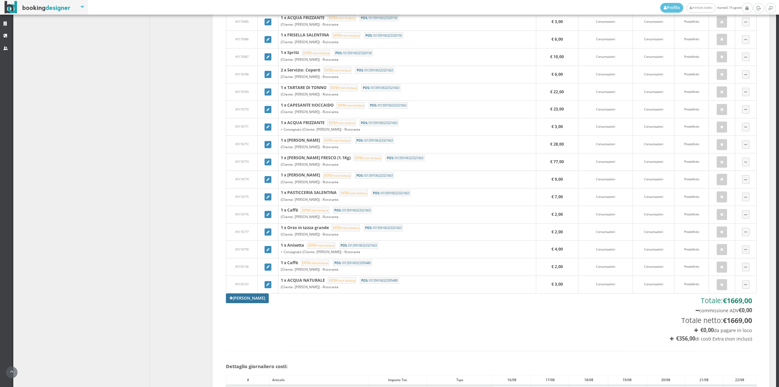
click at [229, 297] on link "[PERSON_NAME]" at bounding box center [247, 298] width 43 height 10
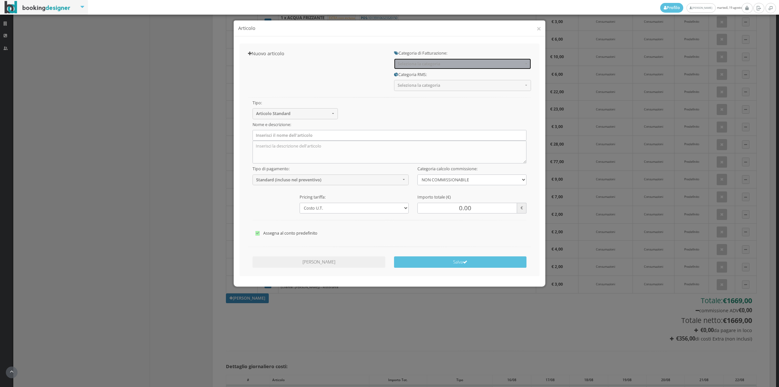
click at [445, 59] on button "Seleziona la categoria" at bounding box center [462, 63] width 137 height 11
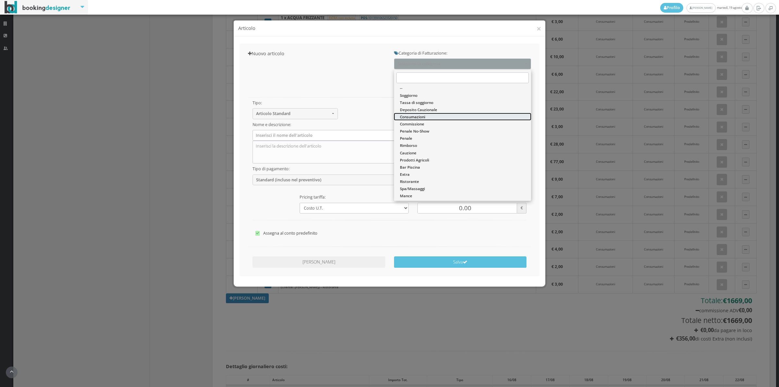
click at [418, 117] on span "Consumazioni" at bounding box center [412, 117] width 25 height 6
select select "26"
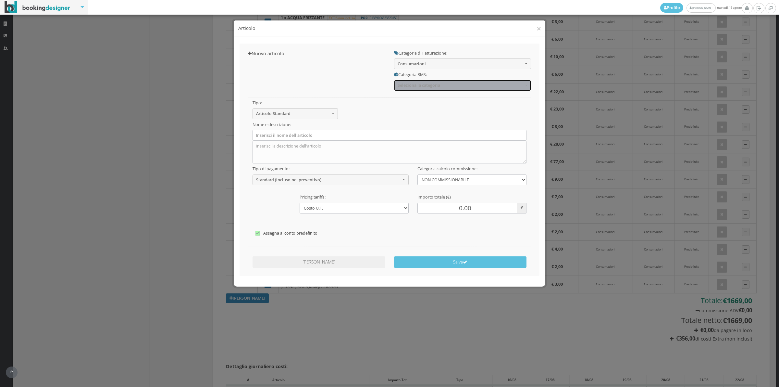
click at [417, 89] on button "Seleziona la categoria" at bounding box center [462, 85] width 137 height 11
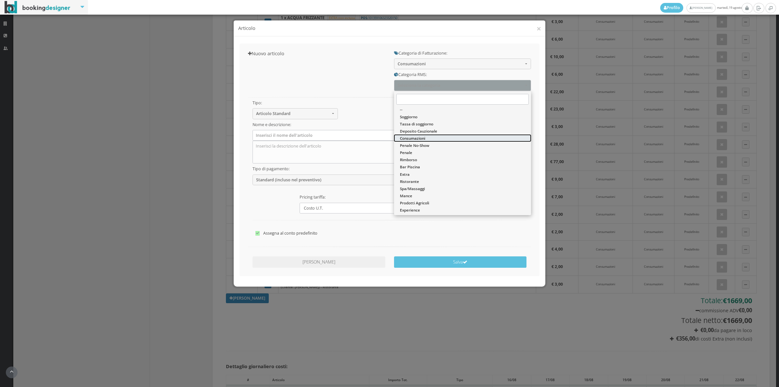
click at [410, 140] on span "Consumazioni" at bounding box center [412, 138] width 25 height 6
select select "36"
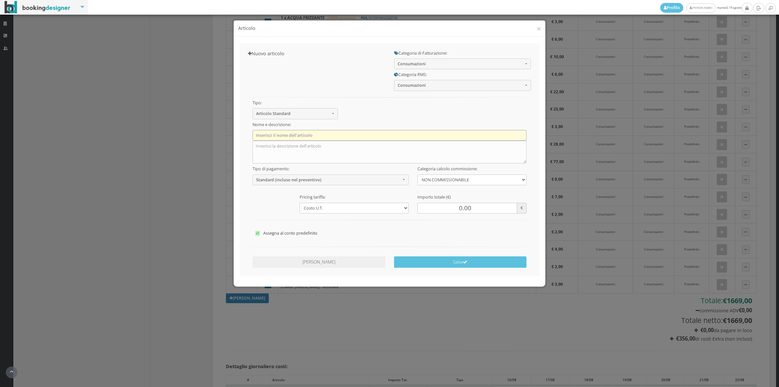
click at [261, 136] on input "text" at bounding box center [390, 135] width 274 height 11
type input "2 x Acqua Naturale"
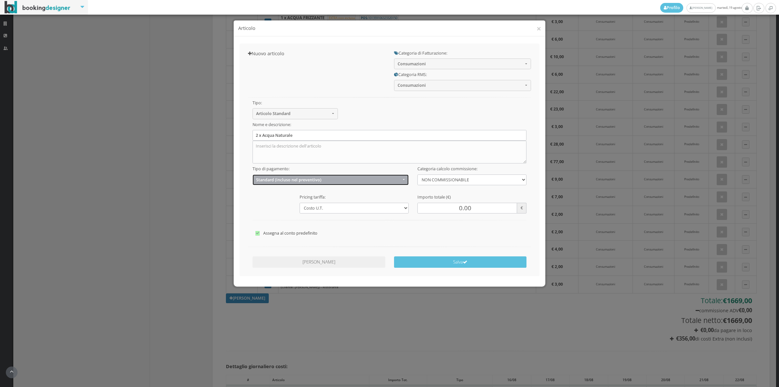
click at [268, 178] on span "Standard (incluso nel preventivo)" at bounding box center [328, 179] width 145 height 5
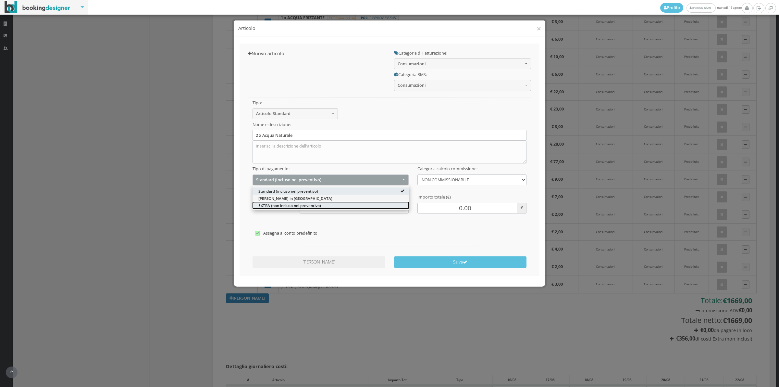
click at [265, 205] on span "EXTRA (non incluso nel preventivo)" at bounding box center [289, 205] width 63 height 6
select select "2"
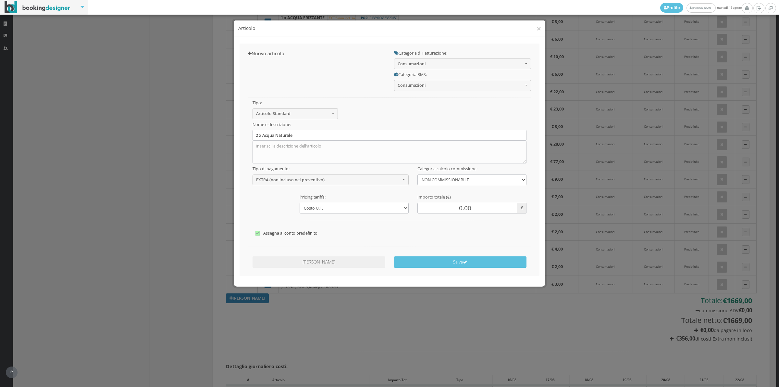
click at [455, 215] on div at bounding box center [389, 219] width 283 height 13
click at [458, 207] on input "0.00" at bounding box center [467, 208] width 100 height 11
type input "4.00"
click at [471, 265] on button "Salva" at bounding box center [460, 261] width 133 height 11
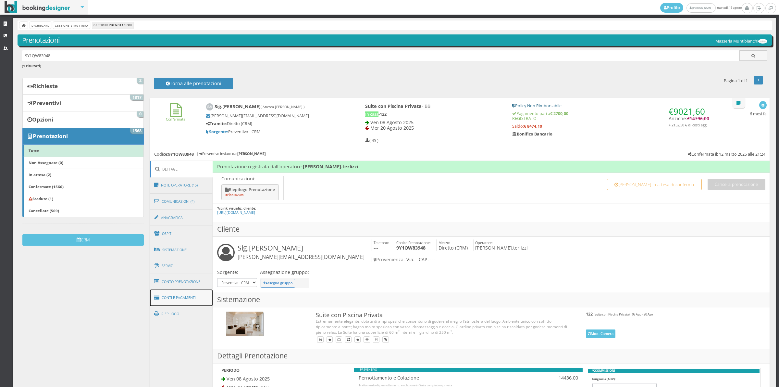
click at [179, 304] on link "Conti e Pagamenti" at bounding box center [181, 297] width 63 height 17
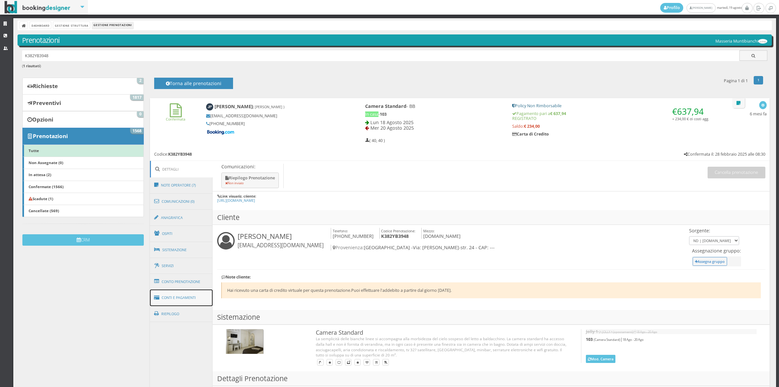
click at [176, 293] on link "Conti e Pagamenti" at bounding box center [181, 297] width 63 height 17
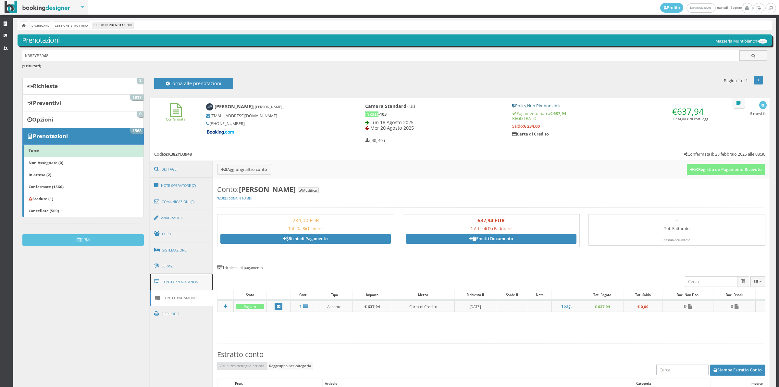
click at [176, 285] on link "Conto Prenotazione" at bounding box center [181, 281] width 63 height 17
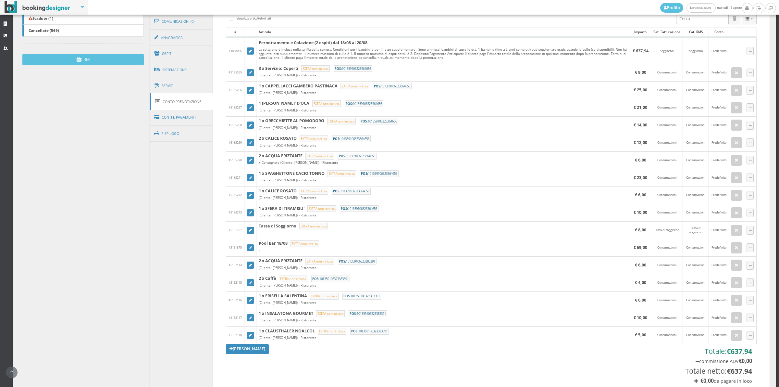
scroll to position [211, 0]
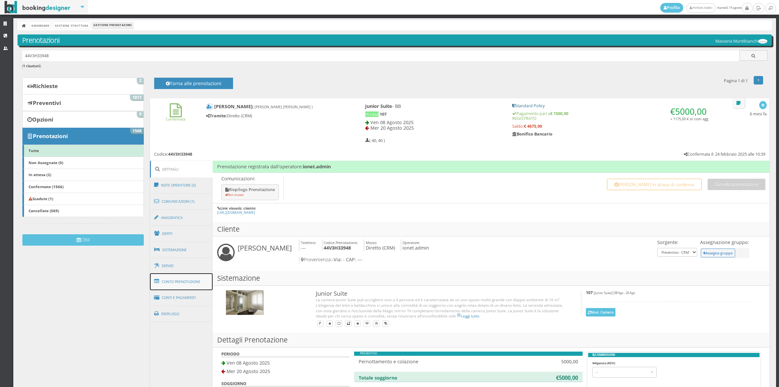
click at [175, 283] on link "Conto Prenotazione" at bounding box center [181, 281] width 63 height 17
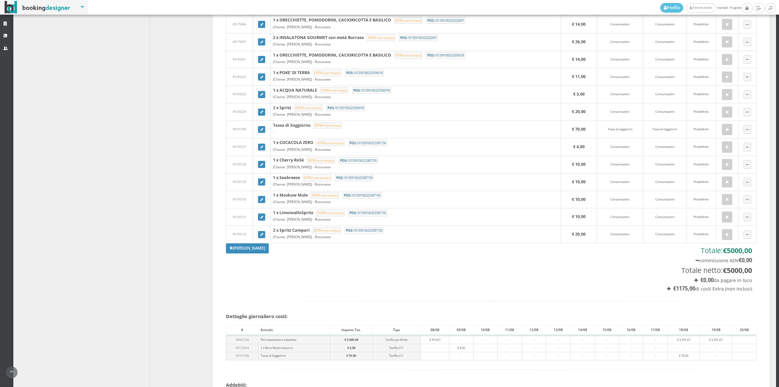
scroll to position [1374, 0]
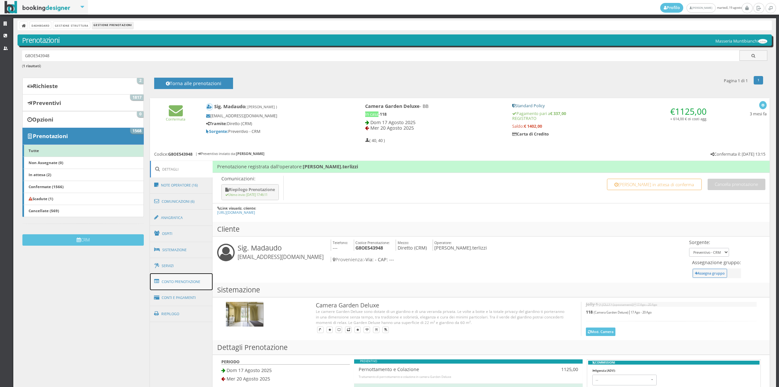
click at [179, 282] on link "Conto Prenotazione" at bounding box center [181, 281] width 63 height 17
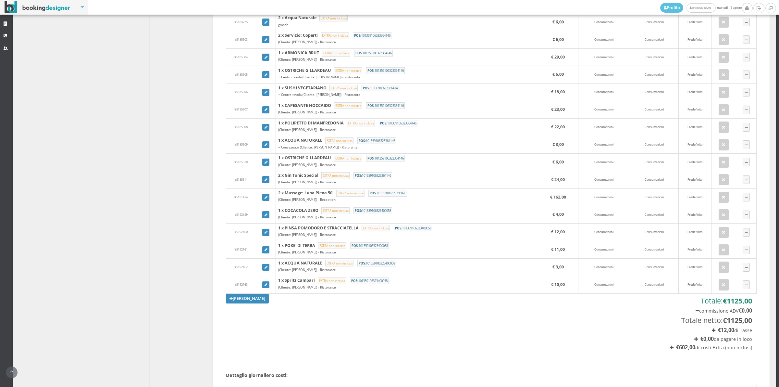
scroll to position [623, 0]
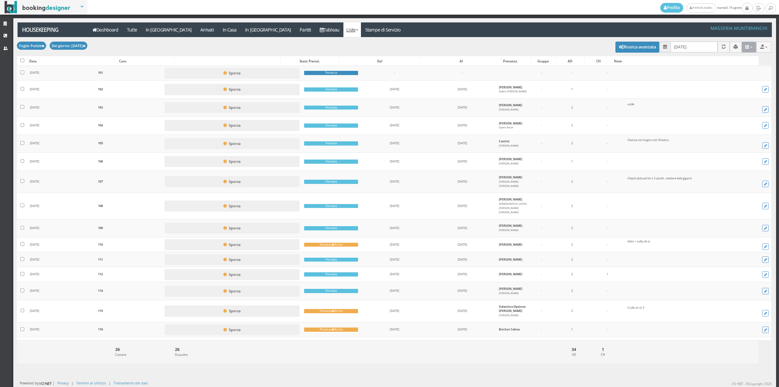
click at [742, 48] on button at bounding box center [749, 47] width 15 height 11
click at [671, 49] on input "[DATE]" at bounding box center [694, 47] width 47 height 11
click at [709, 125] on link "20" at bounding box center [706, 122] width 8 height 11
type input "[DATE]"
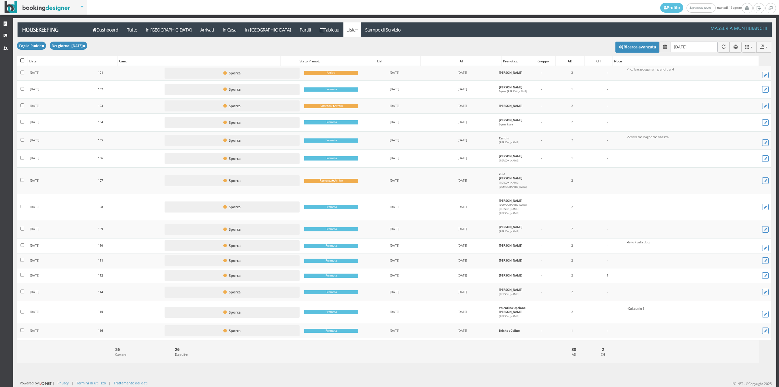
click at [20, 62] on input "checkbox" at bounding box center [22, 60] width 4 height 4
checkbox input "true"
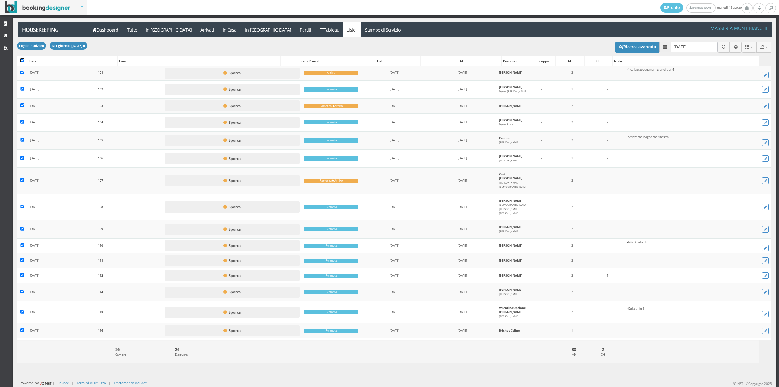
checkbox input "true"
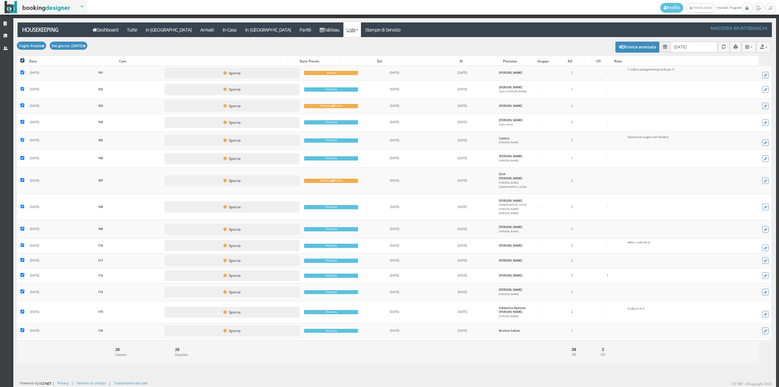
checkbox input "true"
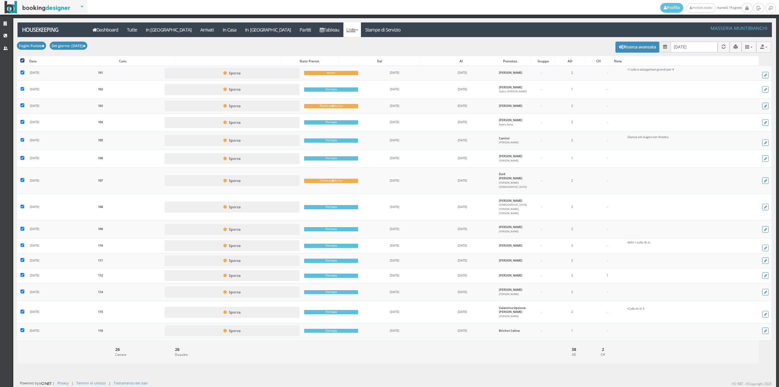
checkbox input "true"
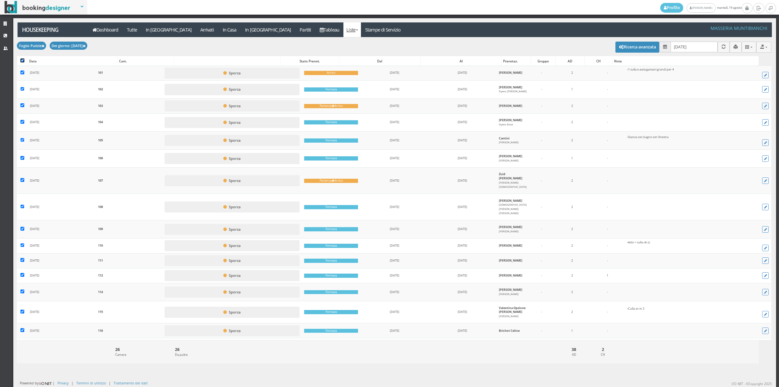
checkbox input "true"
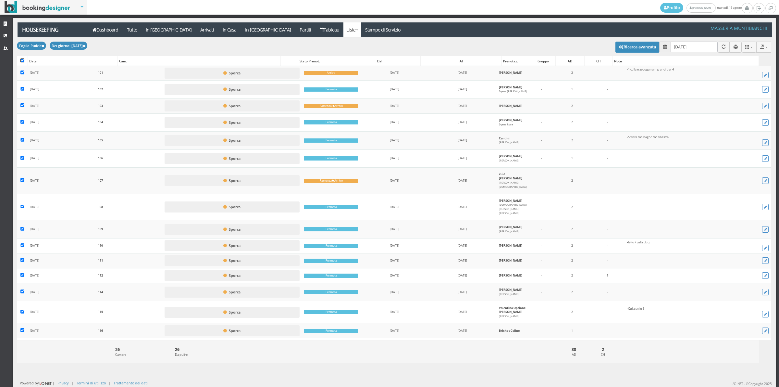
checkbox input "true"
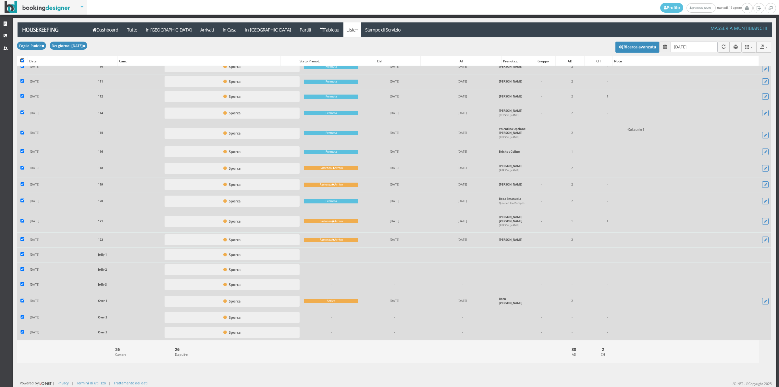
scroll to position [233, 0]
click at [21, 332] on input "checkbox" at bounding box center [22, 332] width 4 height 4
checkbox input "false"
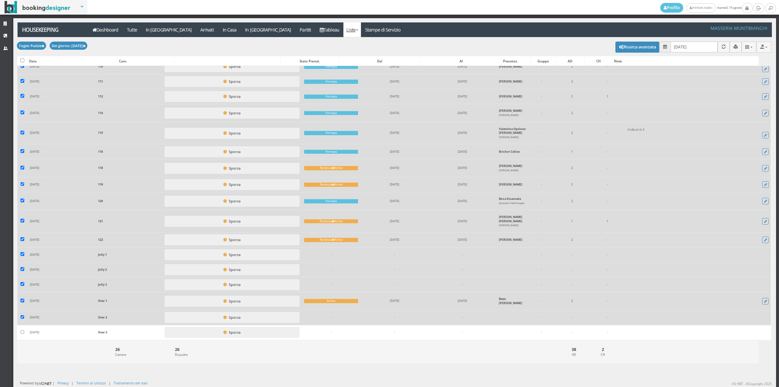
click at [21, 311] on td at bounding box center [22, 317] width 10 height 15
click at [25, 301] on td at bounding box center [22, 301] width 10 height 18
click at [23, 302] on input "checkbox" at bounding box center [22, 300] width 4 height 4
checkbox input "false"
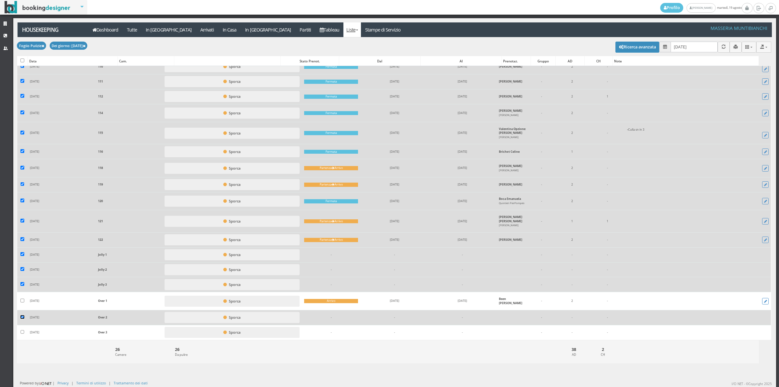
click at [23, 319] on input "checkbox" at bounding box center [22, 317] width 4 height 4
checkbox input "false"
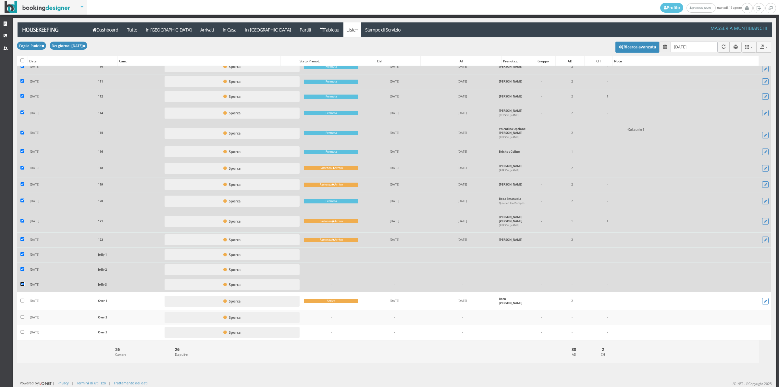
click at [21, 286] on input "checkbox" at bounding box center [22, 284] width 4 height 4
checkbox input "false"
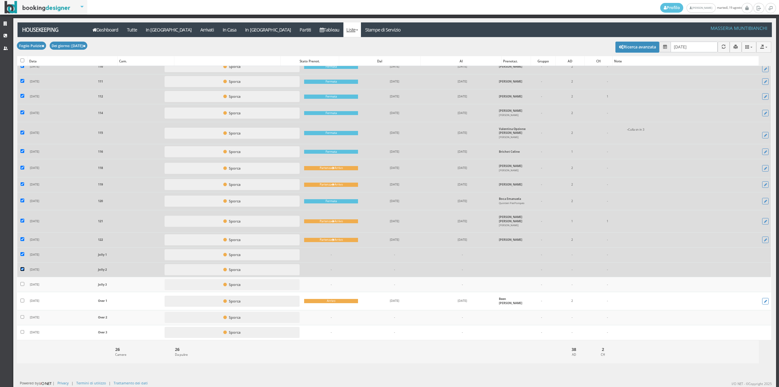
click at [23, 271] on input "checkbox" at bounding box center [22, 269] width 4 height 4
checkbox input "false"
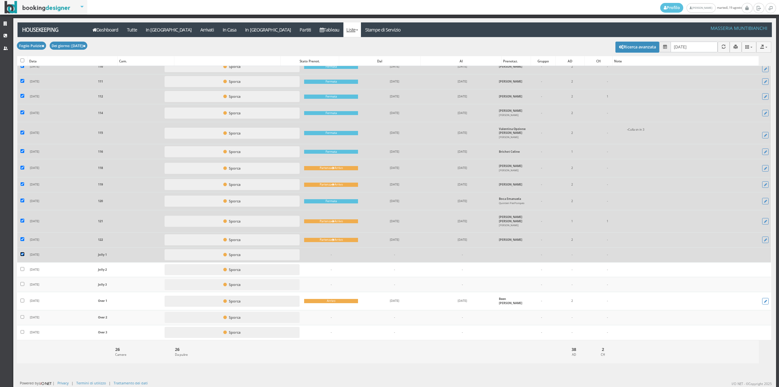
click at [24, 256] on input "checkbox" at bounding box center [22, 254] width 4 height 4
checkbox input "false"
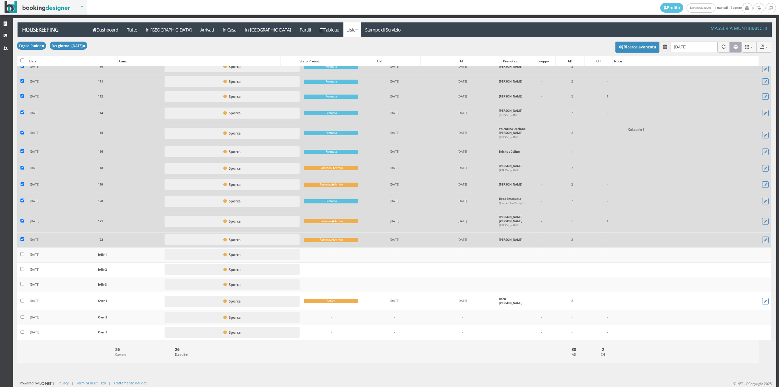
click at [734, 49] on icon "button" at bounding box center [736, 47] width 4 height 4
click at [361, 29] on link "Stampe di Servizio" at bounding box center [383, 29] width 44 height 15
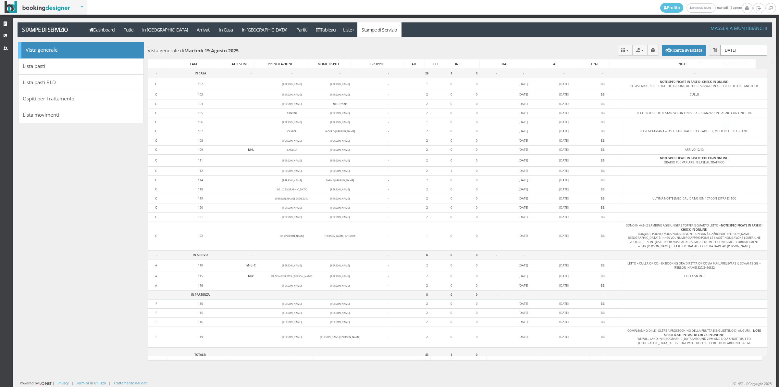
click at [730, 50] on input "[DATE]" at bounding box center [743, 50] width 47 height 11
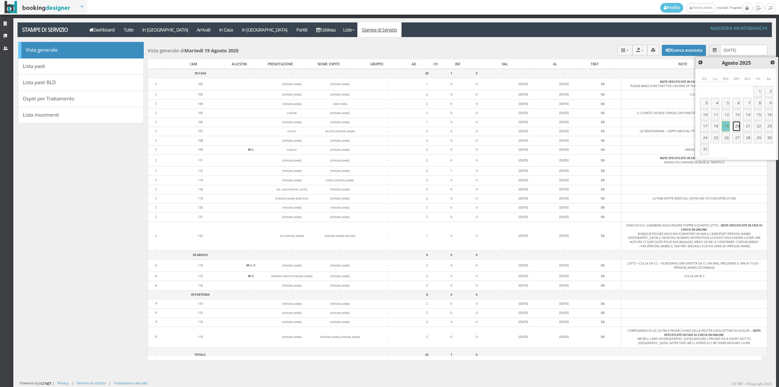
click at [737, 128] on link "20" at bounding box center [736, 126] width 8 height 11
type input "[DATE]"
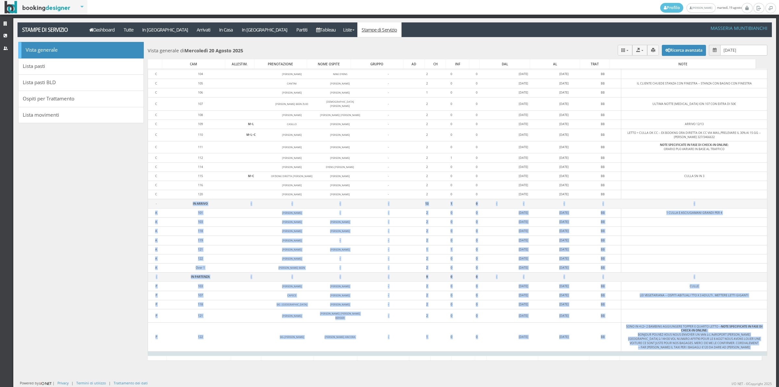
scroll to position [38, 0]
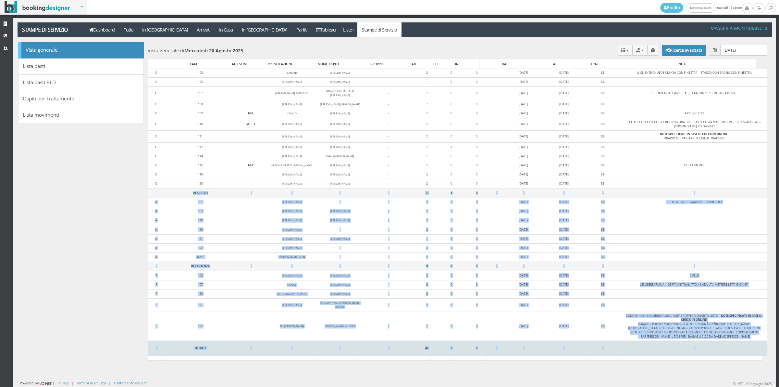
drag, startPoint x: 160, startPoint y: 228, endPoint x: 685, endPoint y: 344, distance: 537.8
click at [715, 347] on tbody "- IN CASA - - - - 26 1 0 - - - - - C 102 ANNA IFERGAN CLAUDE DYENS - 1 0 0 15/0…" at bounding box center [457, 197] width 619 height 318
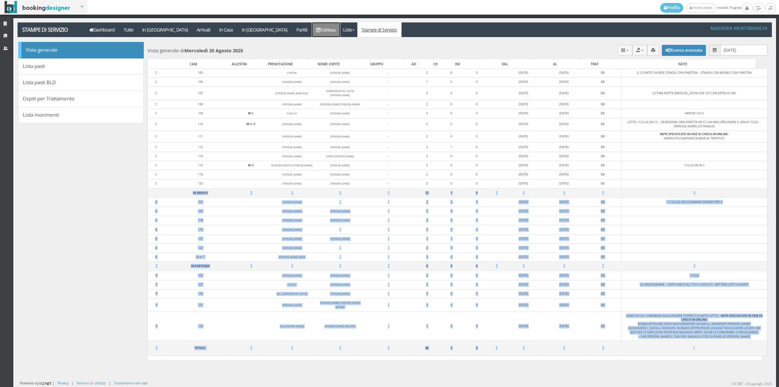
click at [312, 30] on link "Tableau" at bounding box center [326, 29] width 28 height 15
